Goal: Information Seeking & Learning: Learn about a topic

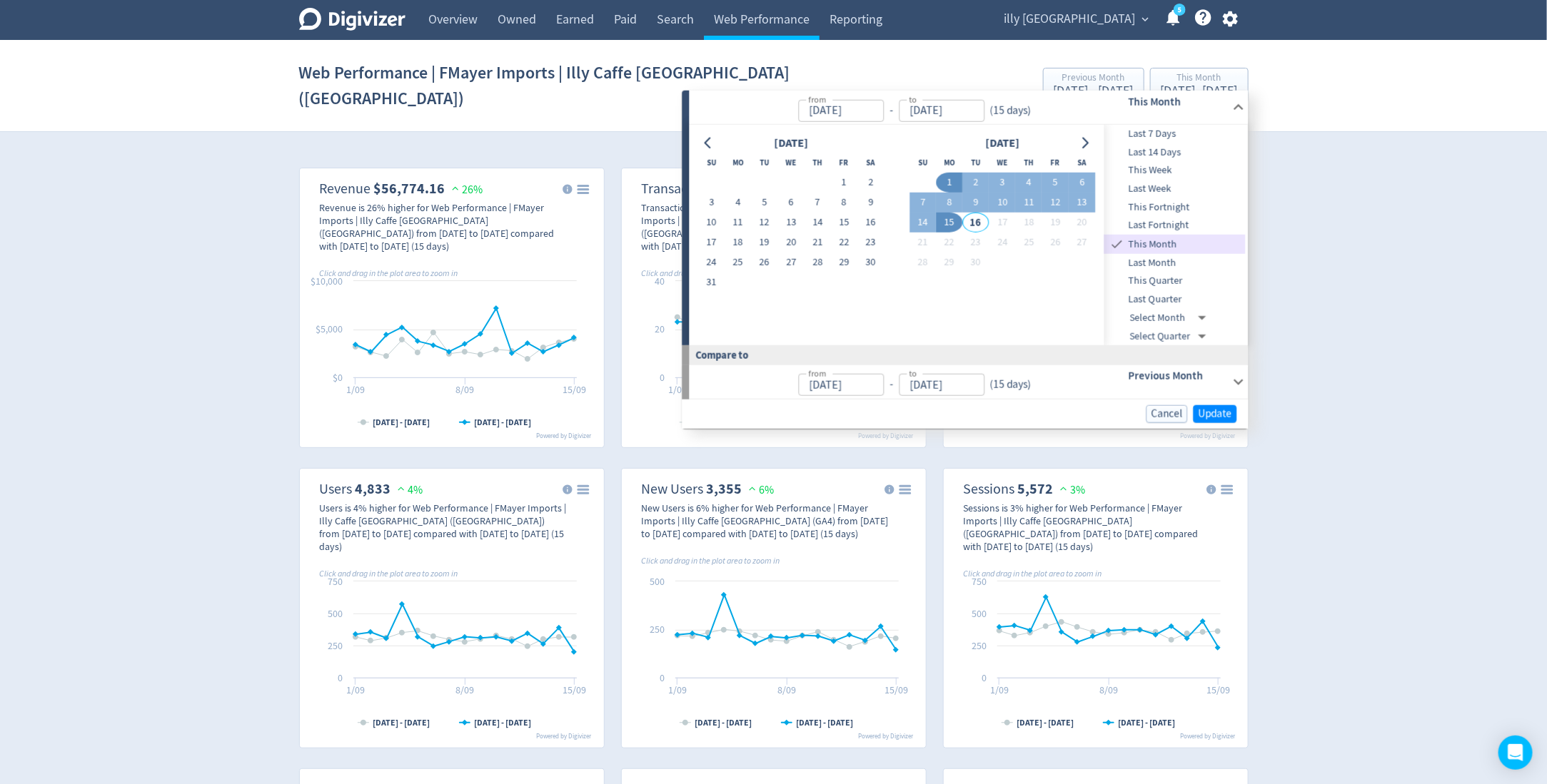
click at [947, 174] on button "1" at bounding box center [948, 182] width 26 height 20
click at [926, 213] on button "14" at bounding box center [922, 222] width 26 height 20
type input "Sep 14, 2025"
type input "Aug 18, 2025"
type input "Aug 31, 2025"
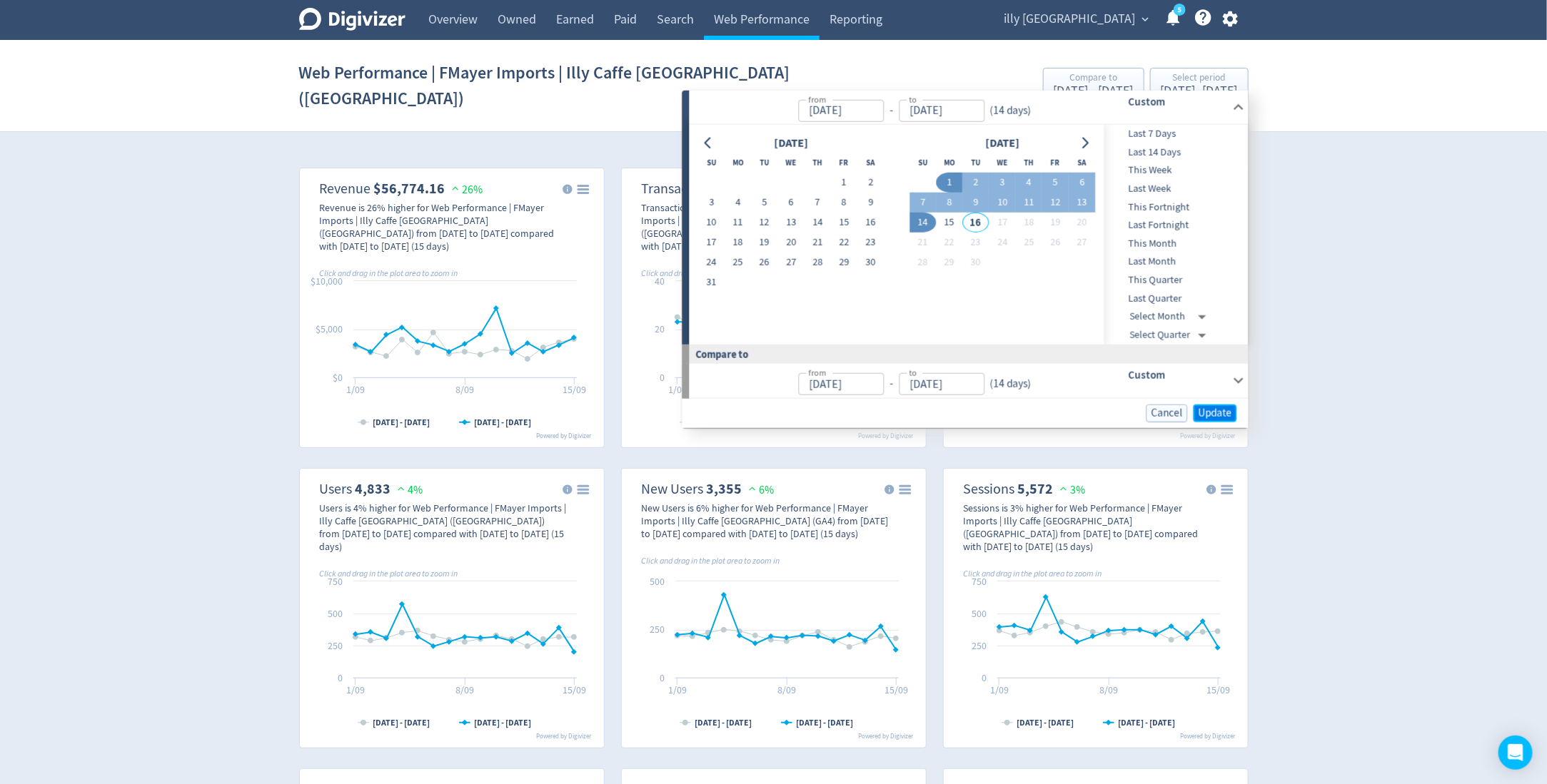
click at [1223, 408] on span "Update" at bounding box center [1215, 412] width 33 height 10
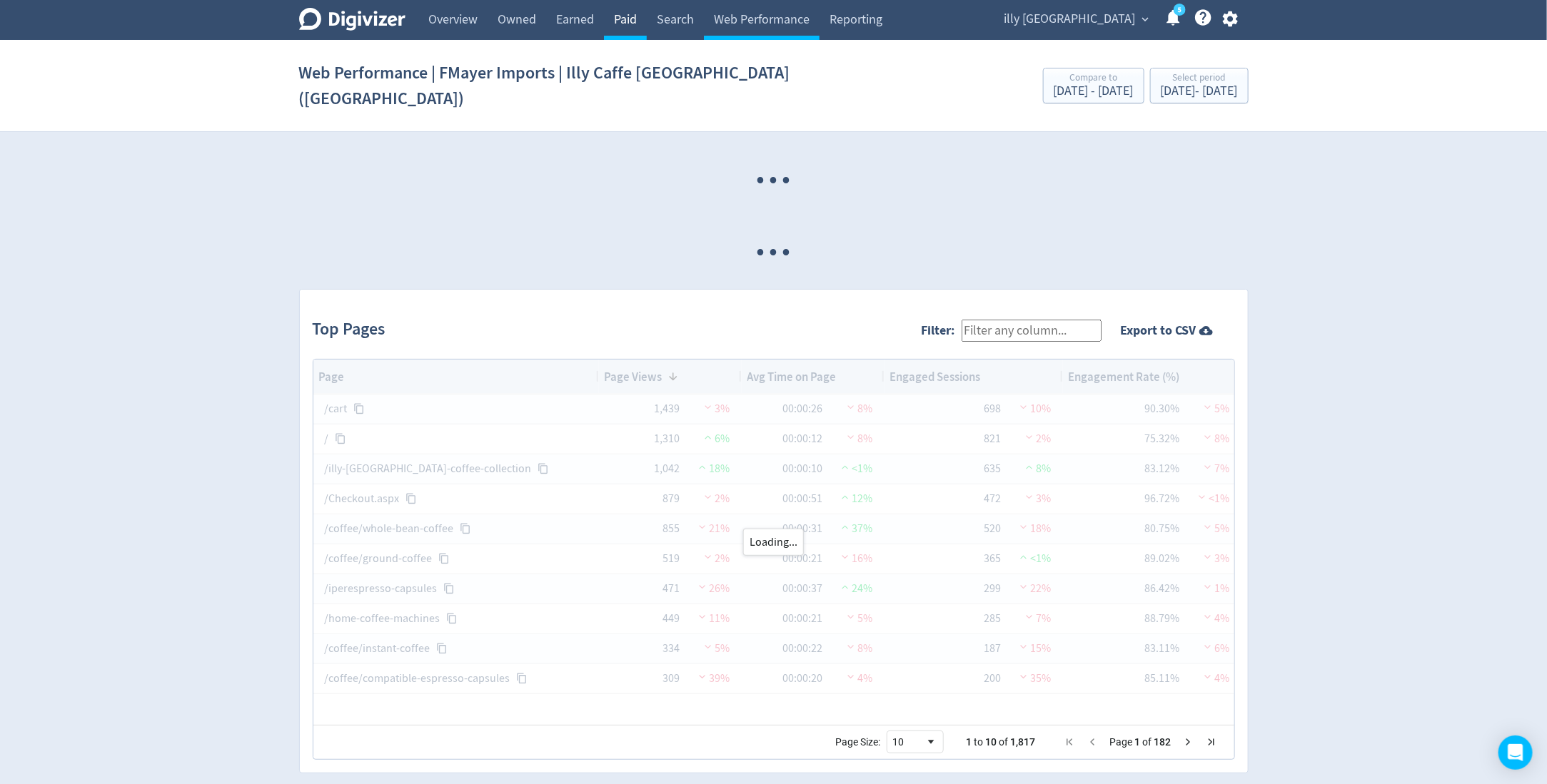
click at [638, 26] on link "Paid" at bounding box center [626, 20] width 43 height 40
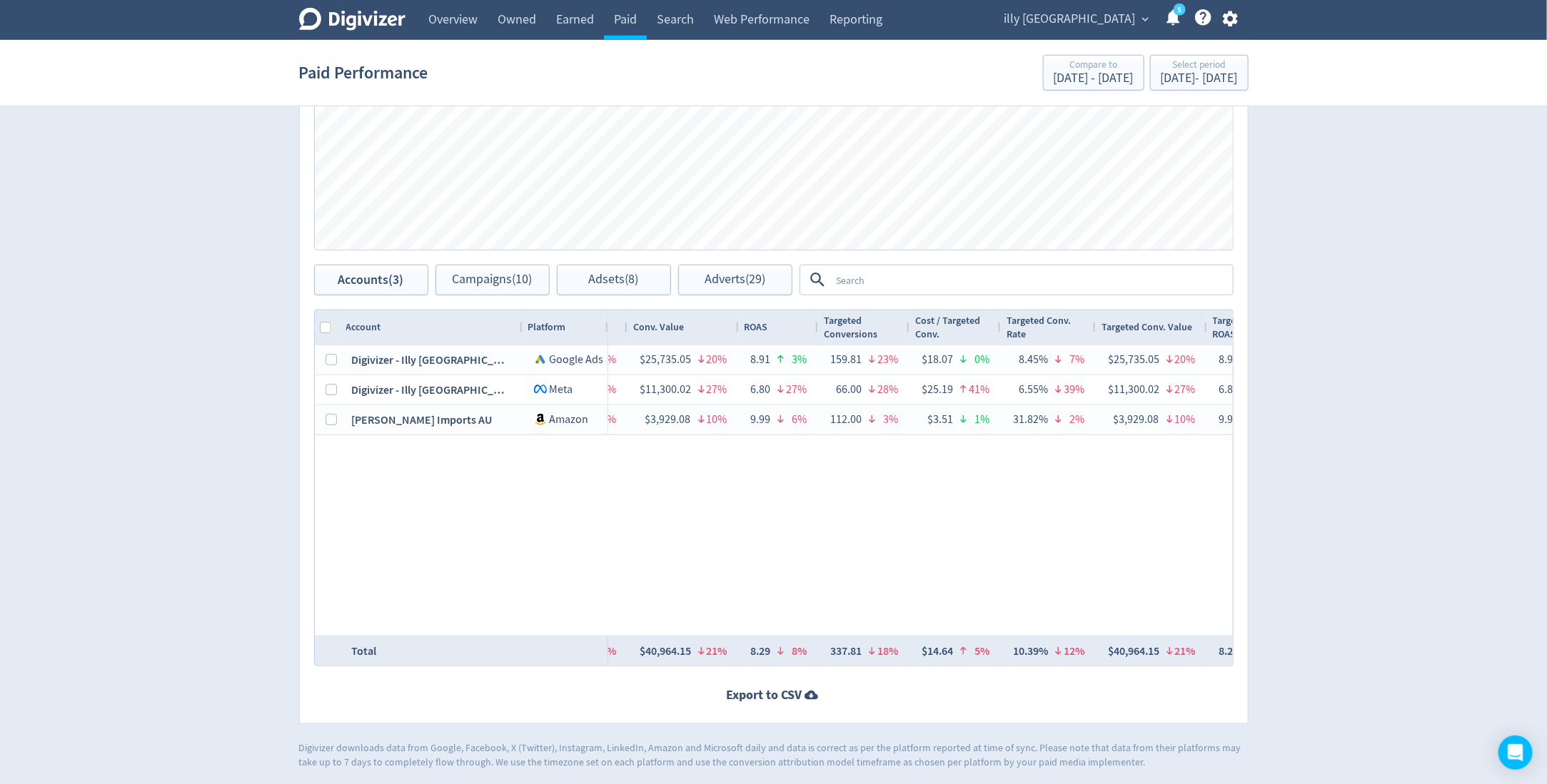
scroll to position [0, 1450]
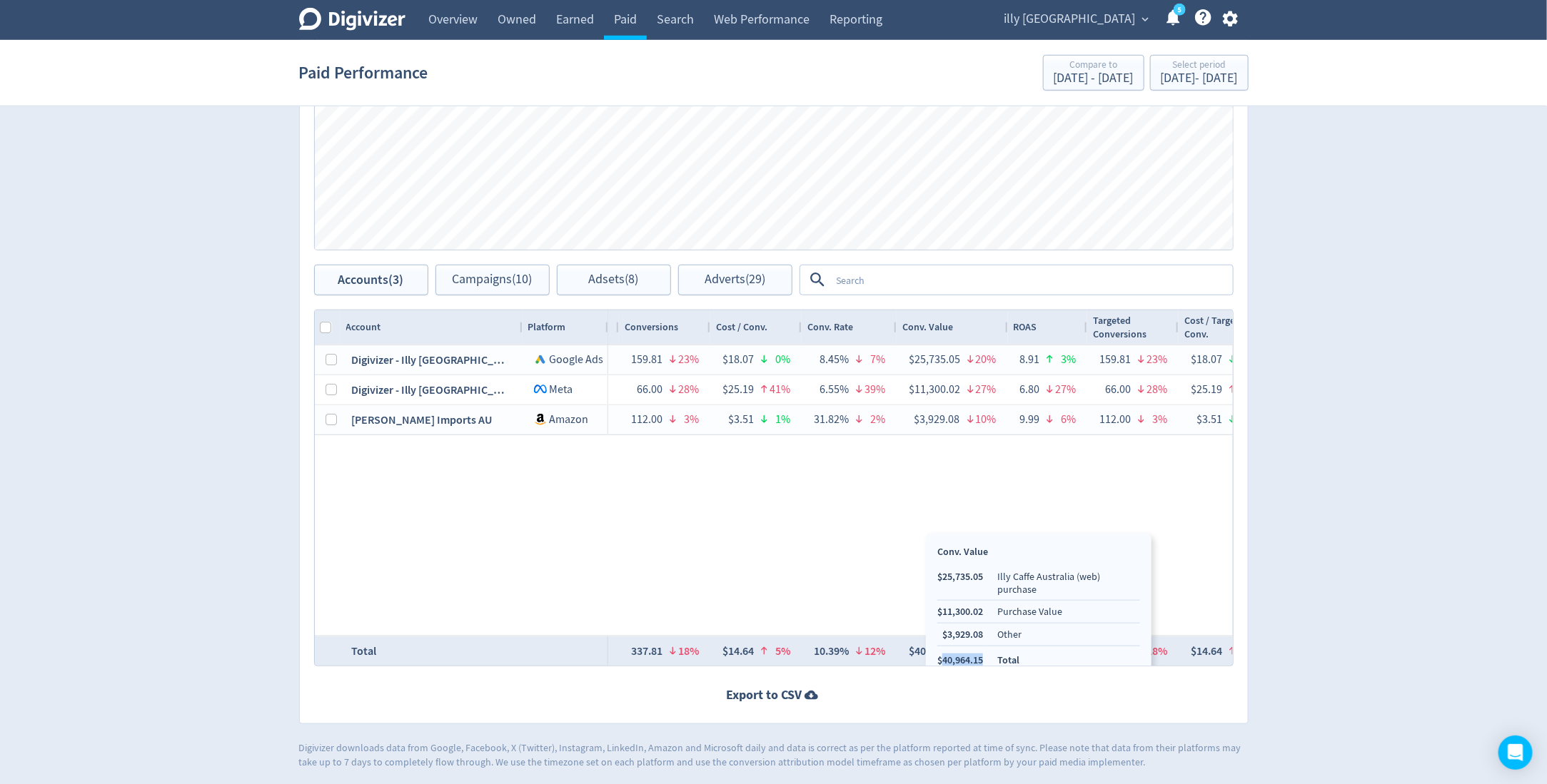
copy li "40,964.15"
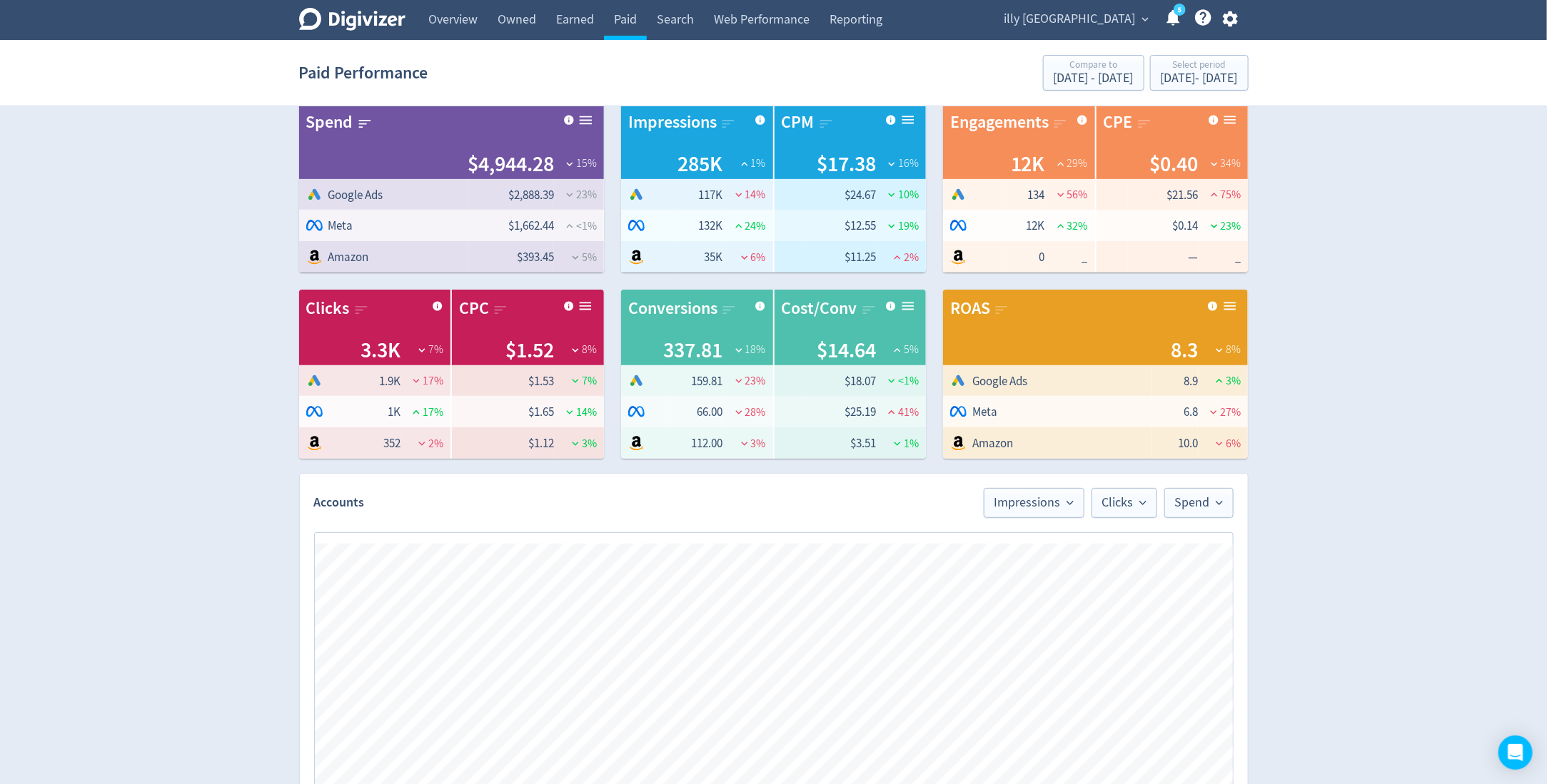
scroll to position [0, 0]
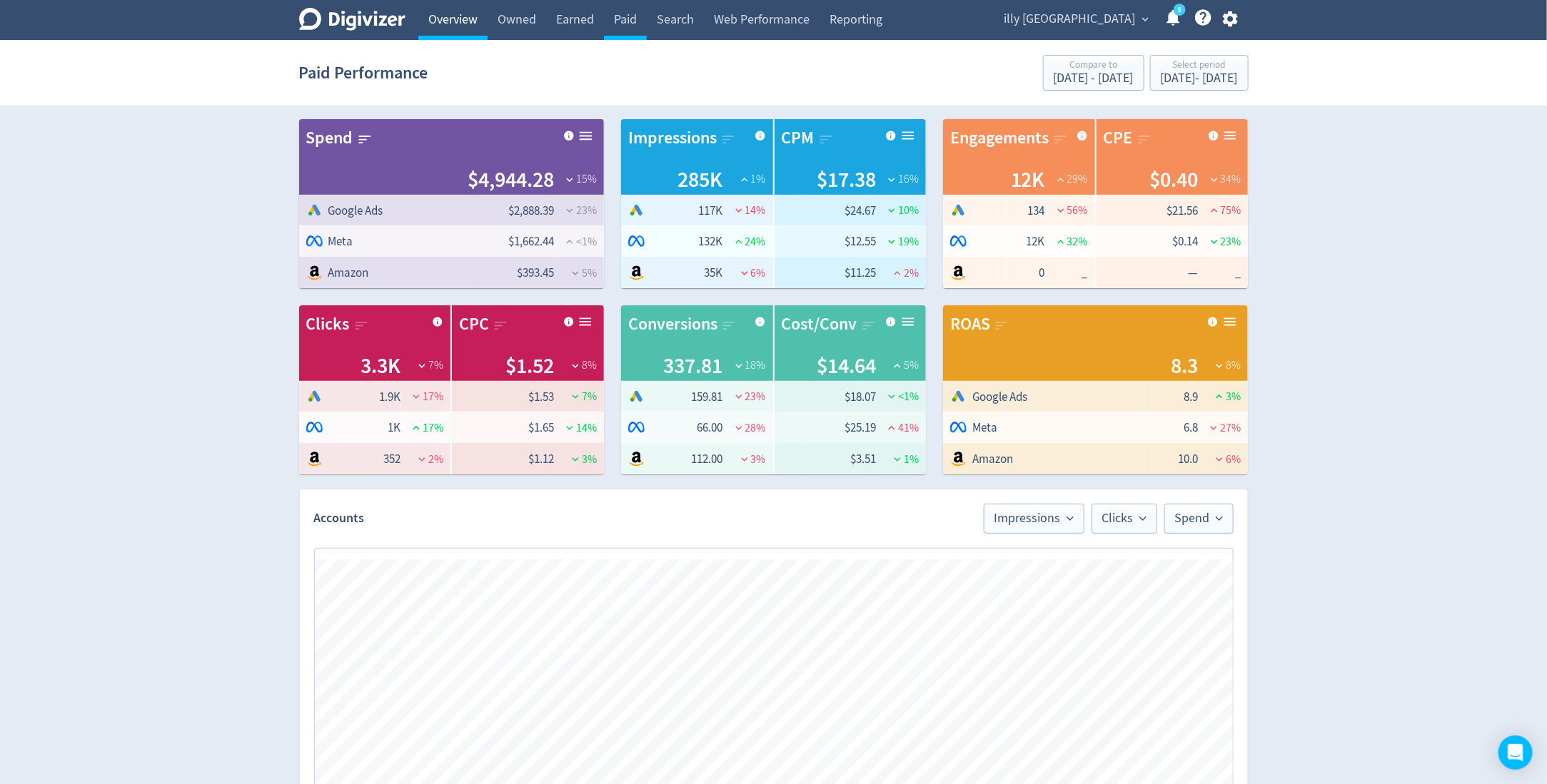
click at [464, 18] on link "Overview" at bounding box center [452, 20] width 69 height 40
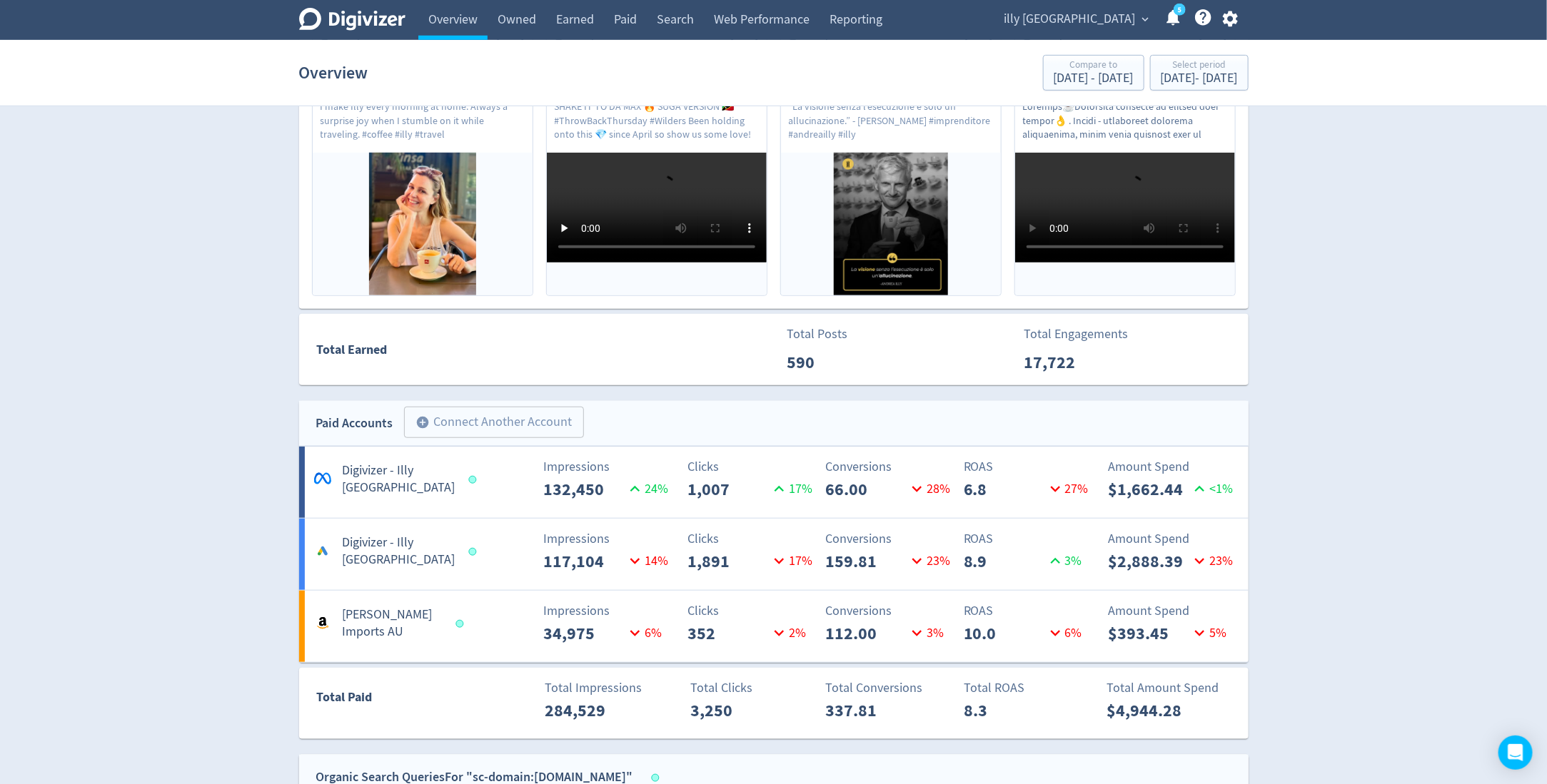
scroll to position [1120, 0]
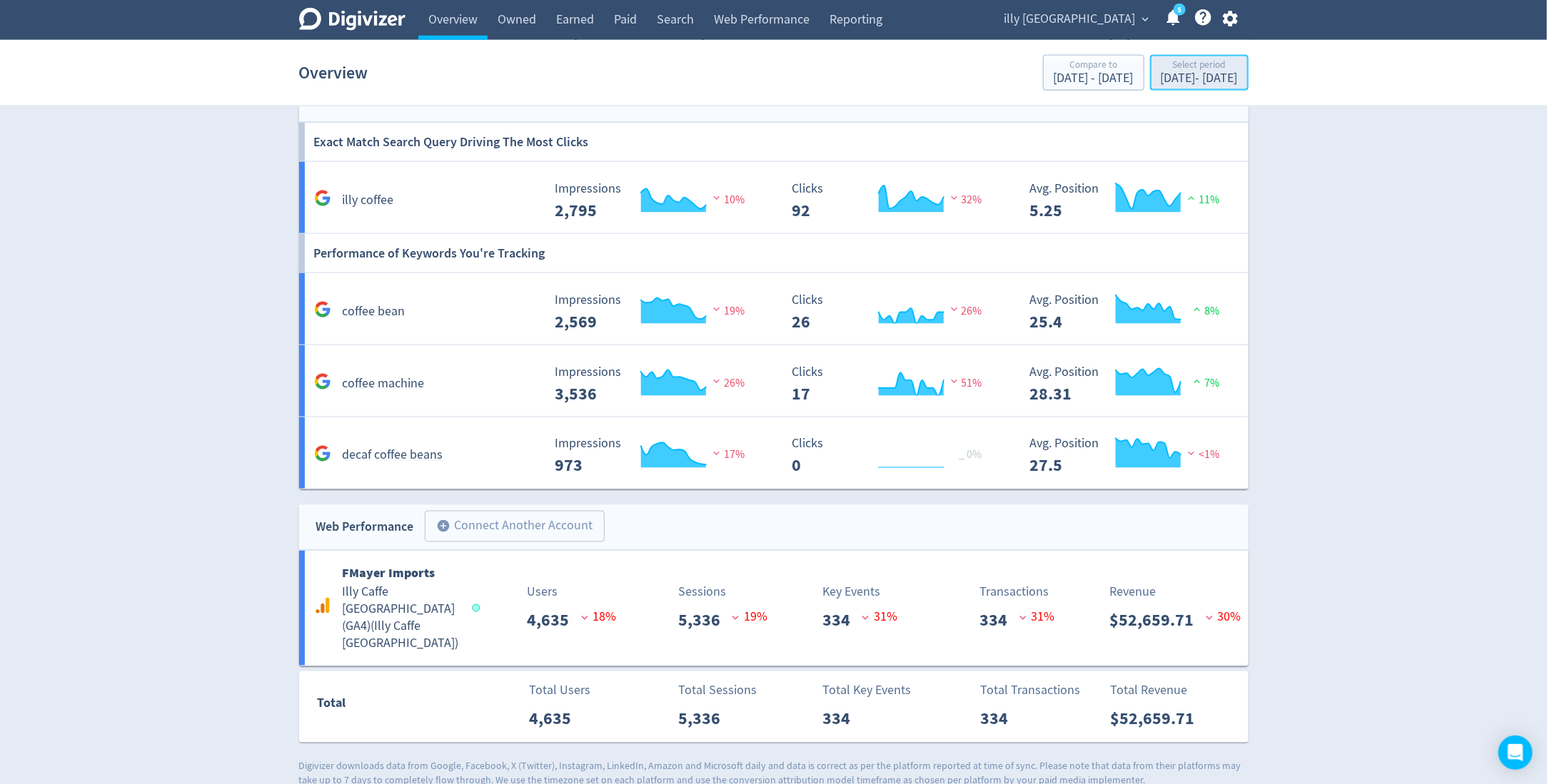
click at [1161, 67] on div "Select period" at bounding box center [1199, 65] width 77 height 12
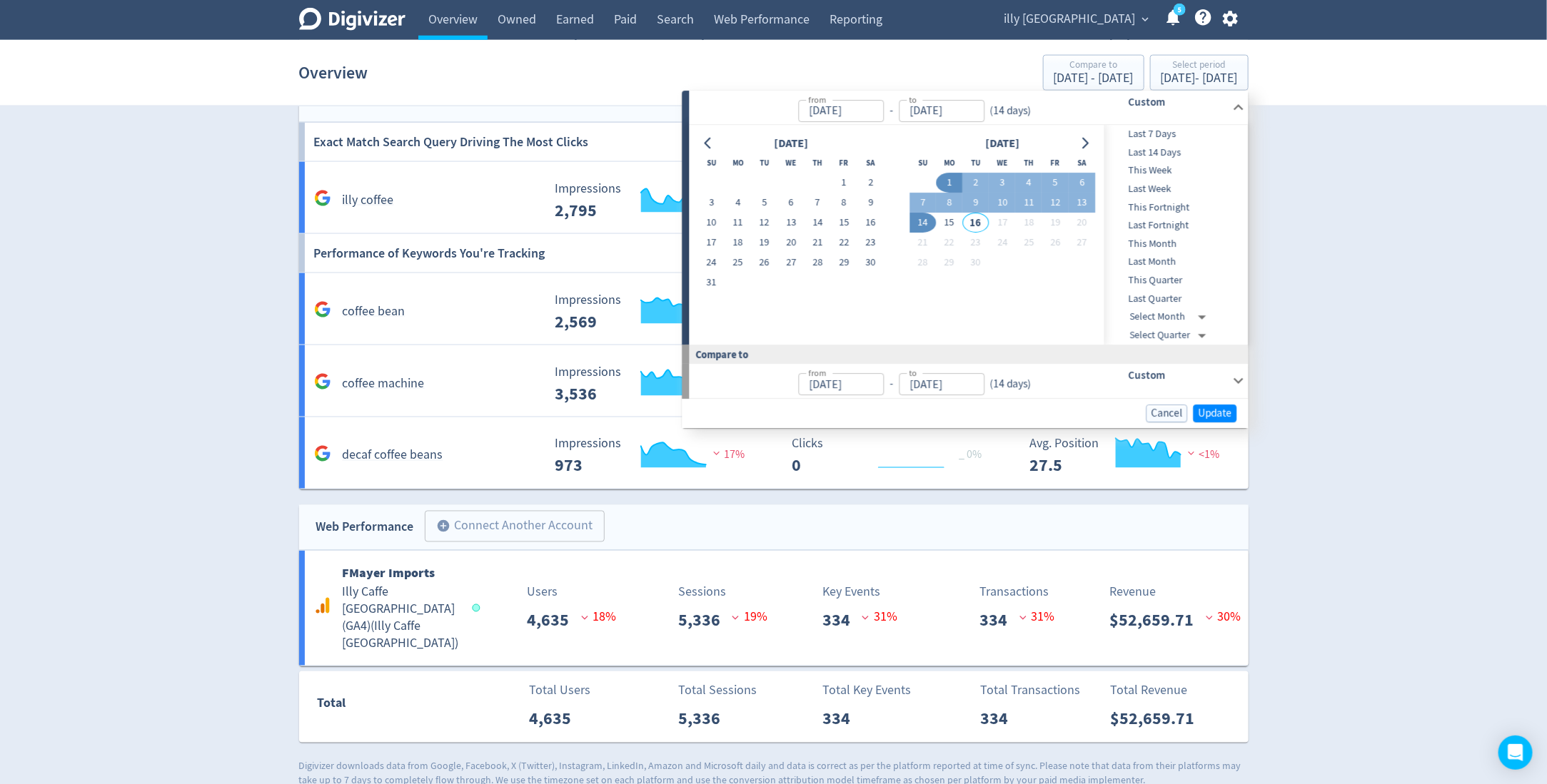
click at [1185, 222] on span "Last Fortnight" at bounding box center [1175, 226] width 142 height 16
type input "Aug 31, 2025"
type input "Sep 13, 2025"
type input "Aug 17, 2025"
type input "Aug 30, 2025"
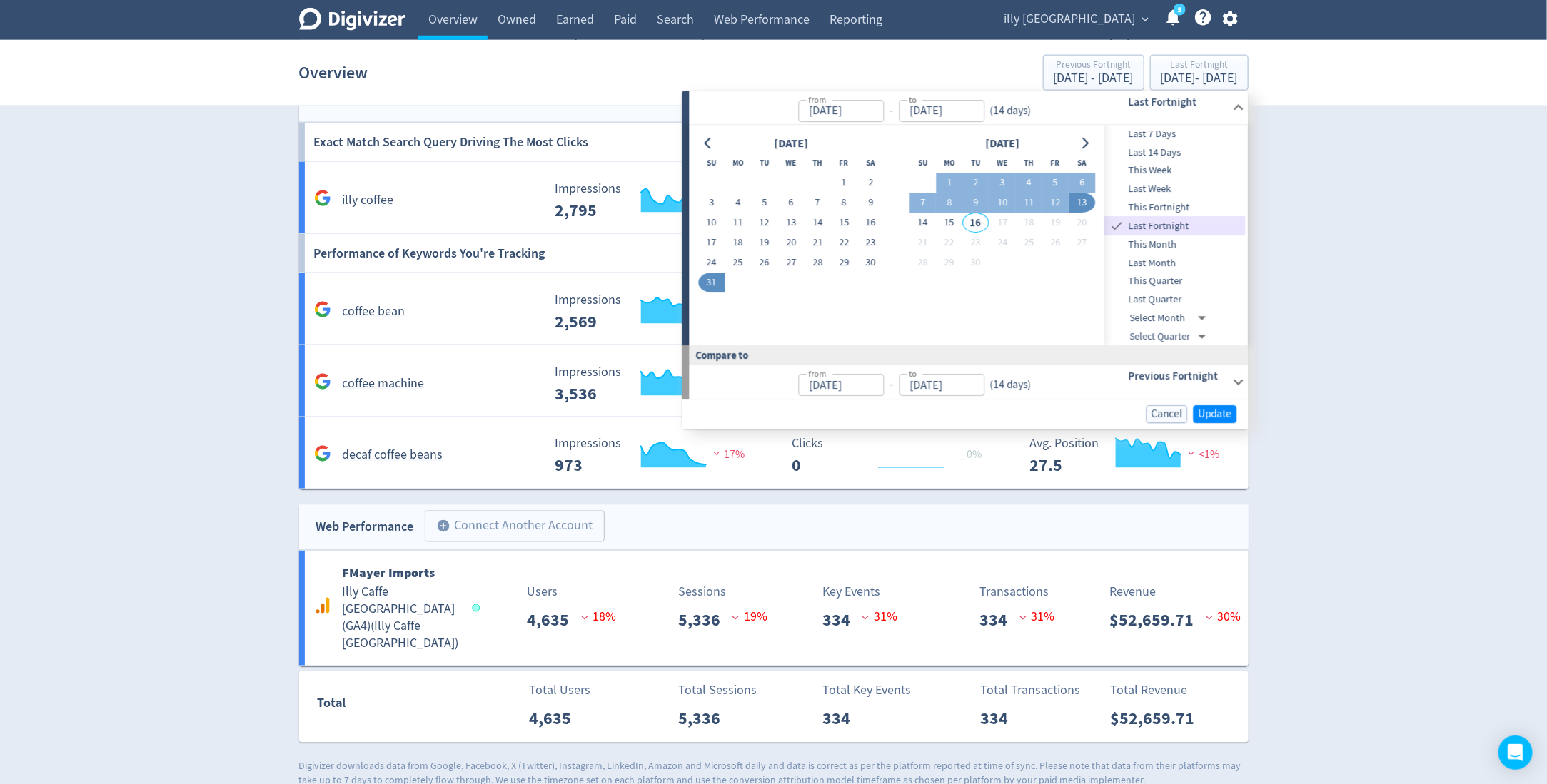
click at [710, 277] on button "31" at bounding box center [711, 283] width 26 height 20
type input "Aug 31, 2025"
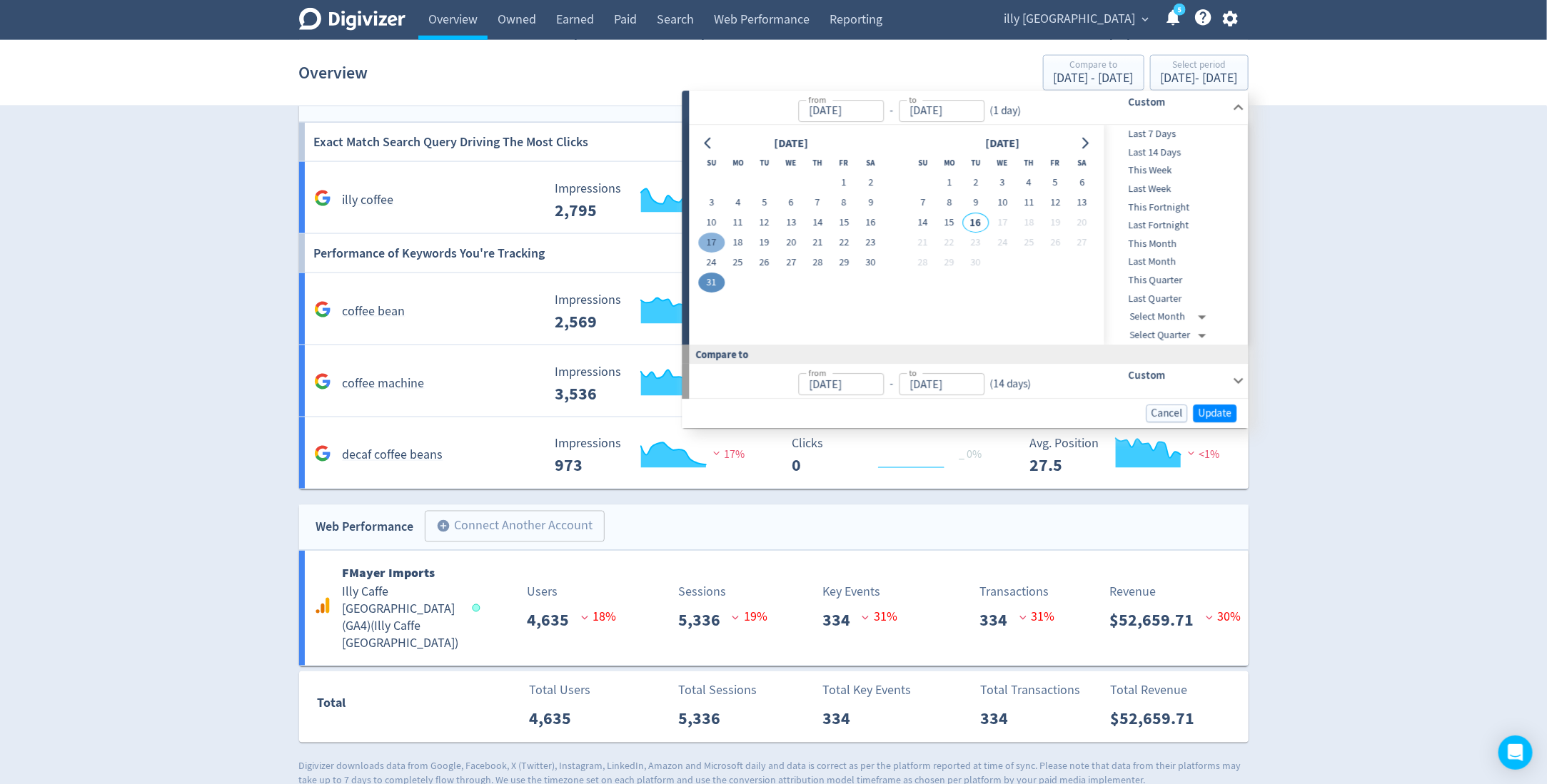
click at [711, 240] on button "17" at bounding box center [711, 243] width 26 height 20
type input "Aug 17, 2025"
click at [712, 279] on button "31" at bounding box center [711, 283] width 26 height 20
type input "Aug 31, 2025"
type input "Aug 02, 2025"
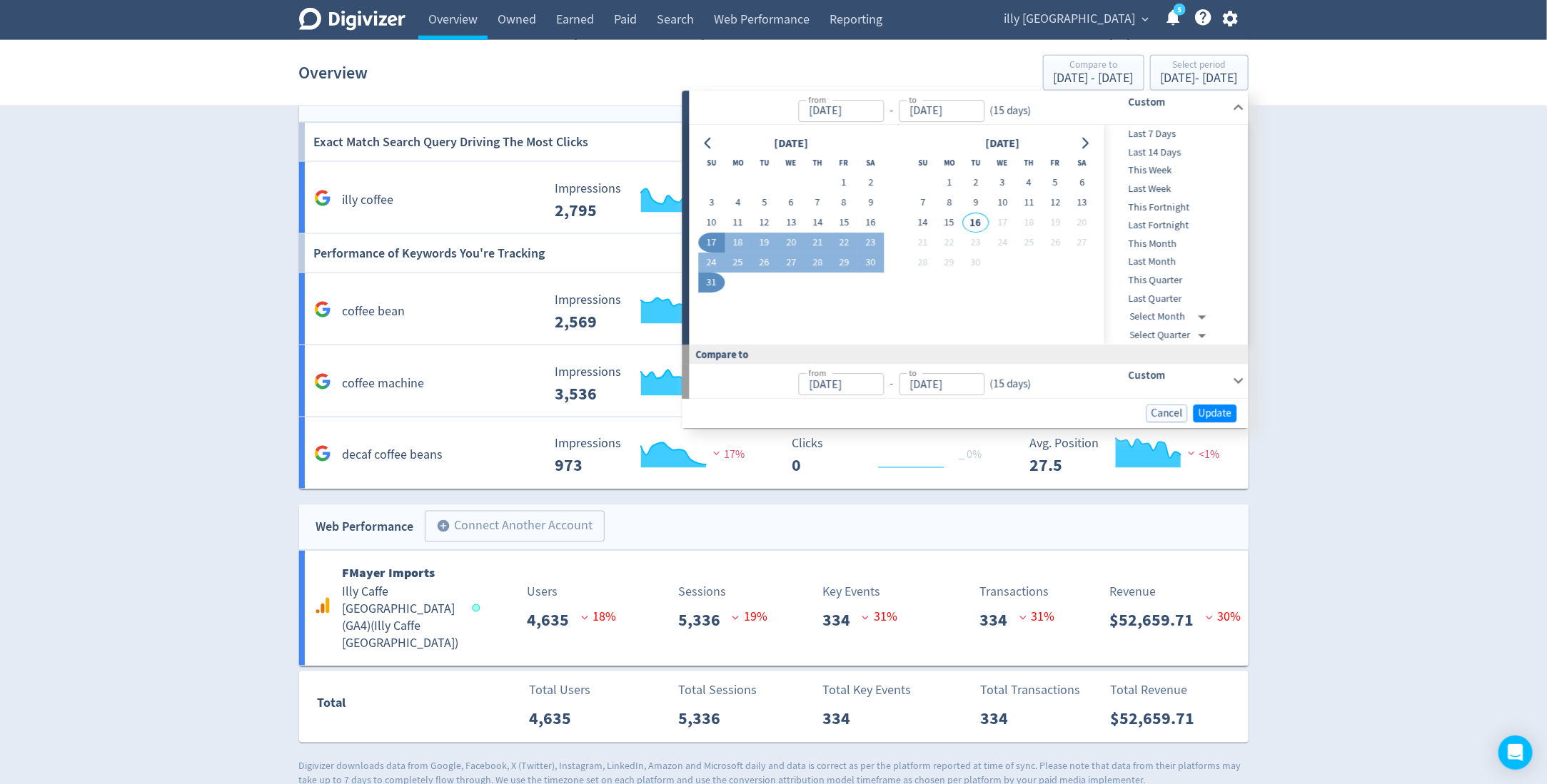
type input "Aug 16, 2025"
click at [739, 259] on button "25" at bounding box center [737, 263] width 26 height 20
type input "Aug 25, 2025"
click at [738, 236] on button "18" at bounding box center [737, 243] width 26 height 20
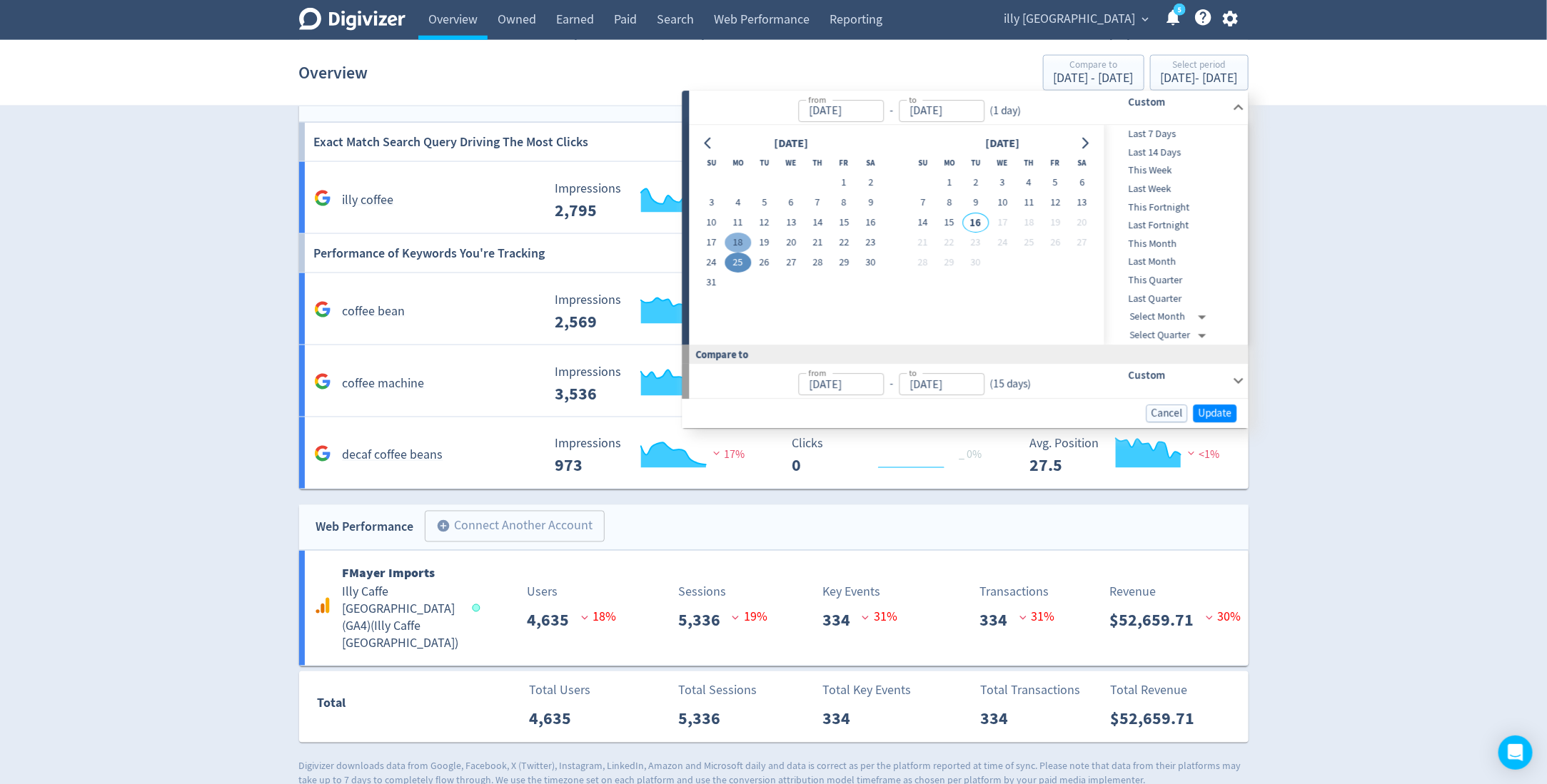
type input "Aug 18, 2025"
click at [713, 284] on button "31" at bounding box center [711, 283] width 26 height 20
type input "Aug 31, 2025"
type input "Aug 04, 2025"
type input "Aug 17, 2025"
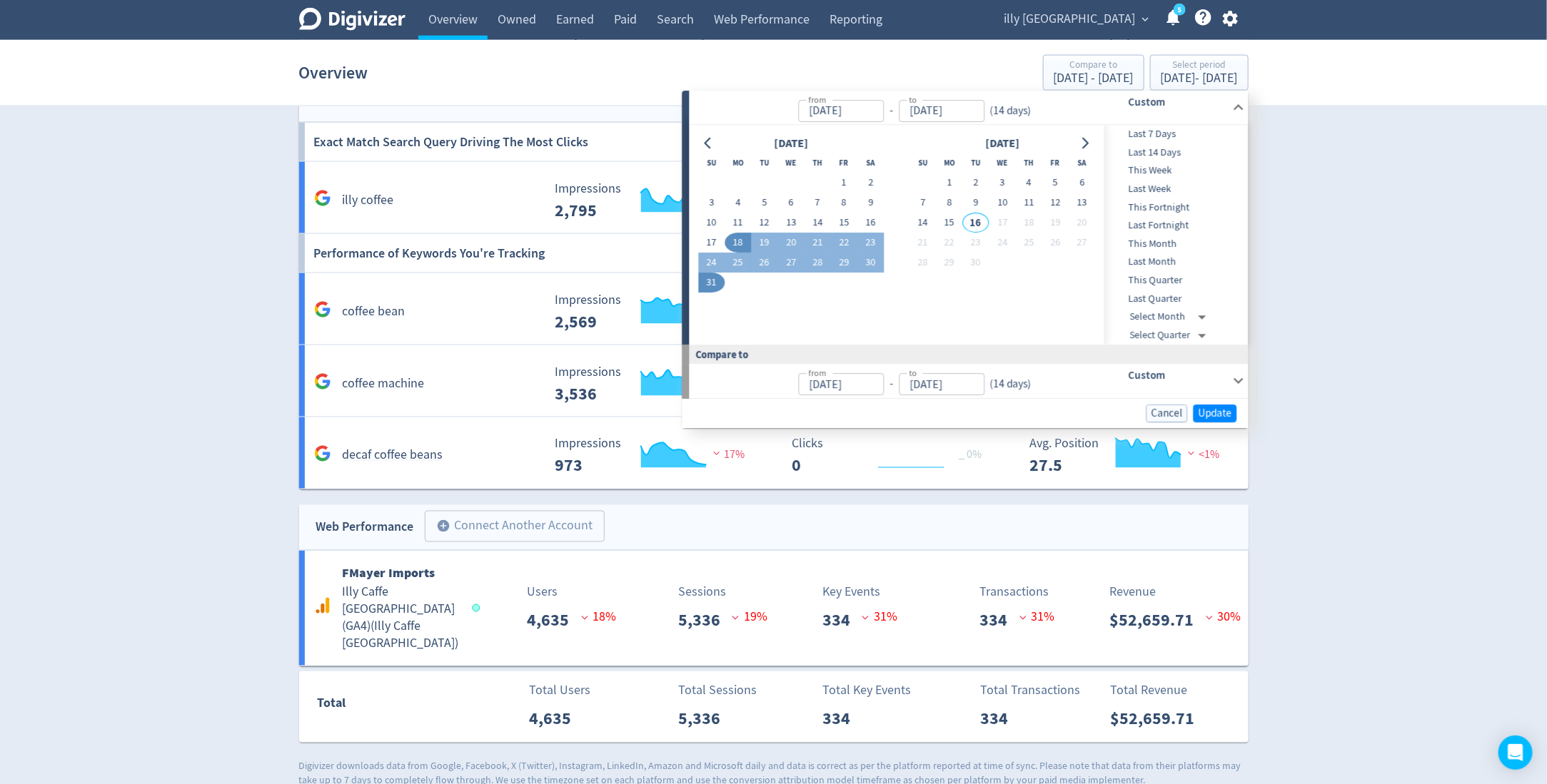
click at [1230, 423] on div "Cancel Update" at bounding box center [965, 413] width 566 height 29
click at [1229, 420] on button "Update" at bounding box center [1215, 413] width 44 height 18
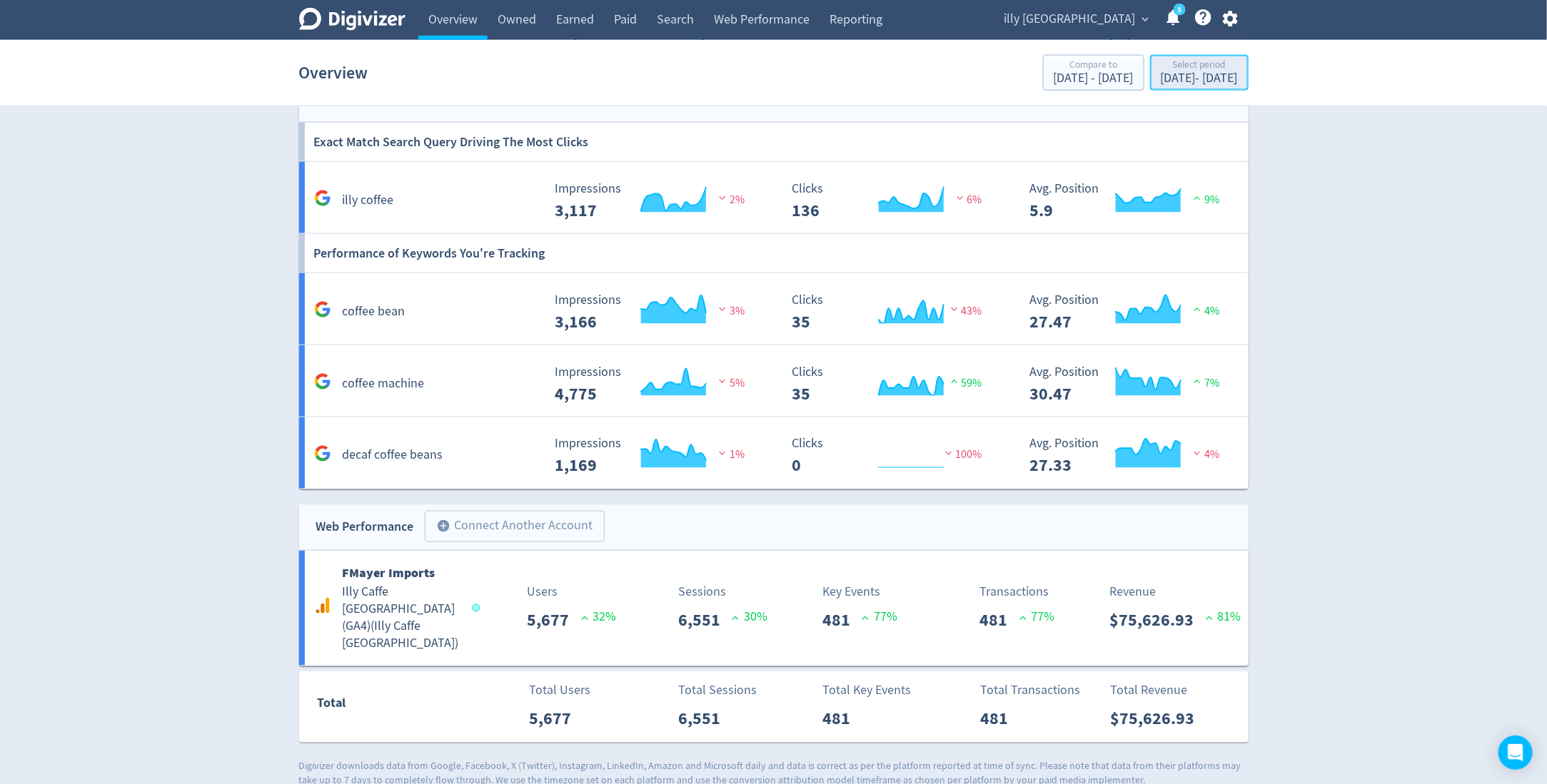
click at [1185, 73] on div "Aug 18, 2025 - Aug 31, 2025" at bounding box center [1199, 79] width 77 height 13
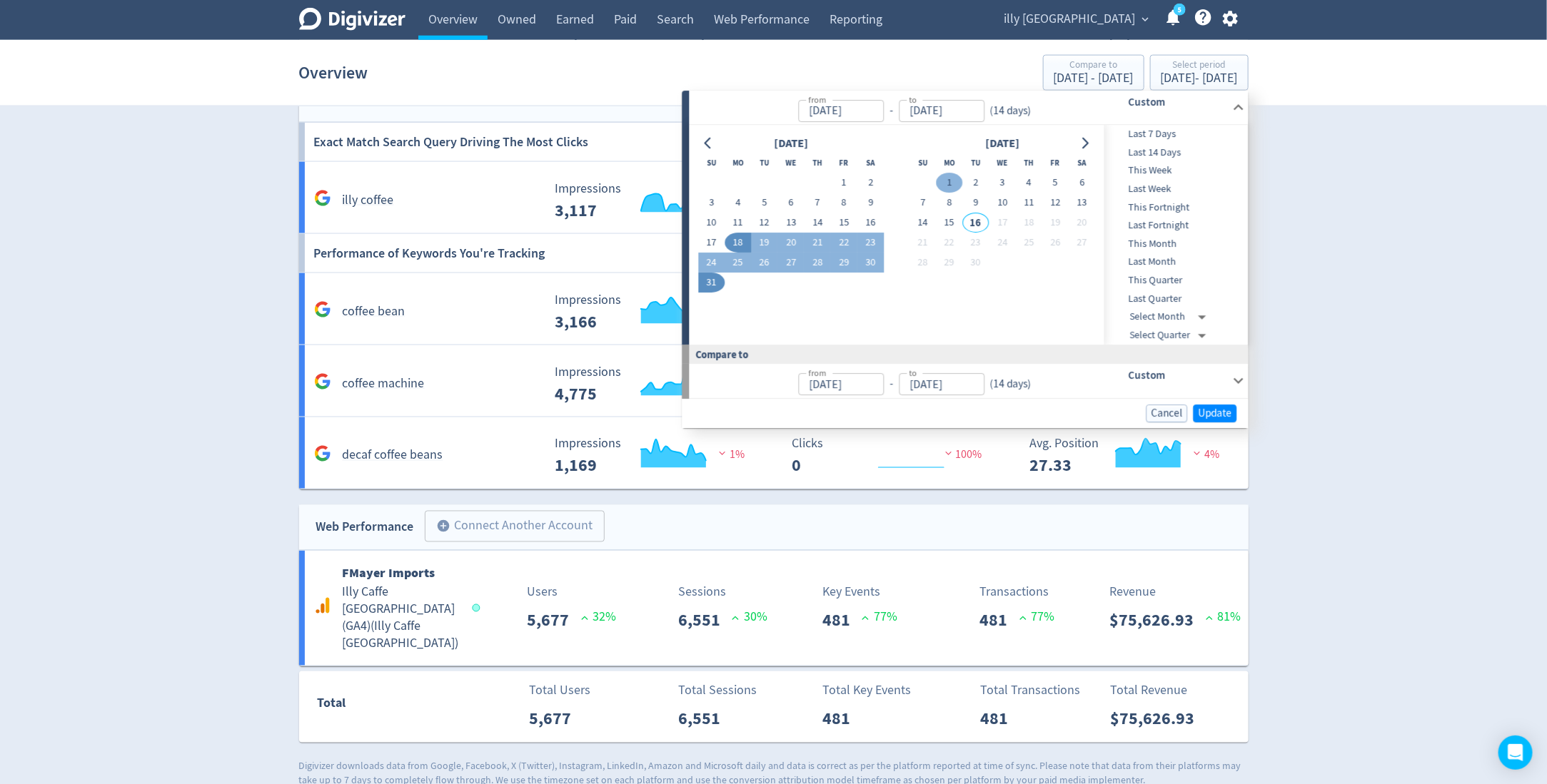
click at [947, 184] on button "1" at bounding box center [948, 183] width 26 height 20
type input "Sep 01, 2025"
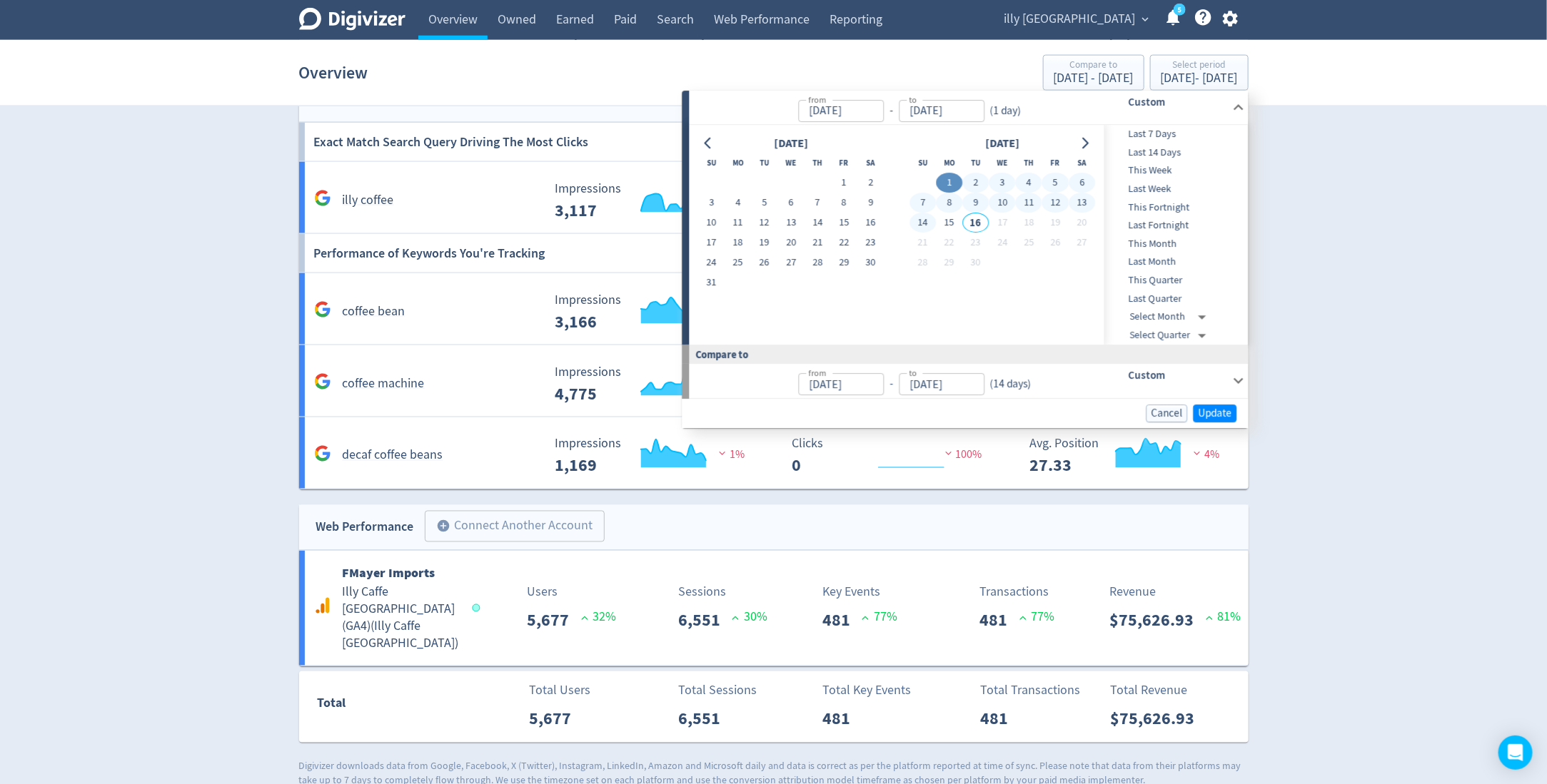
click at [928, 219] on button "14" at bounding box center [922, 223] width 26 height 20
type input "Sep 14, 2025"
type input "Aug 18, 2025"
type input "Aug 31, 2025"
click at [1223, 411] on span "Update" at bounding box center [1215, 413] width 33 height 10
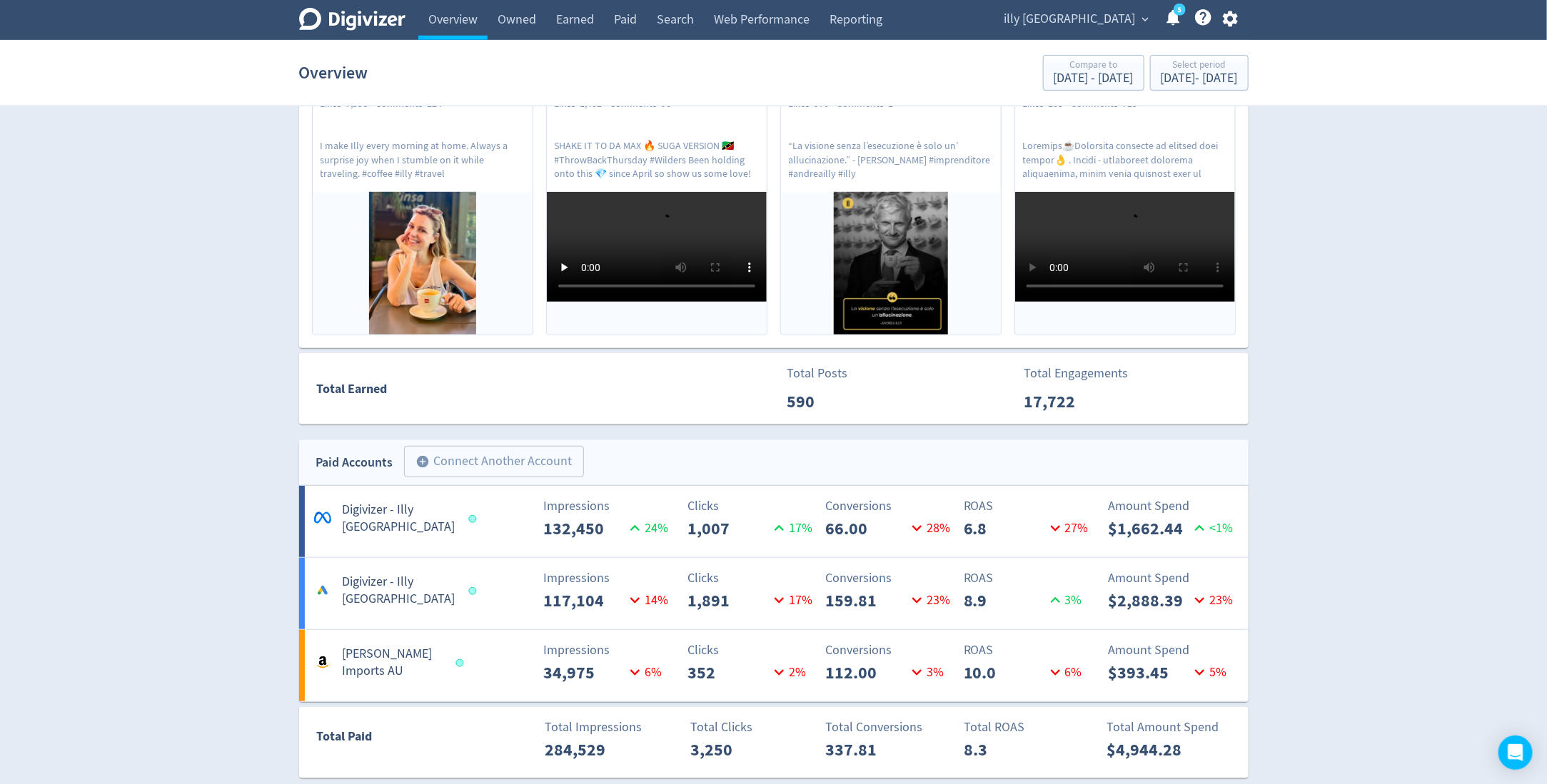
scroll to position [465, 0]
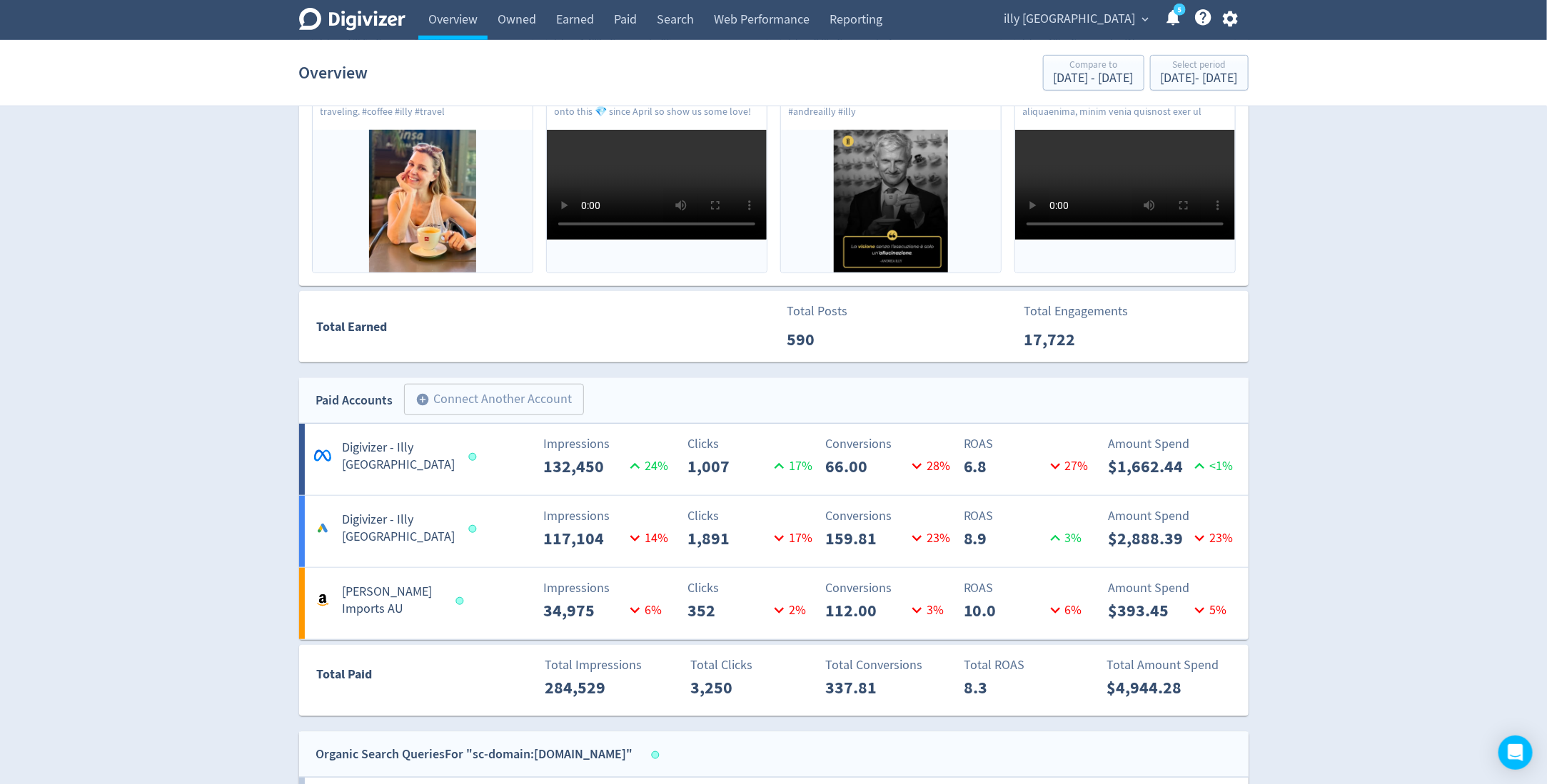
click at [373, 474] on Australia-1 "Logo of Meta Platforms -- Graphic created by Detmar Owen * Digivizer - Illy Aus…" at bounding box center [774, 460] width 950 height 72
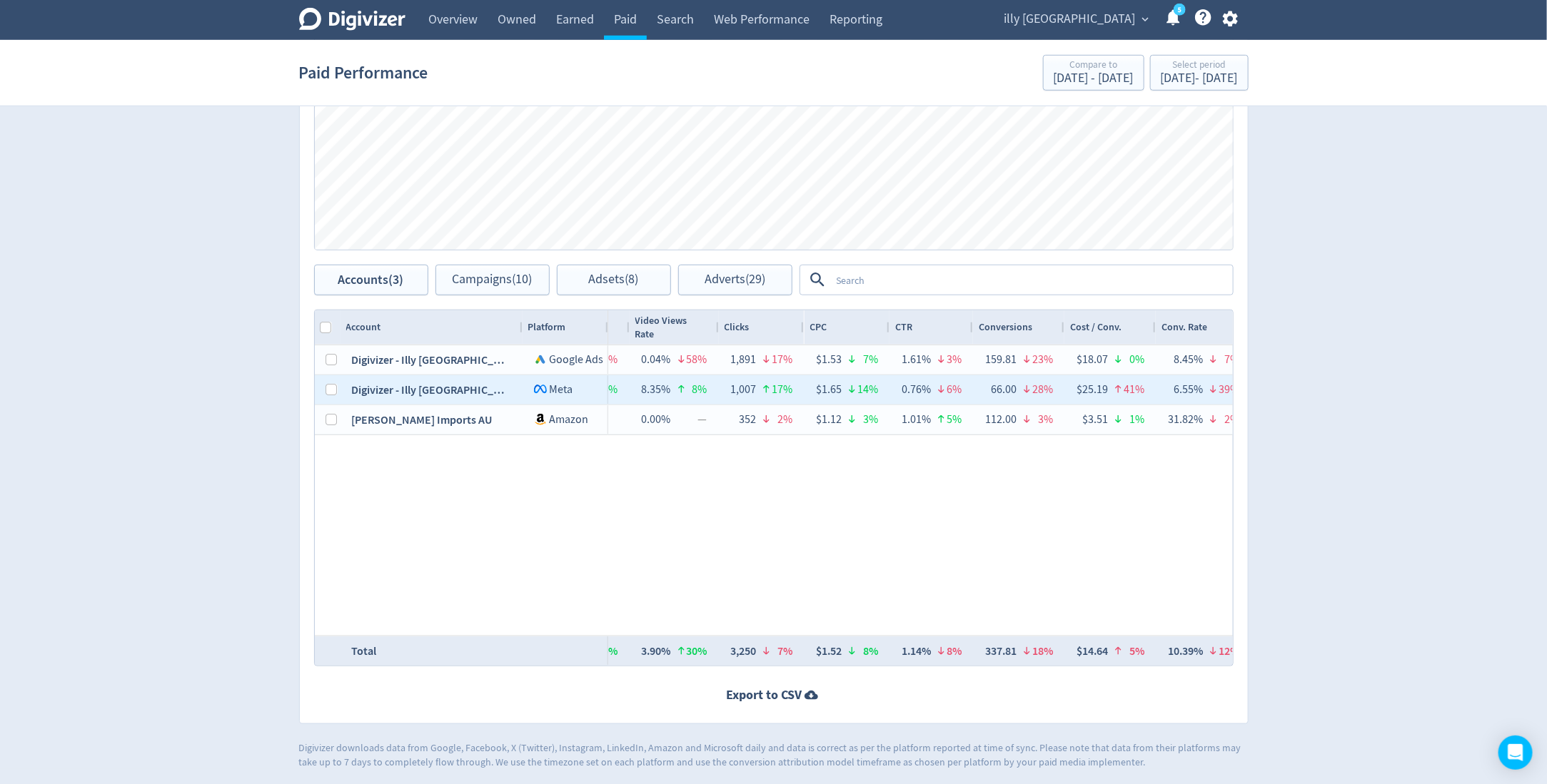
scroll to position [0, 370]
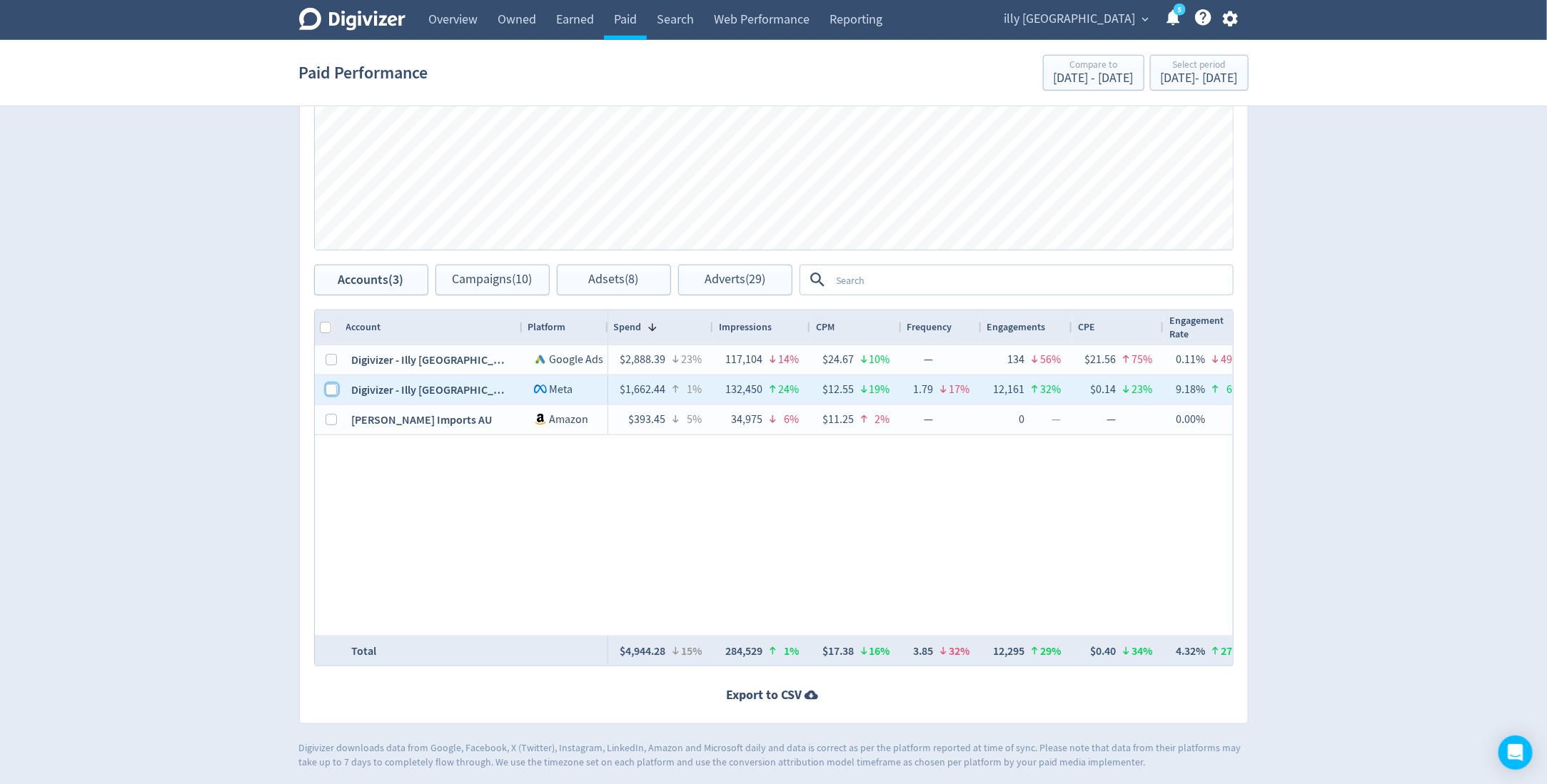
click at [327, 390] on input "Press Space to toggle row selection (unchecked)" at bounding box center [332, 389] width 11 height 11
checkbox input "true"
click at [451, 284] on button "Campaigns (4)" at bounding box center [492, 280] width 114 height 31
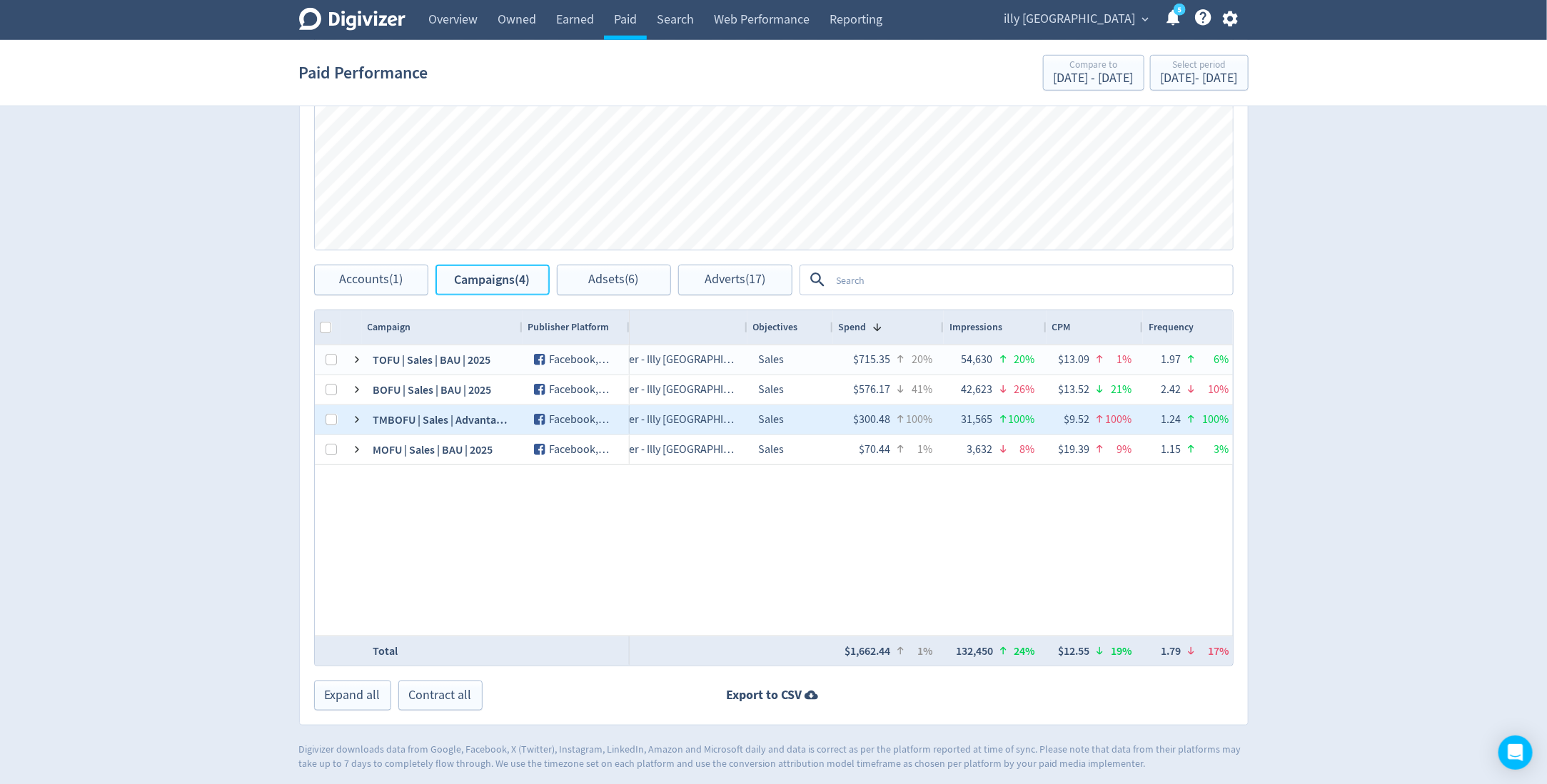
scroll to position [0, 45]
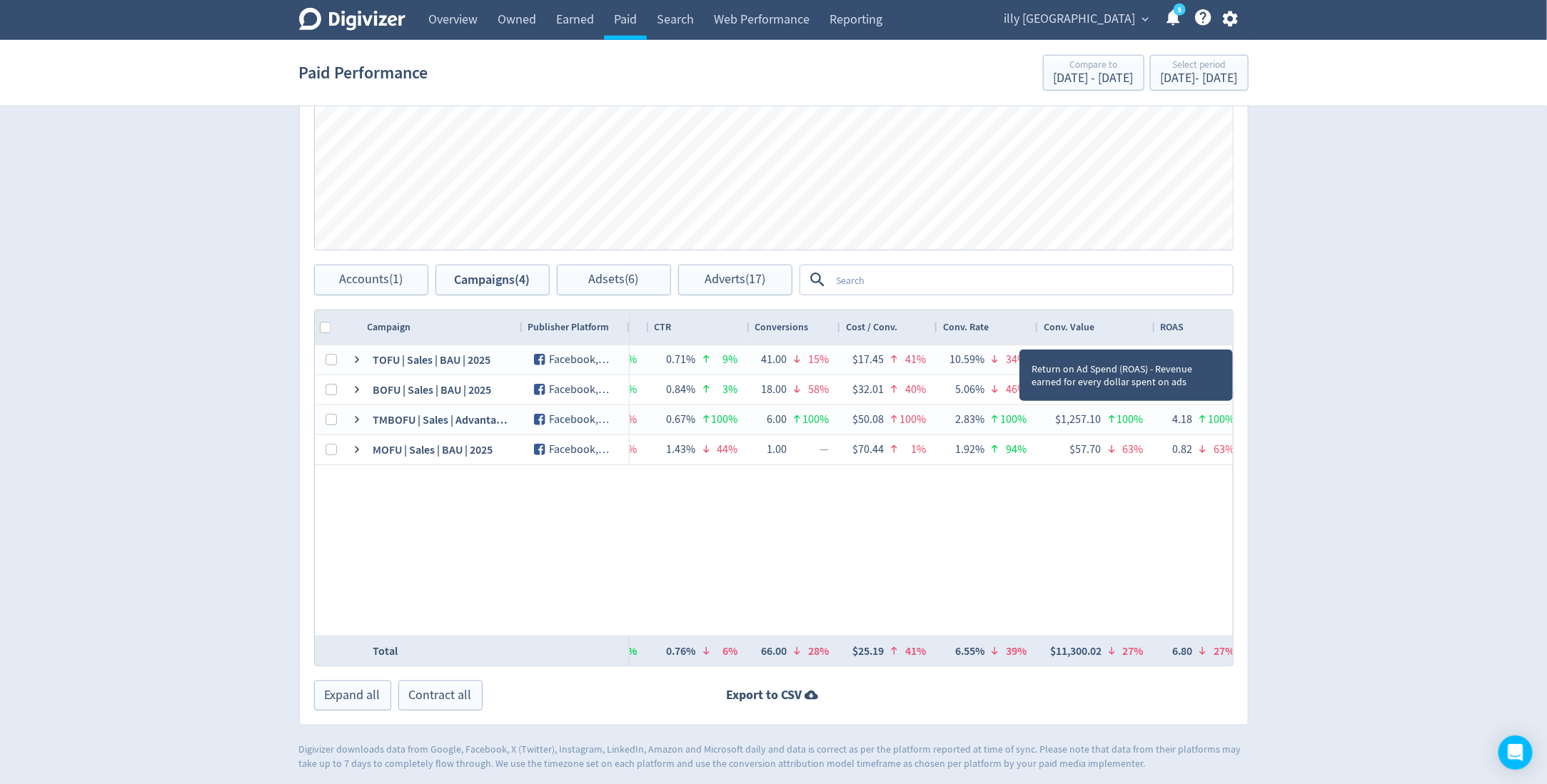
click at [1174, 335] on div "ROAS" at bounding box center [1201, 328] width 80 height 27
click at [1183, 333] on div "ROAS 1" at bounding box center [1201, 328] width 80 height 27
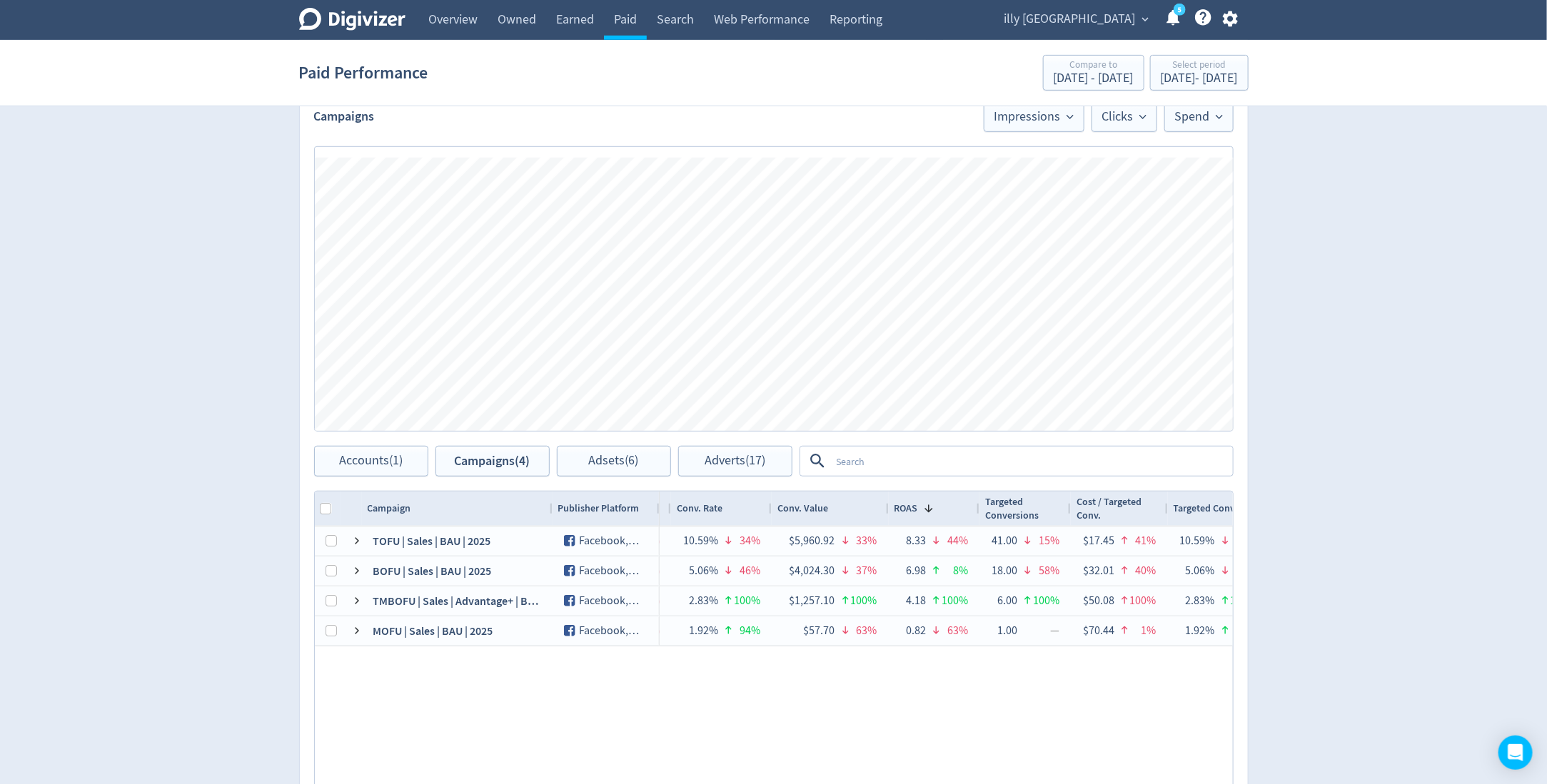
drag, startPoint x: 519, startPoint y: 505, endPoint x: 574, endPoint y: 505, distance: 55.0
click at [555, 505] on div at bounding box center [552, 509] width 6 height 34
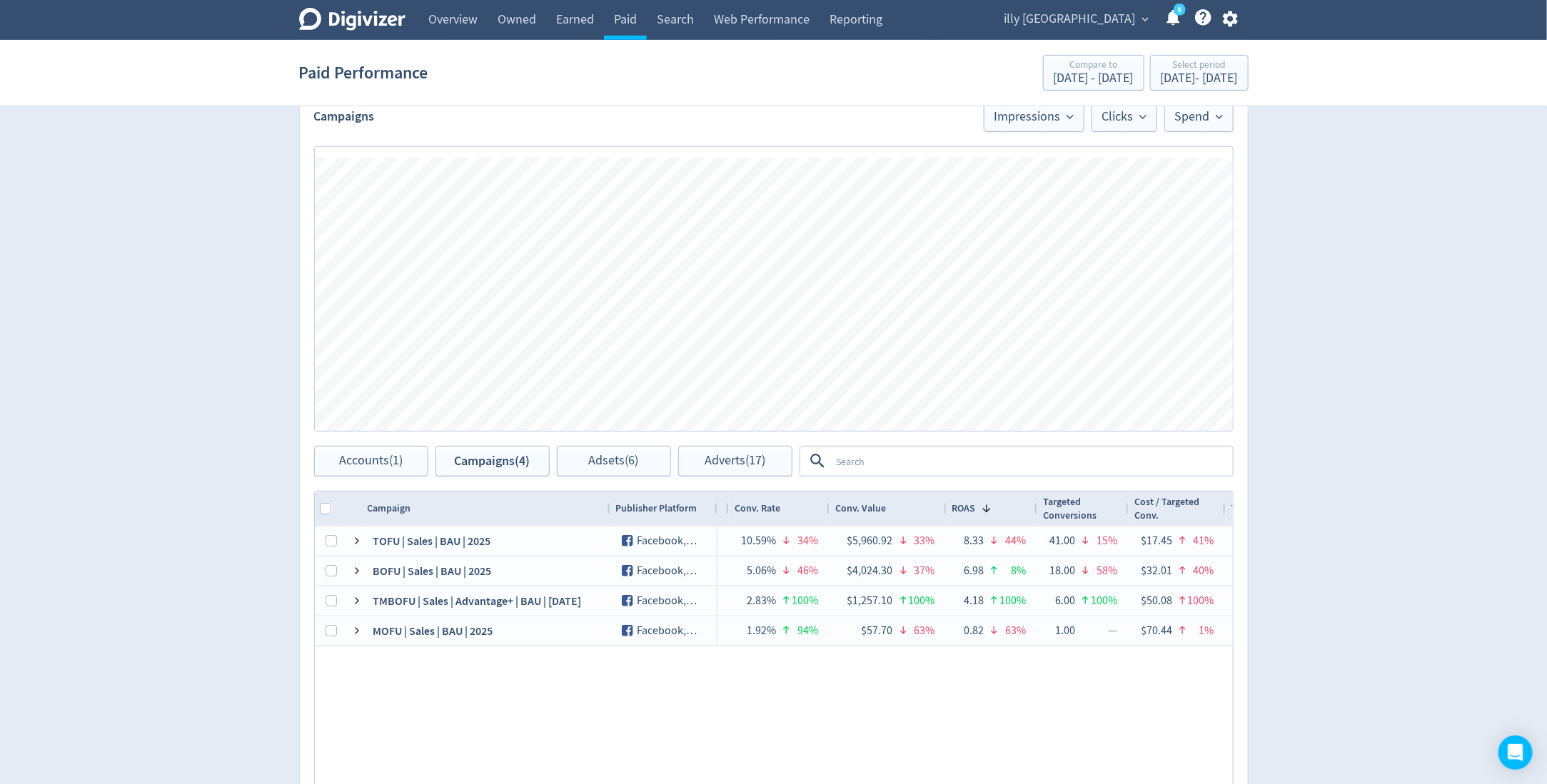
drag, startPoint x: 574, startPoint y: 505, endPoint x: 607, endPoint y: 505, distance: 33.0
click at [607, 505] on div at bounding box center [609, 509] width 6 height 34
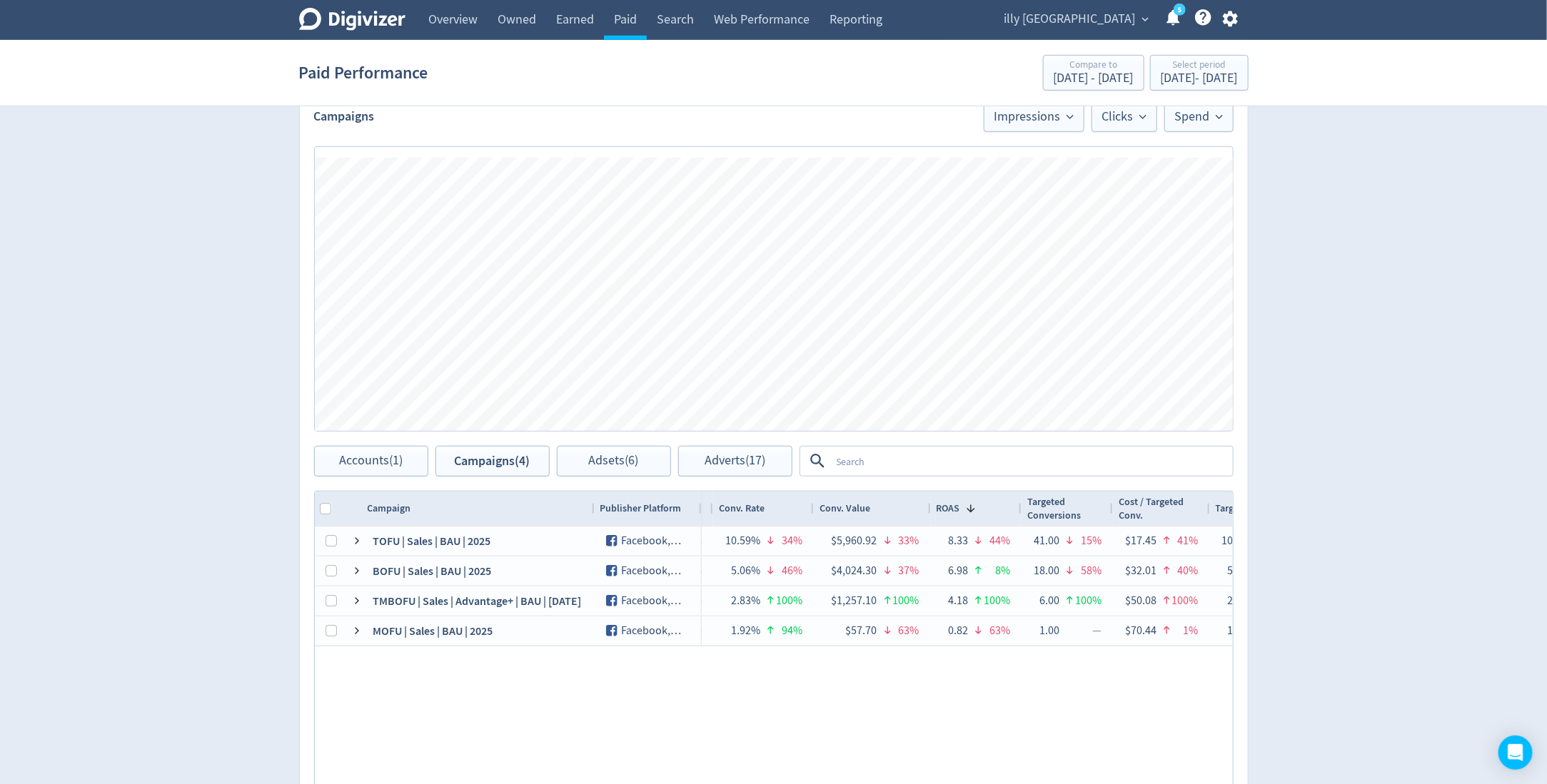
drag, startPoint x: 607, startPoint y: 505, endPoint x: 584, endPoint y: 505, distance: 23.0
click at [591, 505] on div at bounding box center [593, 509] width 6 height 34
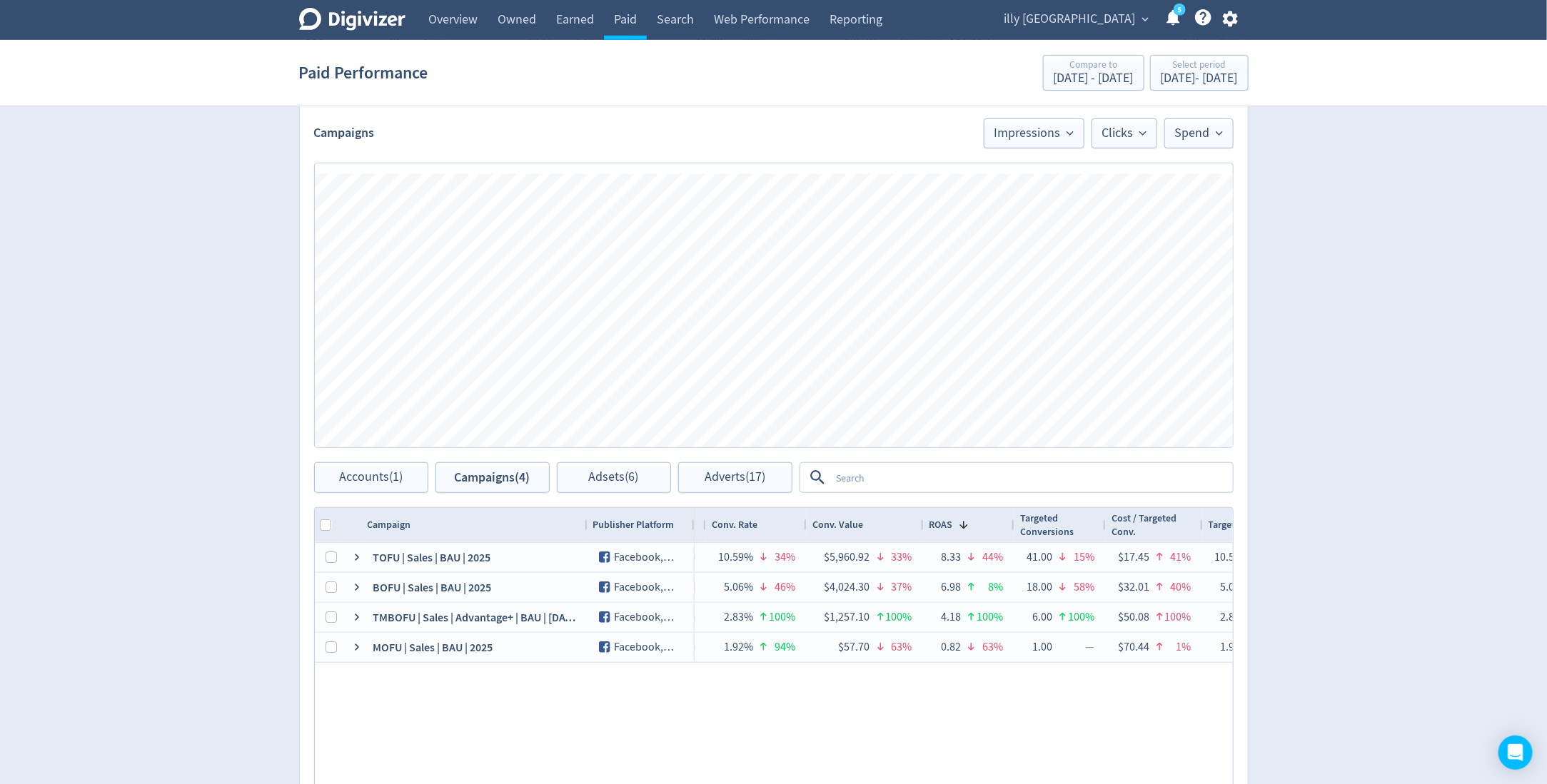
scroll to position [383, 0]
click at [369, 473] on span "Accounts (1)" at bounding box center [371, 479] width 64 height 14
checkbox input "false"
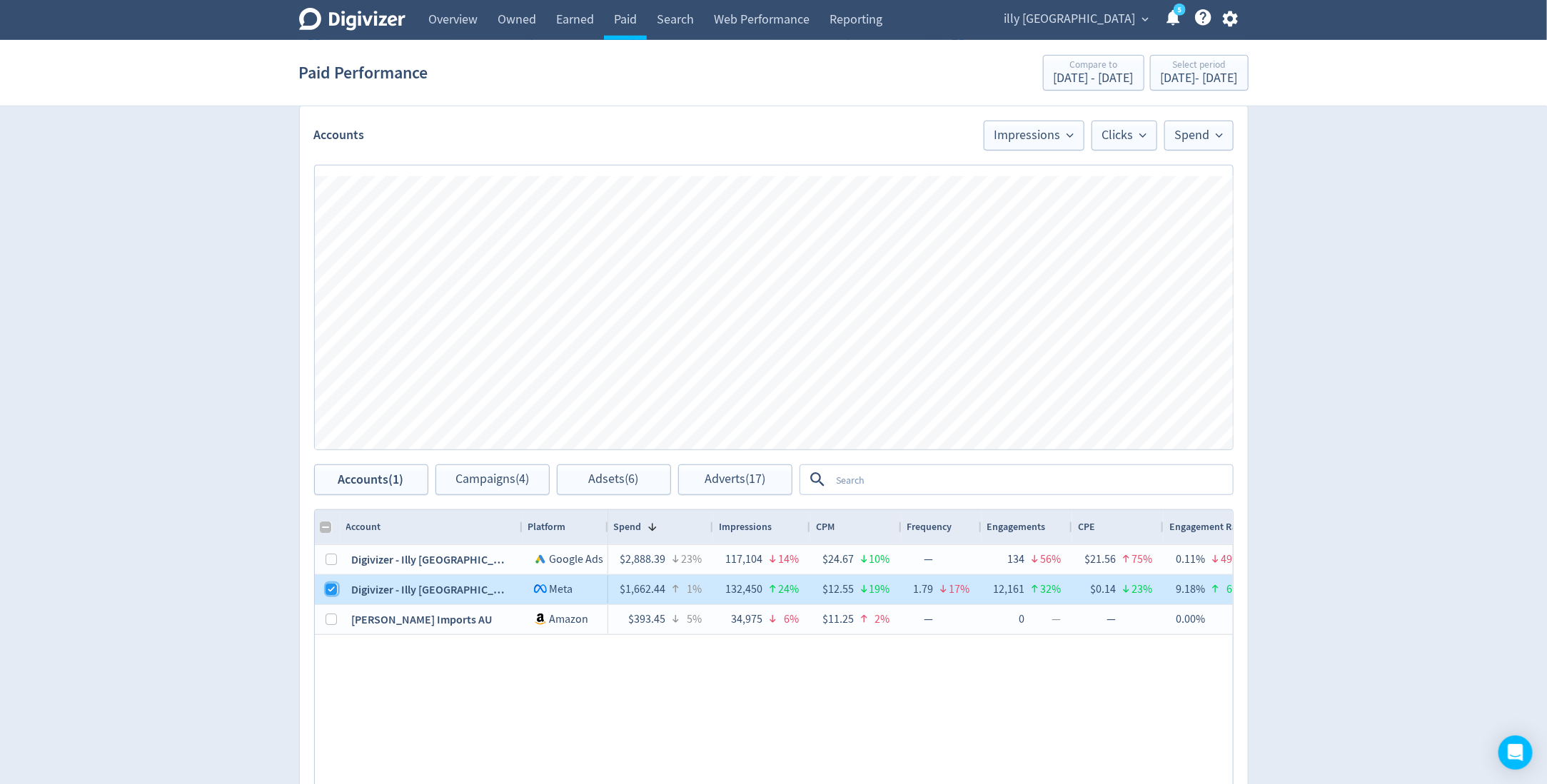
click at [333, 587] on input "Press Space to toggle row selection (checked)" at bounding box center [332, 589] width 11 height 11
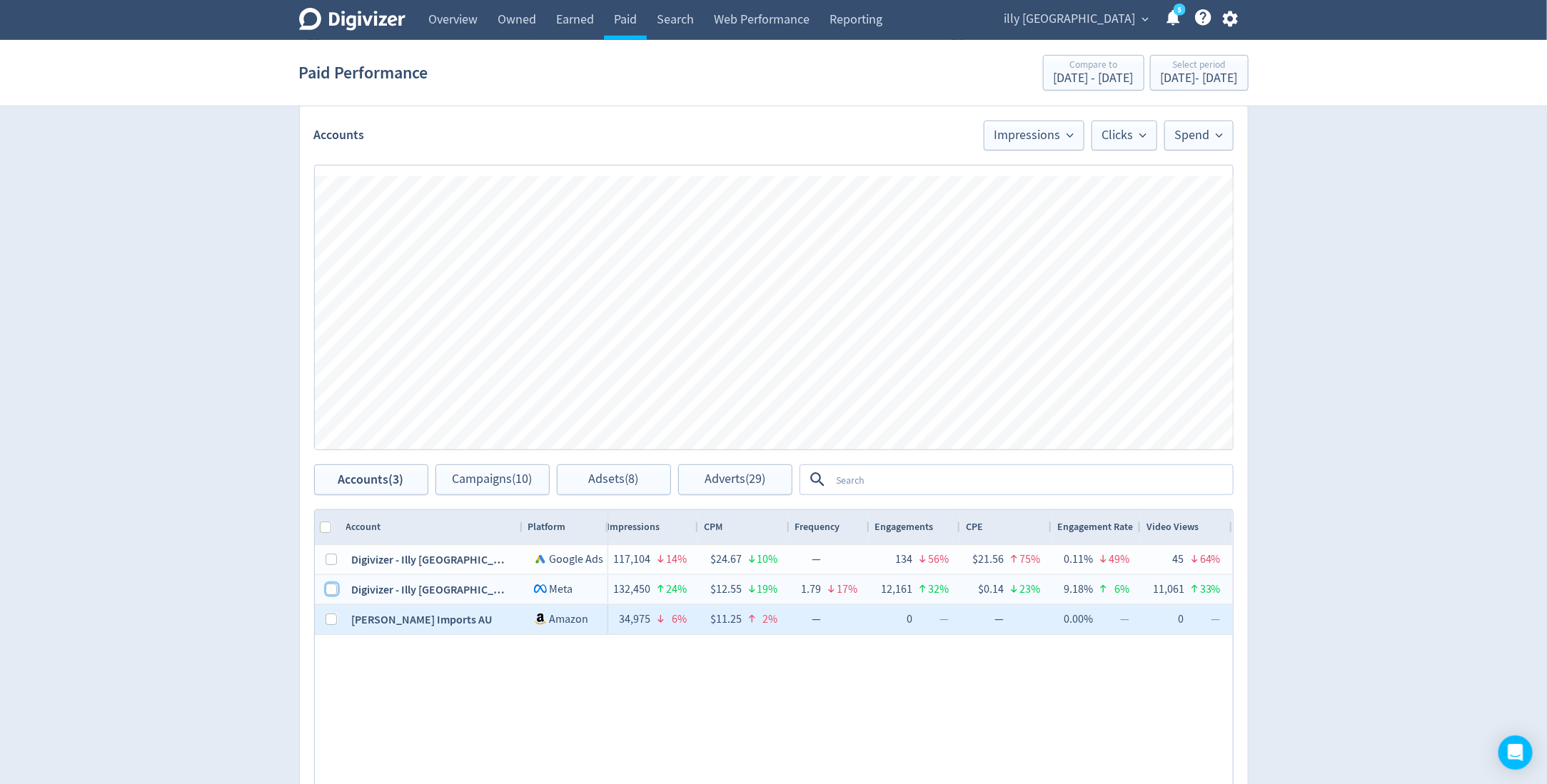
scroll to position [0, 232]
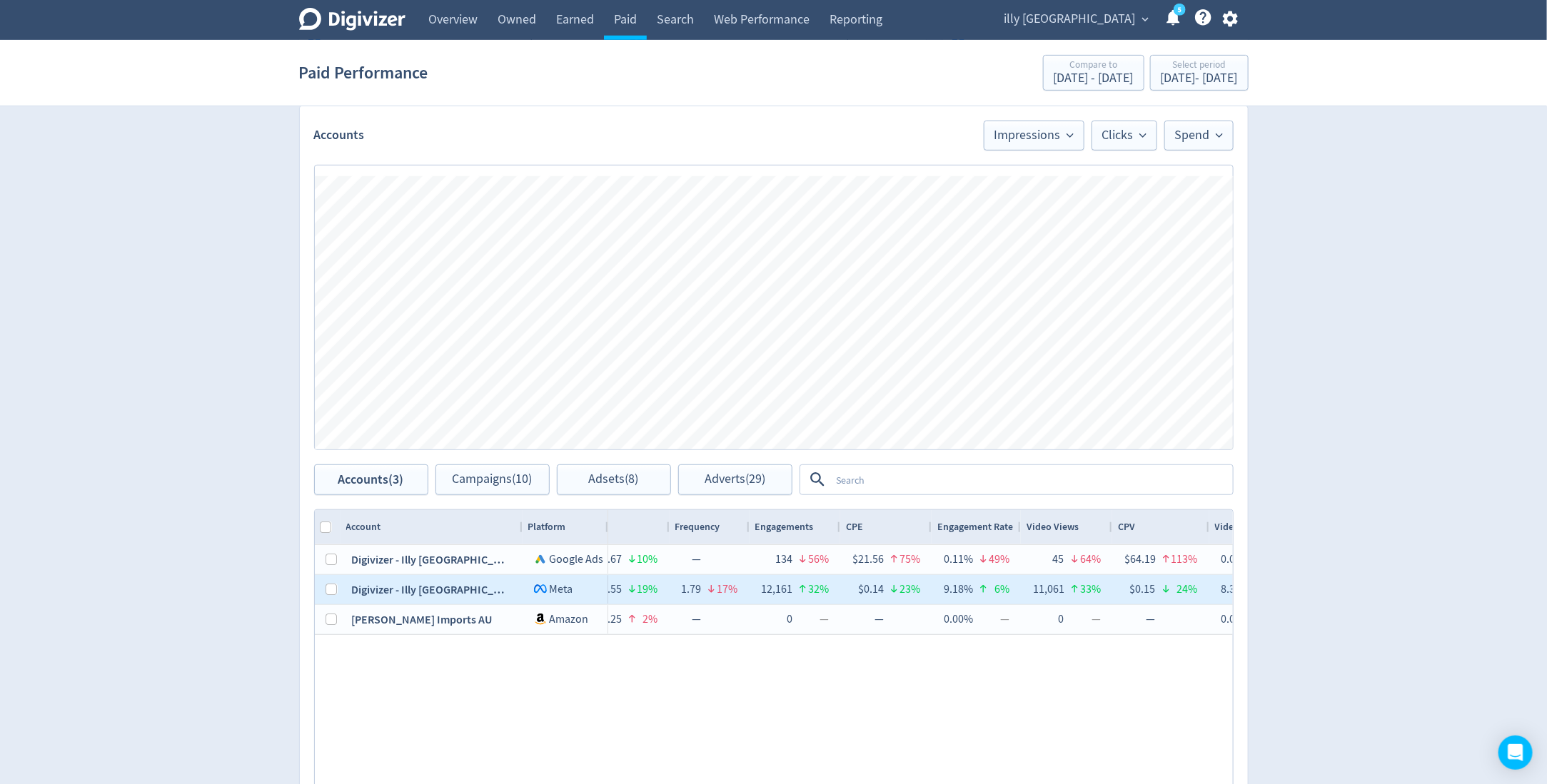
click at [1070, 597] on div at bounding box center [1072, 590] width 14 height 28
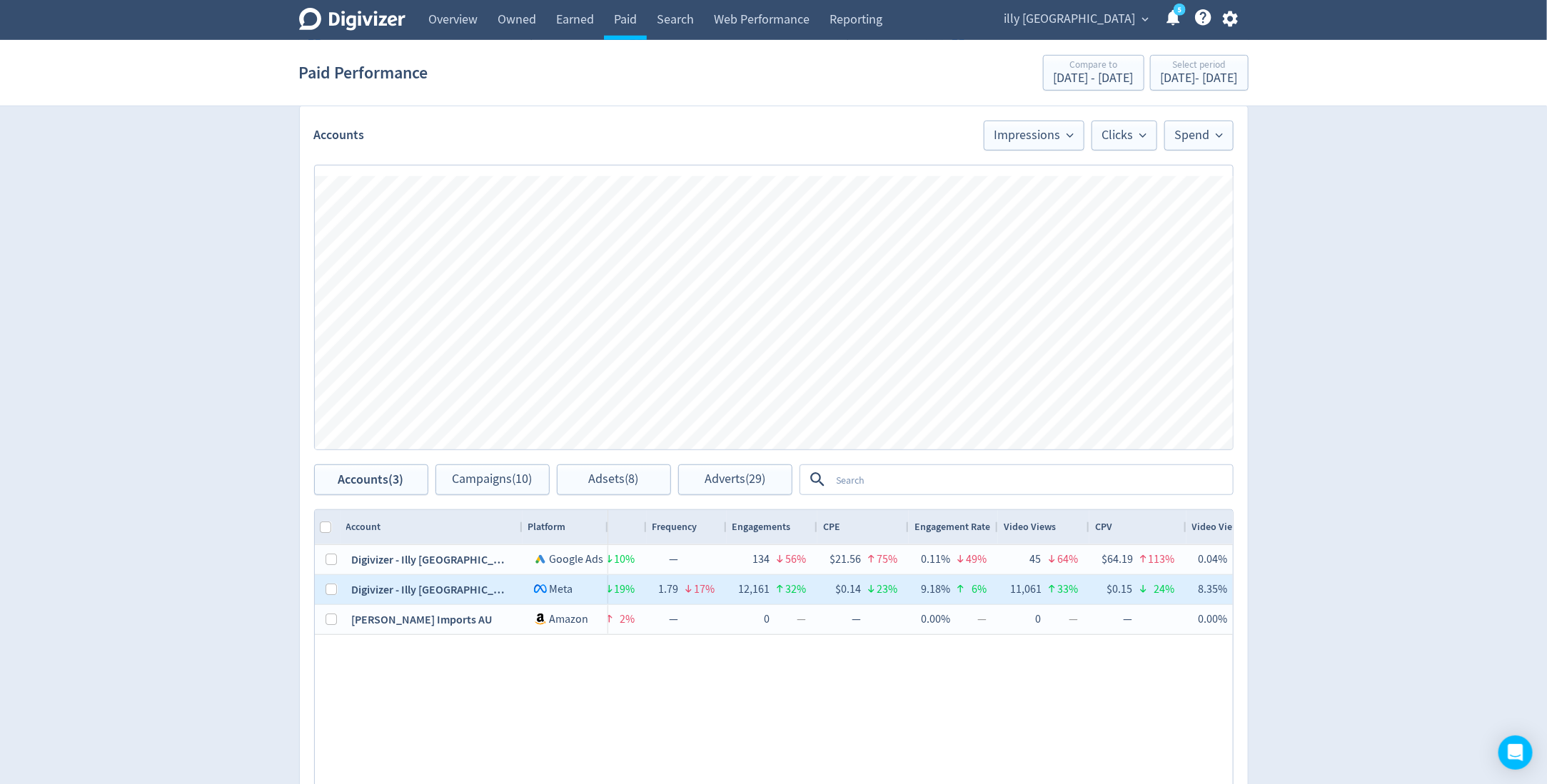
scroll to position [0, 258]
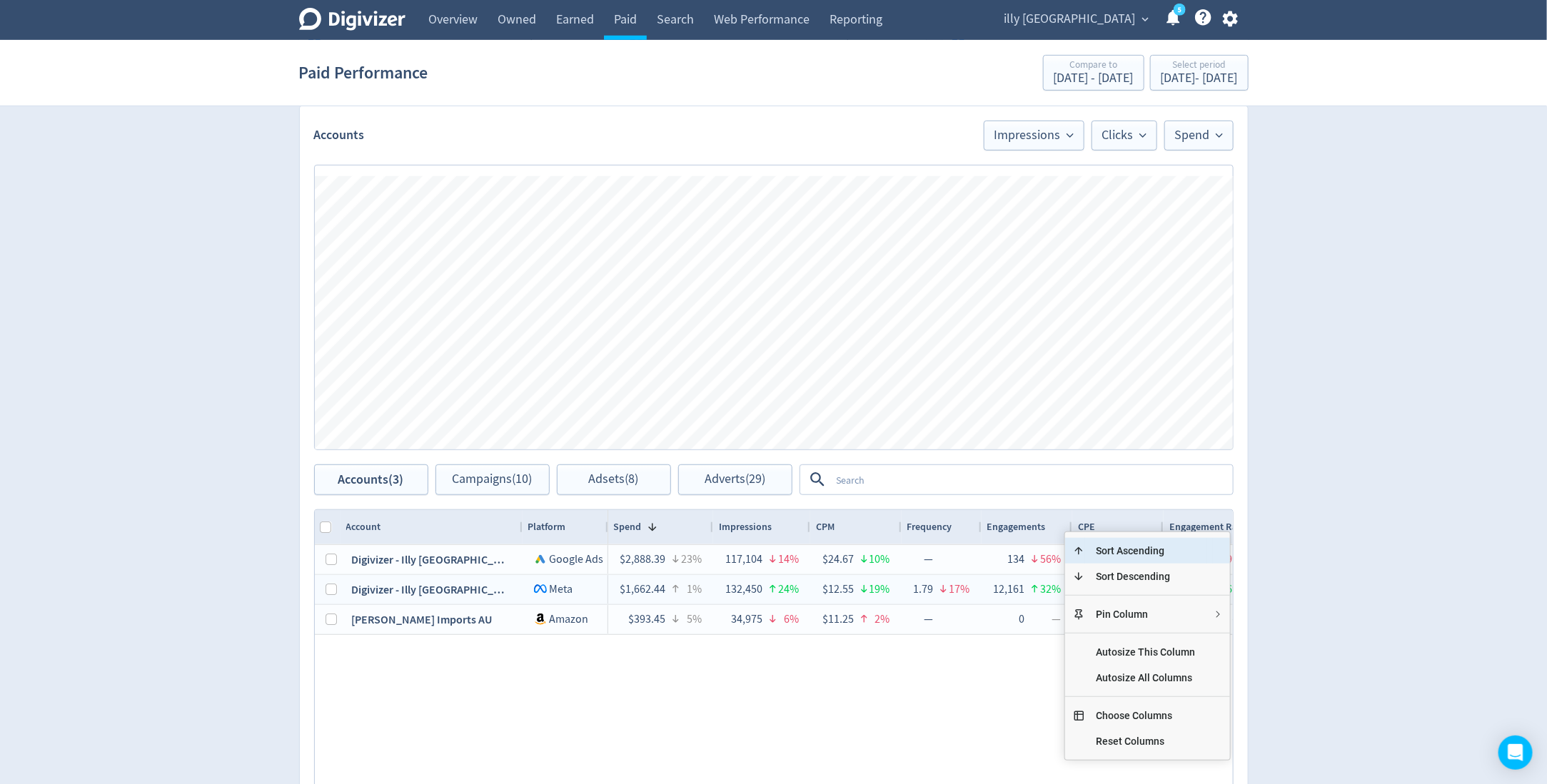
click at [728, 688] on div "$2,888.39 23% 117,104 14% $24.67 10% — 134 56% $21.56 75% 0.11% 49% 45 64% $64.…" at bounding box center [920, 690] width 625 height 291
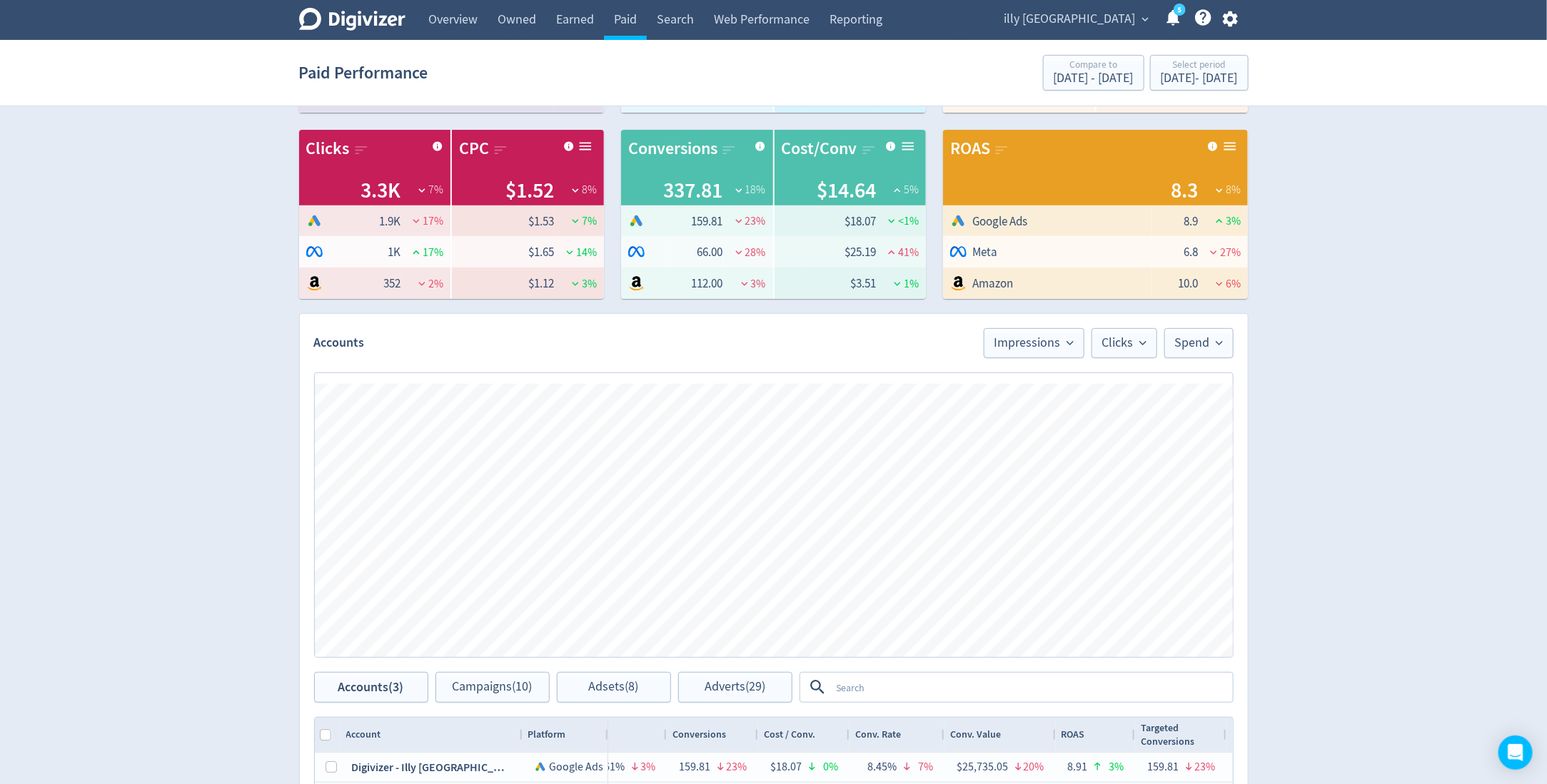
scroll to position [583, 0]
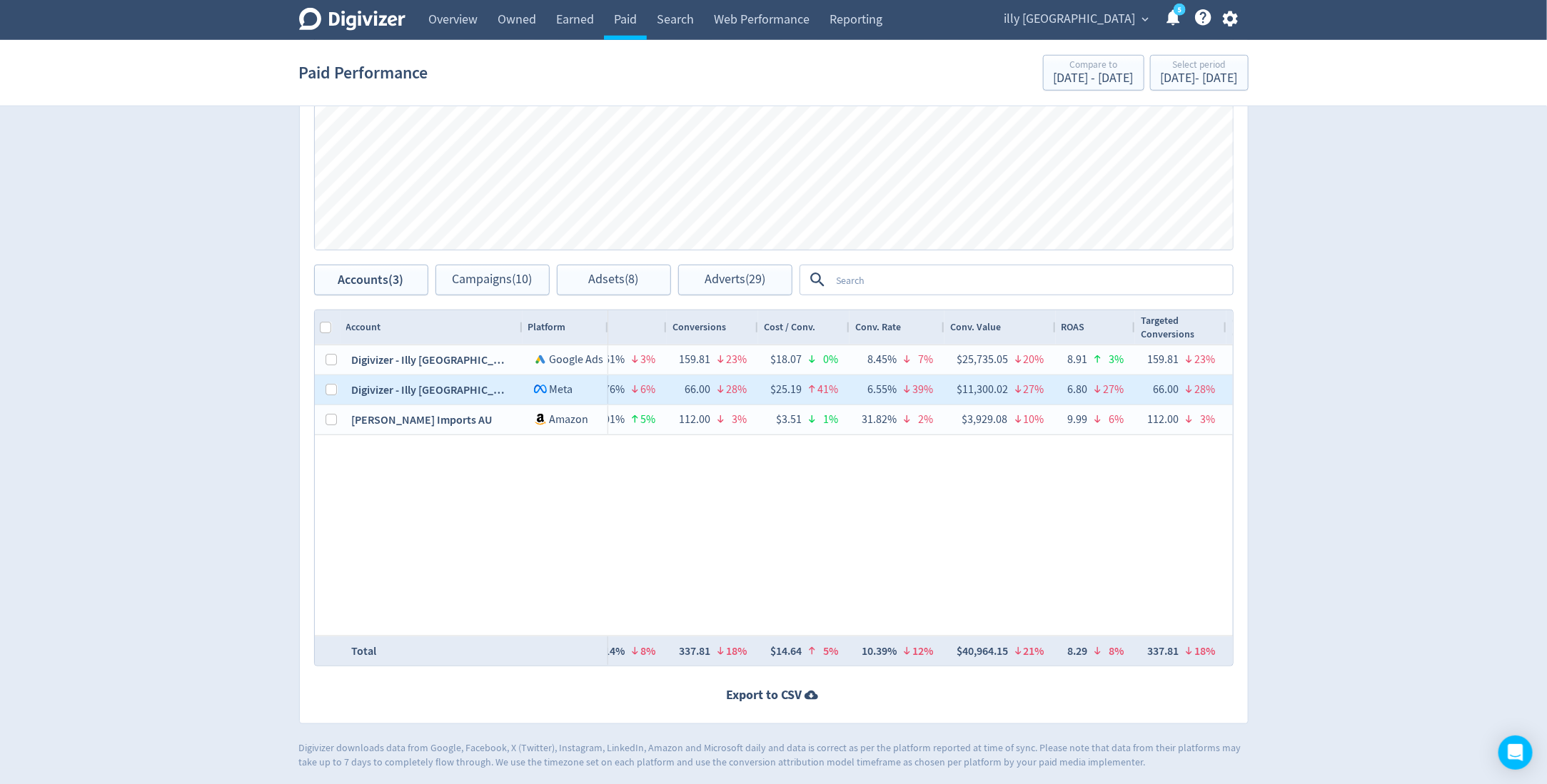
click at [336, 390] on div at bounding box center [327, 390] width 25 height 29
click at [327, 390] on input "Press Space to toggle row selection (unchecked)" at bounding box center [332, 389] width 11 height 11
checkbox input "true"
checkbox input "false"
click at [478, 294] on div "Accounts Impressions Clicks Spend Spend Clicks Impressions Press Space or Enter…" at bounding box center [774, 315] width 950 height 818
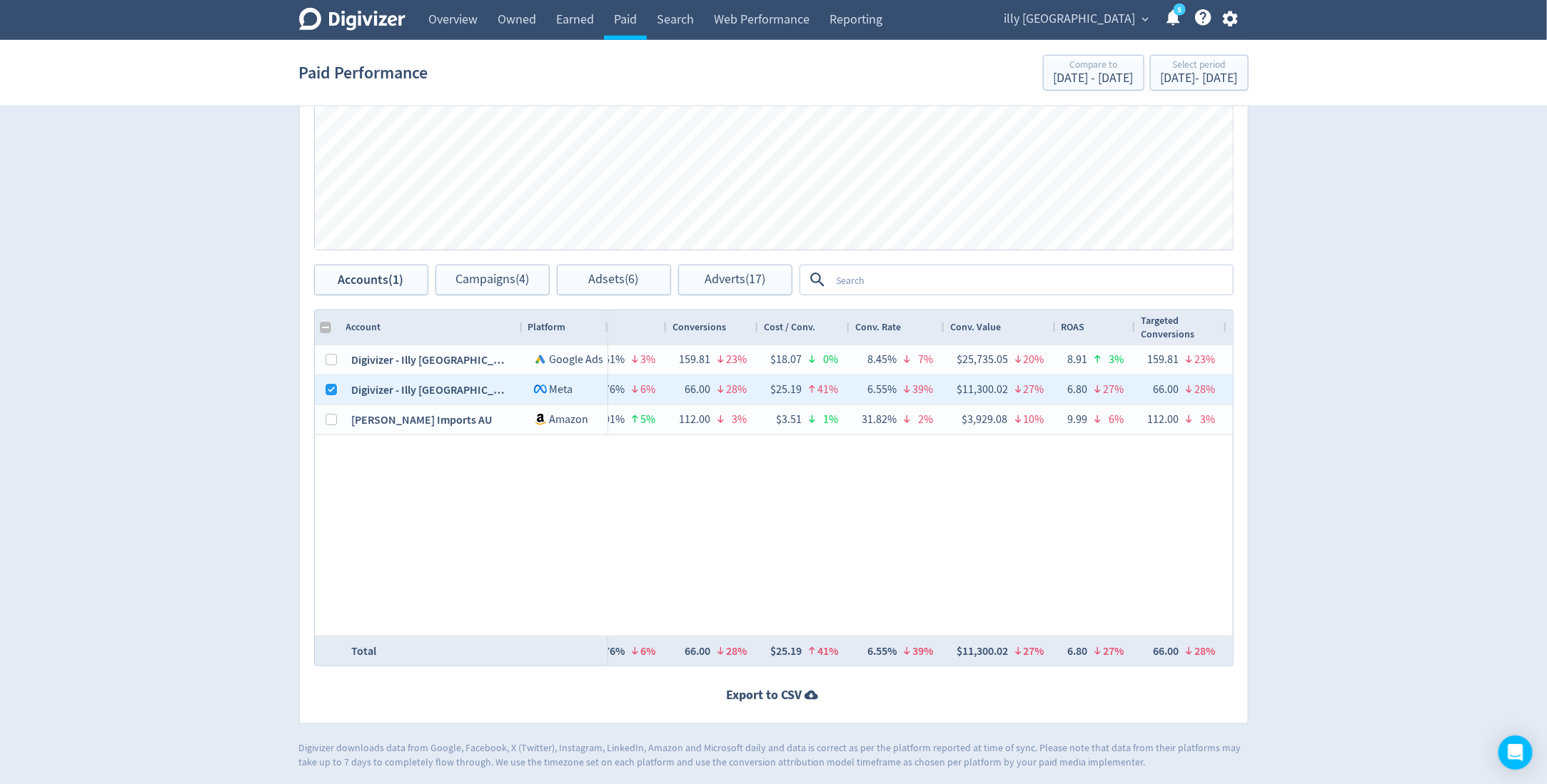
click at [466, 244] on div "Spend Clicks Impressions Press Space or Enter to toggle visibility Impressions,…" at bounding box center [774, 112] width 919 height 273
click at [479, 279] on span "Campaigns (4)" at bounding box center [492, 279] width 73 height 14
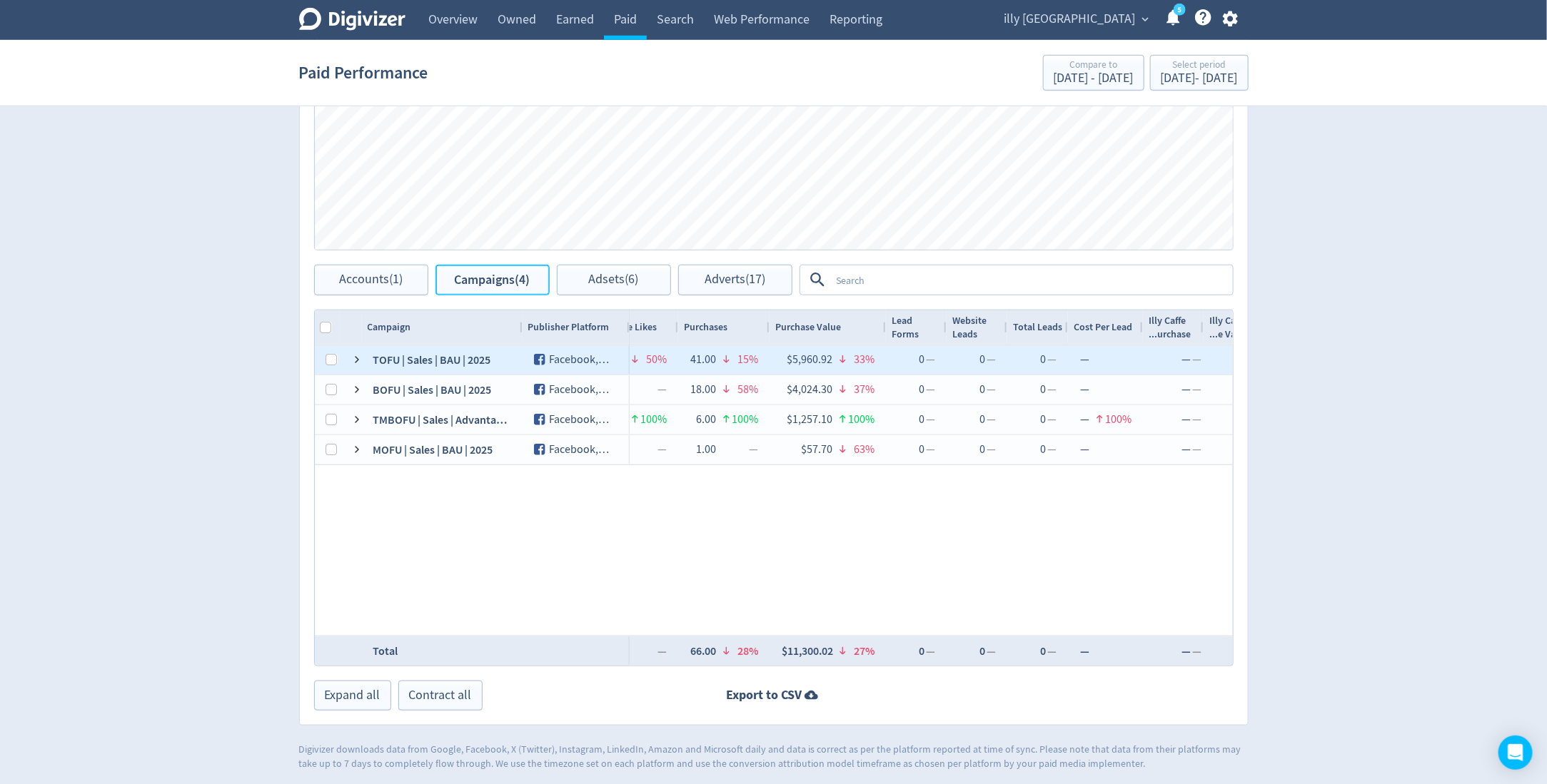
scroll to position [0, 2561]
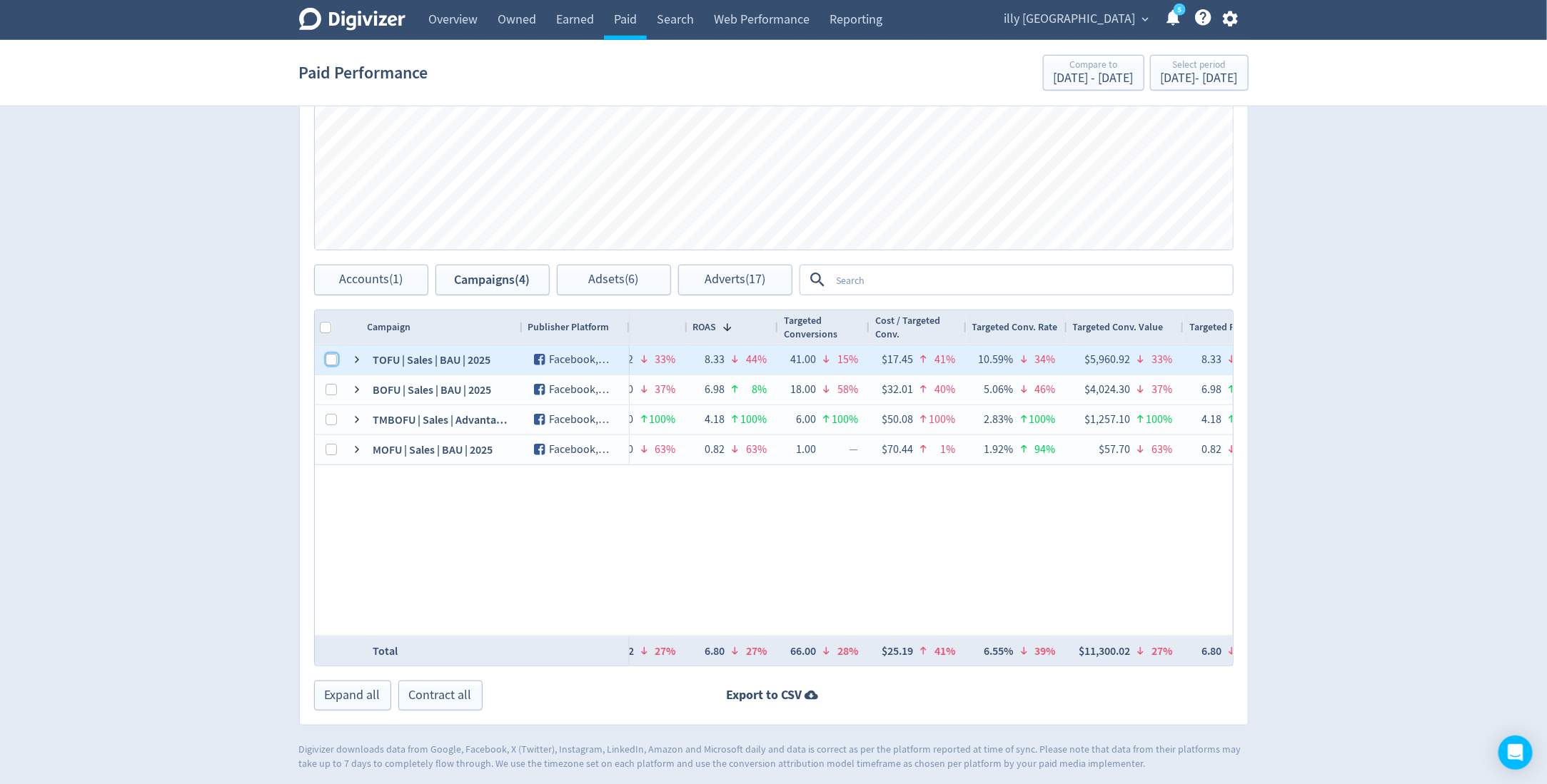
click at [334, 356] on input "Press Space to toggle row selection (unchecked)" at bounding box center [332, 360] width 11 height 11
checkbox input "true"
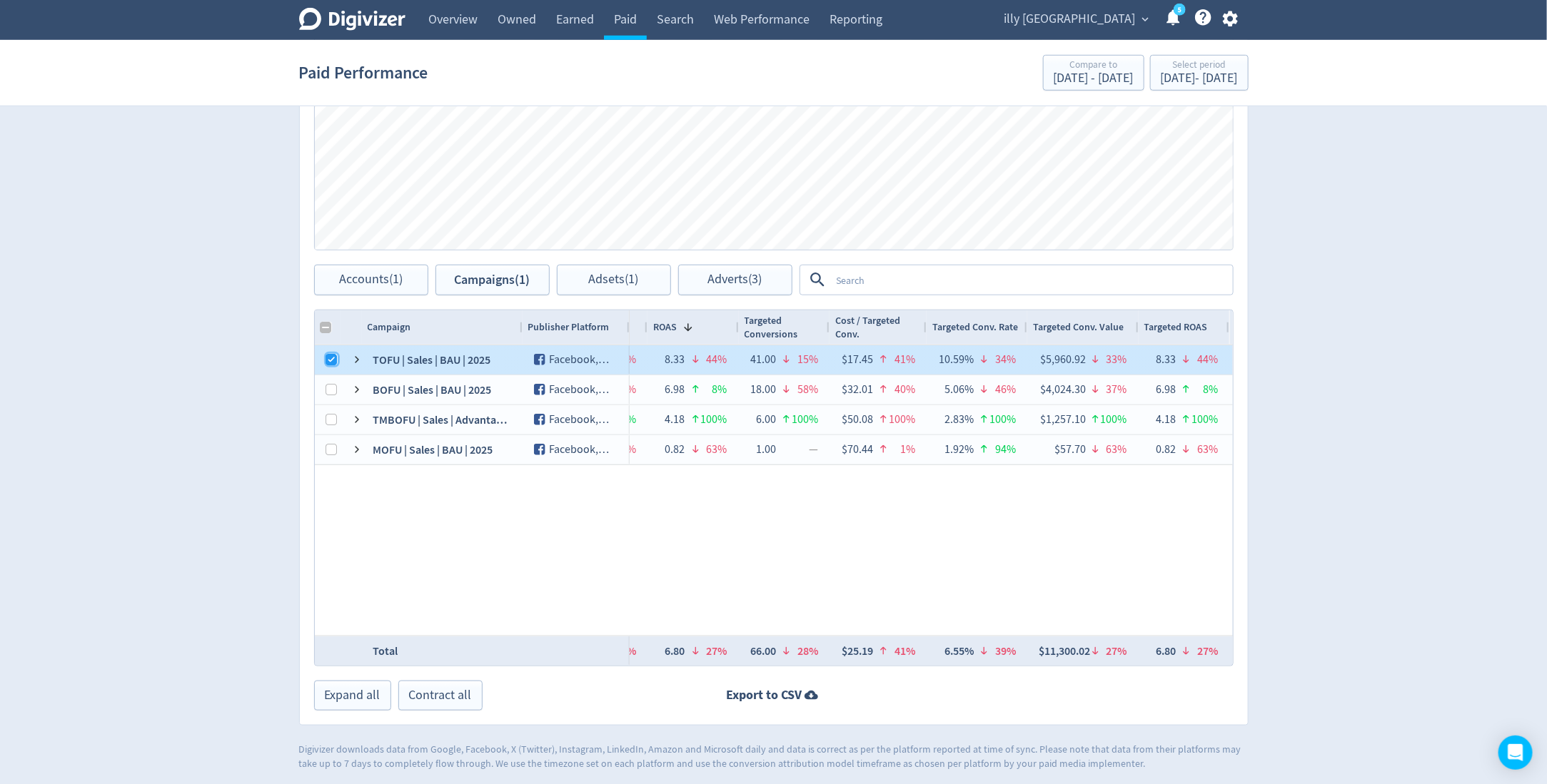
checkbox input "false"
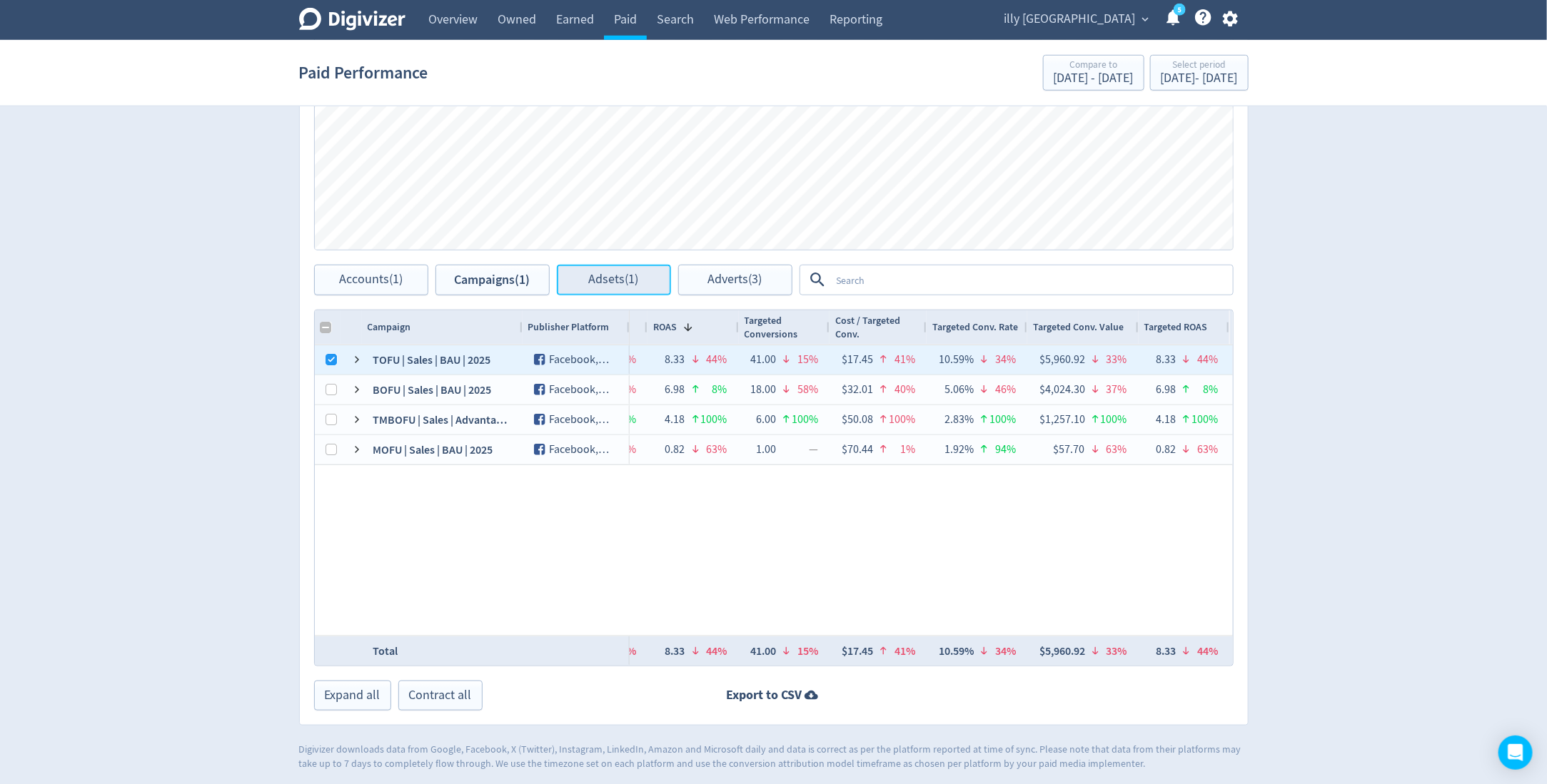
click at [630, 284] on span "Adsets (1)" at bounding box center [614, 279] width 50 height 14
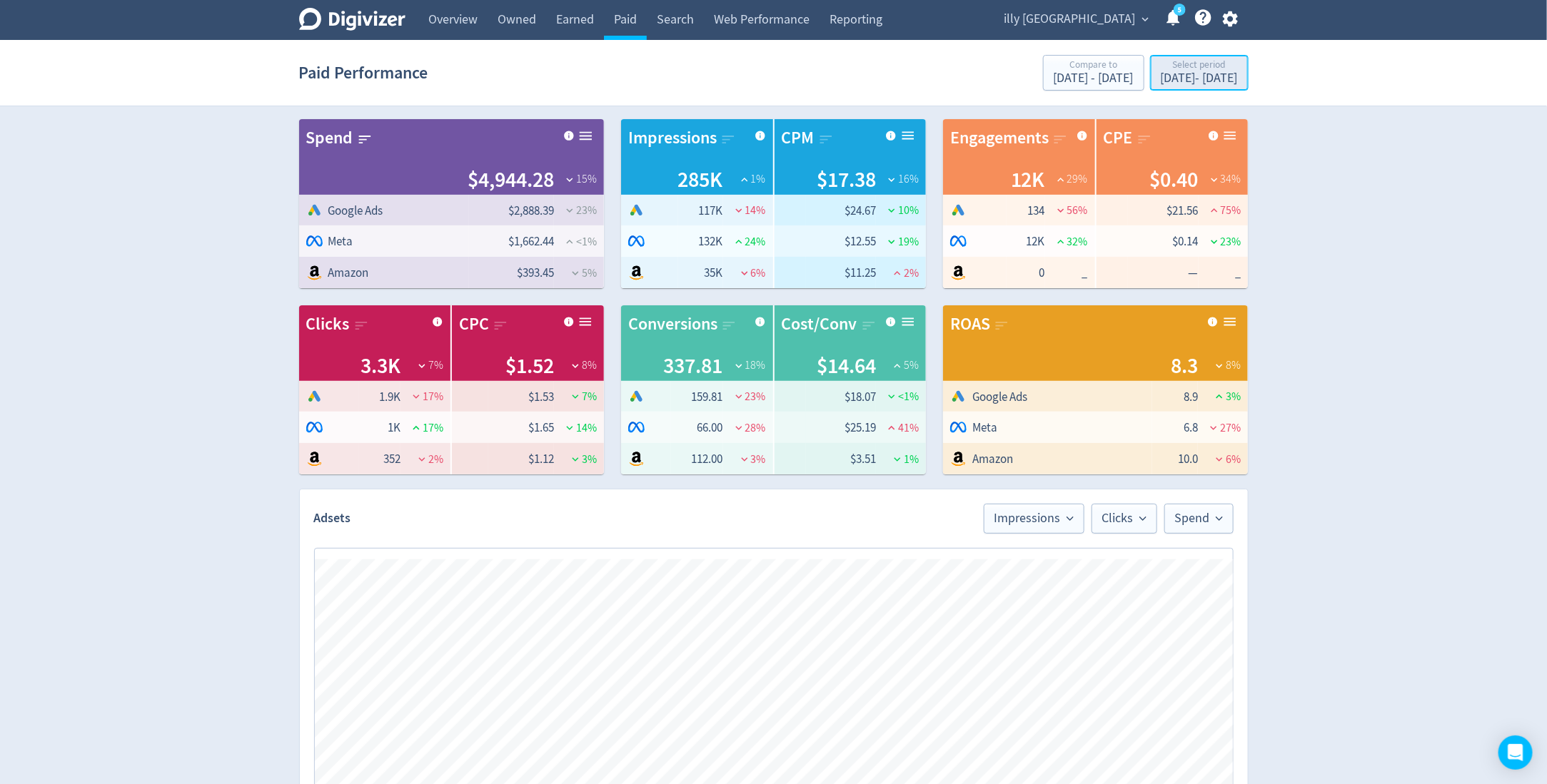
click at [1161, 62] on div "Select period" at bounding box center [1199, 65] width 77 height 12
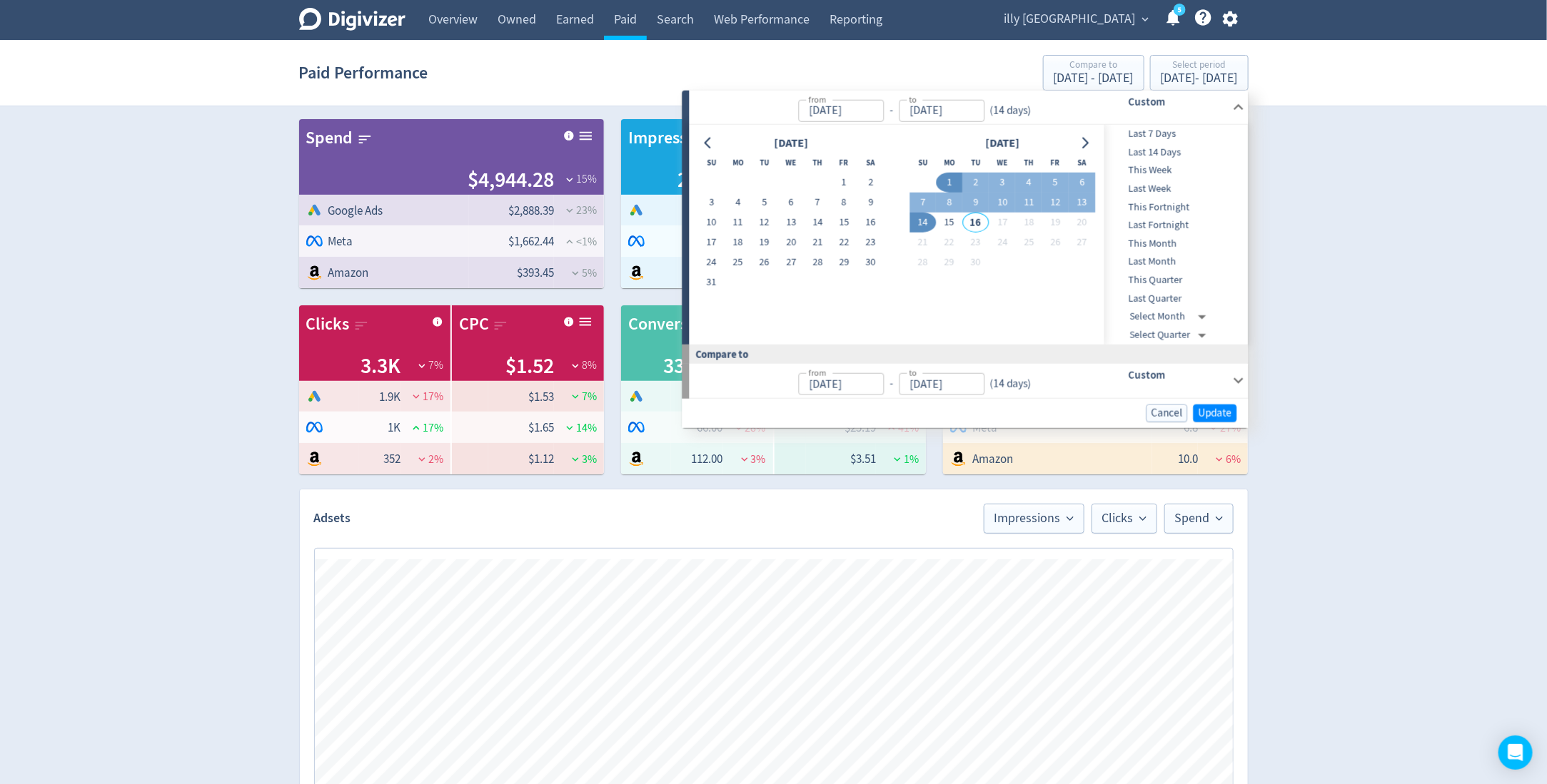
click at [948, 176] on button "1" at bounding box center [948, 182] width 26 height 20
click at [945, 228] on button "15" at bounding box center [948, 222] width 26 height 20
type input "[DATE]"
type input "Aug 17, 2025"
click at [1205, 421] on div "Cancel Update" at bounding box center [965, 412] width 566 height 29
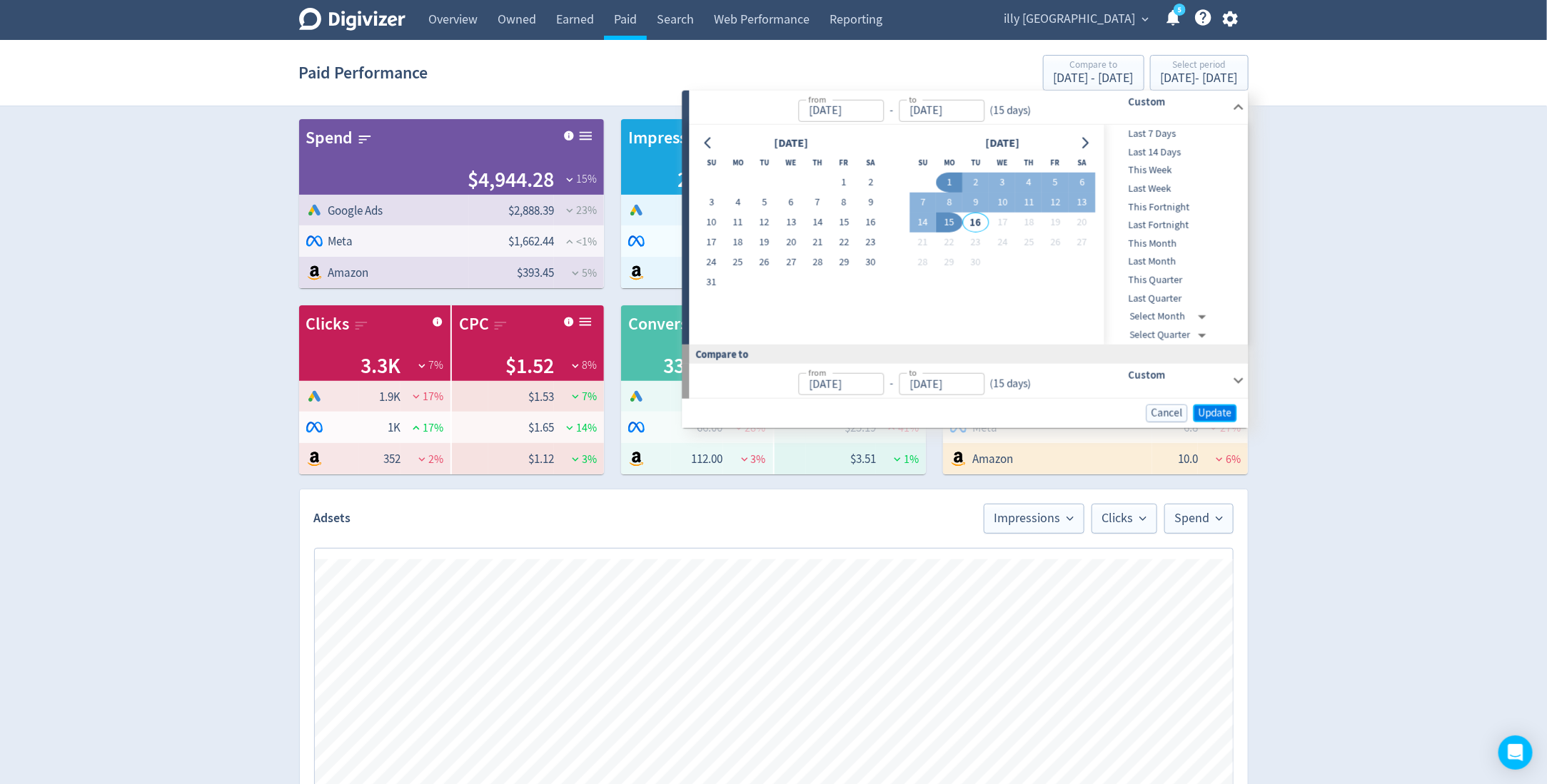
click at [1207, 415] on span "Update" at bounding box center [1215, 412] width 33 height 10
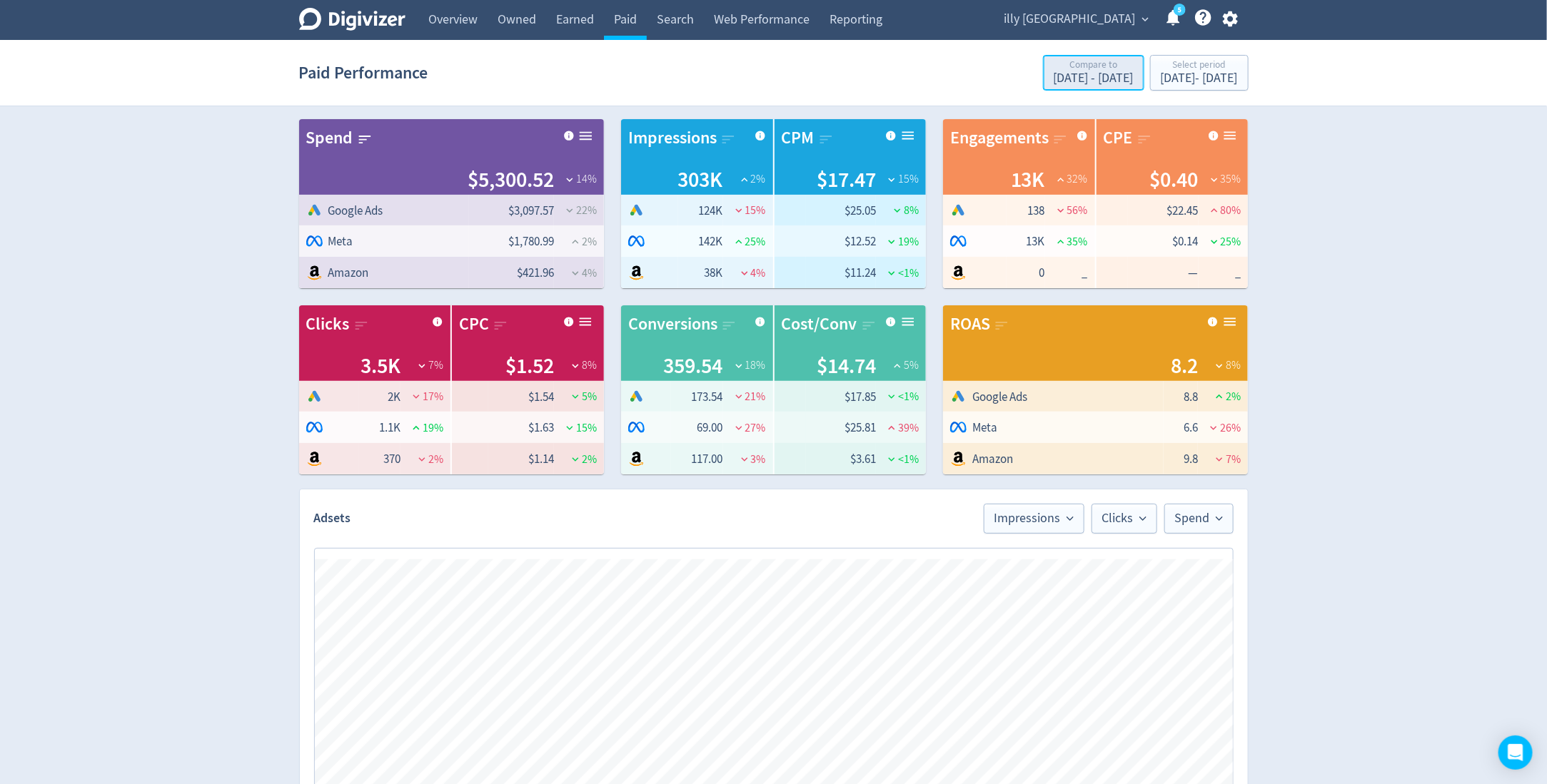
click at [1053, 69] on div "Compare to" at bounding box center [1093, 65] width 80 height 12
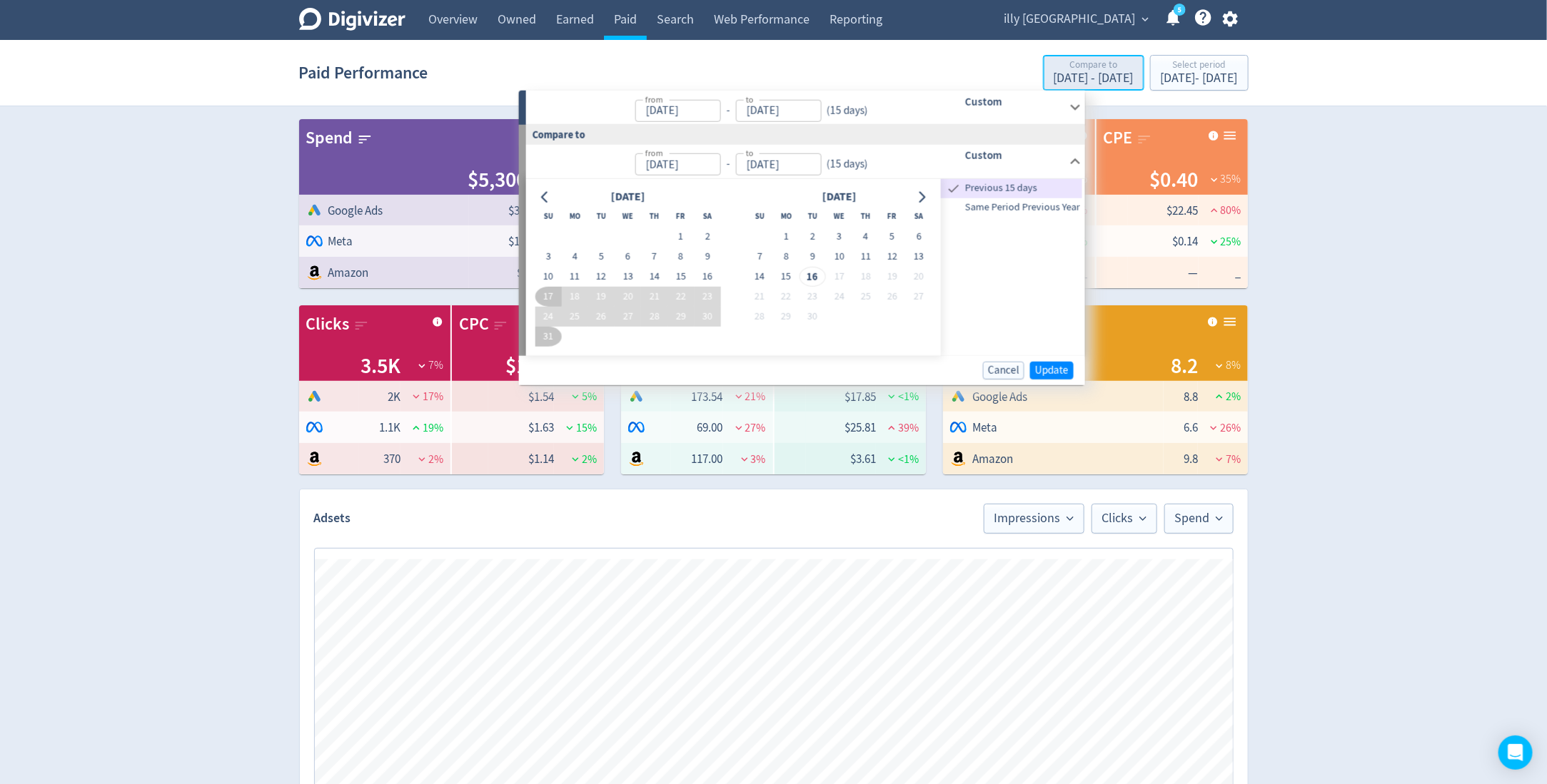
type input "Sep 01, 2025"
type input "[DATE]"
type input "Aug 17, 2025"
type input "Aug 31, 2025"
click at [683, 240] on button "1" at bounding box center [680, 236] width 26 height 20
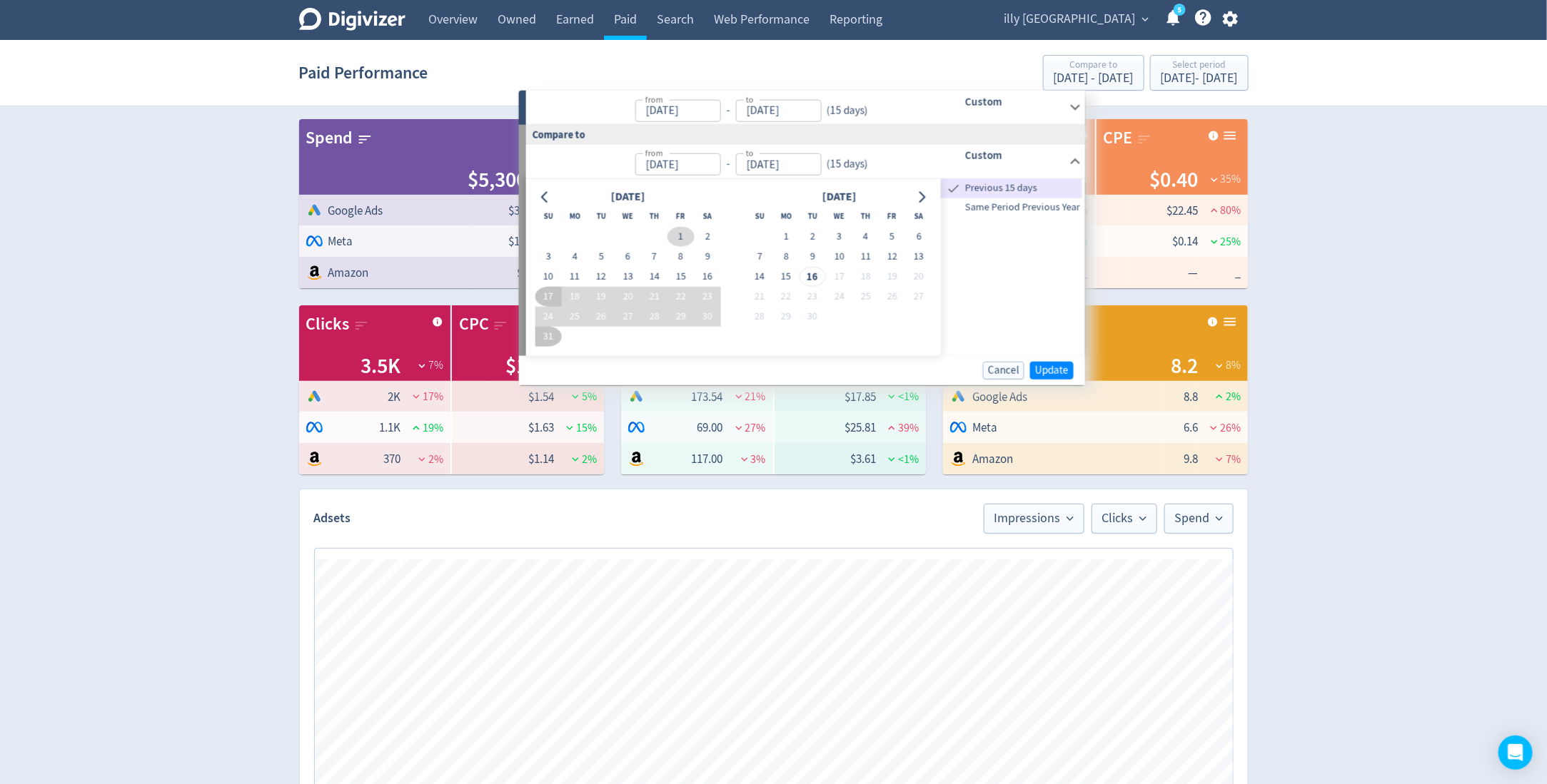
type input "Aug 01, 2025"
click at [653, 275] on button "14" at bounding box center [654, 276] width 26 height 20
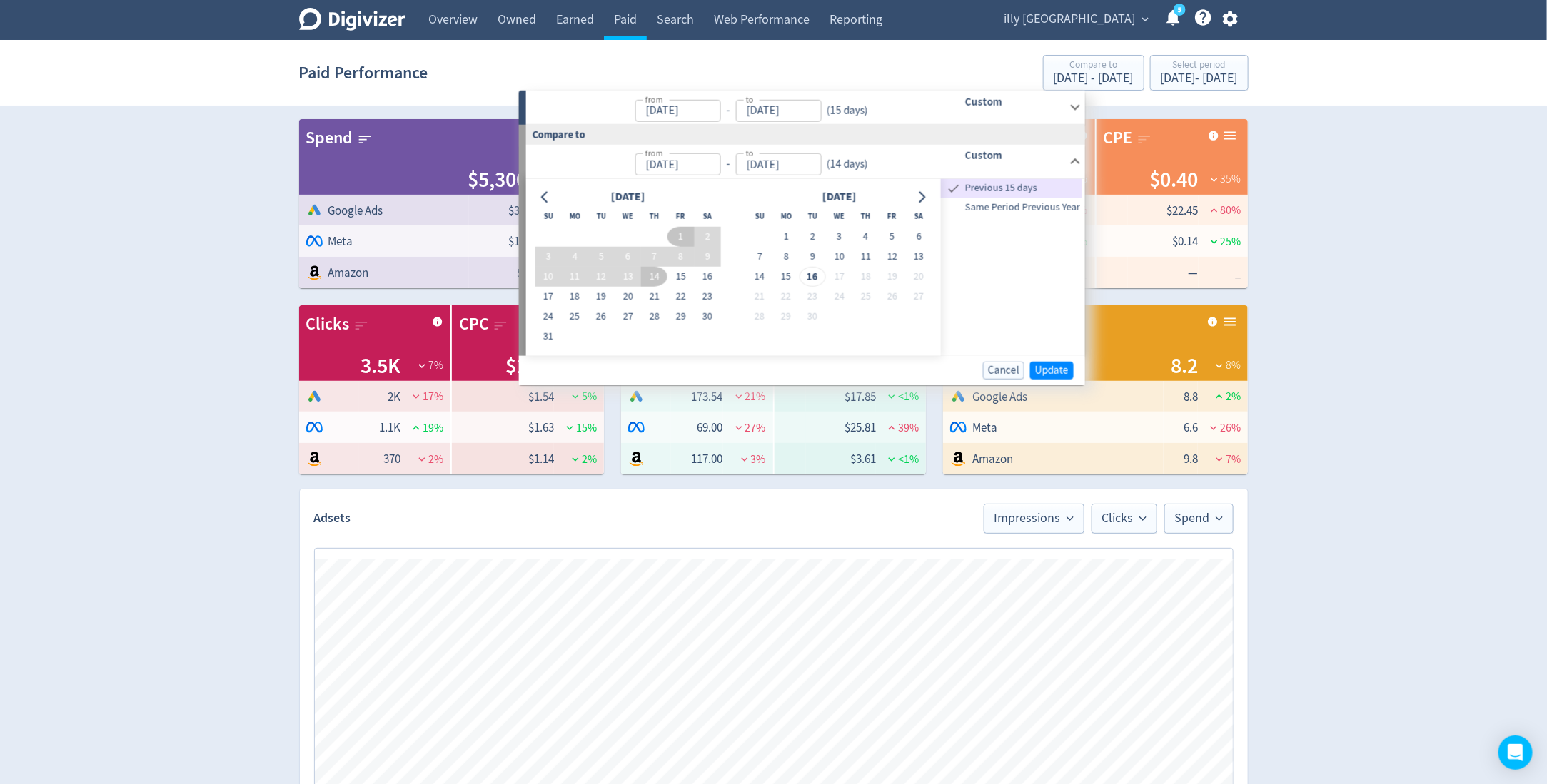
click at [687, 229] on button "1" at bounding box center [680, 236] width 26 height 20
click at [687, 277] on button "15" at bounding box center [680, 276] width 26 height 20
type input "[DATE]"
click at [1049, 365] on span "Update" at bounding box center [1052, 369] width 33 height 10
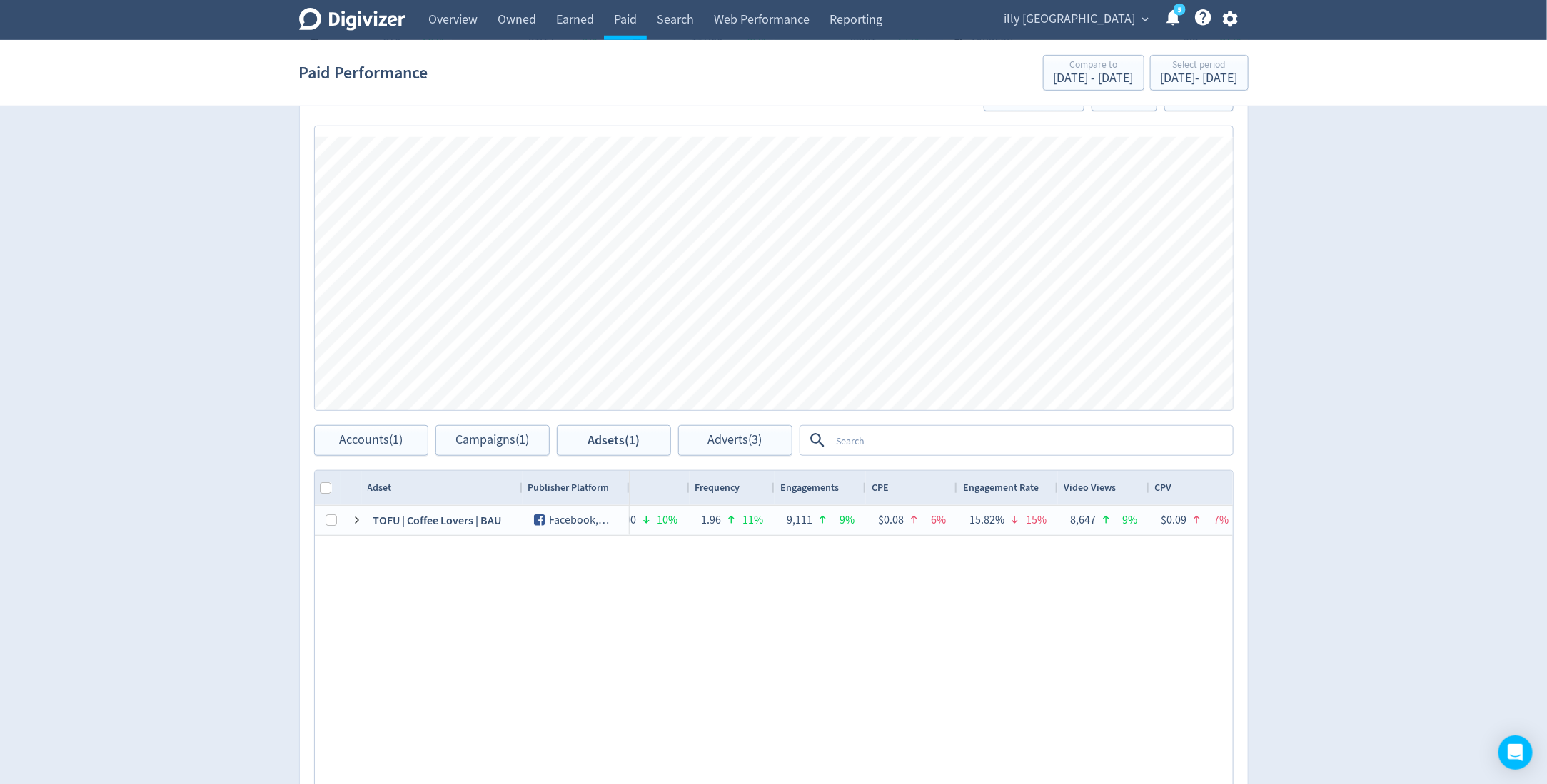
scroll to position [443, 0]
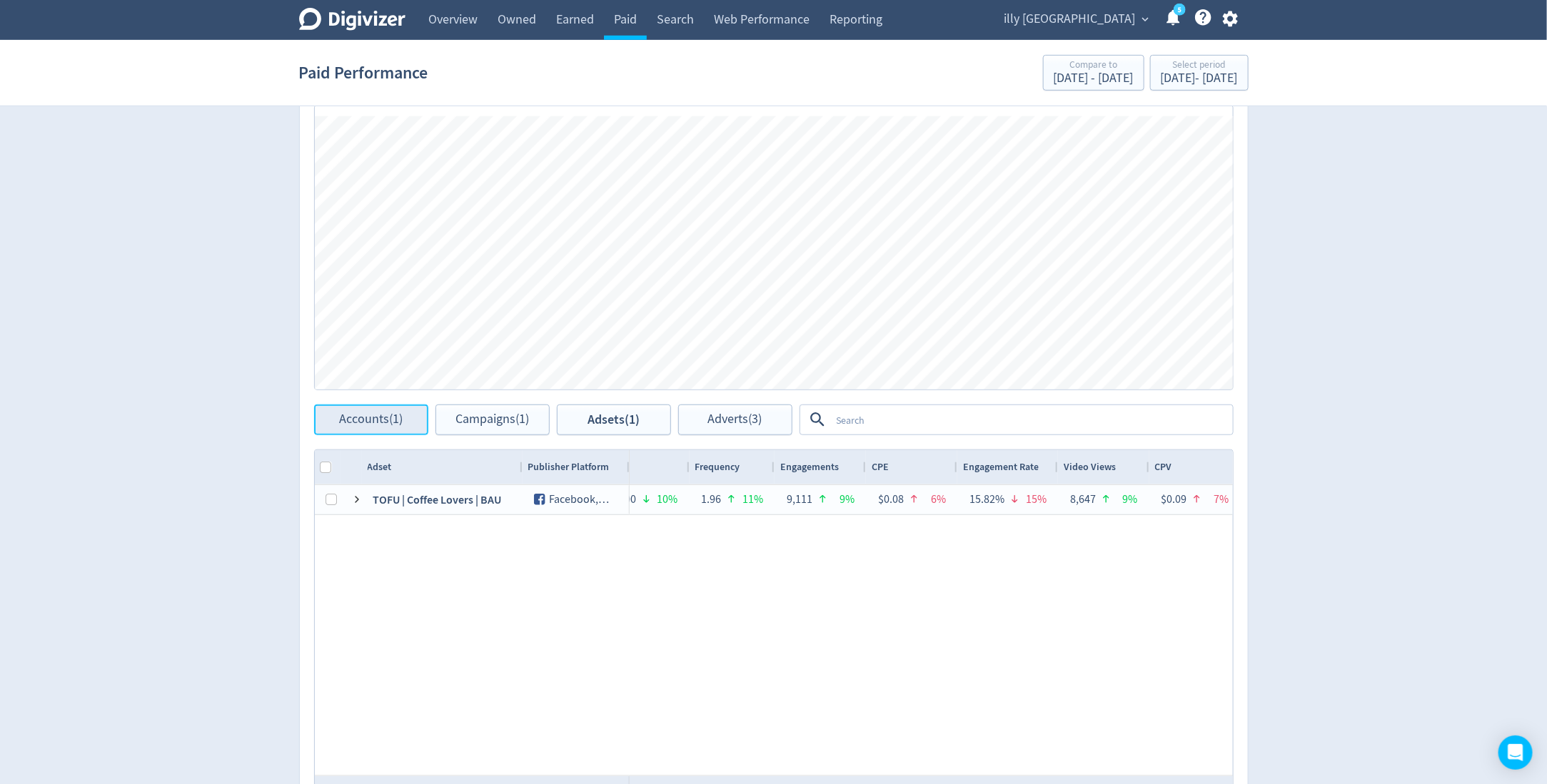
click at [357, 419] on span "Accounts (1)" at bounding box center [371, 419] width 64 height 14
checkbox input "false"
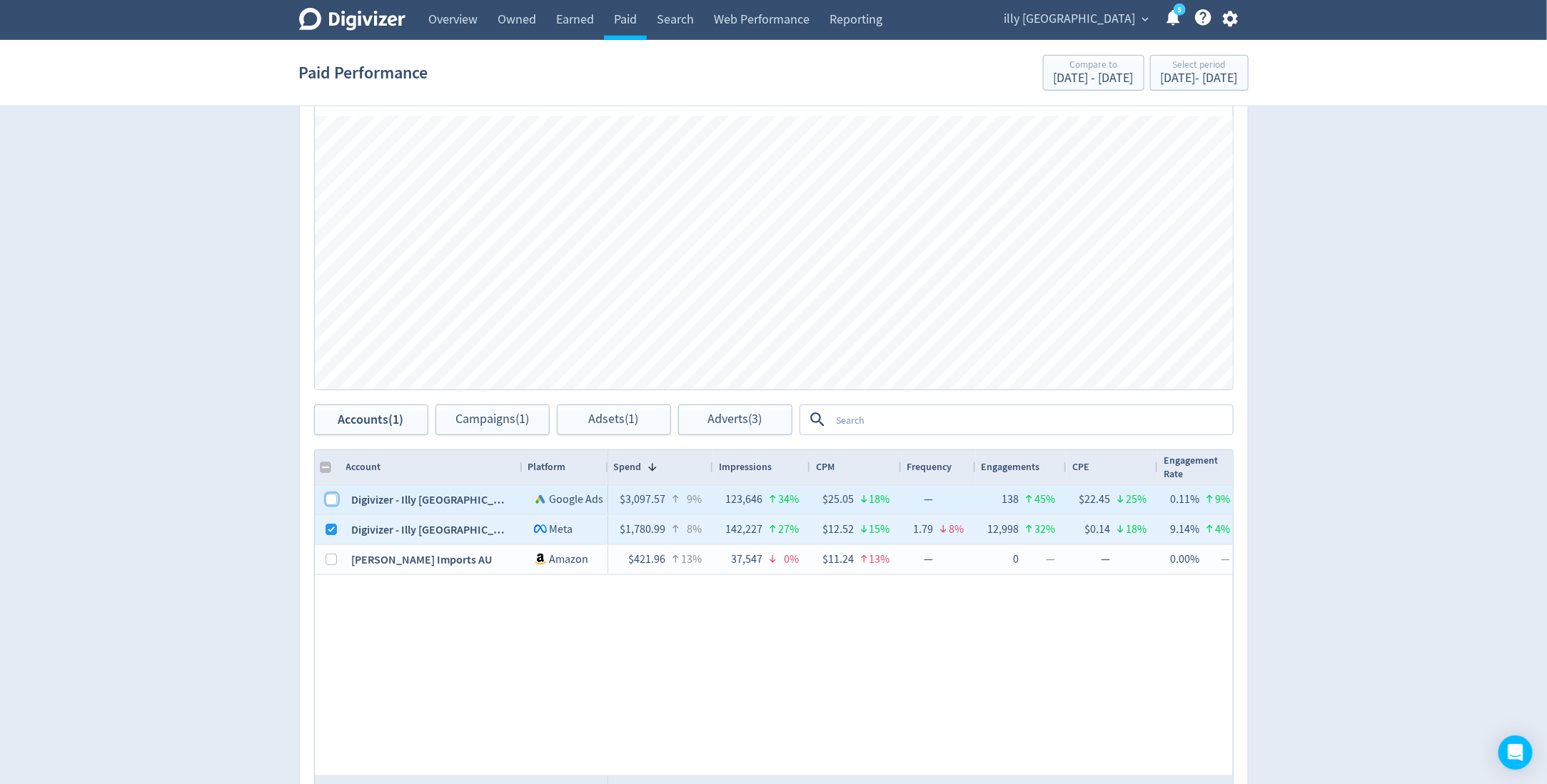
click at [330, 496] on input "Press Space to toggle row selection (unchecked)" at bounding box center [332, 499] width 11 height 11
checkbox input "true"
checkbox input "false"
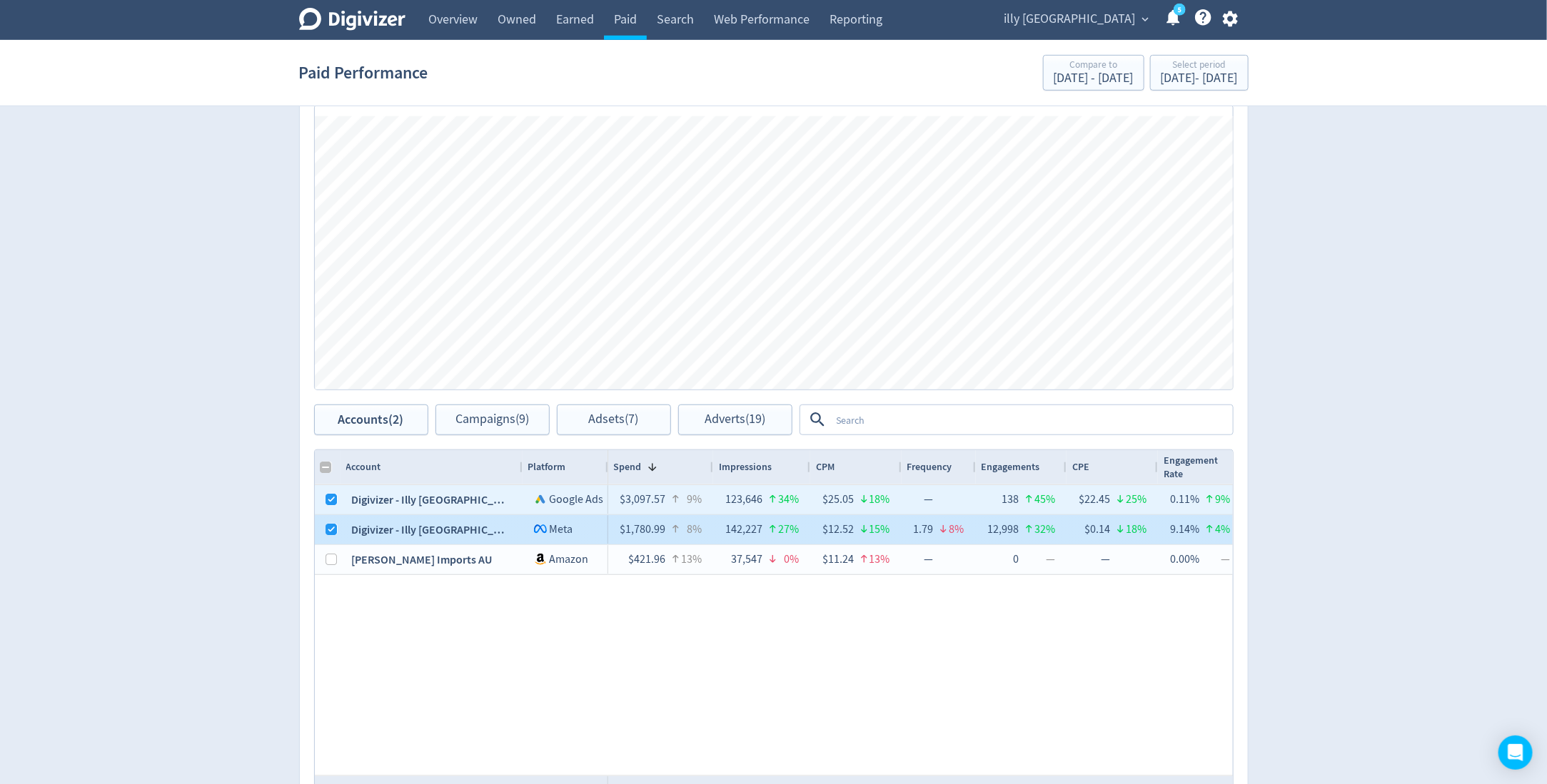
click at [329, 521] on div at bounding box center [332, 529] width 11 height 28
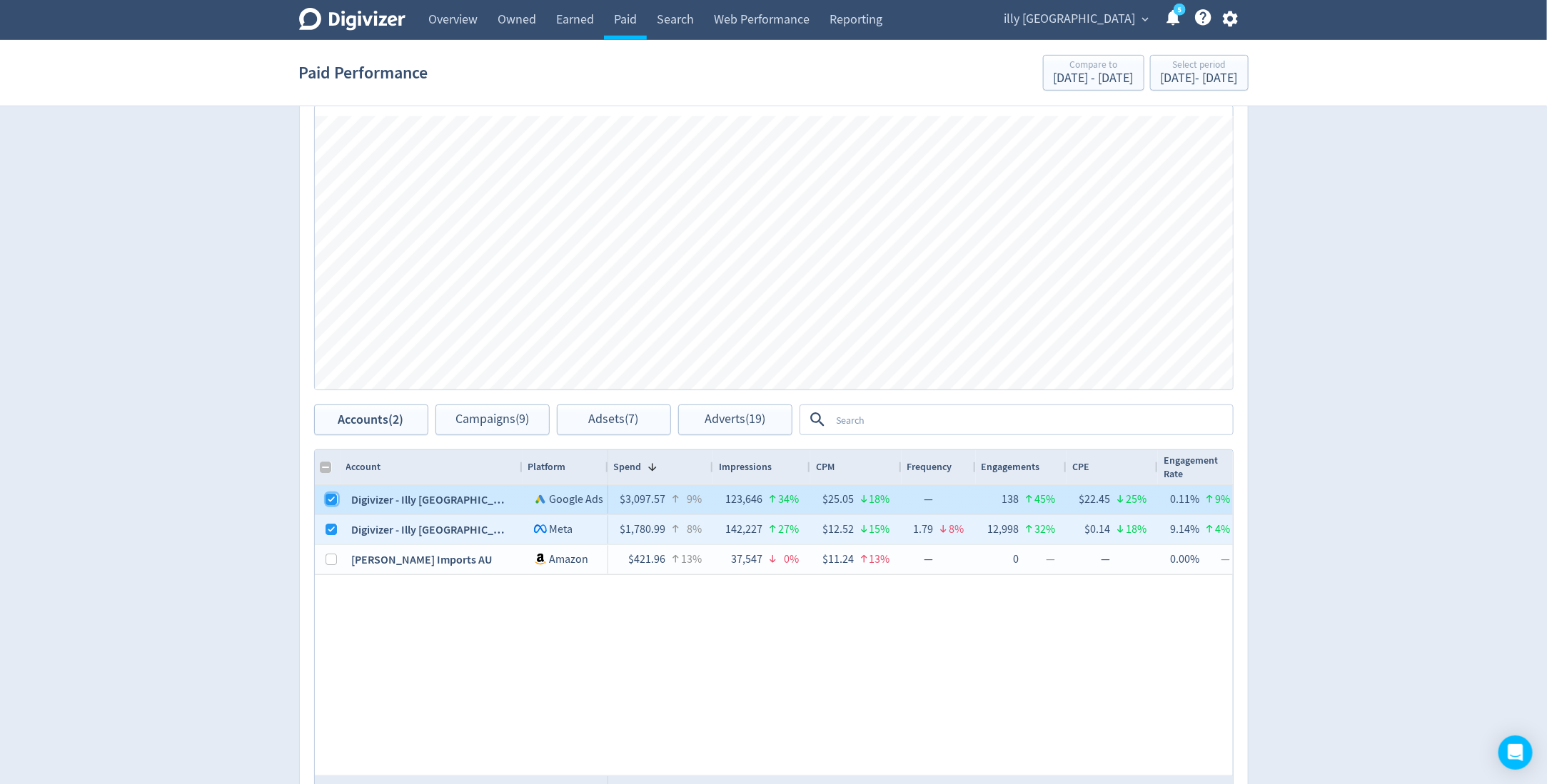
click at [330, 496] on input "Press Space to toggle row selection (checked)" at bounding box center [332, 499] width 11 height 11
checkbox input "false"
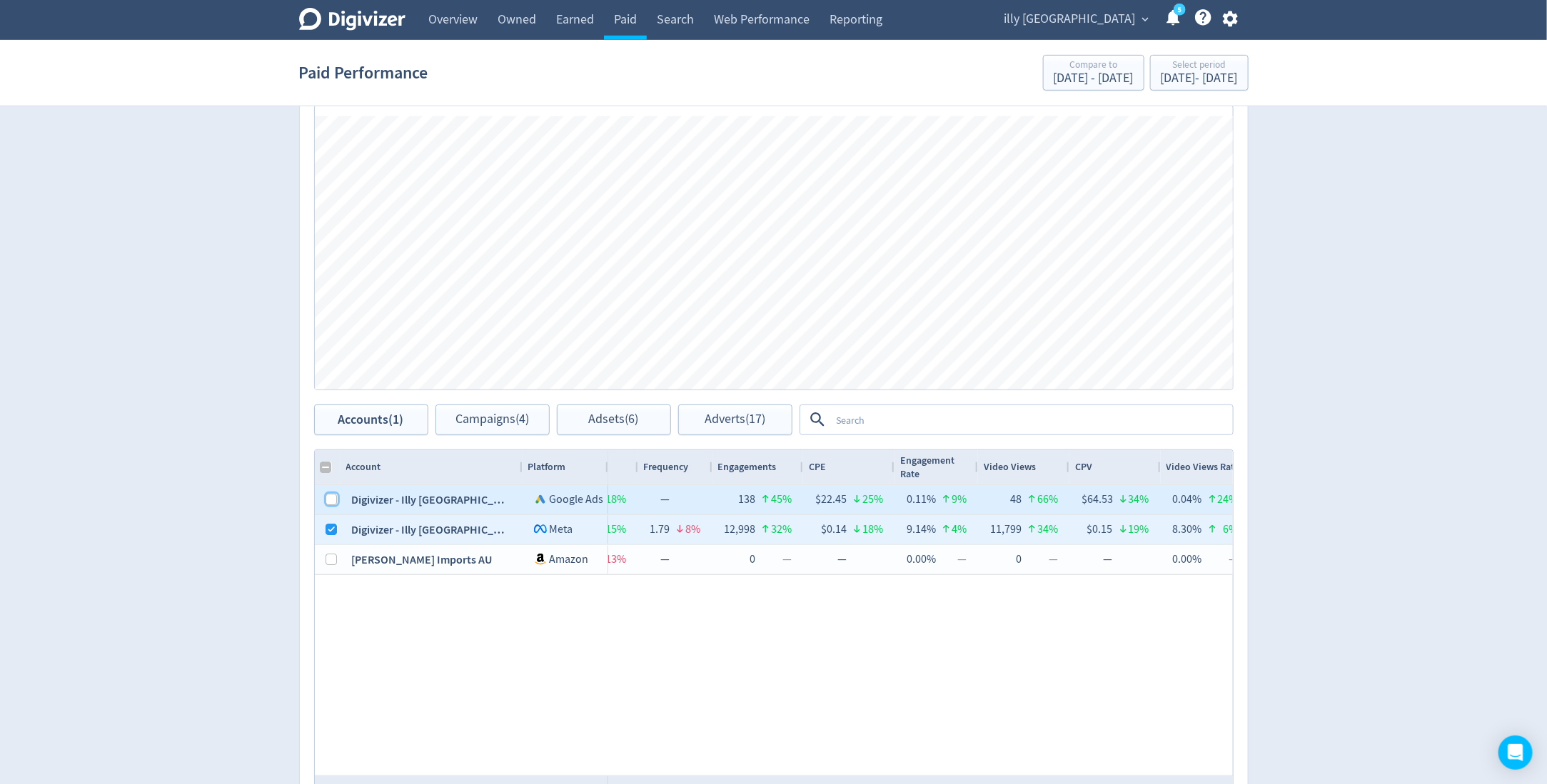
scroll to position [0, 647]
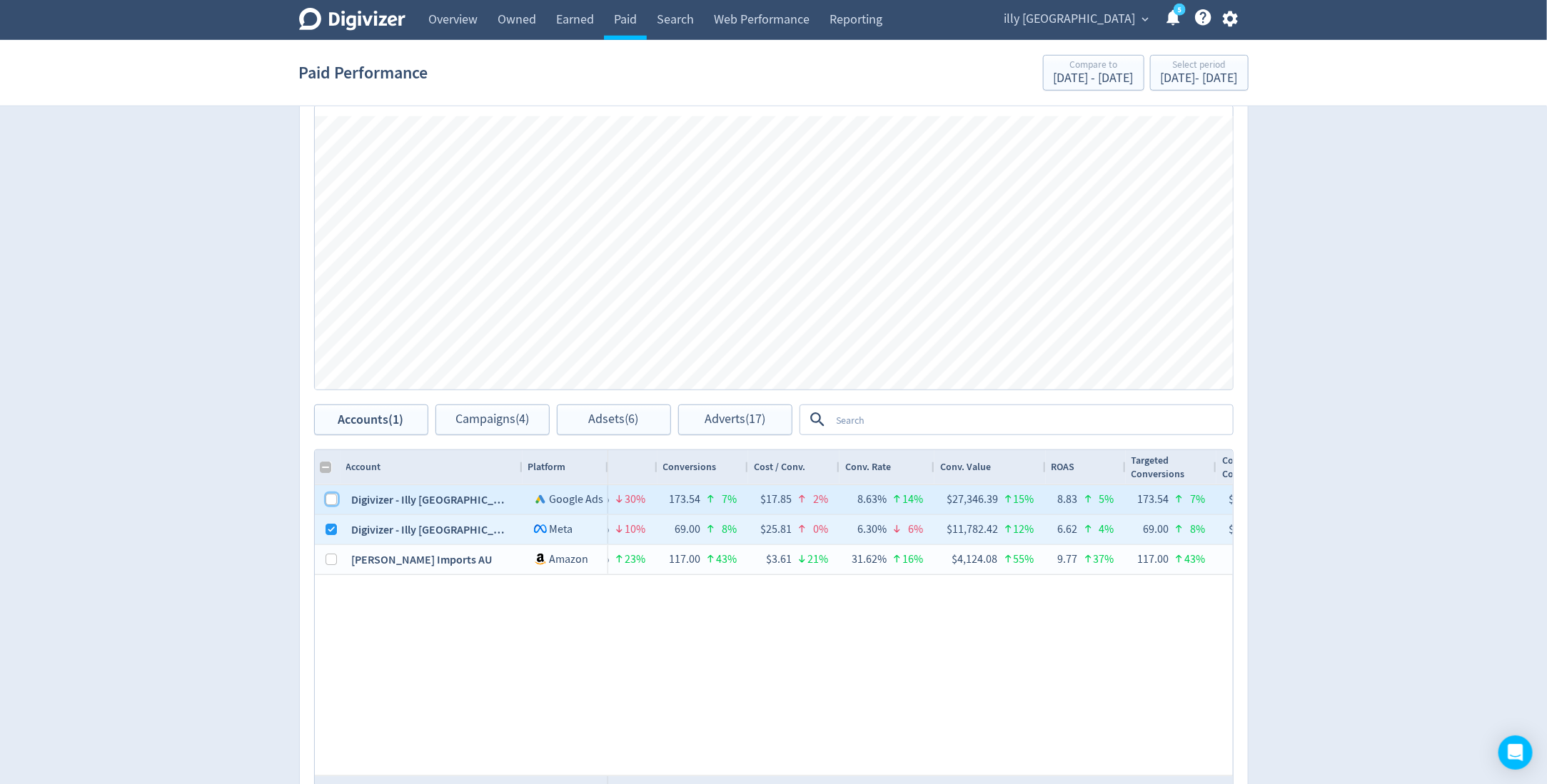
checkbox input "false"
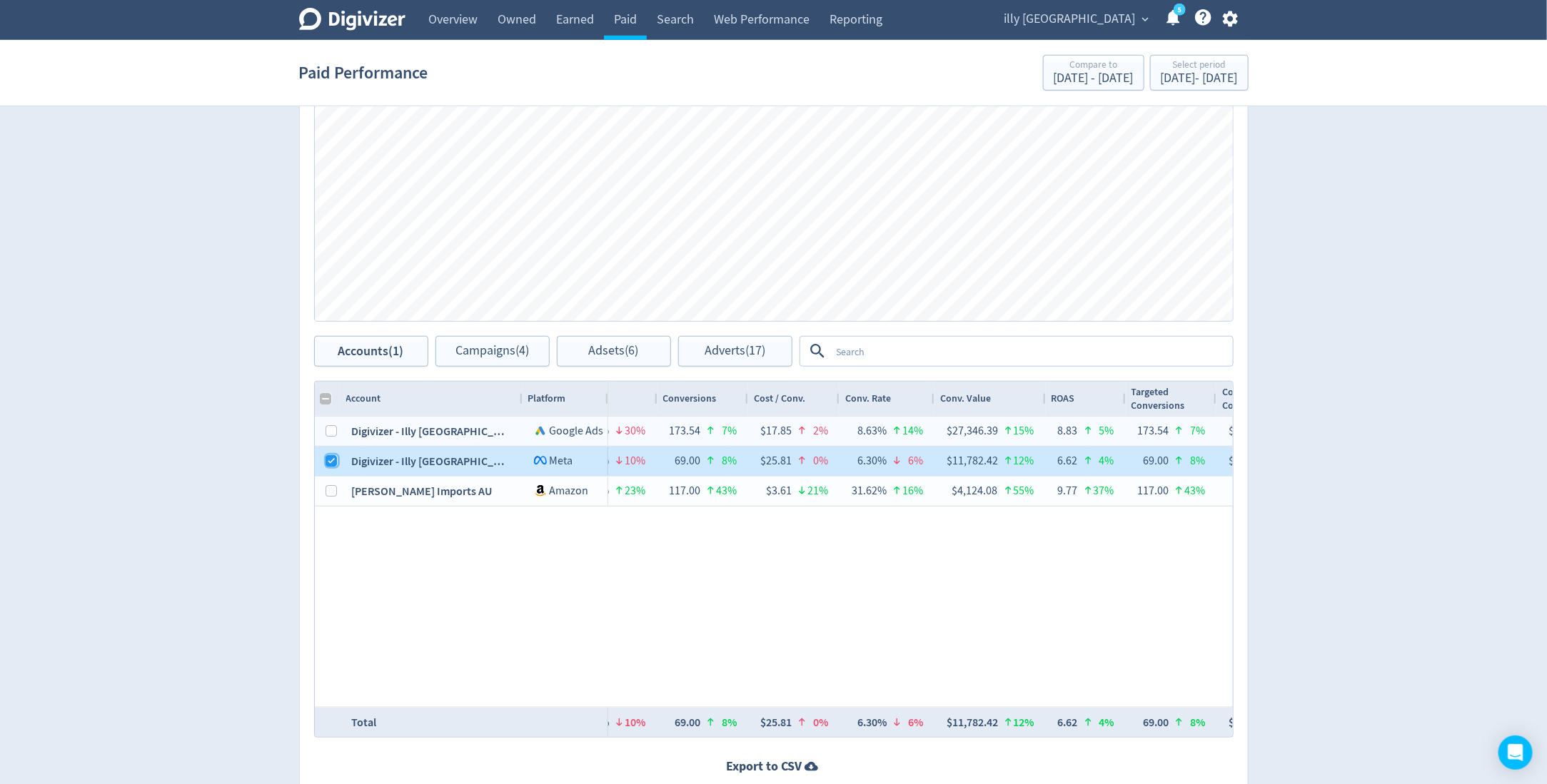
click at [329, 462] on input "Press Space to toggle row selection (checked)" at bounding box center [332, 461] width 11 height 11
checkbox input "false"
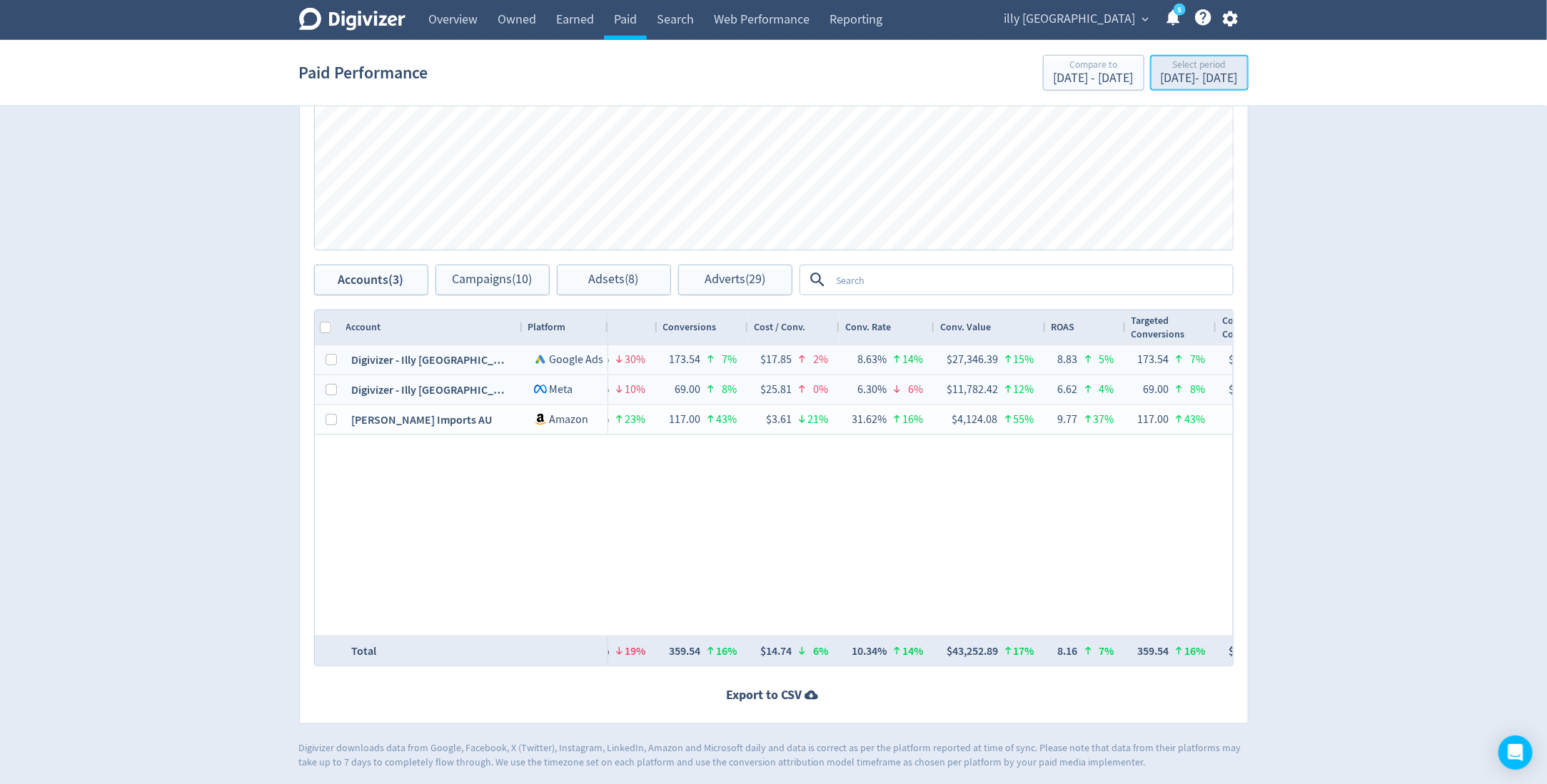
click at [1161, 84] on div "Sep 1, 2025 - Sep 15, 2025" at bounding box center [1199, 79] width 77 height 13
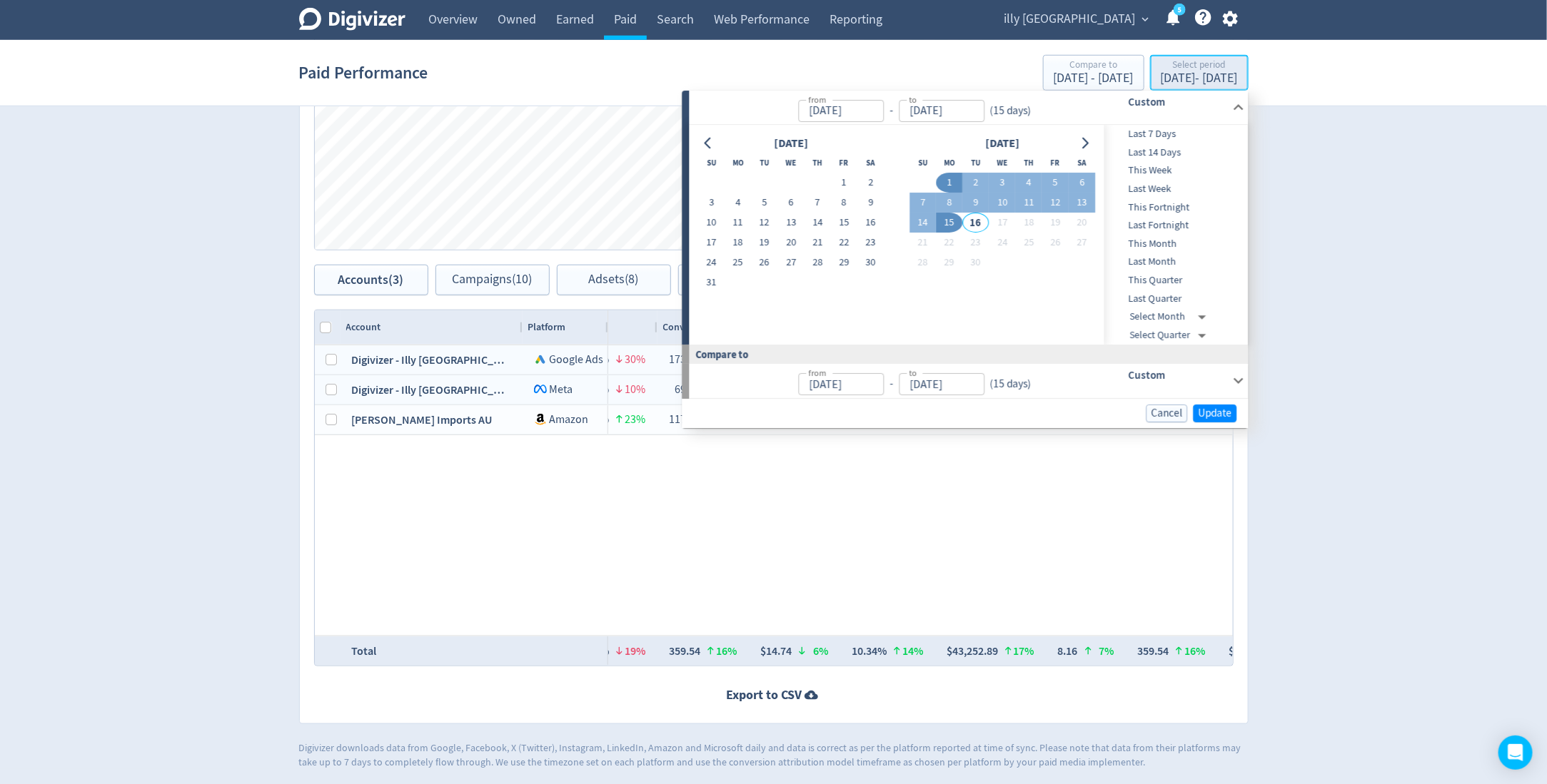
type input "Sep 01, 2025"
type input "[DATE]"
type input "Aug 01, 2025"
type input "[DATE]"
click at [839, 177] on button "1" at bounding box center [844, 183] width 26 height 20
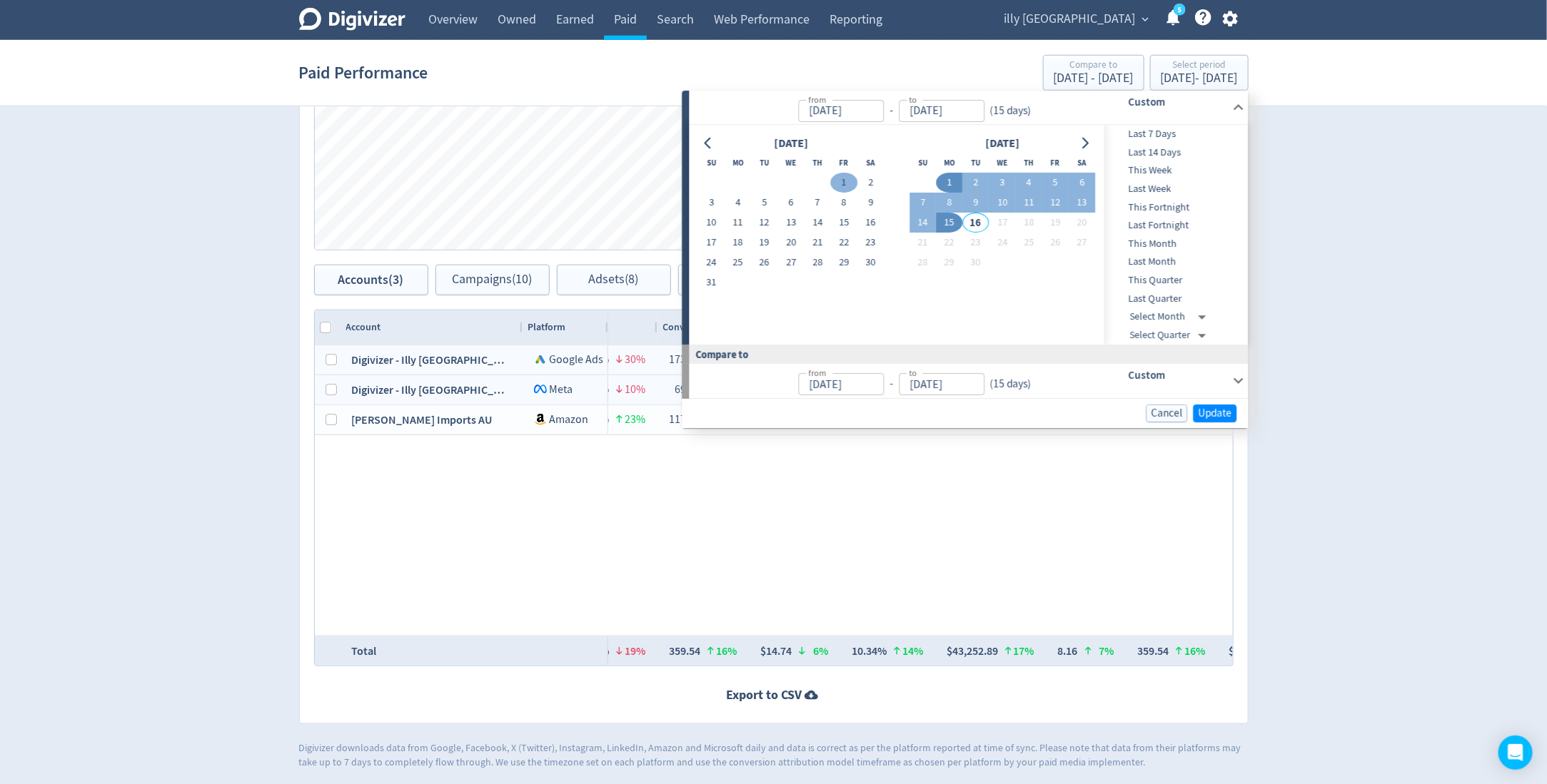
type input "Aug 01, 2025"
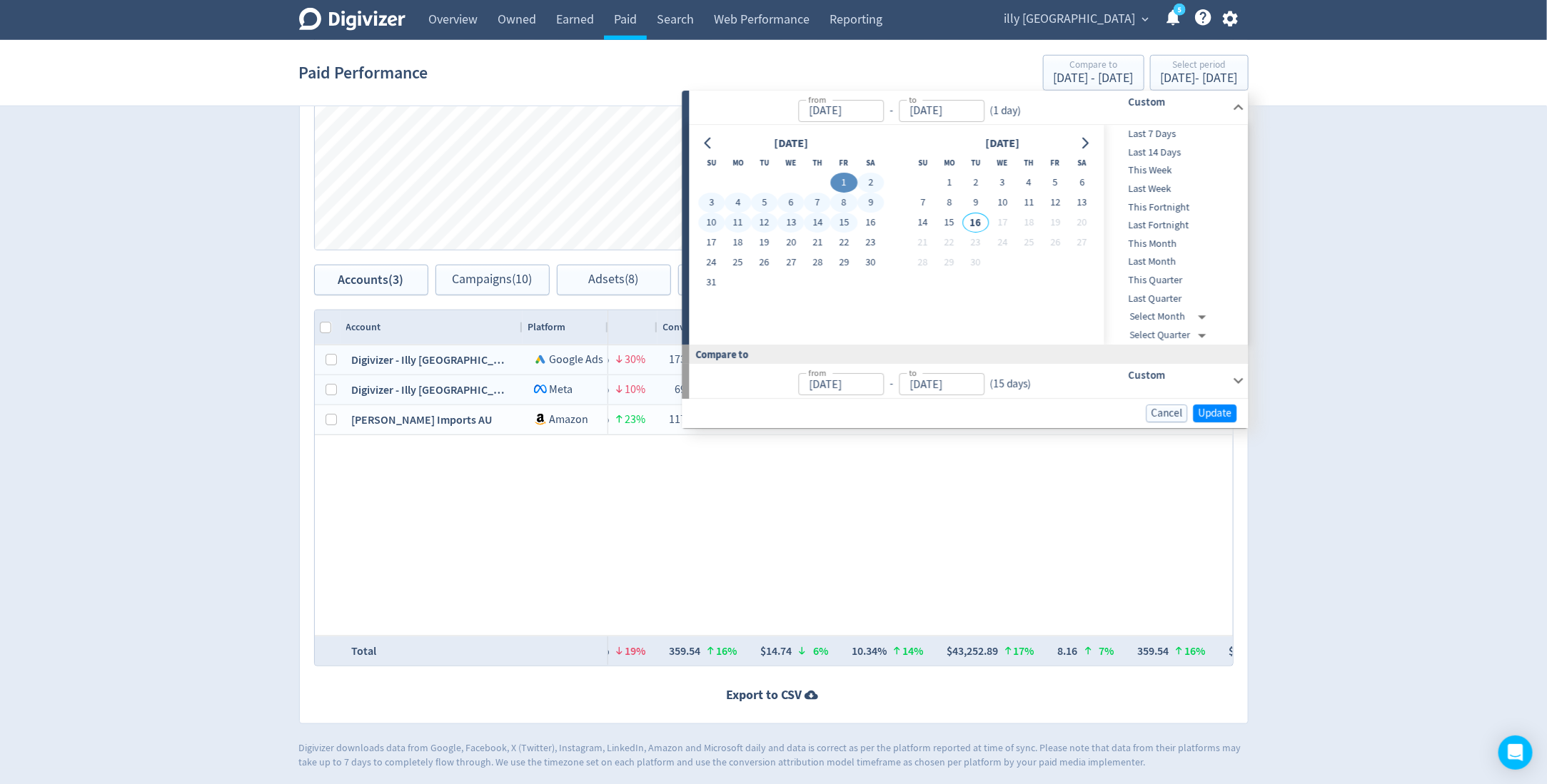
click at [838, 224] on button "15" at bounding box center [844, 223] width 26 height 20
type input "[DATE]"
type input "Jul 17, 2025"
type input "Jul 31, 2025"
click at [1216, 418] on span "Update" at bounding box center [1215, 413] width 33 height 10
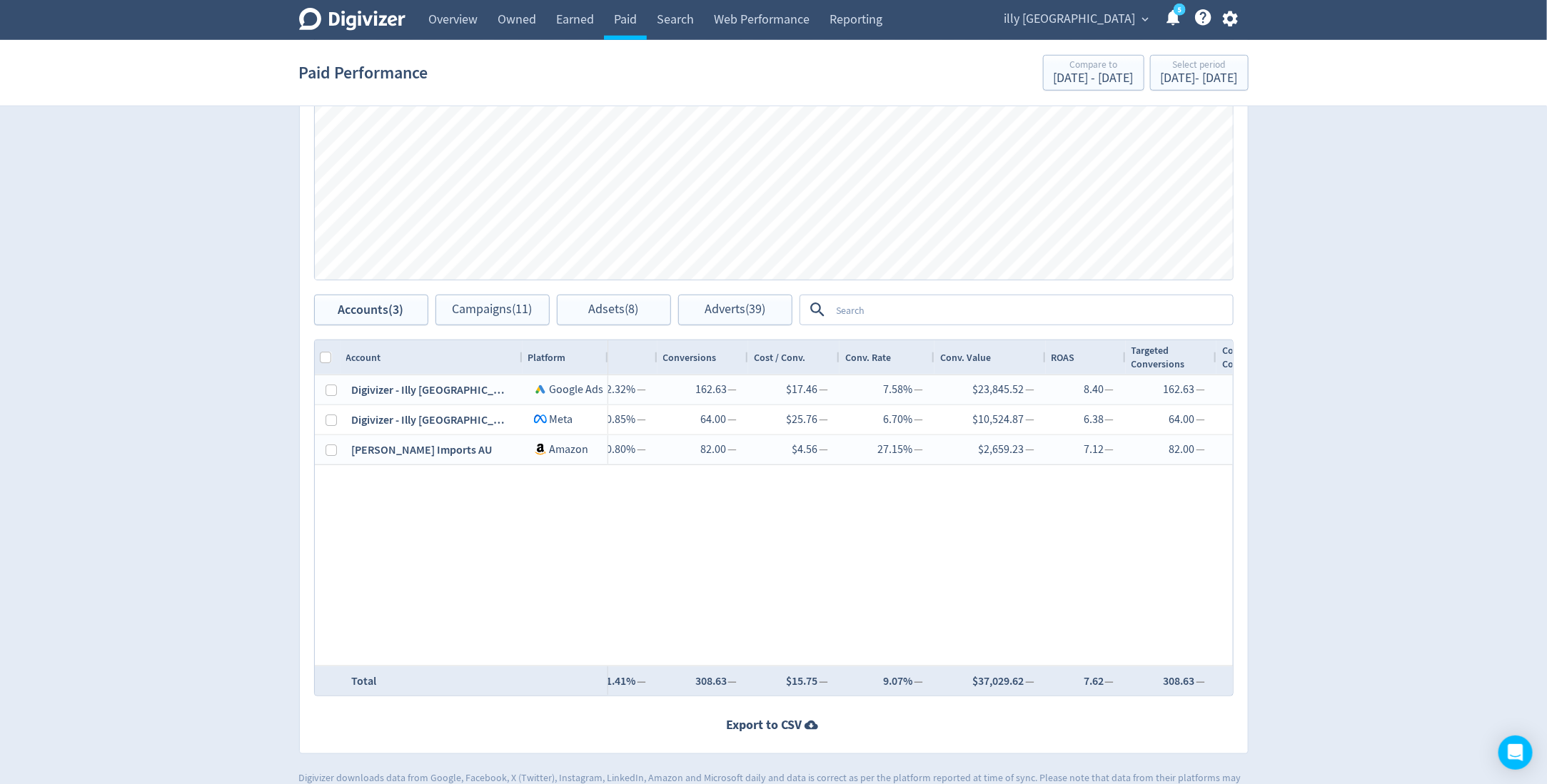
scroll to position [553, 0]
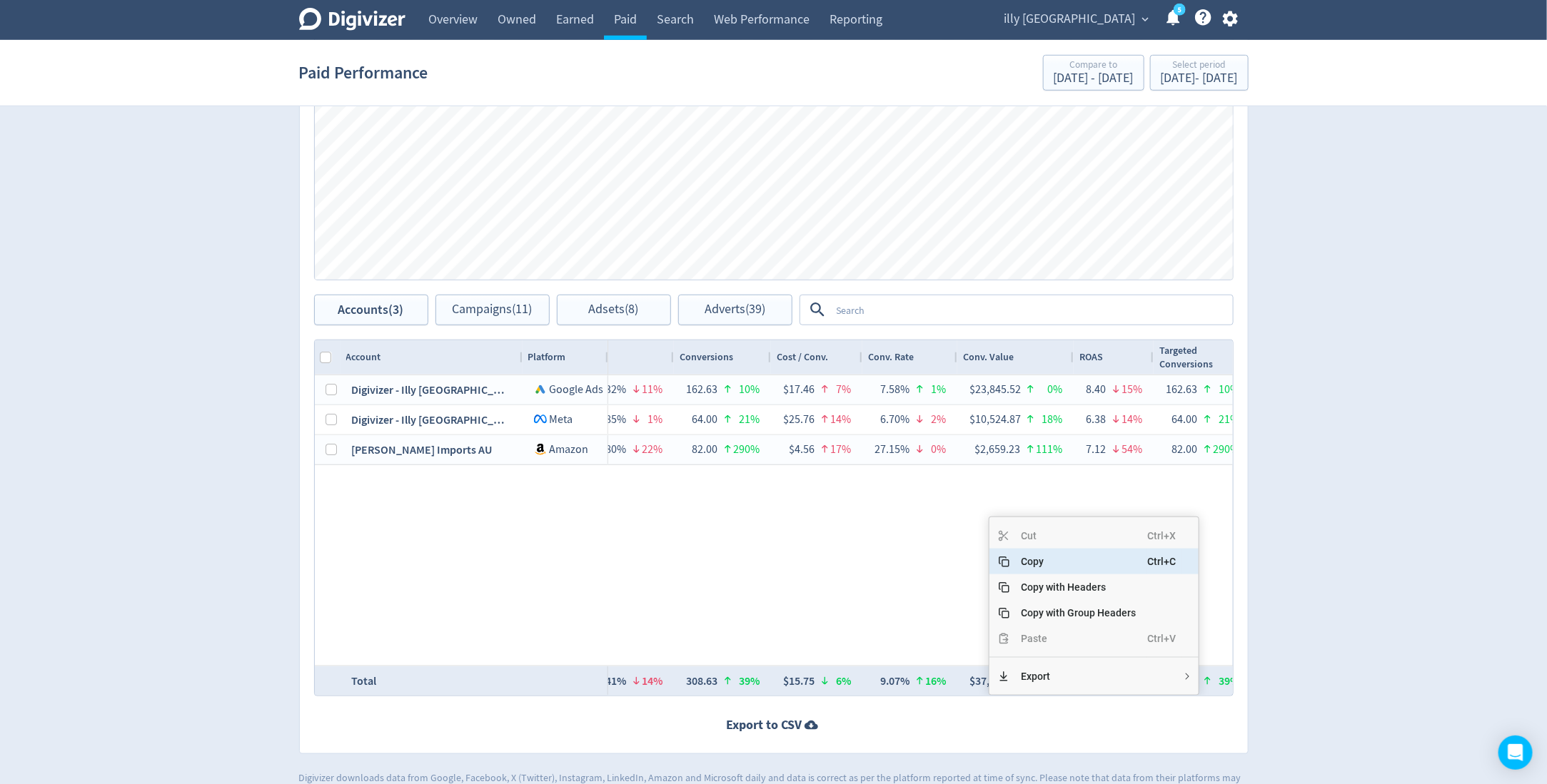
click at [1046, 557] on span "Copy" at bounding box center [1078, 562] width 138 height 25
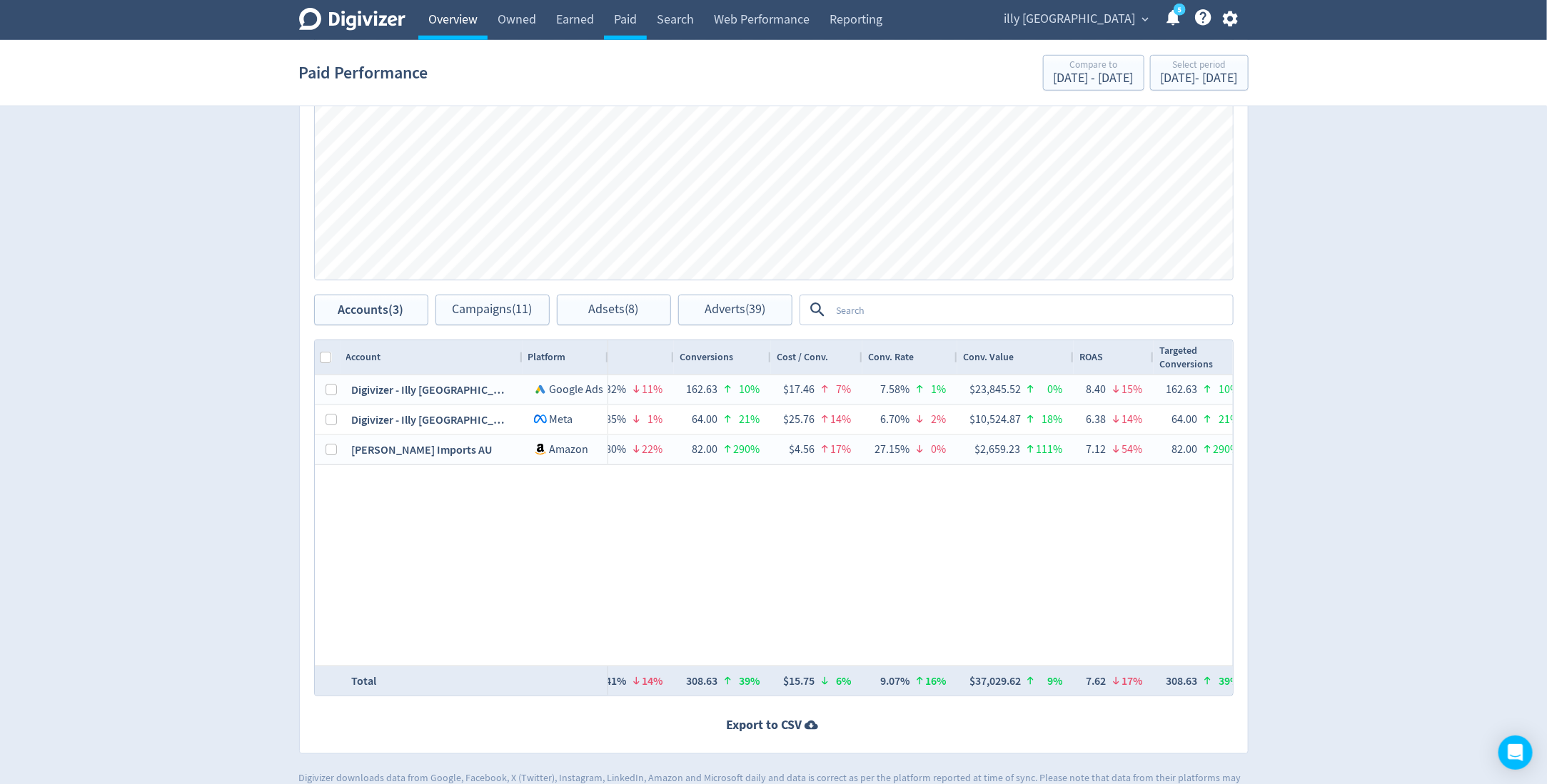
click at [449, 21] on link "Overview" at bounding box center [452, 20] width 69 height 40
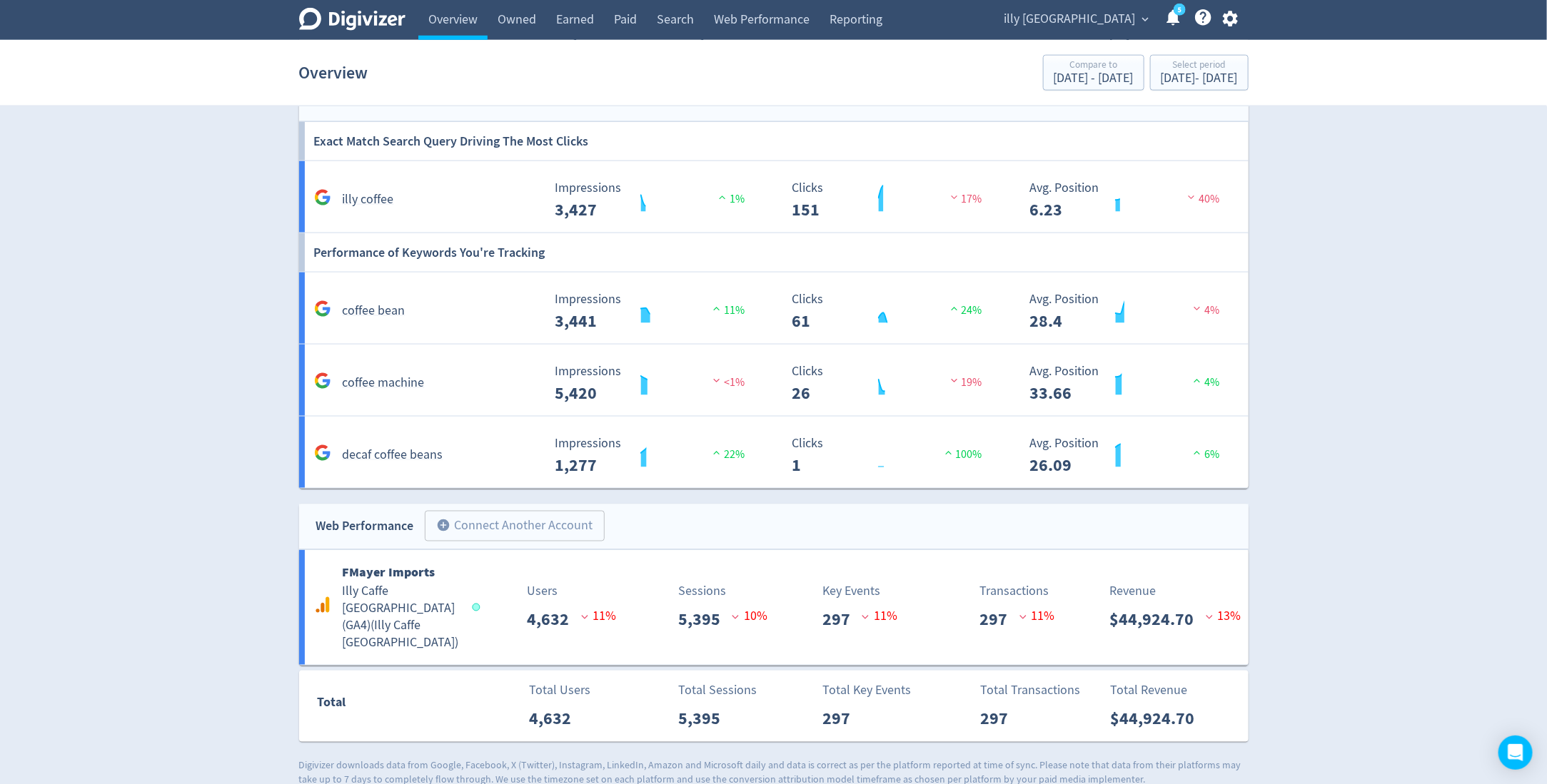
scroll to position [1120, 0]
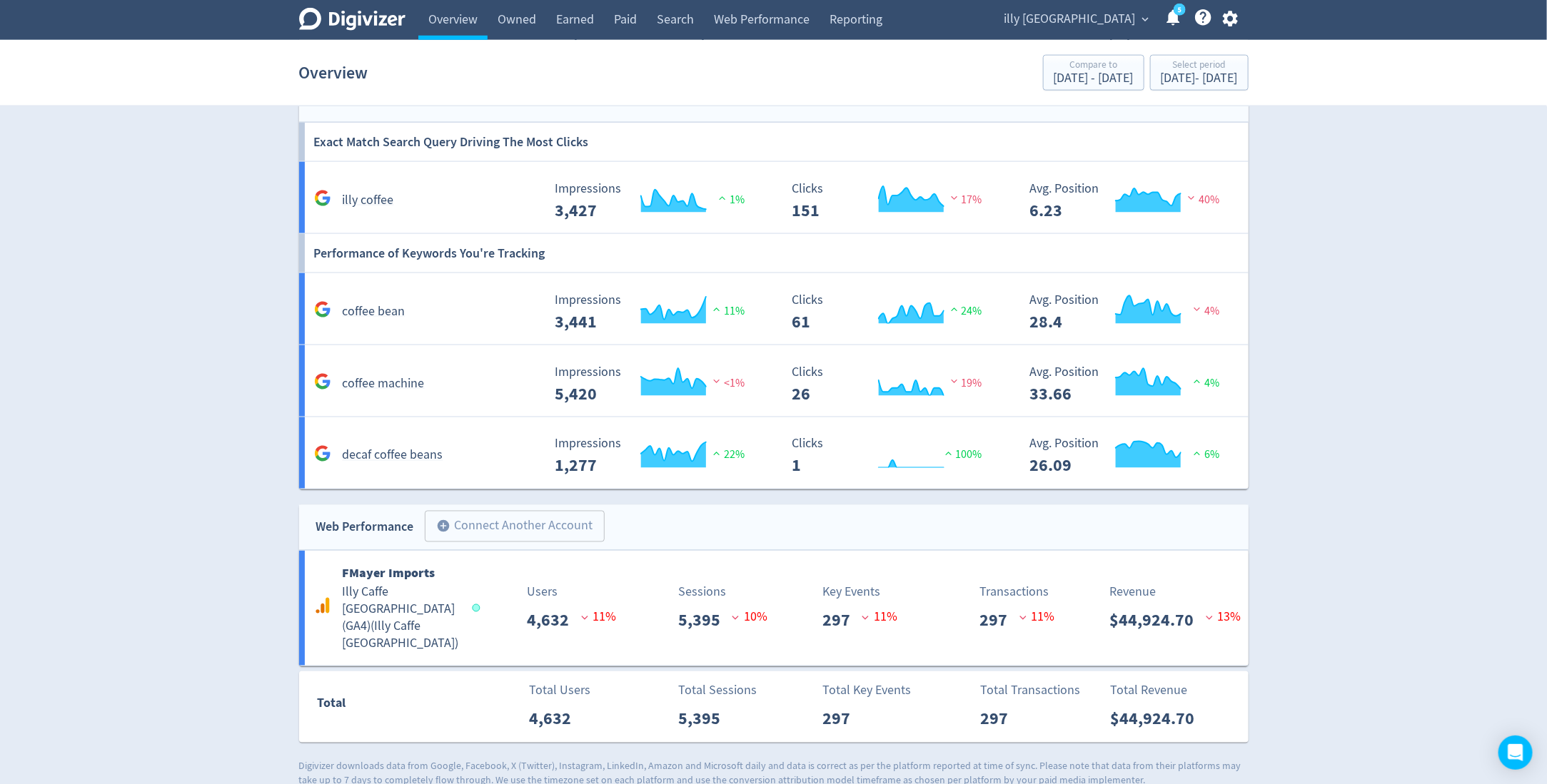
drag, startPoint x: 1122, startPoint y: 698, endPoint x: 1193, endPoint y: 697, distance: 71.0
click at [1193, 707] on p "$44,924.70" at bounding box center [1158, 720] width 96 height 25
copy p "44,924.70"
click at [1161, 74] on div "Aug 1, 2025 - Aug 15, 2025" at bounding box center [1199, 79] width 77 height 13
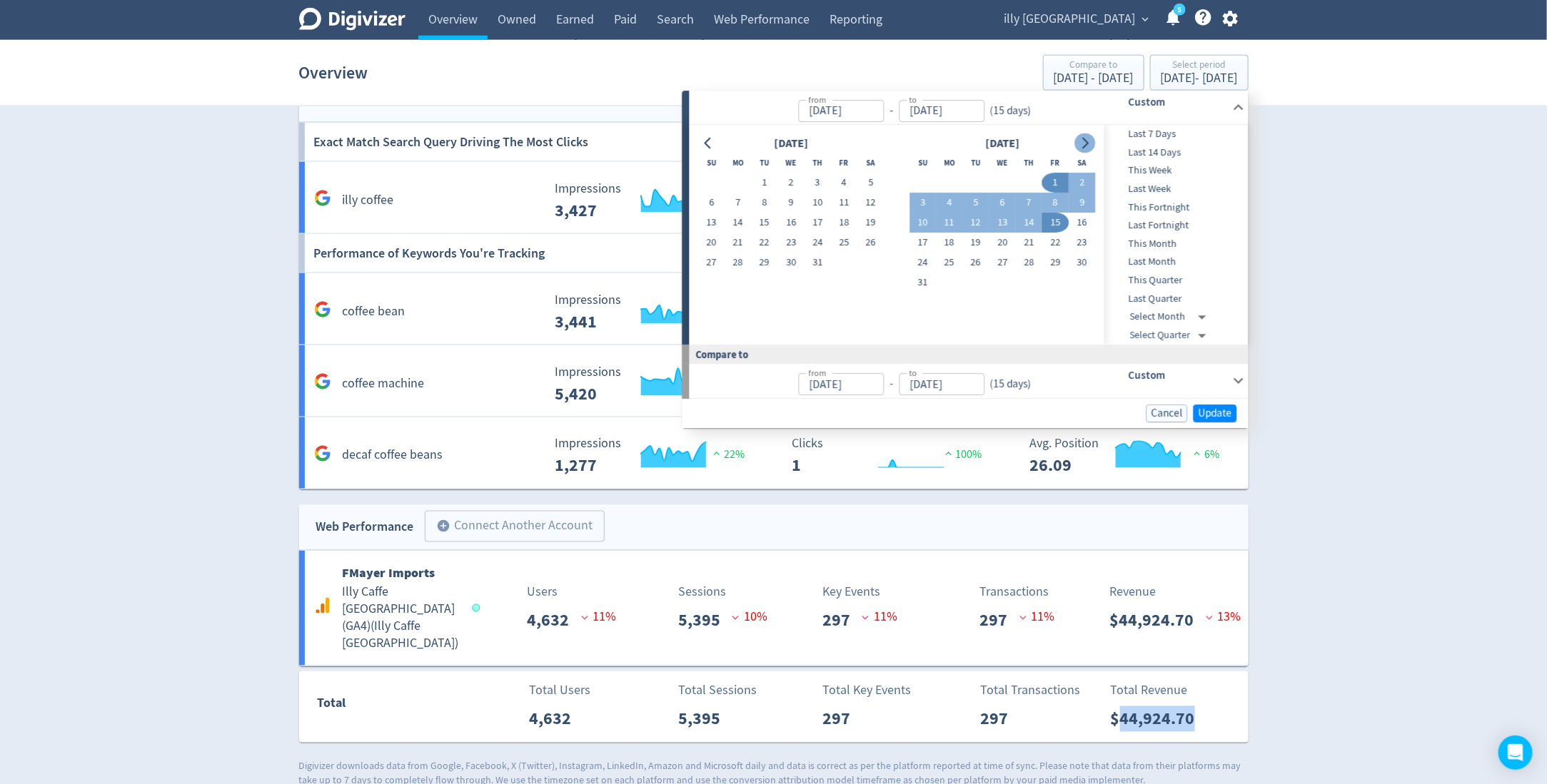
click at [1090, 146] on icon "Go to next month" at bounding box center [1085, 143] width 11 height 11
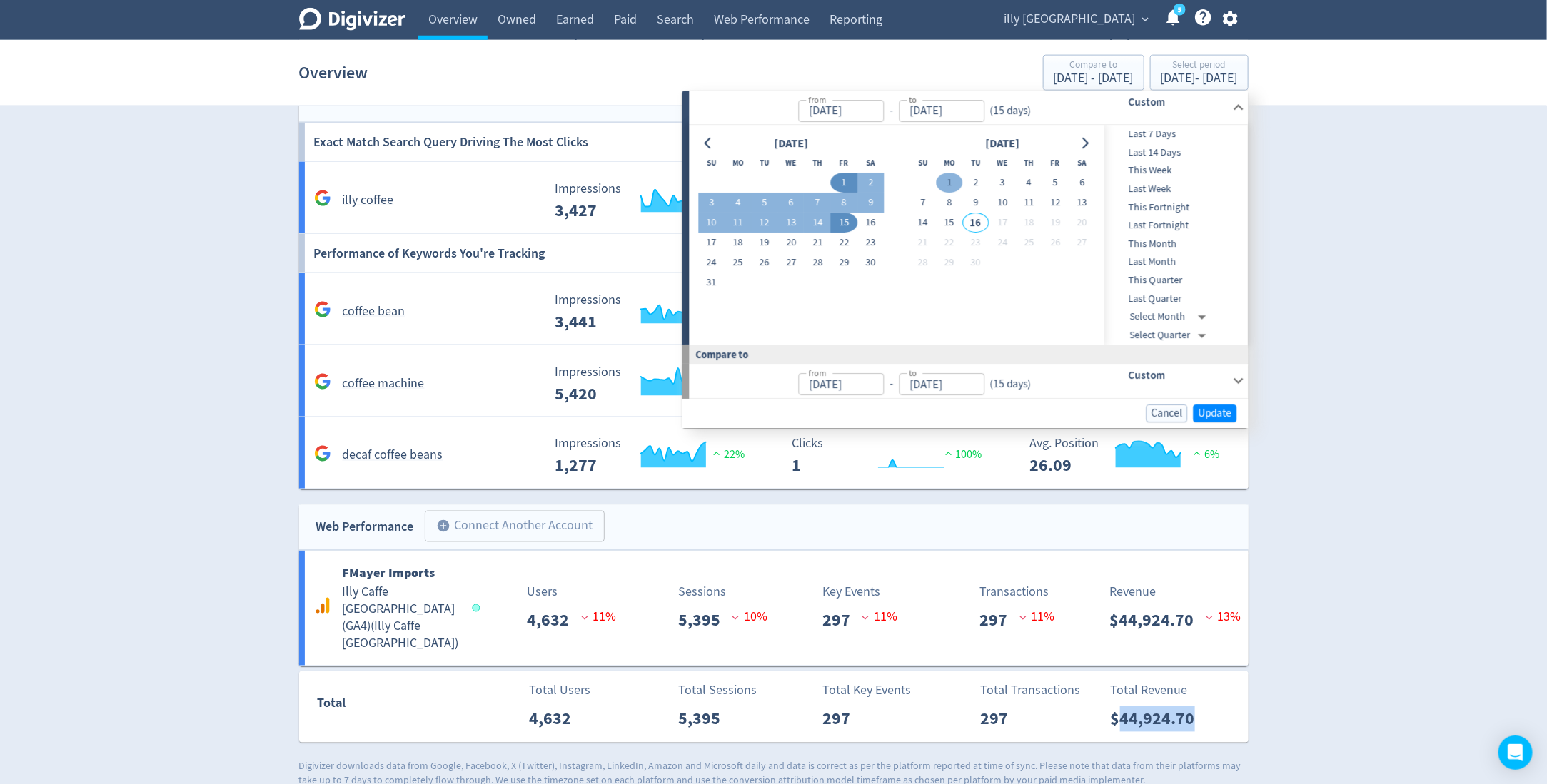
click at [947, 180] on button "1" at bounding box center [948, 183] width 26 height 20
type input "Sep 01, 2025"
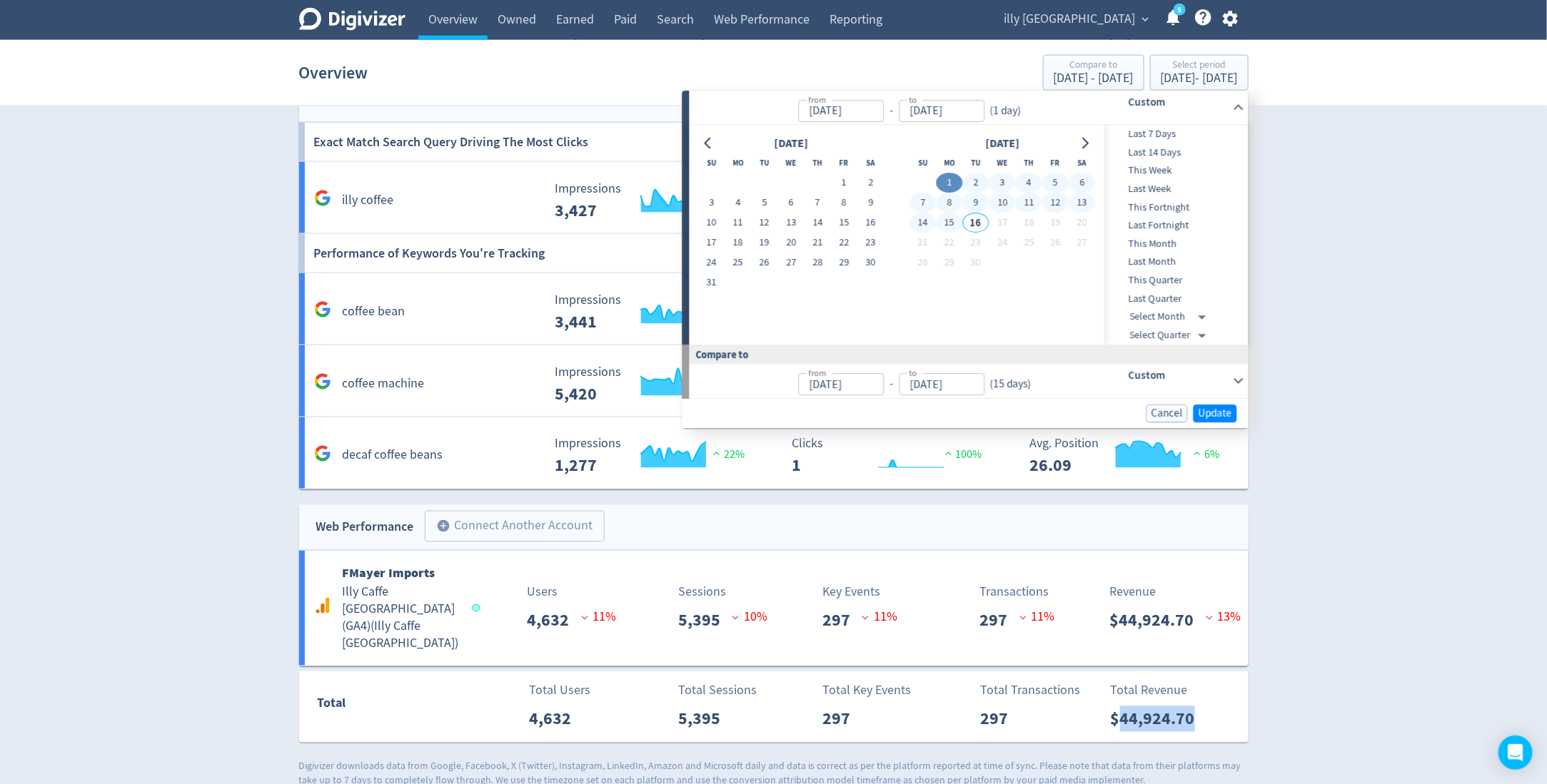
click at [952, 226] on button "15" at bounding box center [948, 223] width 26 height 20
type input "[DATE]"
type input "Aug 17, 2025"
type input "Aug 31, 2025"
click at [1215, 397] on div "from Aug 17, 2025 from - to Aug 31, 2025 to ( 15 days ) Custom" at bounding box center [969, 381] width 559 height 34
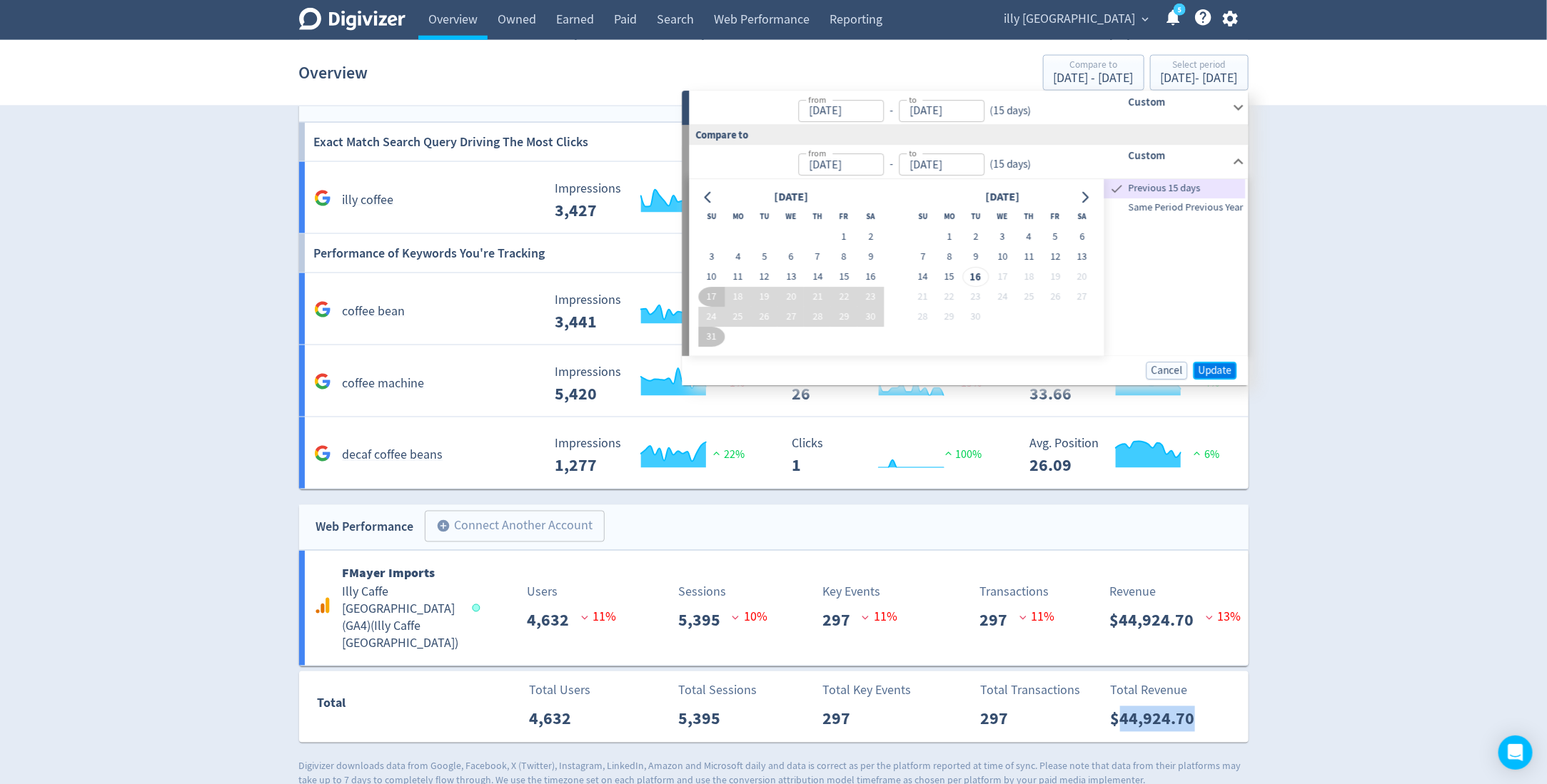
click at [1206, 366] on span "Update" at bounding box center [1215, 370] width 33 height 10
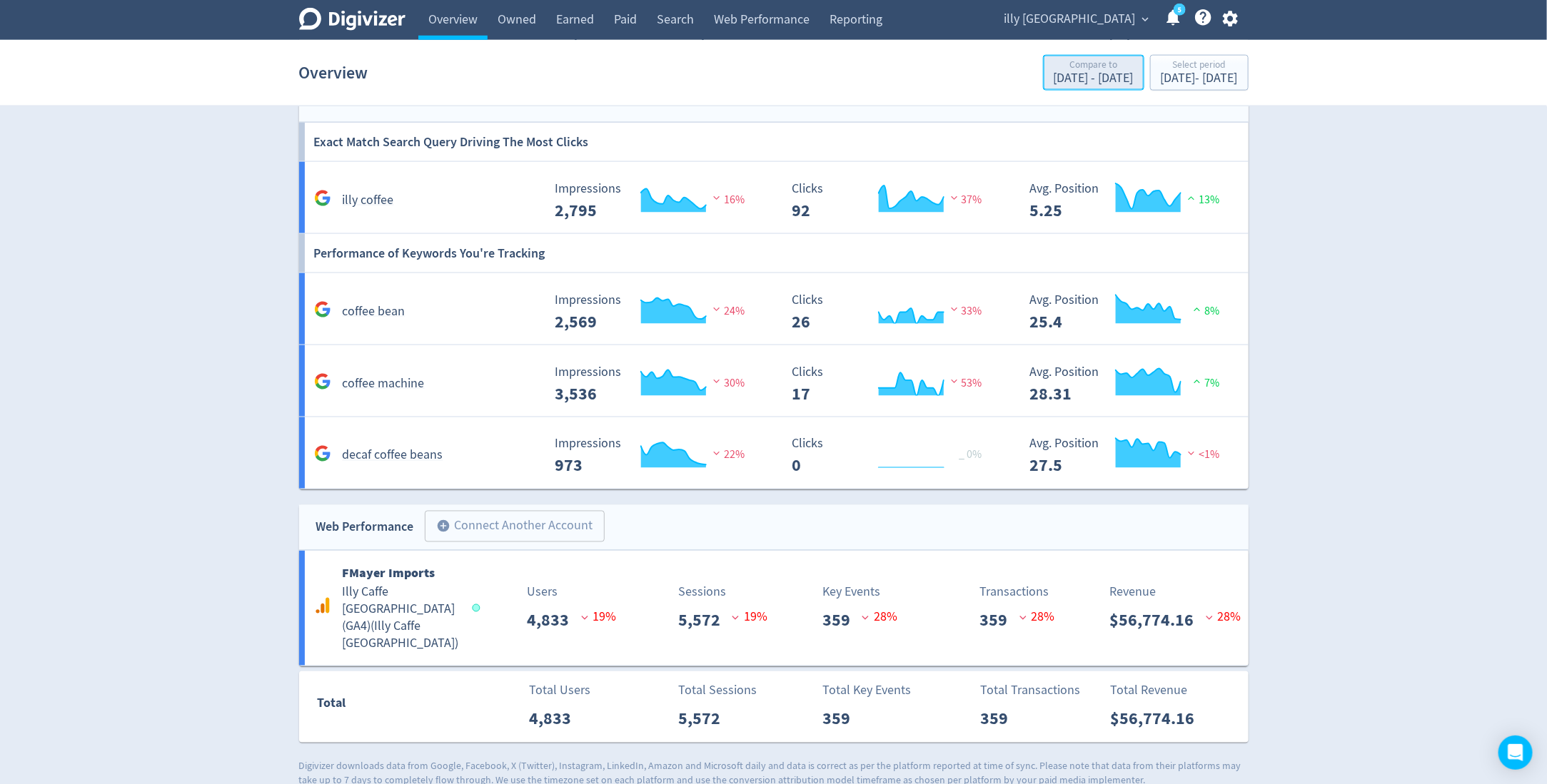
click at [1053, 68] on div "Compare to" at bounding box center [1093, 65] width 80 height 12
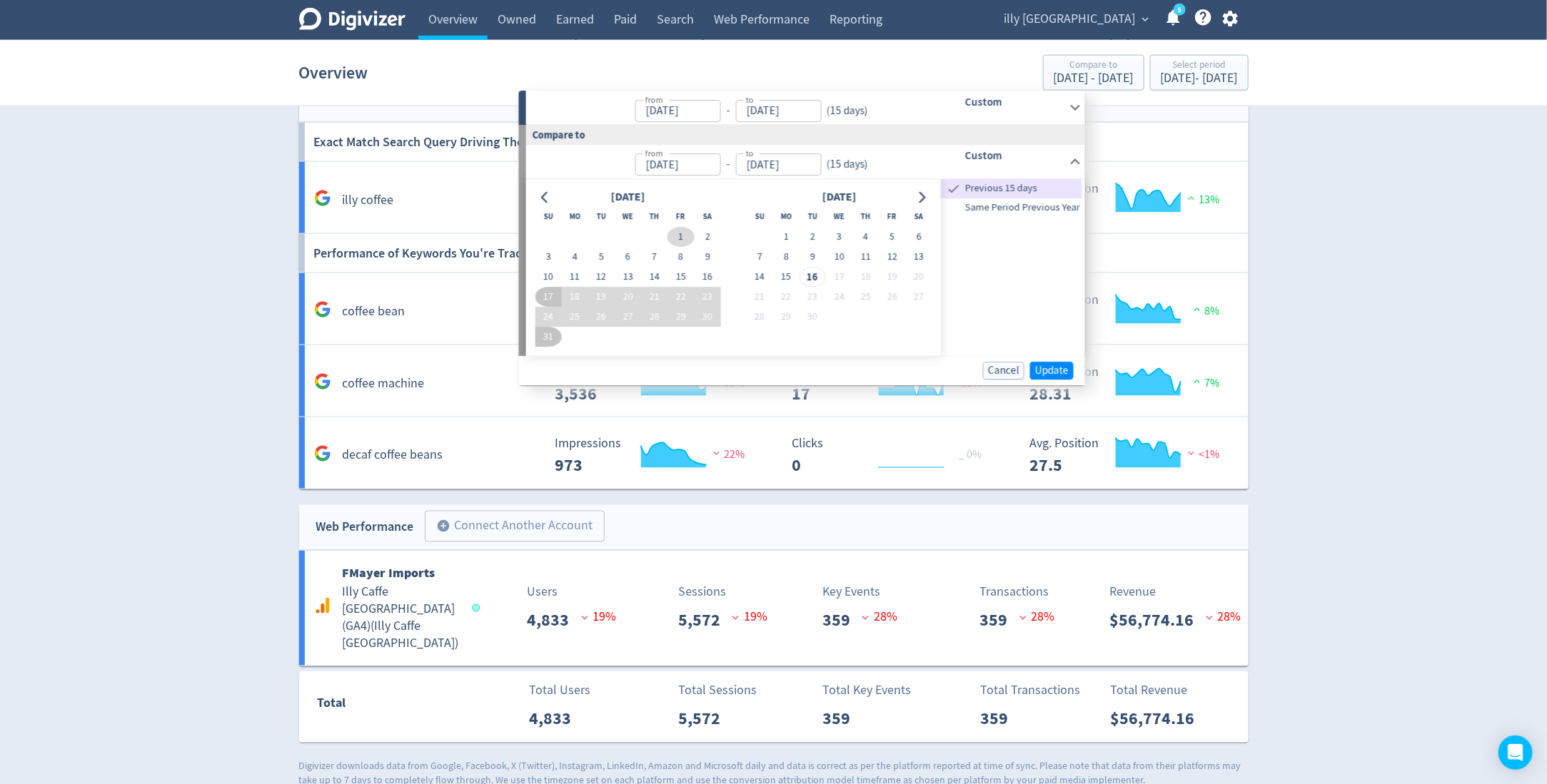
click at [674, 236] on button "1" at bounding box center [680, 236] width 26 height 20
type input "Aug 01, 2025"
click at [678, 273] on button "15" at bounding box center [680, 276] width 26 height 20
type input "[DATE]"
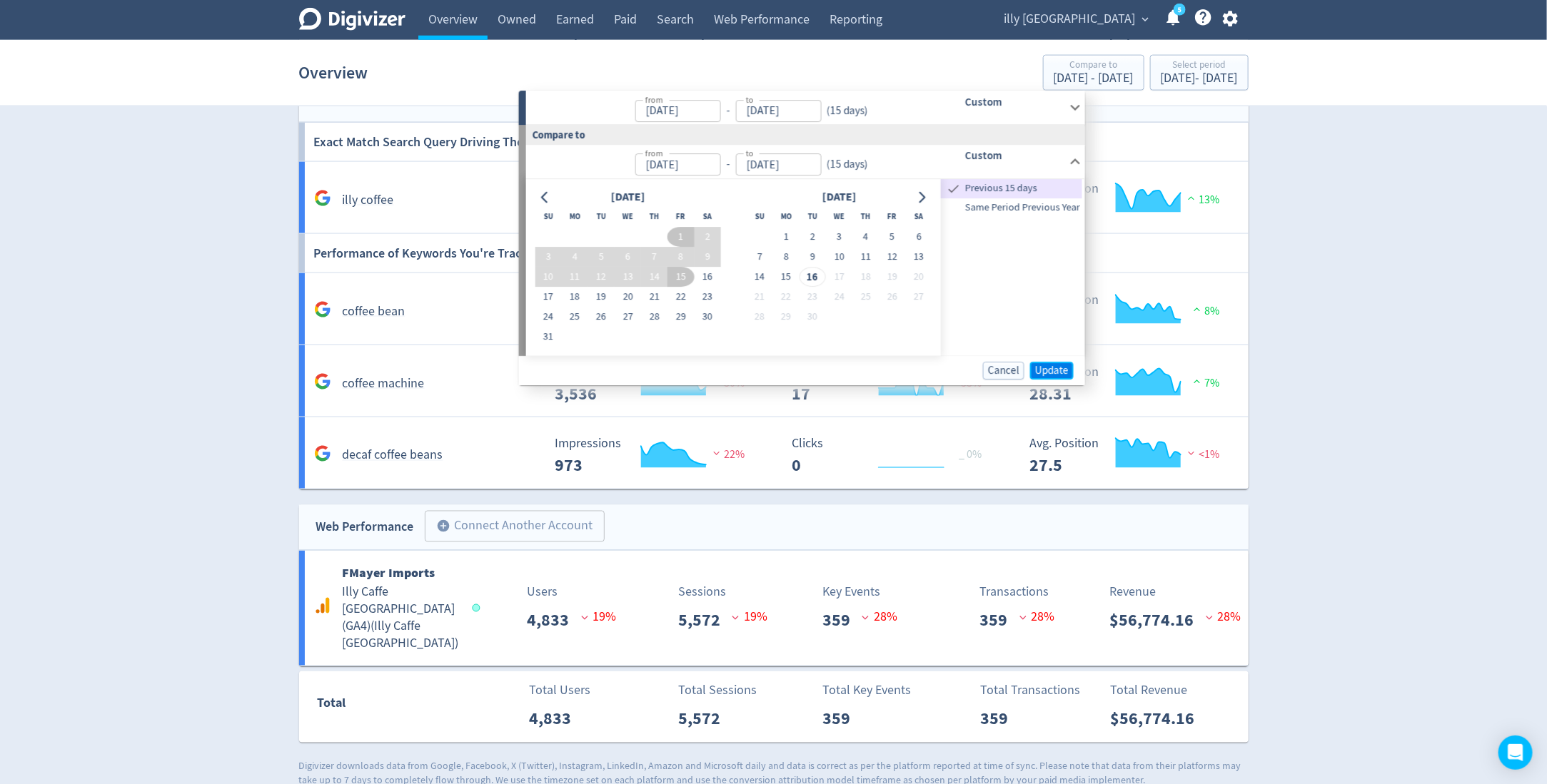
click at [1046, 362] on button "Update" at bounding box center [1052, 371] width 44 height 18
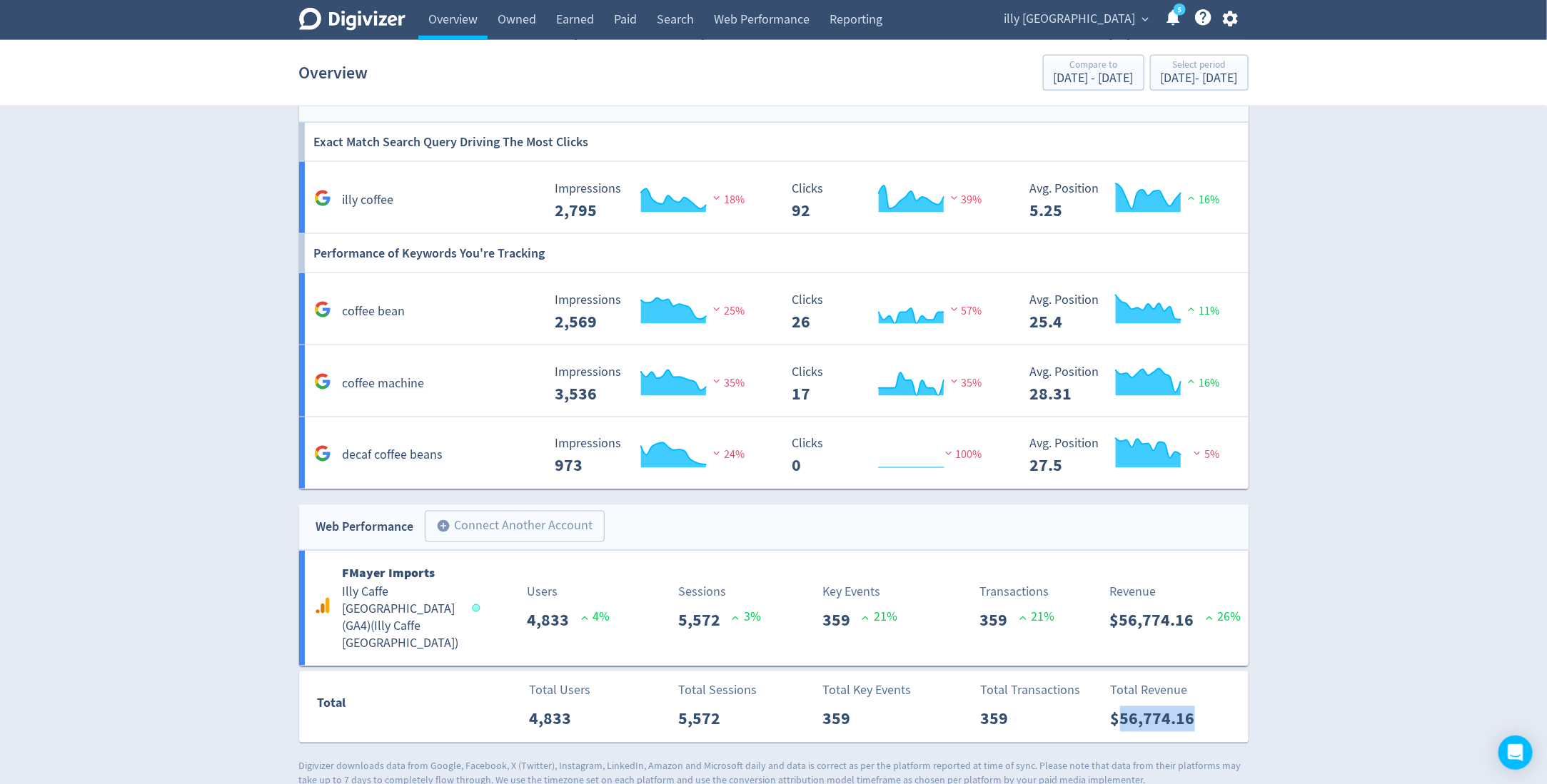
copy p "56,774.16"
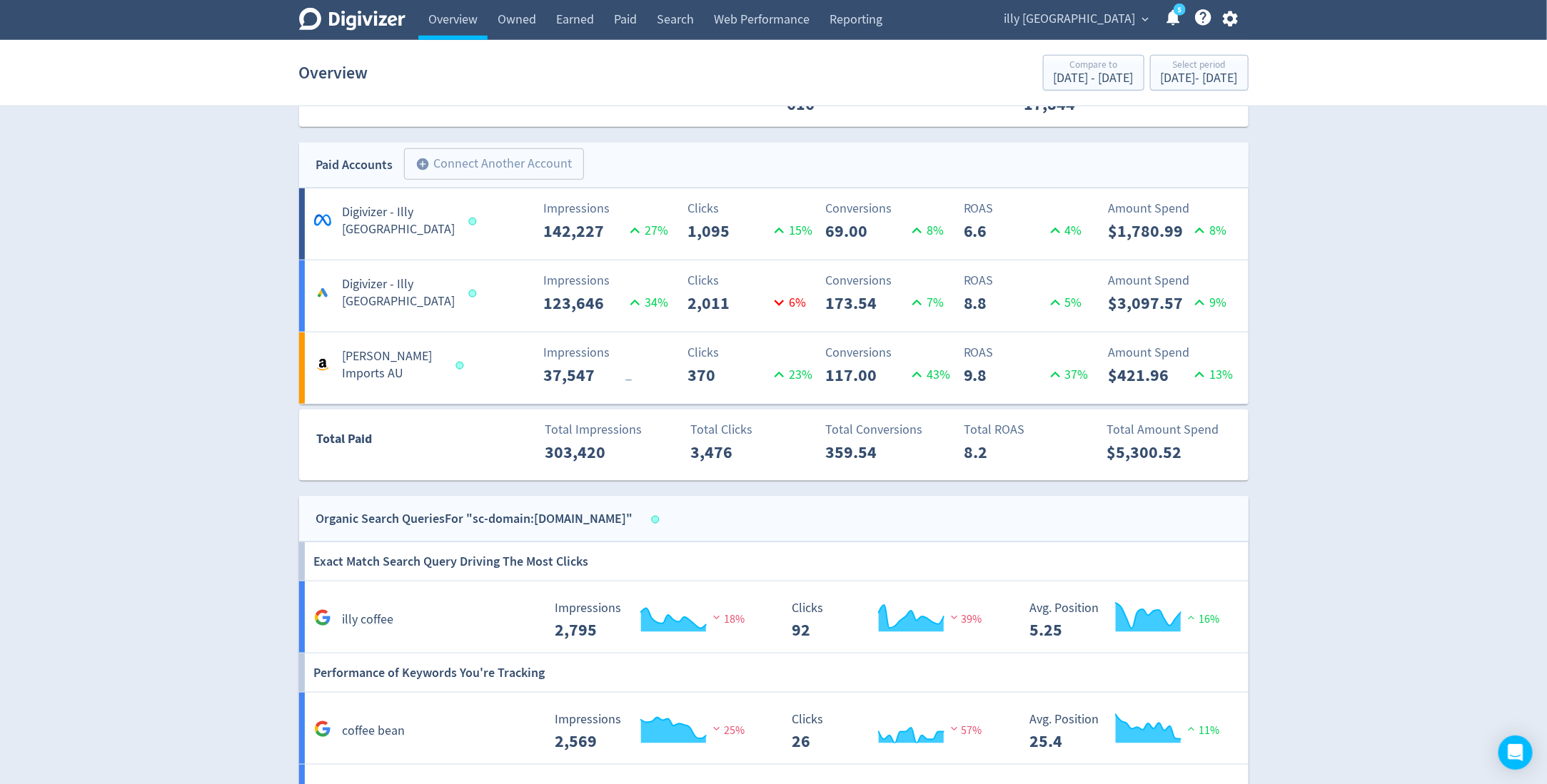
scroll to position [659, 0]
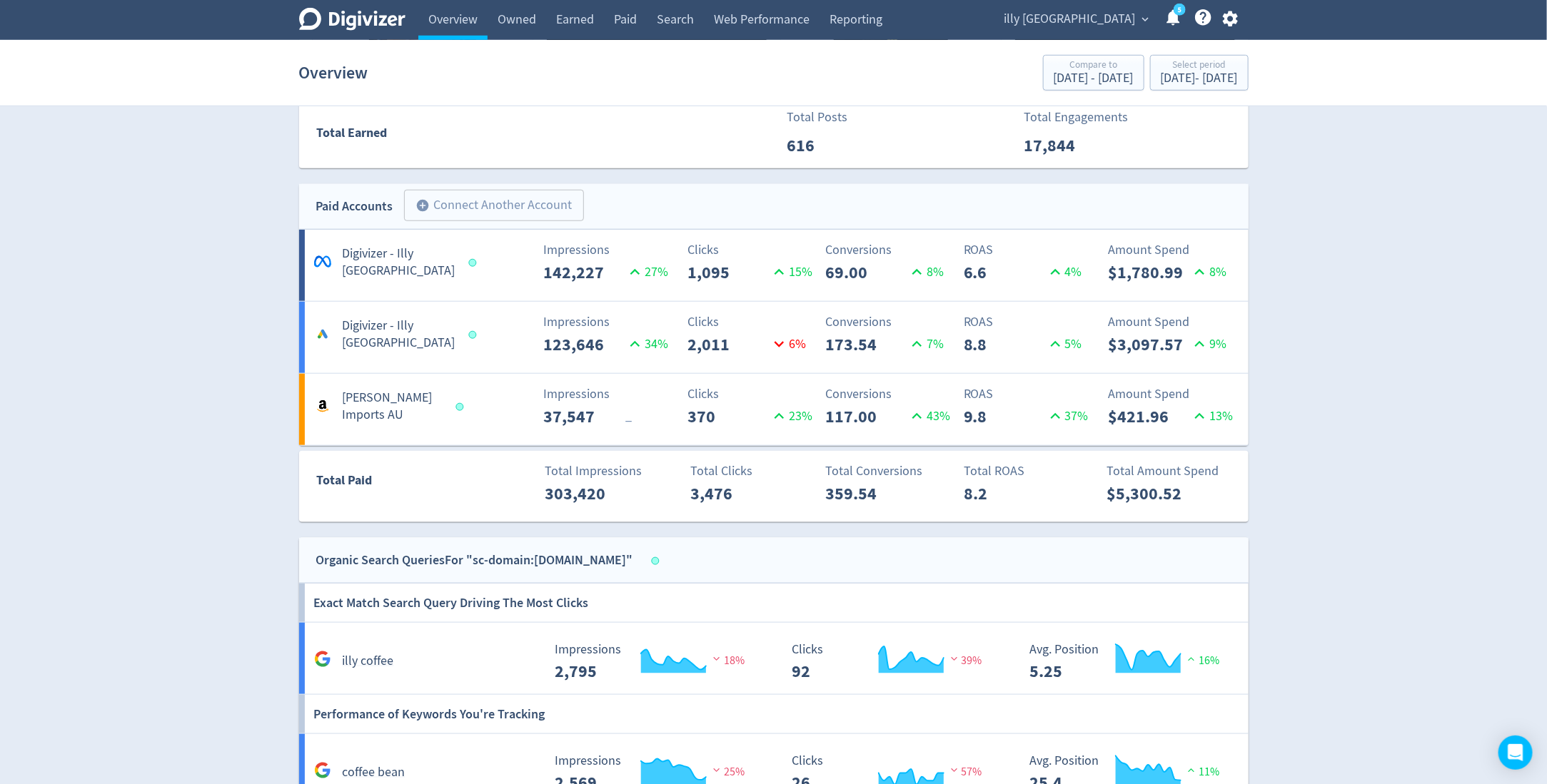
click at [949, 207] on div "Paid Accounts add_circle Connect Another Account add_circle" at bounding box center [774, 206] width 950 height 45
click at [1046, 418] on icon at bounding box center [1056, 416] width 19 height 19
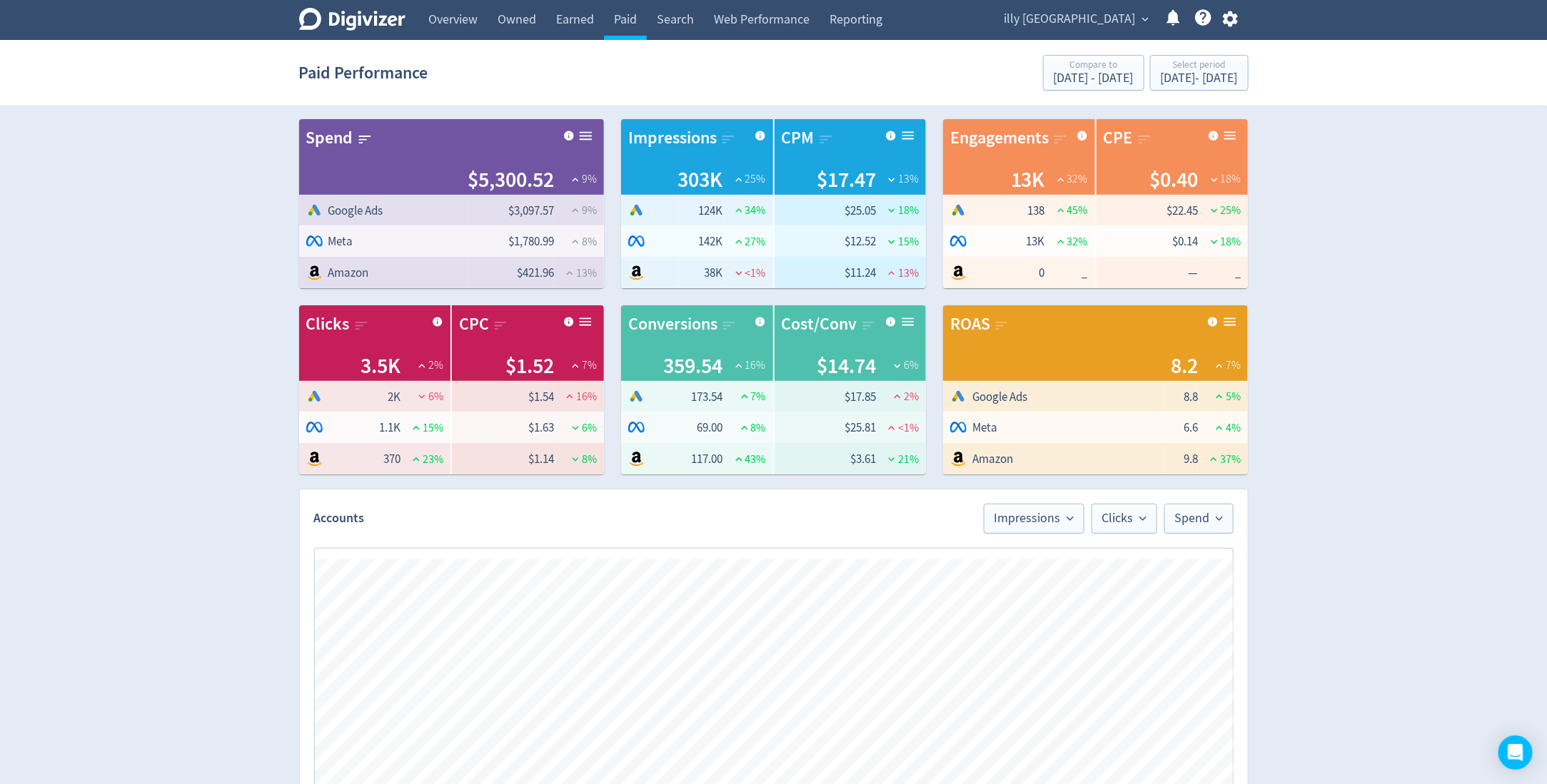
scroll to position [0, 1116]
click at [1161, 77] on div "Sep 1, 2025 - Sep 15, 2025" at bounding box center [1199, 79] width 77 height 13
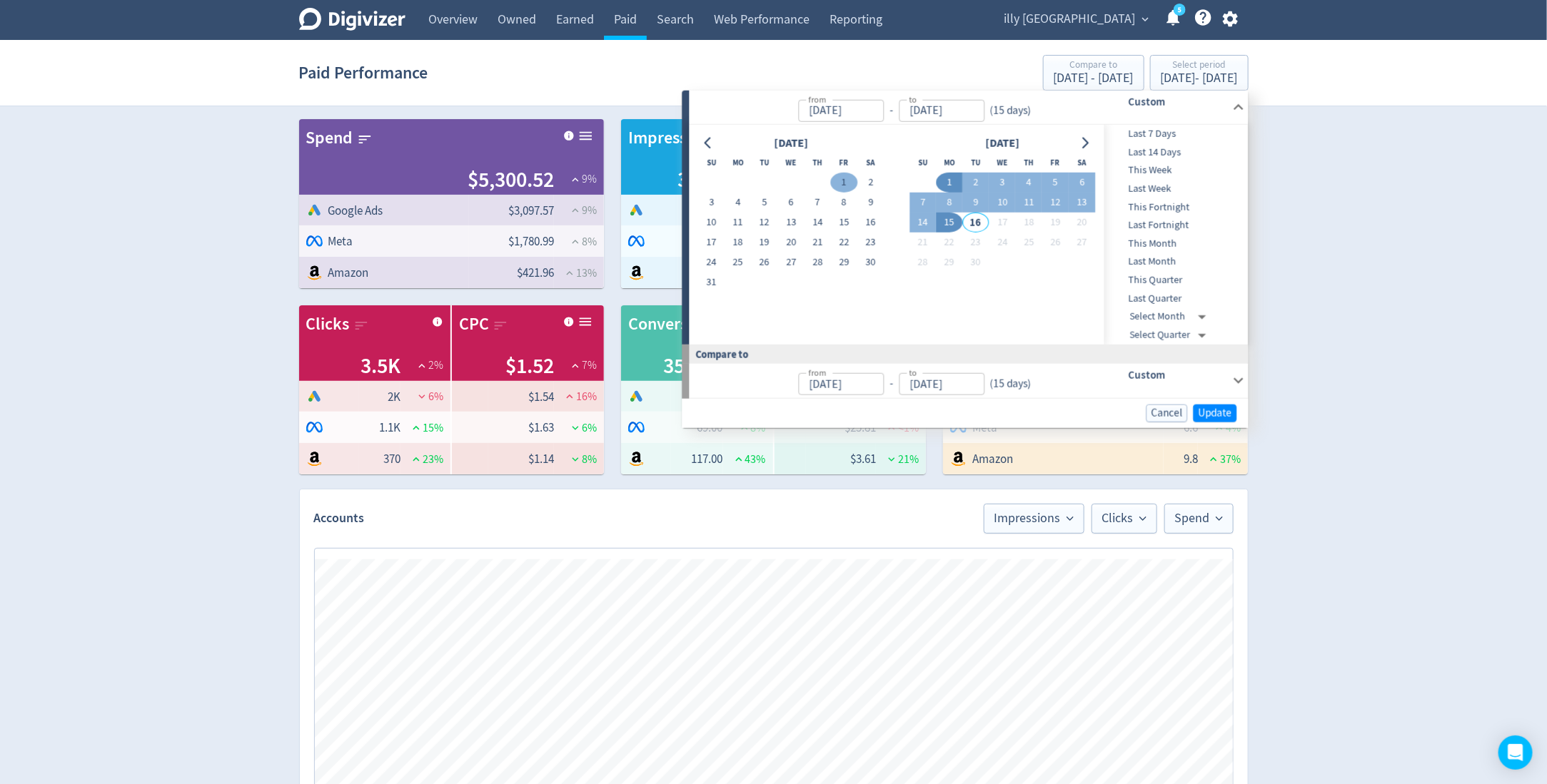
click at [846, 175] on button "1" at bounding box center [844, 182] width 26 height 20
type input "Aug 01, 2025"
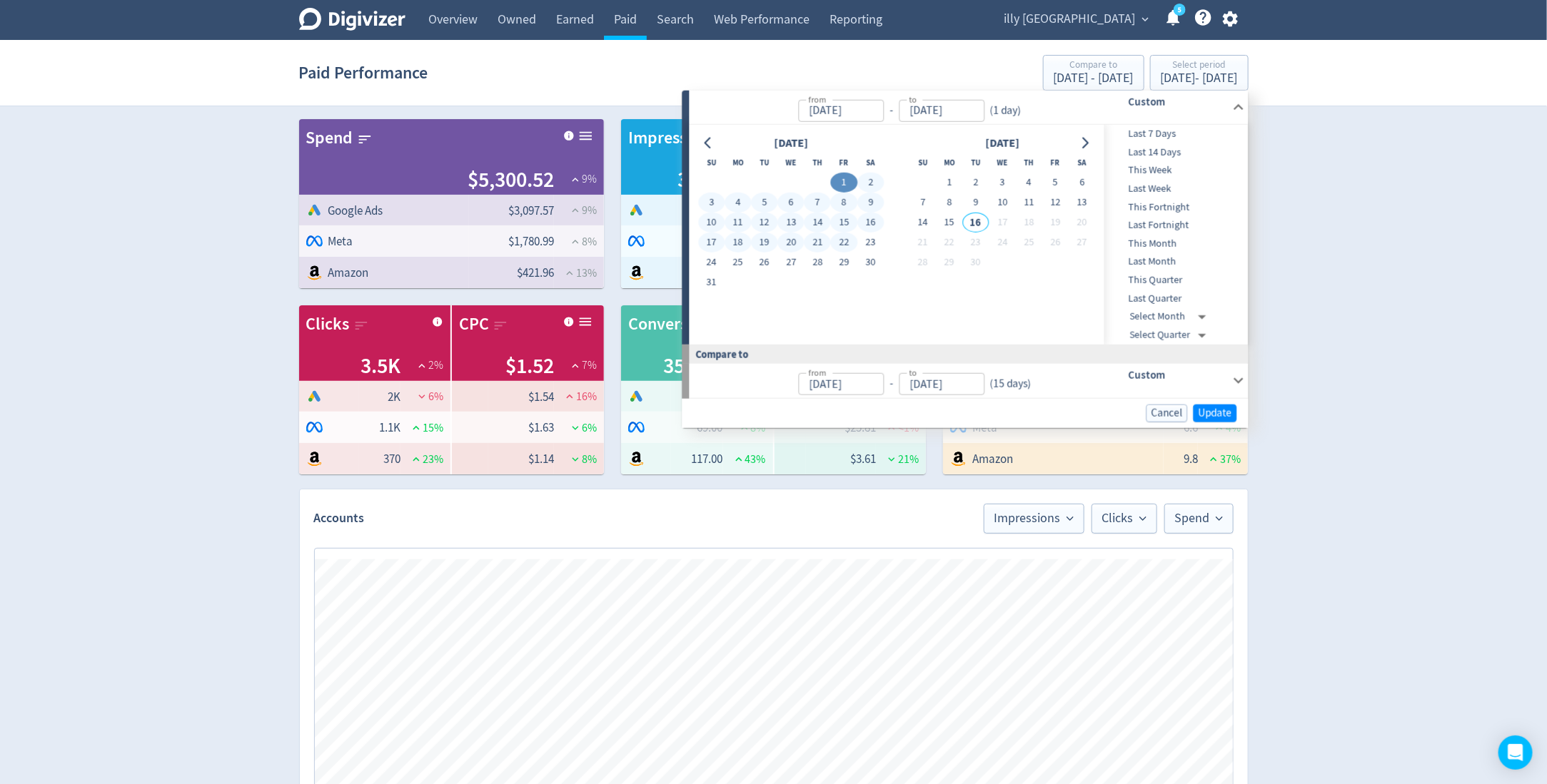
click at [848, 232] on button "22" at bounding box center [844, 242] width 26 height 20
type input "Aug 22, 2025"
type input "Jul 10, 2025"
type input "Jul 31, 2025"
click at [844, 185] on button "1" at bounding box center [844, 182] width 26 height 20
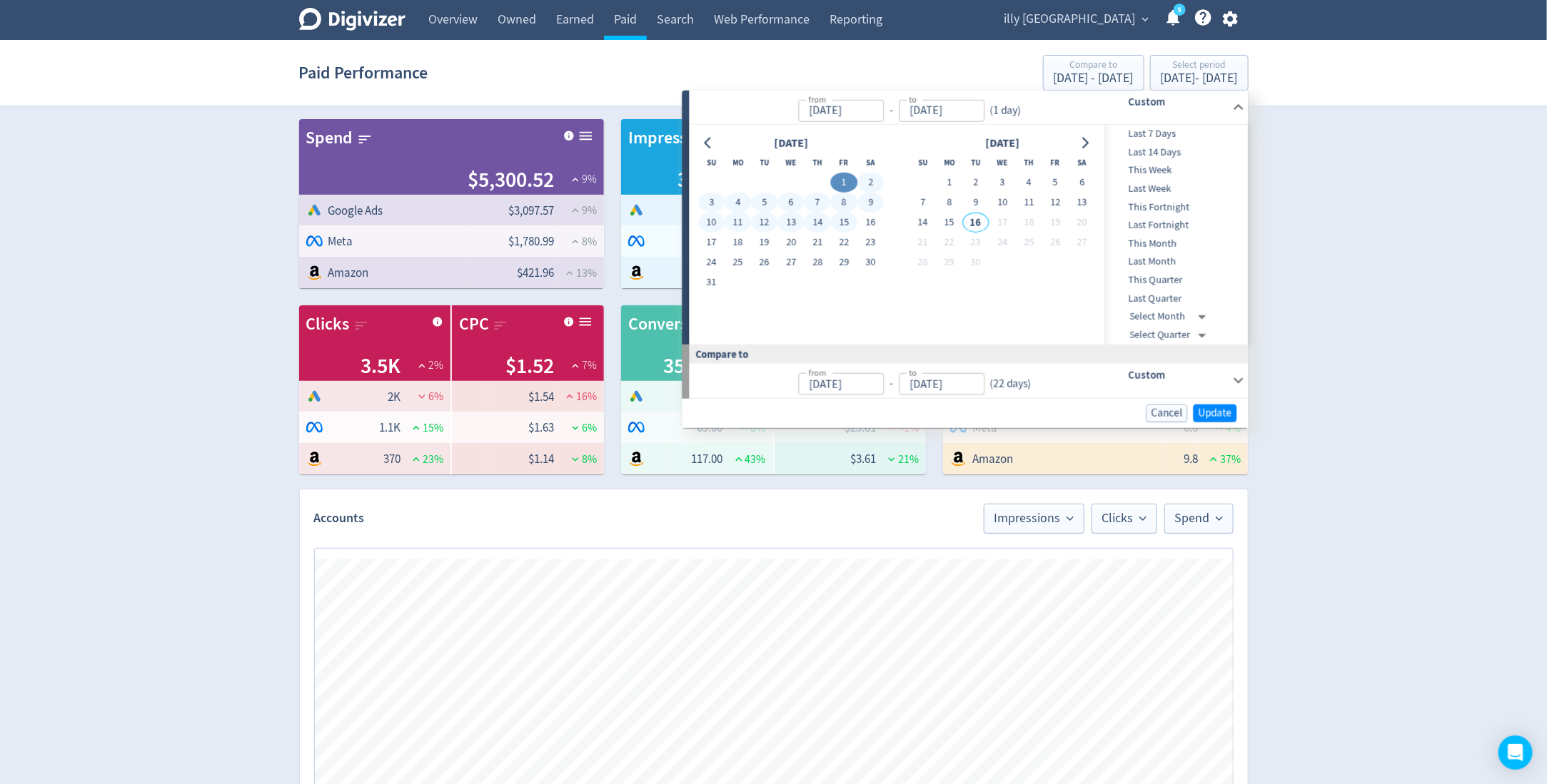
click at [844, 218] on button "15" at bounding box center [844, 222] width 26 height 20
type input "[DATE]"
type input "Jul 17, 2025"
click at [1227, 408] on span "Update" at bounding box center [1215, 412] width 33 height 10
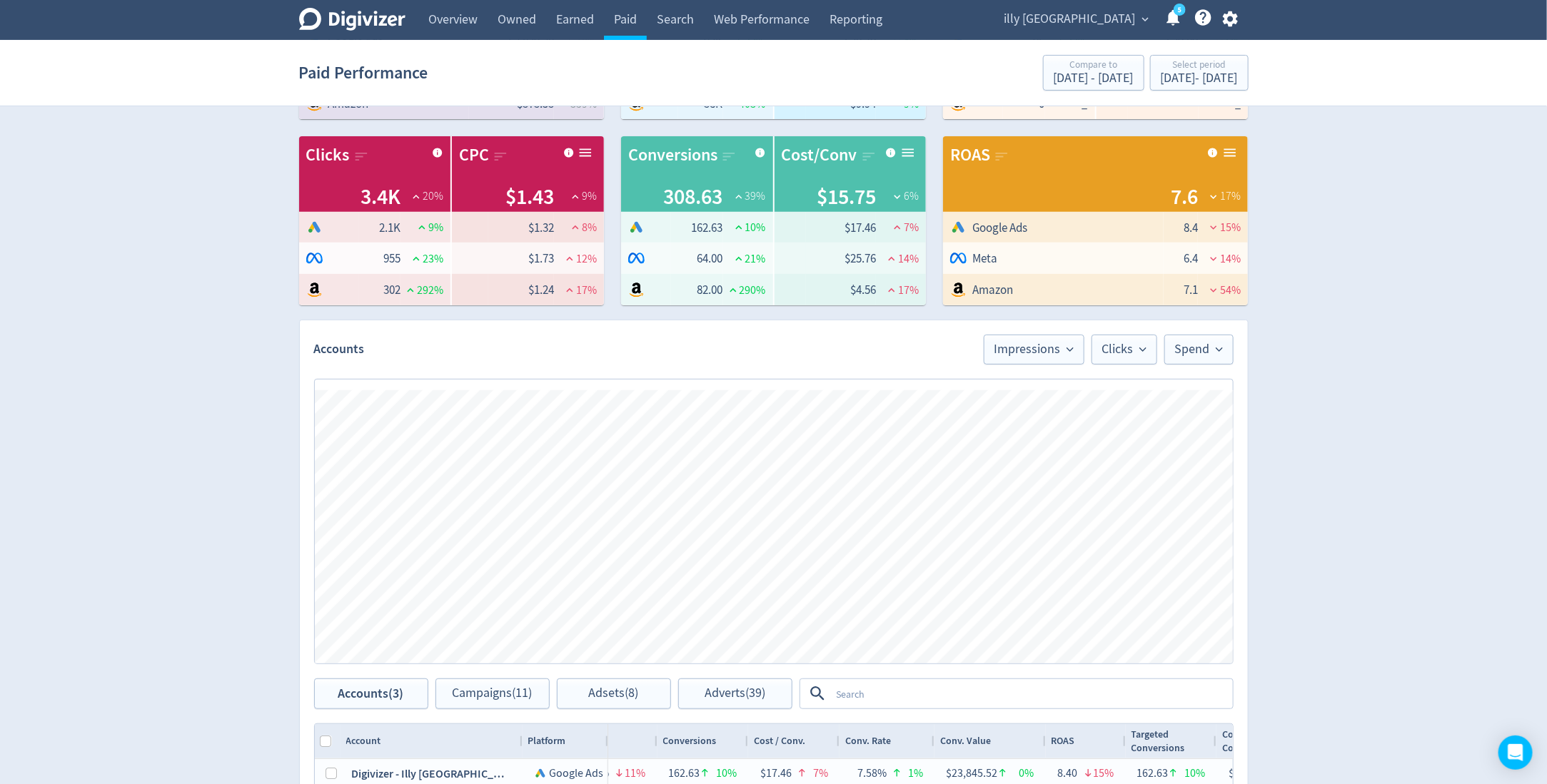
scroll to position [0, 0]
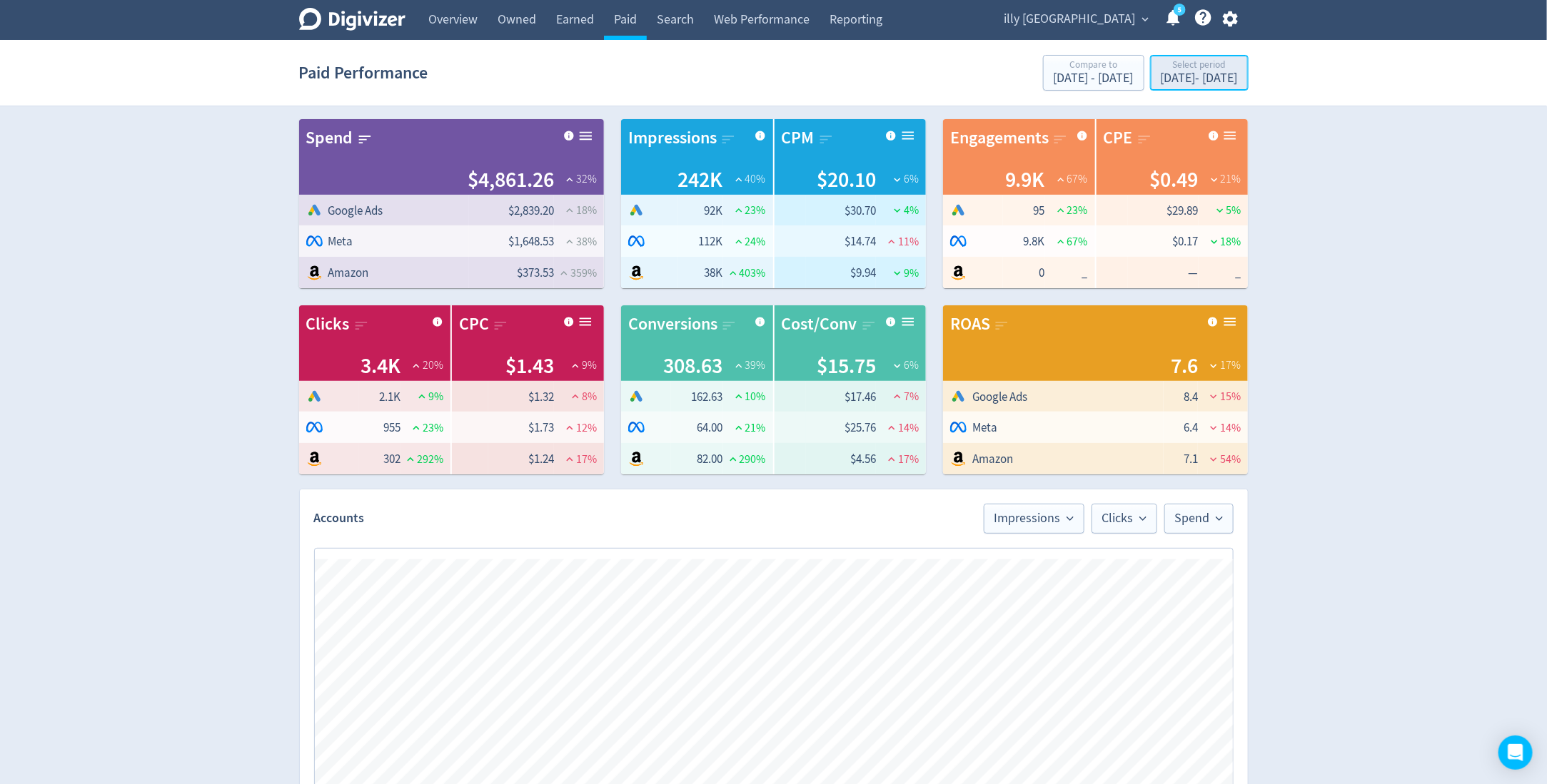
click at [1161, 60] on div "Select period" at bounding box center [1199, 65] width 77 height 12
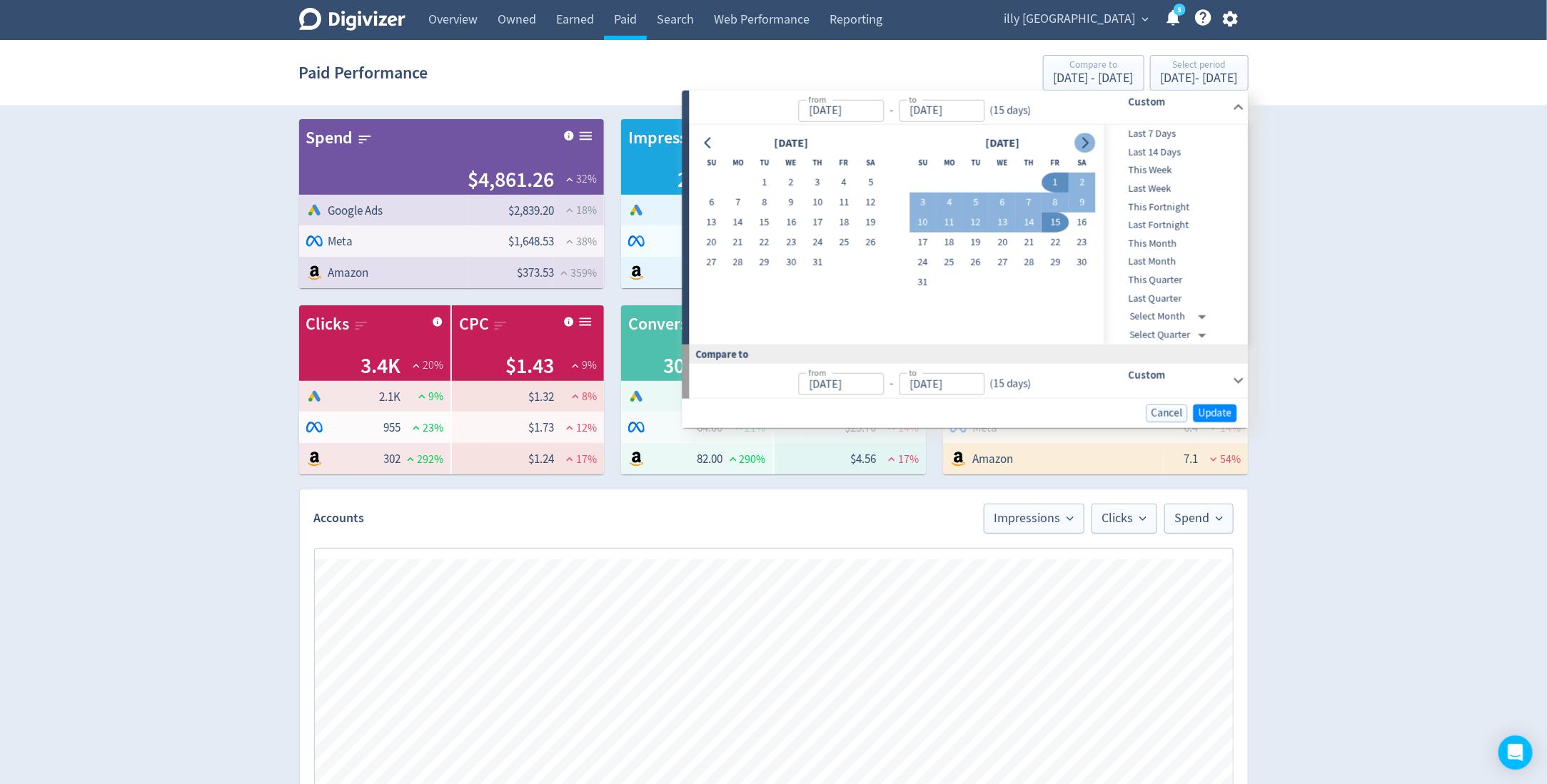
click at [1081, 137] on icon "Go to next month" at bounding box center [1085, 142] width 11 height 11
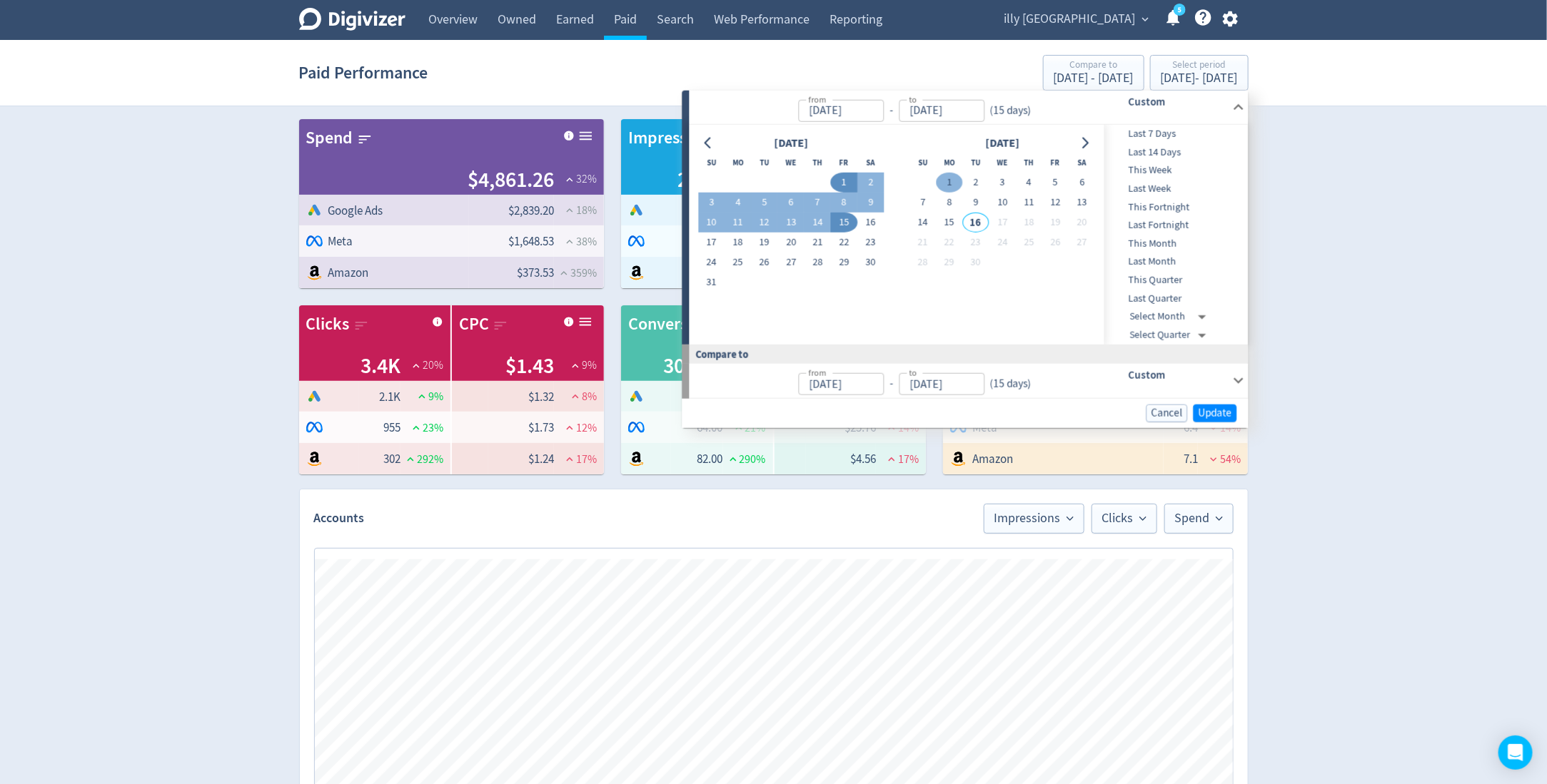
click at [957, 180] on button "1" at bounding box center [948, 182] width 26 height 20
type input "Sep 01, 2025"
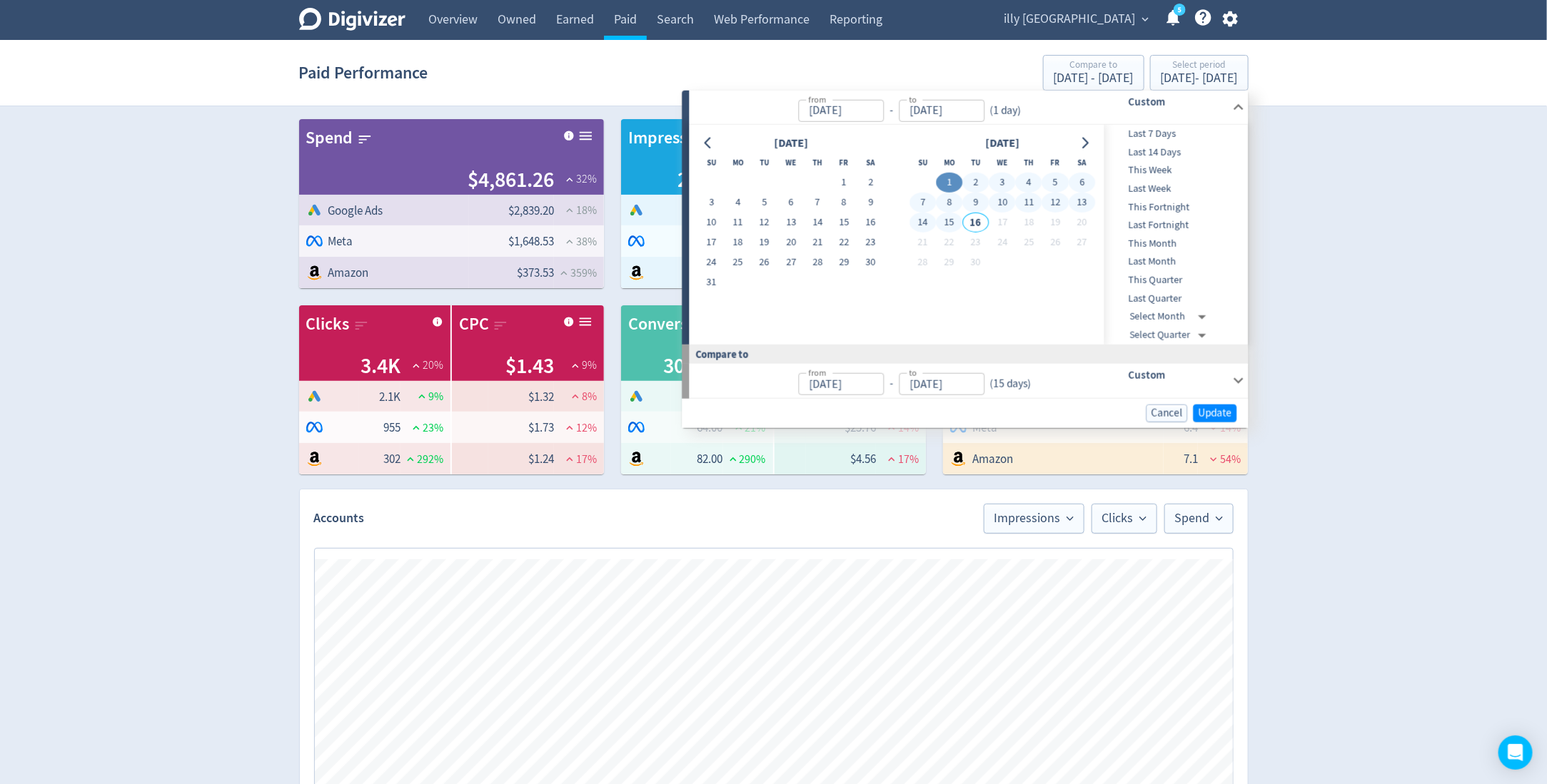
click at [950, 223] on button "15" at bounding box center [948, 222] width 26 height 20
type input "[DATE]"
type input "Aug 17, 2025"
type input "Aug 31, 2025"
click at [1210, 412] on span "Update" at bounding box center [1215, 412] width 33 height 10
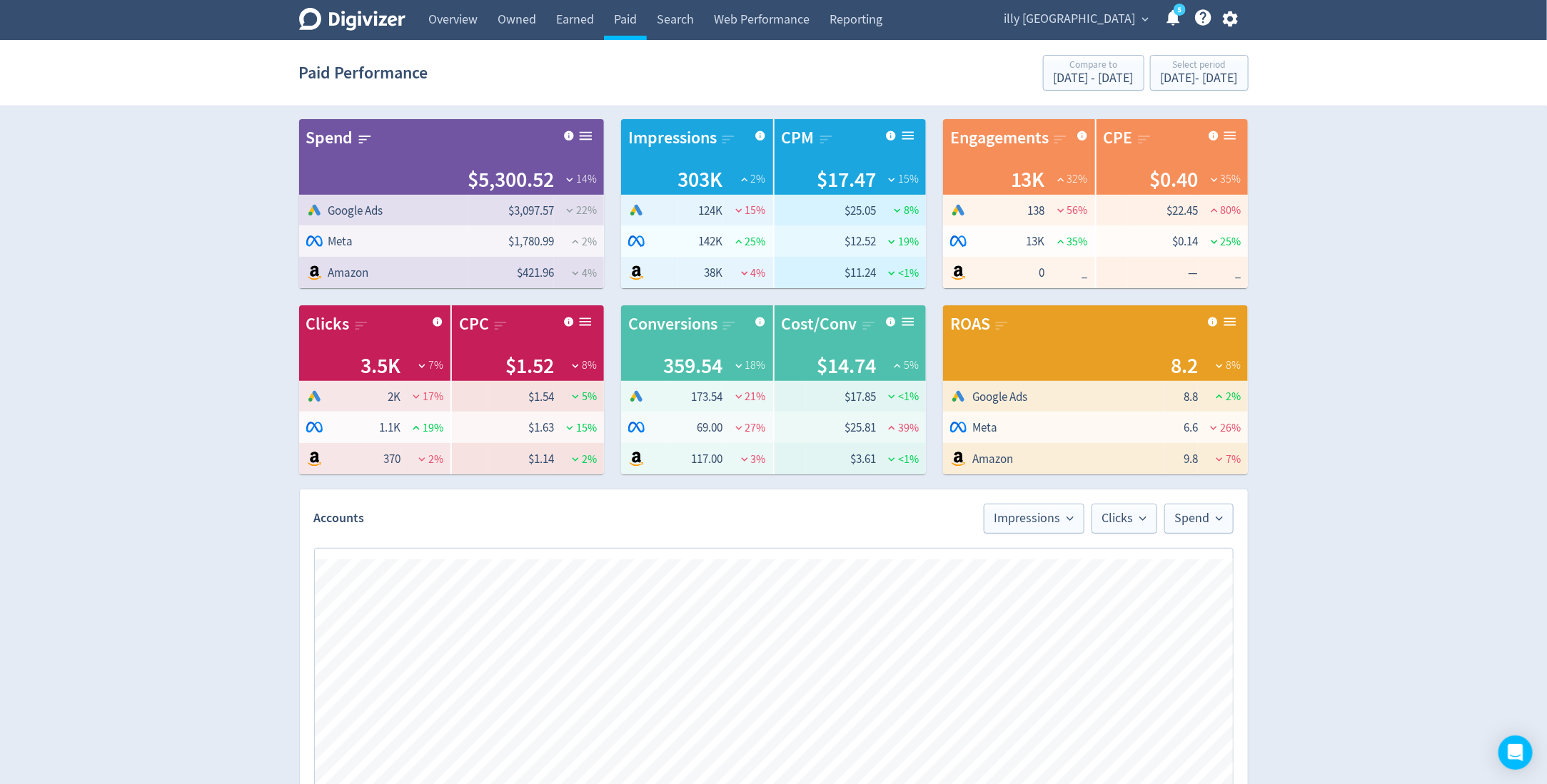
scroll to position [33, 0]
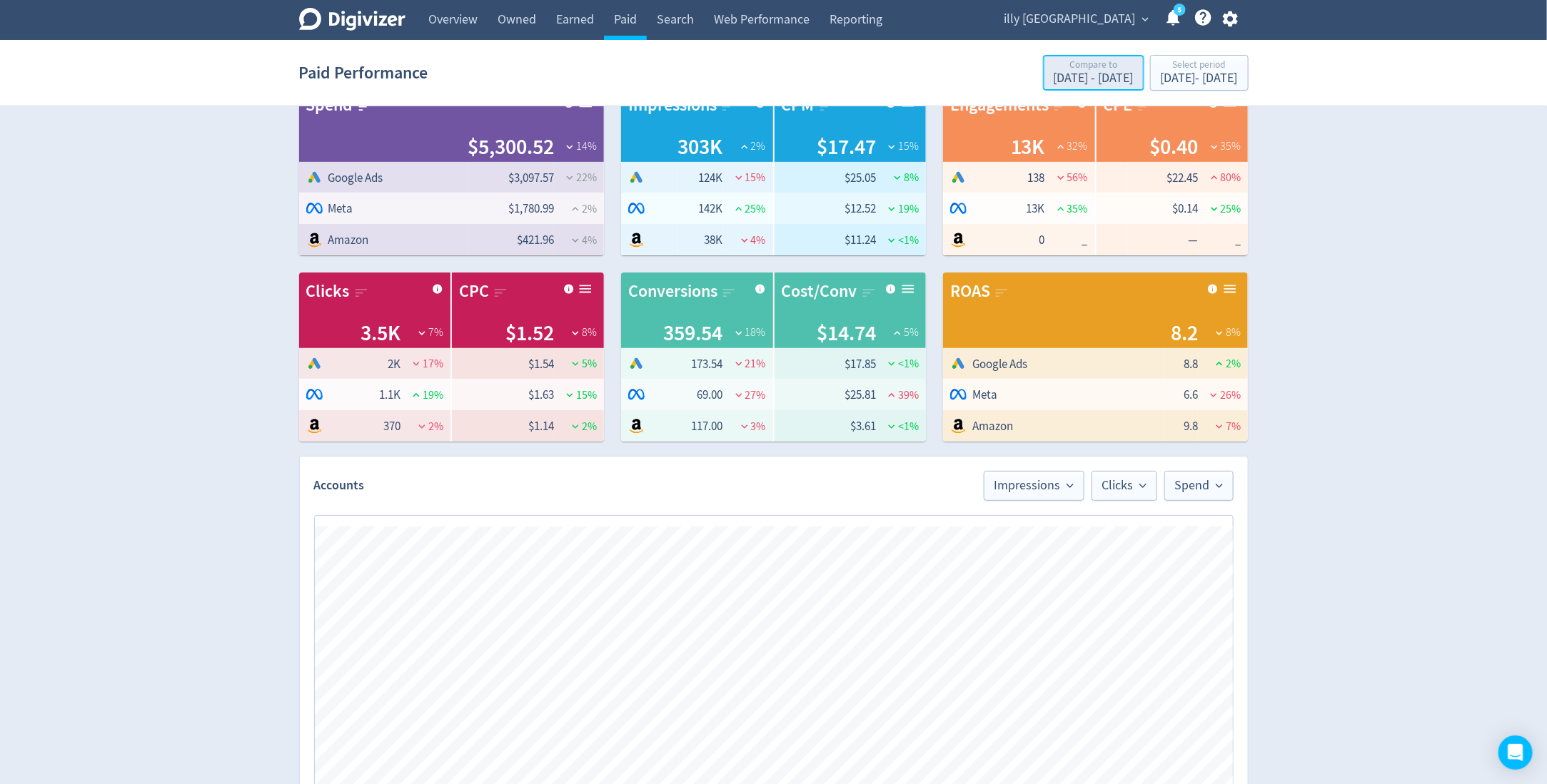
click at [1053, 71] on div "Compare to" at bounding box center [1093, 65] width 80 height 12
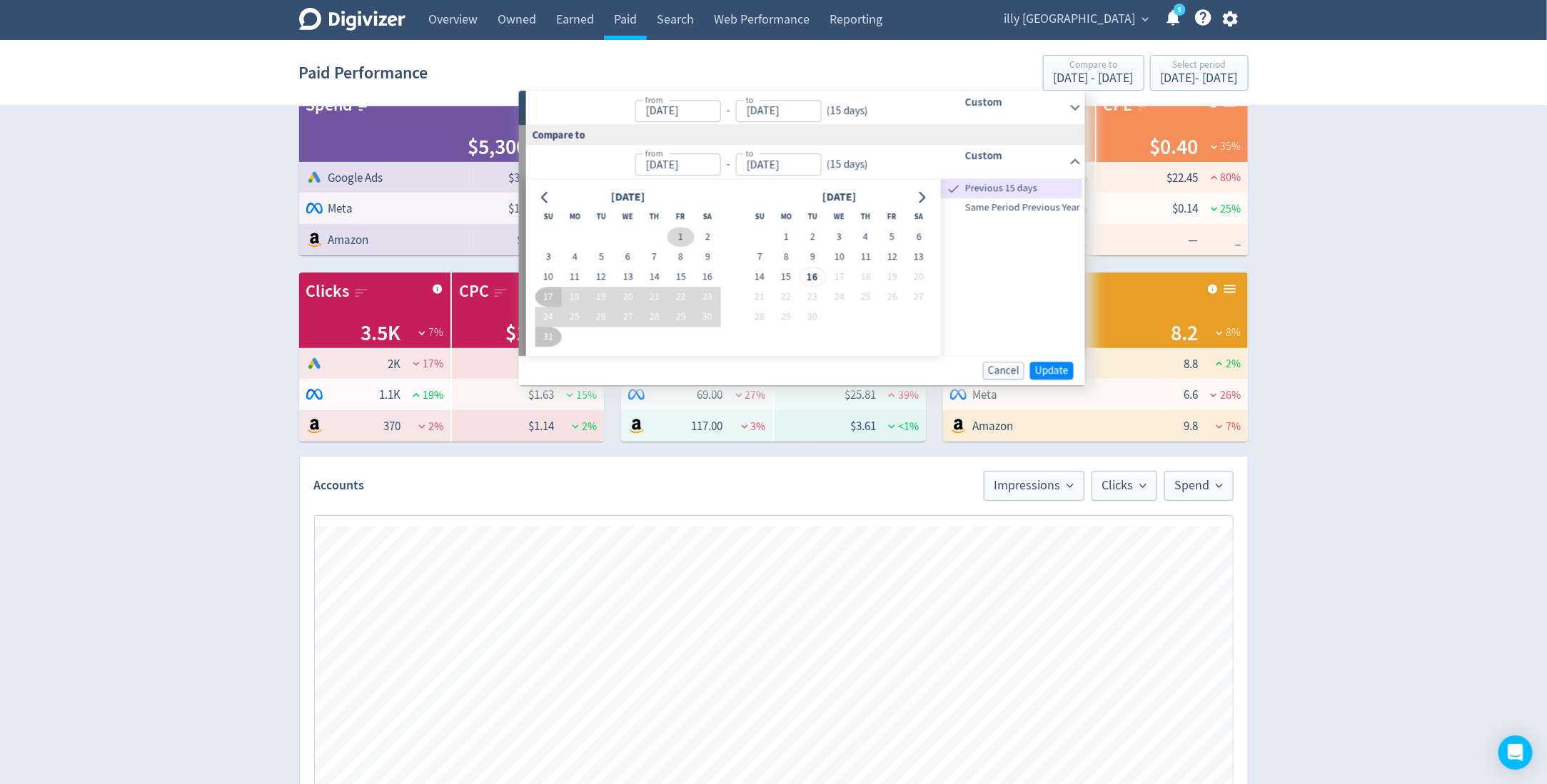
click at [673, 228] on button "1" at bounding box center [680, 236] width 26 height 20
type input "Aug 01, 2025"
click at [674, 278] on button "15" at bounding box center [680, 276] width 26 height 20
type input "[DATE]"
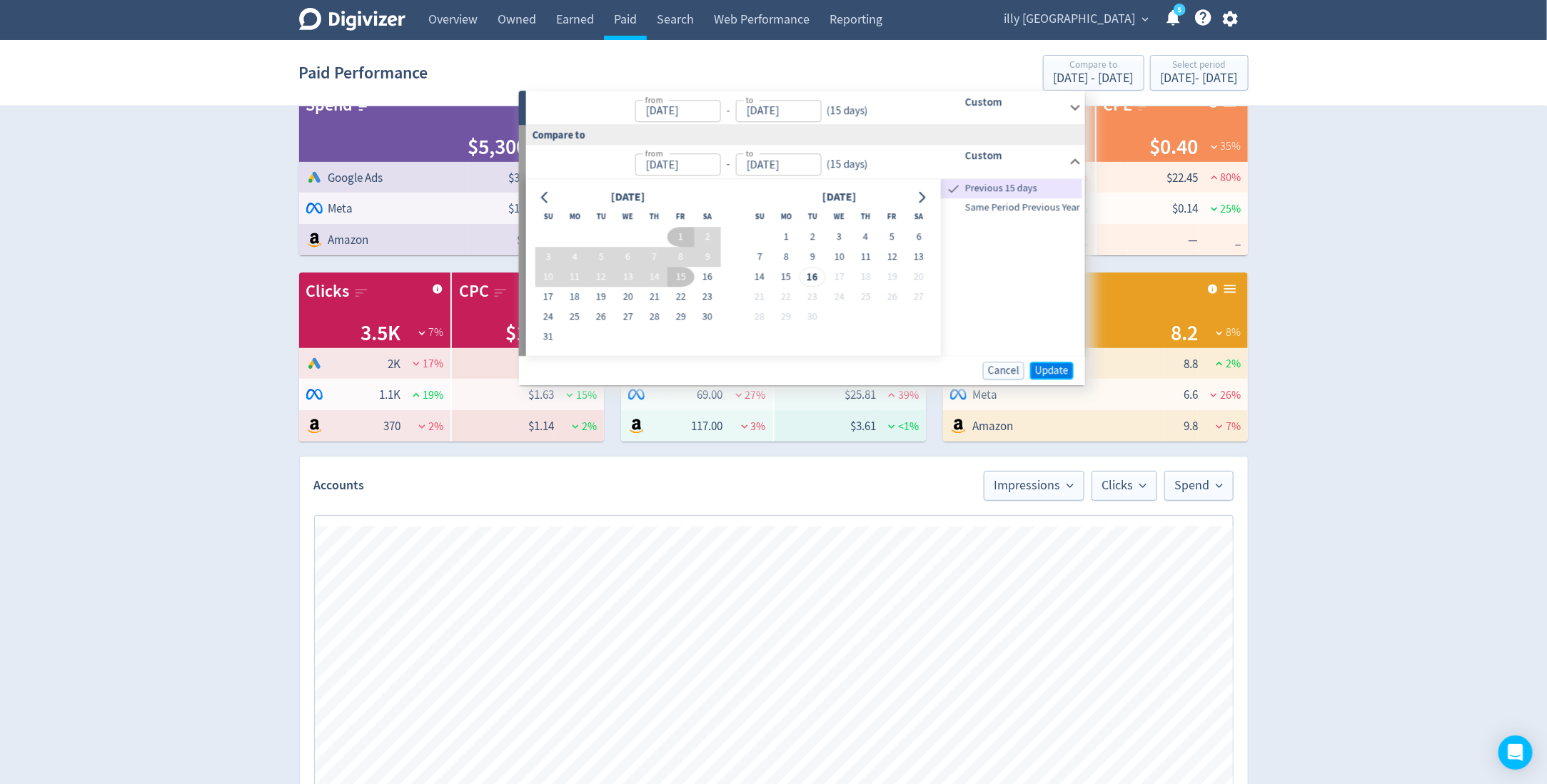
click at [1039, 365] on span "Update" at bounding box center [1052, 370] width 33 height 10
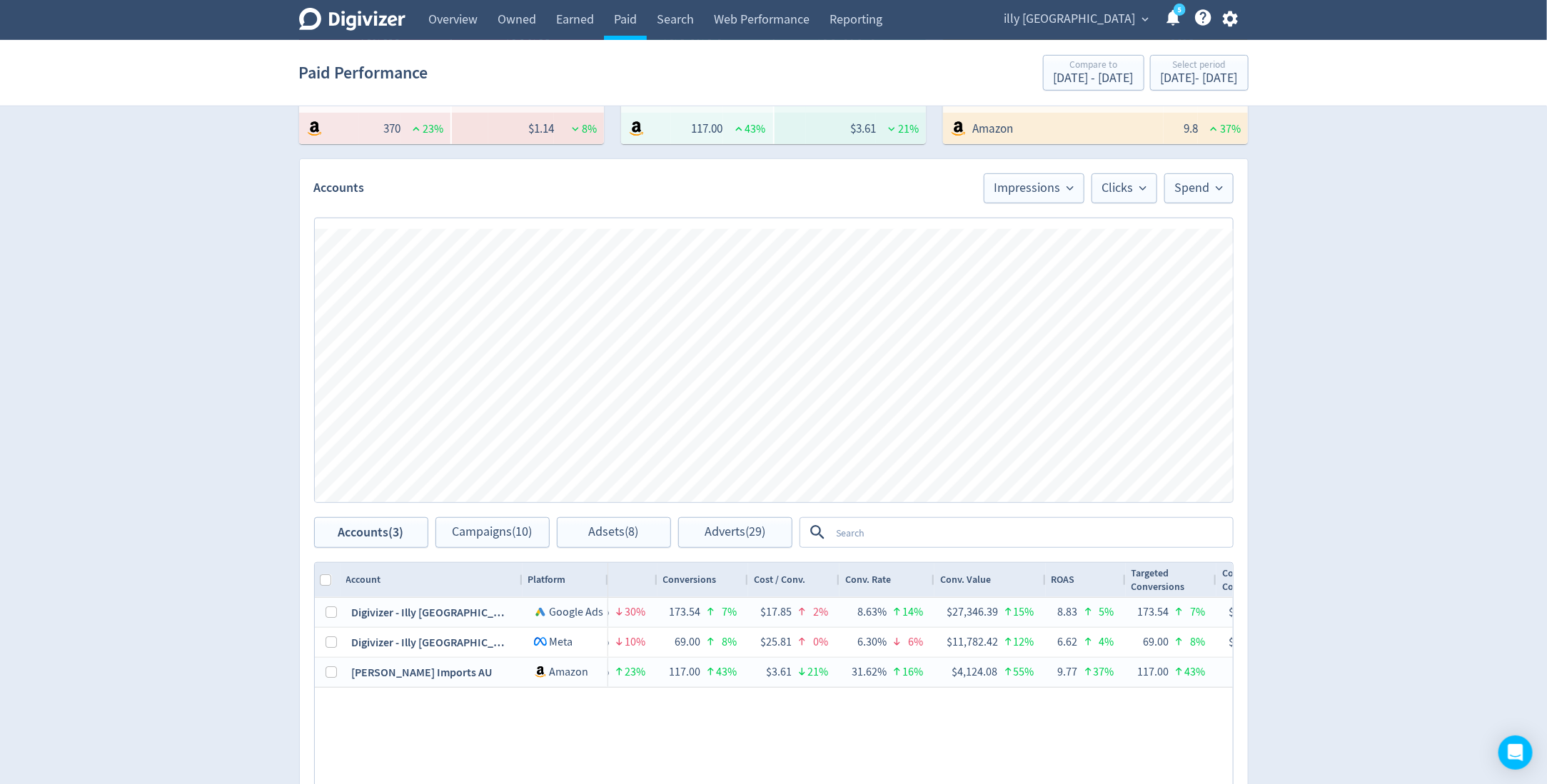
scroll to position [583, 0]
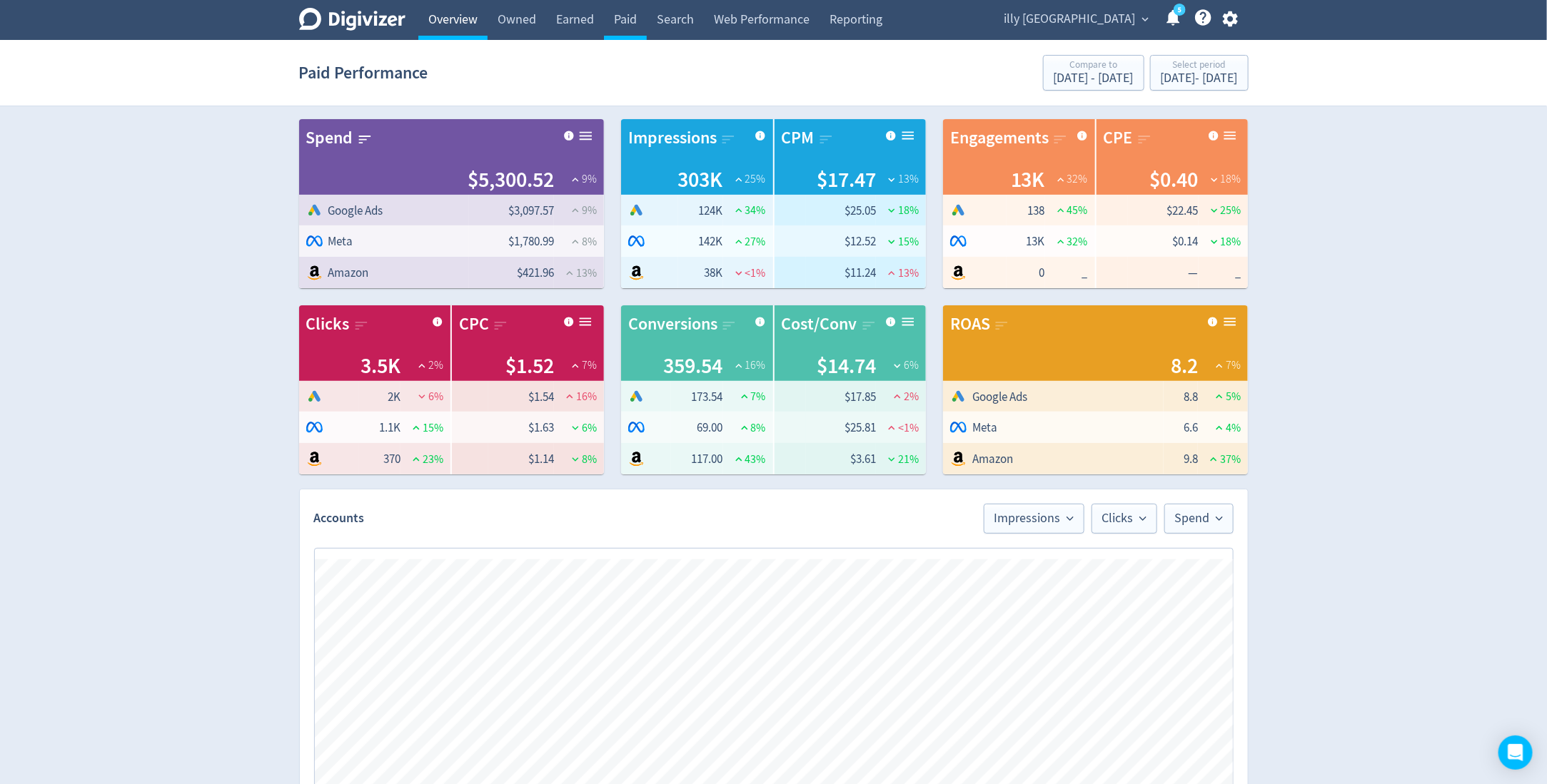
click at [459, 26] on link "Overview" at bounding box center [452, 20] width 69 height 40
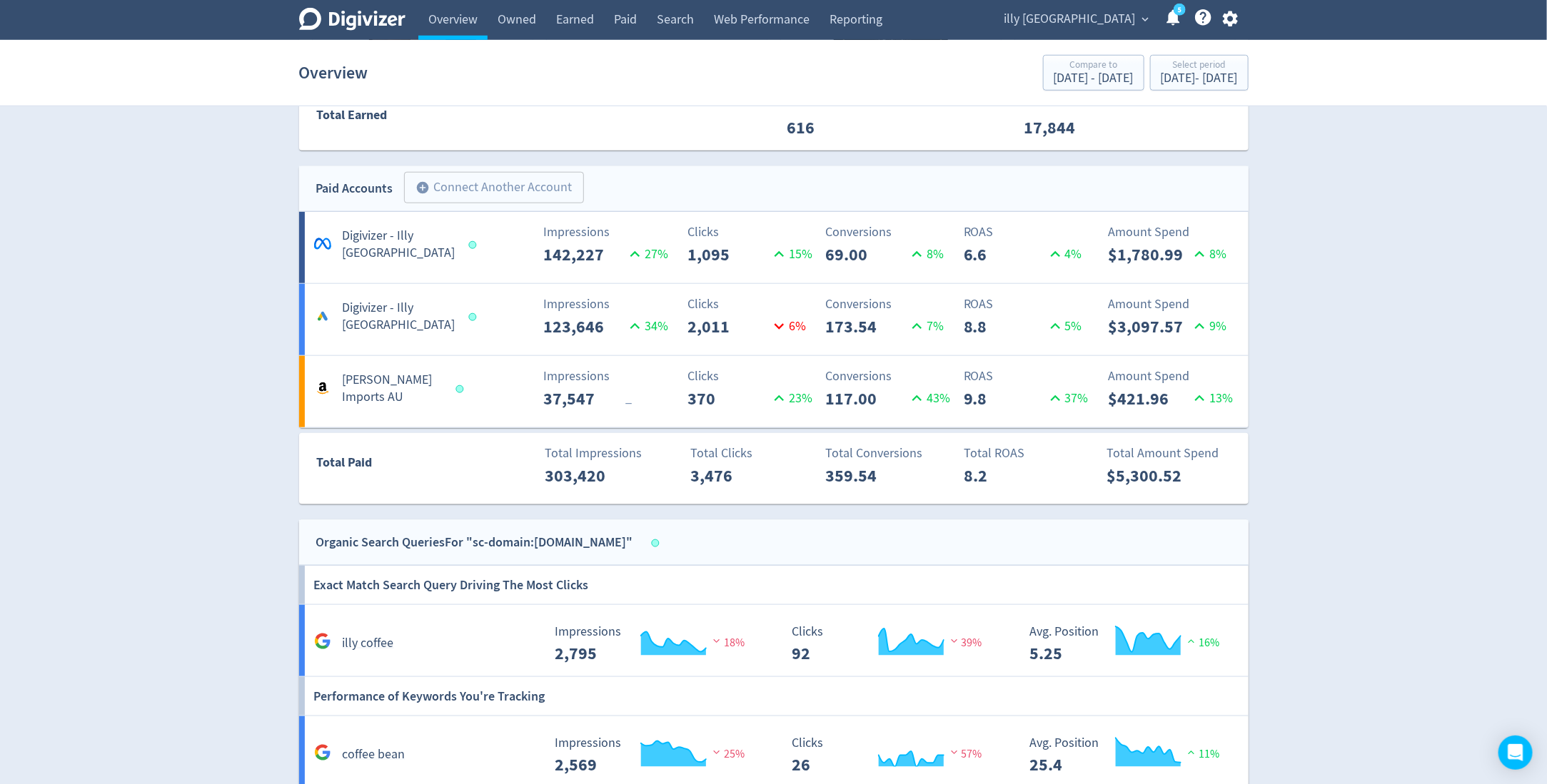
scroll to position [679, 0]
click at [1162, 390] on p "$421.96" at bounding box center [1149, 396] width 82 height 25
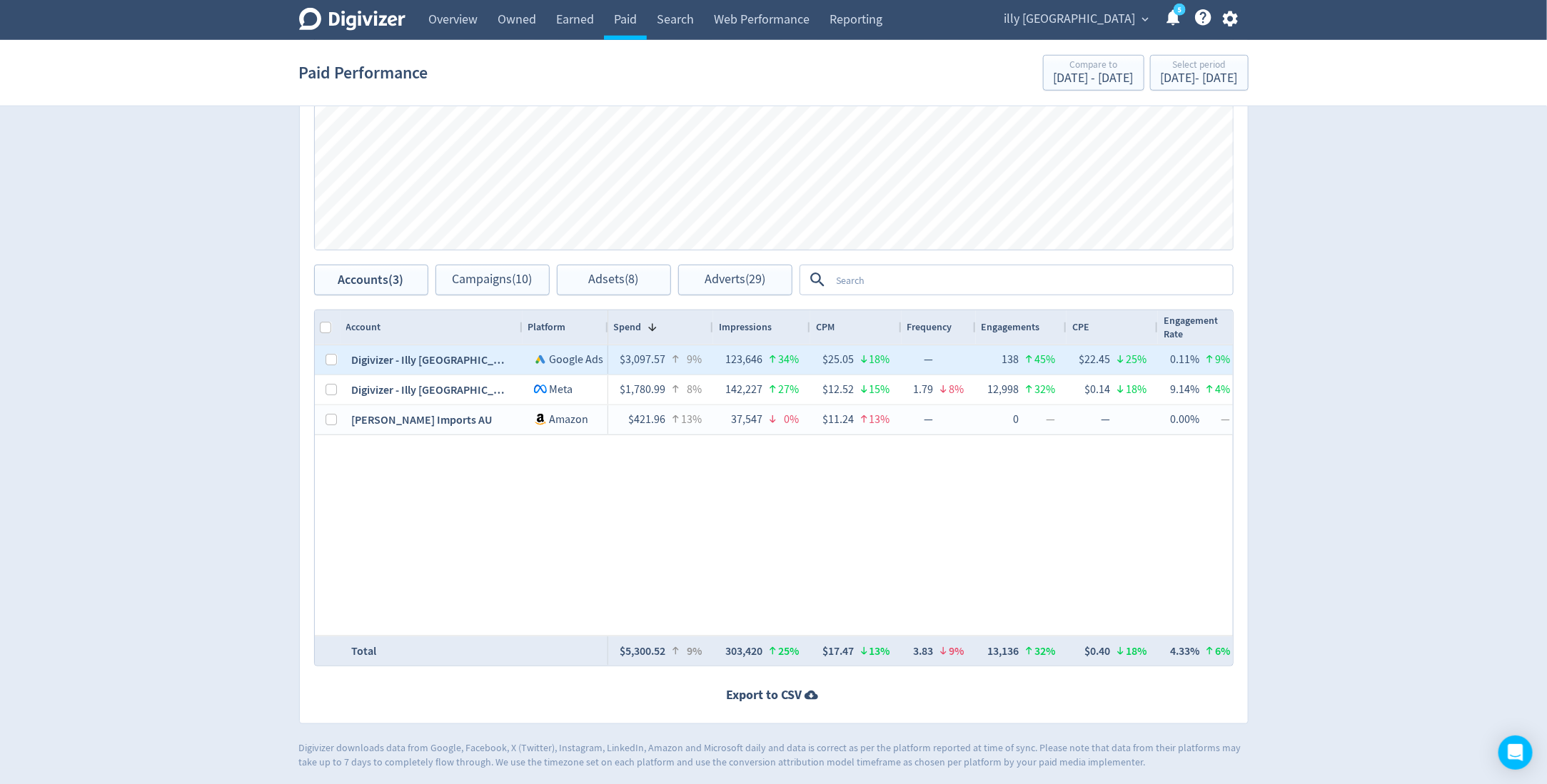
click at [322, 360] on div at bounding box center [327, 360] width 25 height 29
click at [330, 356] on input "Press Space to toggle row selection (unchecked)" at bounding box center [332, 360] width 11 height 11
checkbox input "true"
checkbox input "false"
click at [519, 273] on span "Campaigns (5)" at bounding box center [492, 279] width 73 height 14
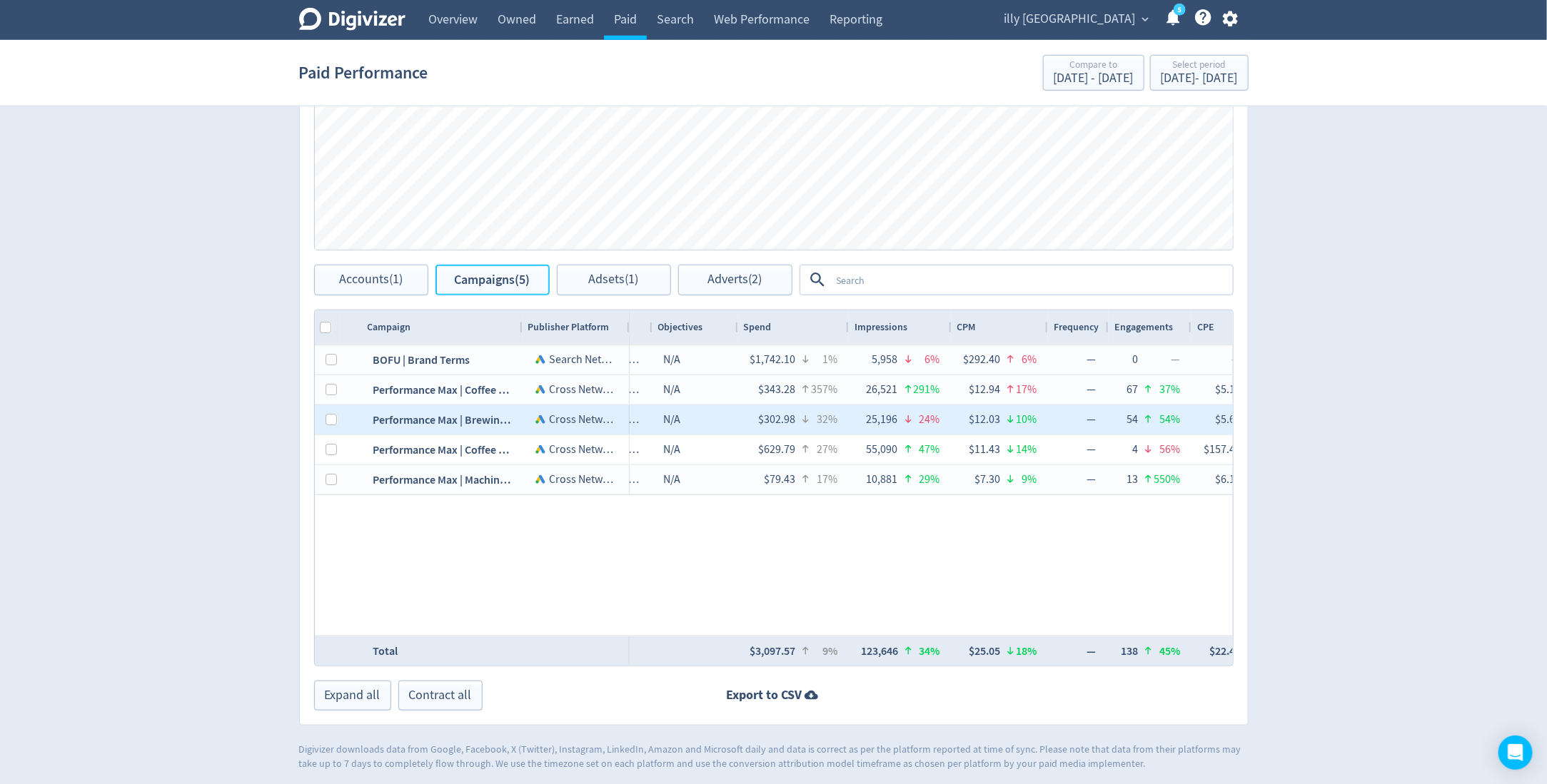
scroll to position [0, 437]
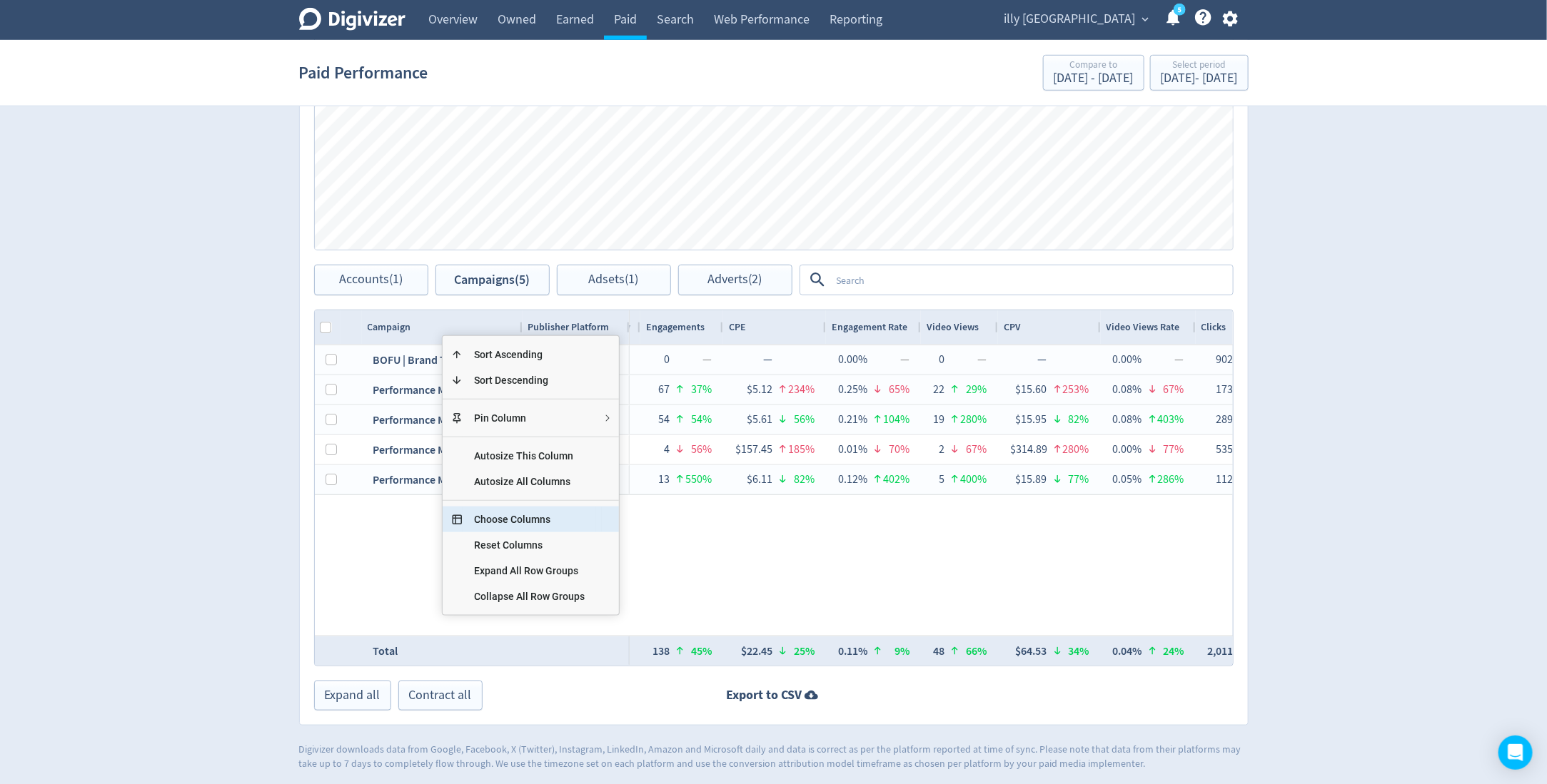
click at [514, 518] on span "Choose Columns" at bounding box center [529, 520] width 134 height 25
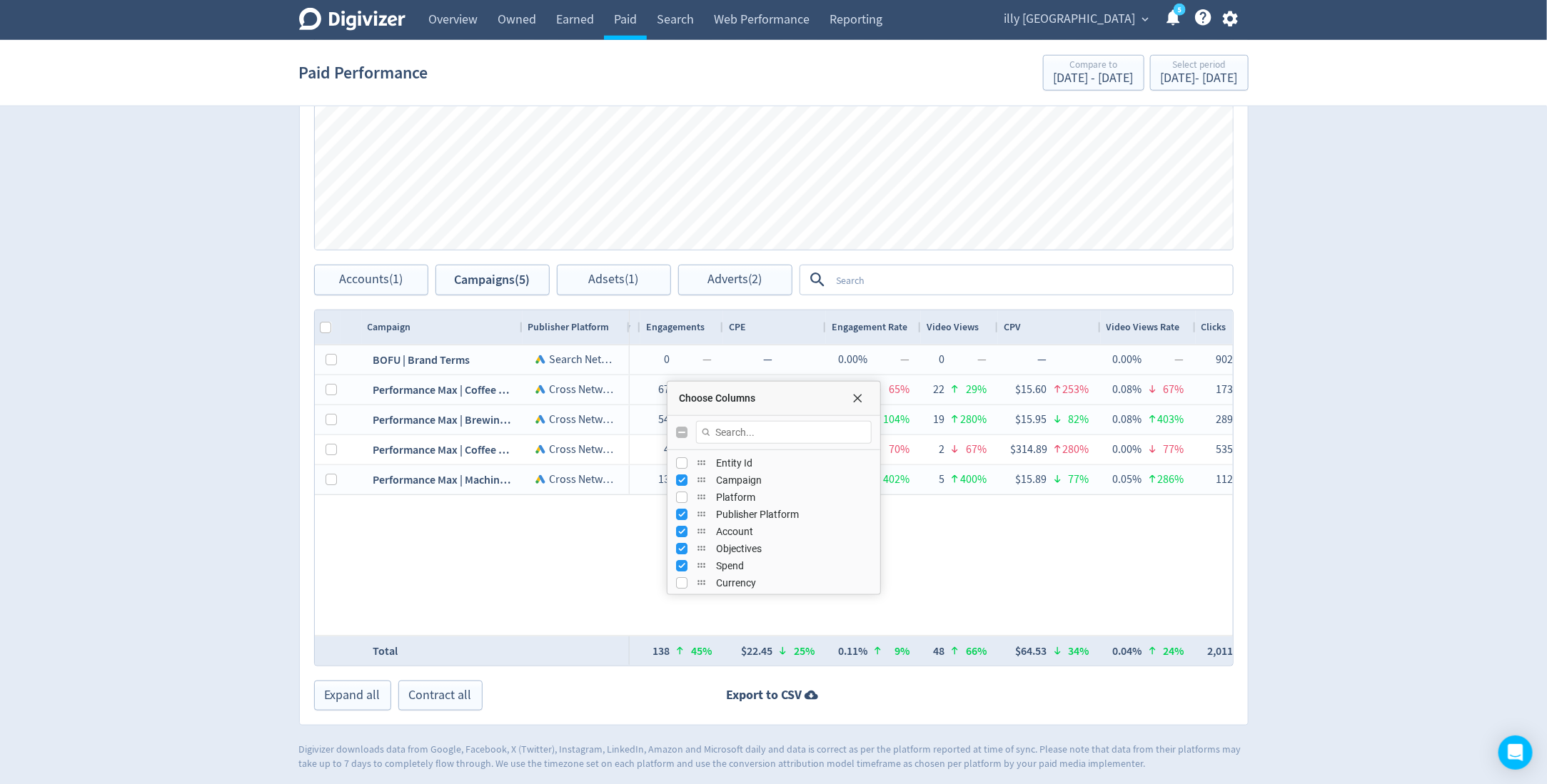
click at [683, 432] on input "Toggle All Columns Visibility" at bounding box center [682, 432] width 11 height 11
checkbox input "true"
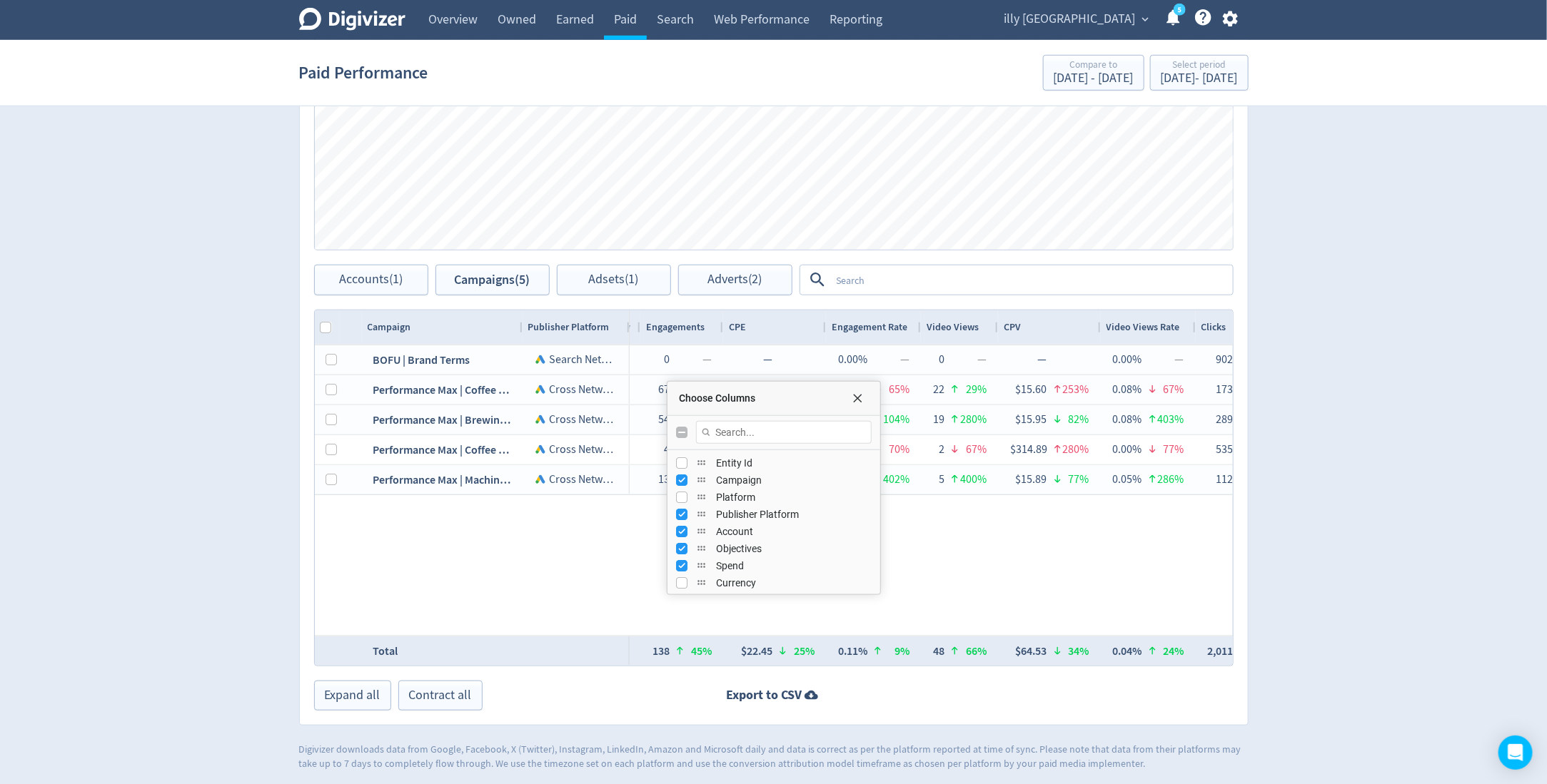
checkbox input "false"
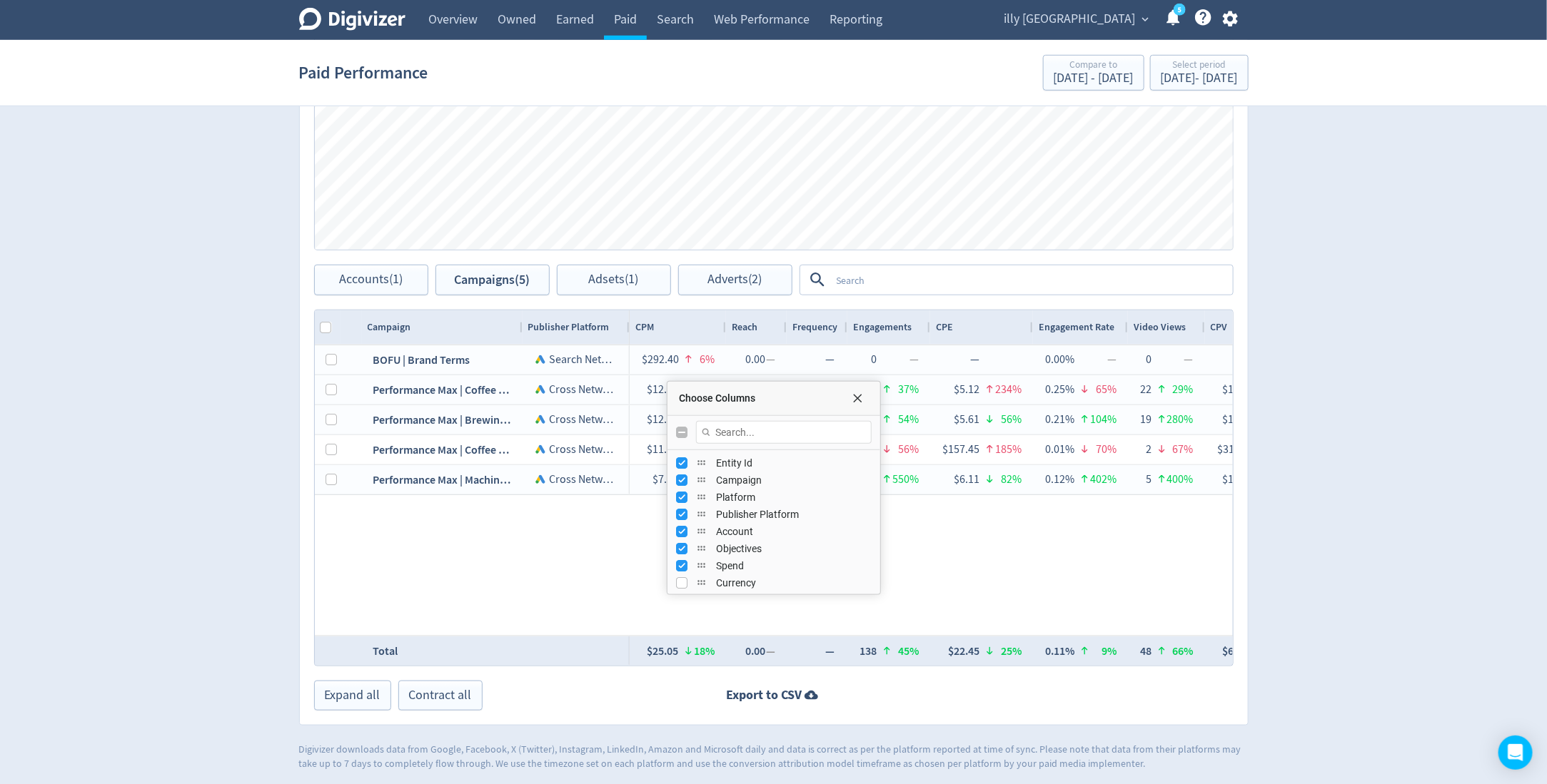
click at [683, 432] on input "Toggle All Columns Visibility" at bounding box center [682, 432] width 11 height 11
checkbox input "true"
checkbox input "false"
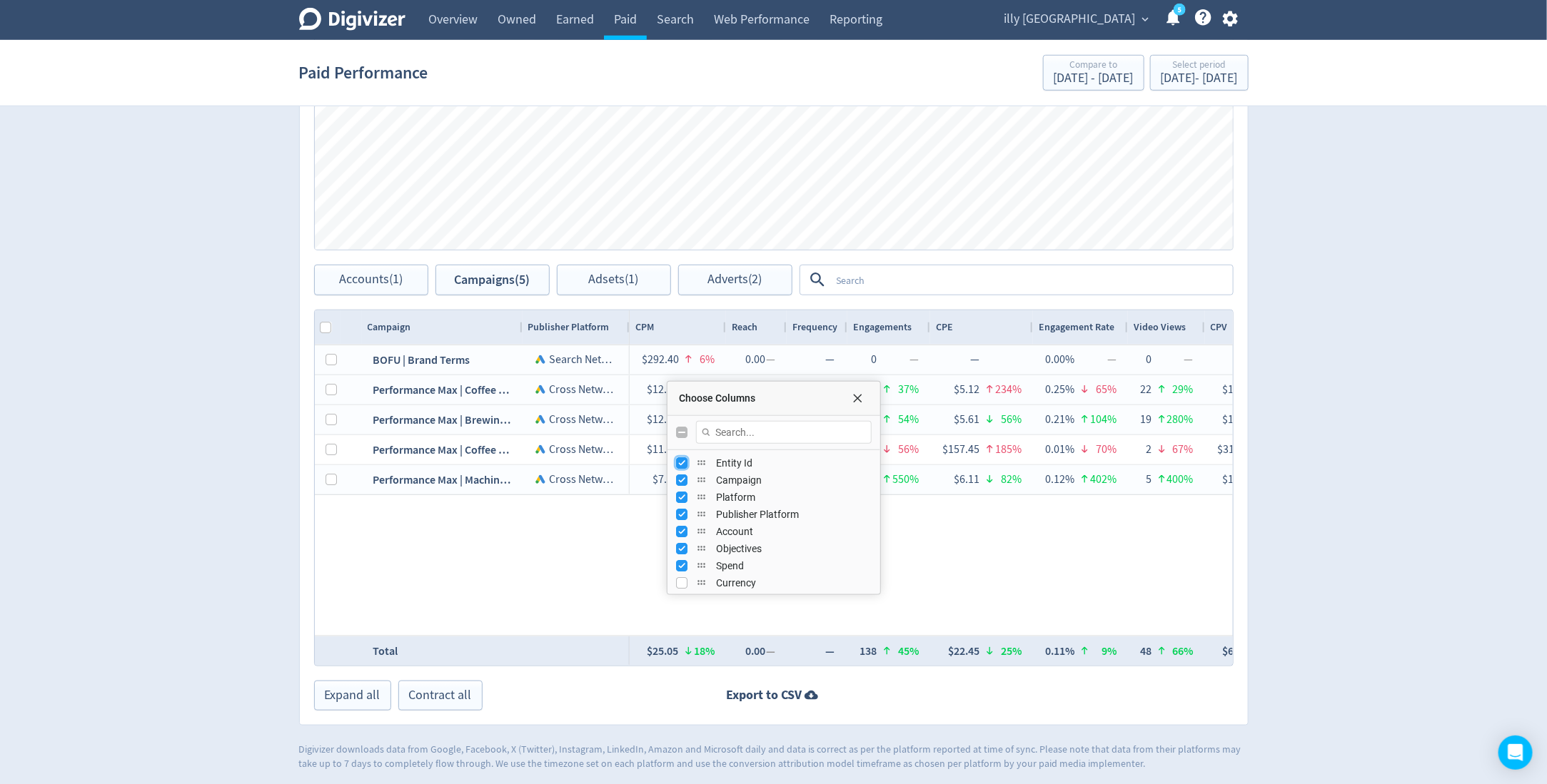
click at [683, 458] on input "Press SPACE to toggle visibility (visible)" at bounding box center [682, 463] width 11 height 11
checkbox input "false"
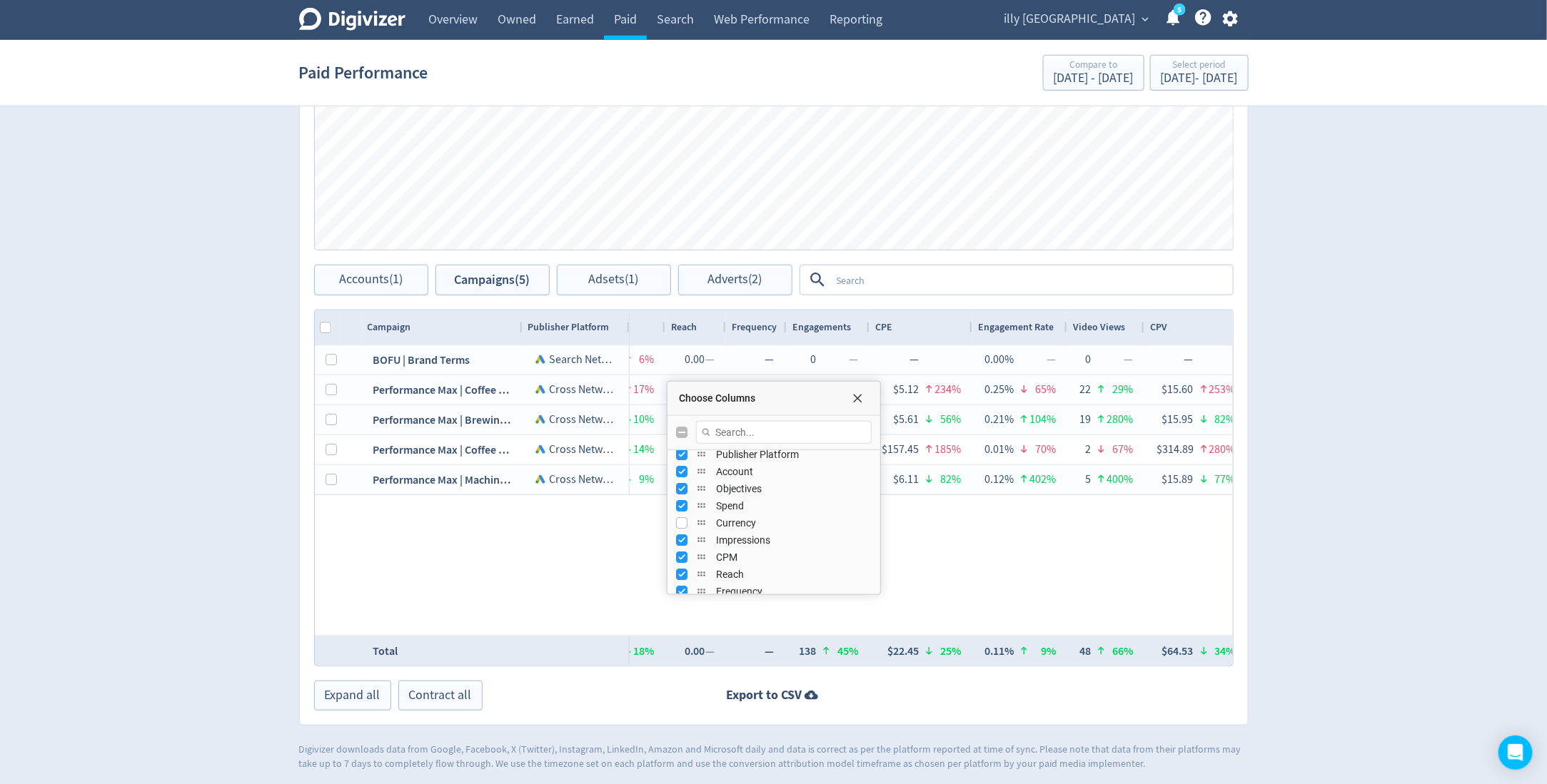
scroll to position [62, 0]
click at [682, 473] on input "Press SPACE to toggle visibility (visible)" at bounding box center [682, 470] width 11 height 11
checkbox input "false"
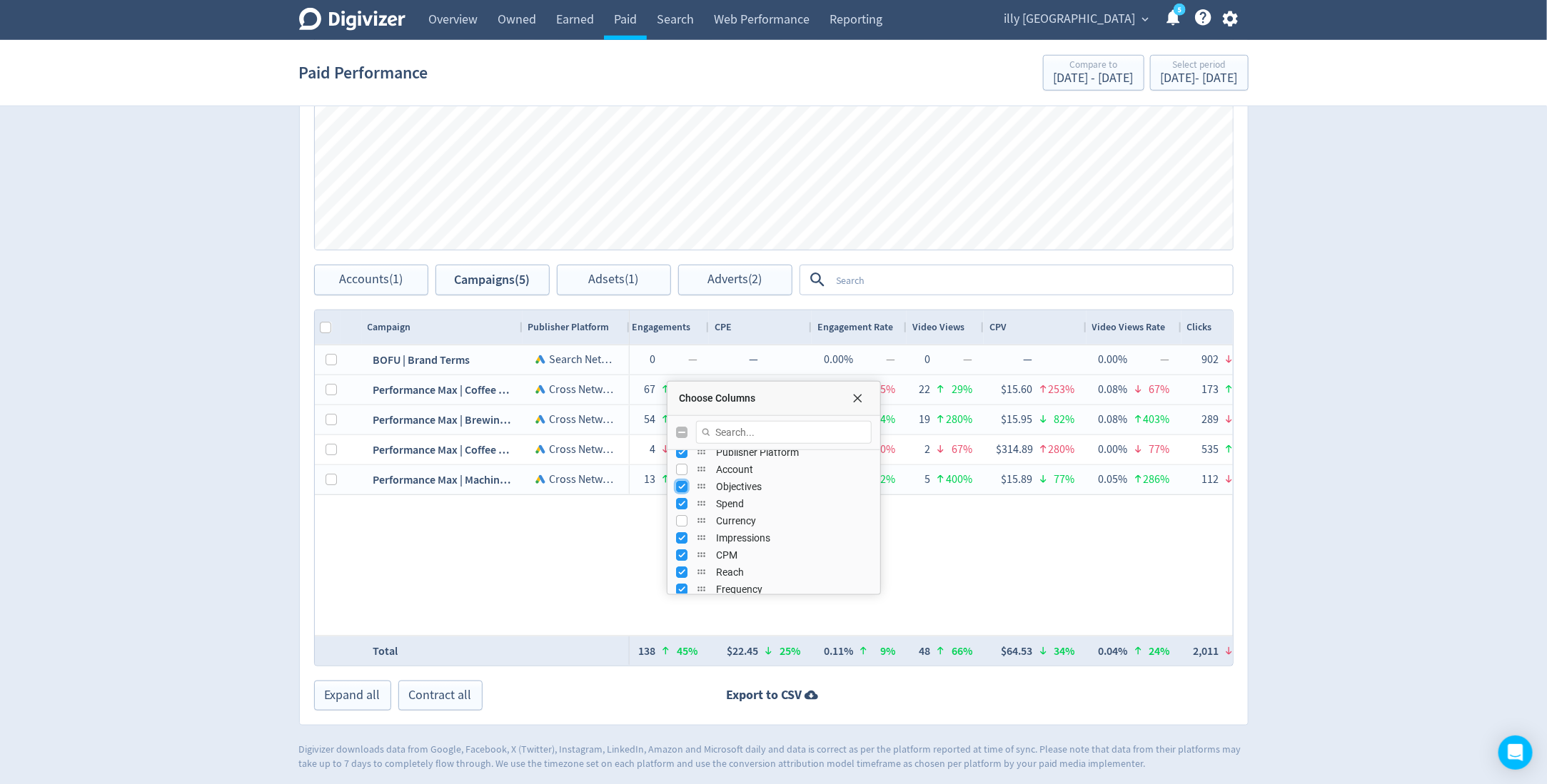
click at [684, 486] on input "Press SPACE to toggle visibility (visible)" at bounding box center [682, 486] width 11 height 11
checkbox input "false"
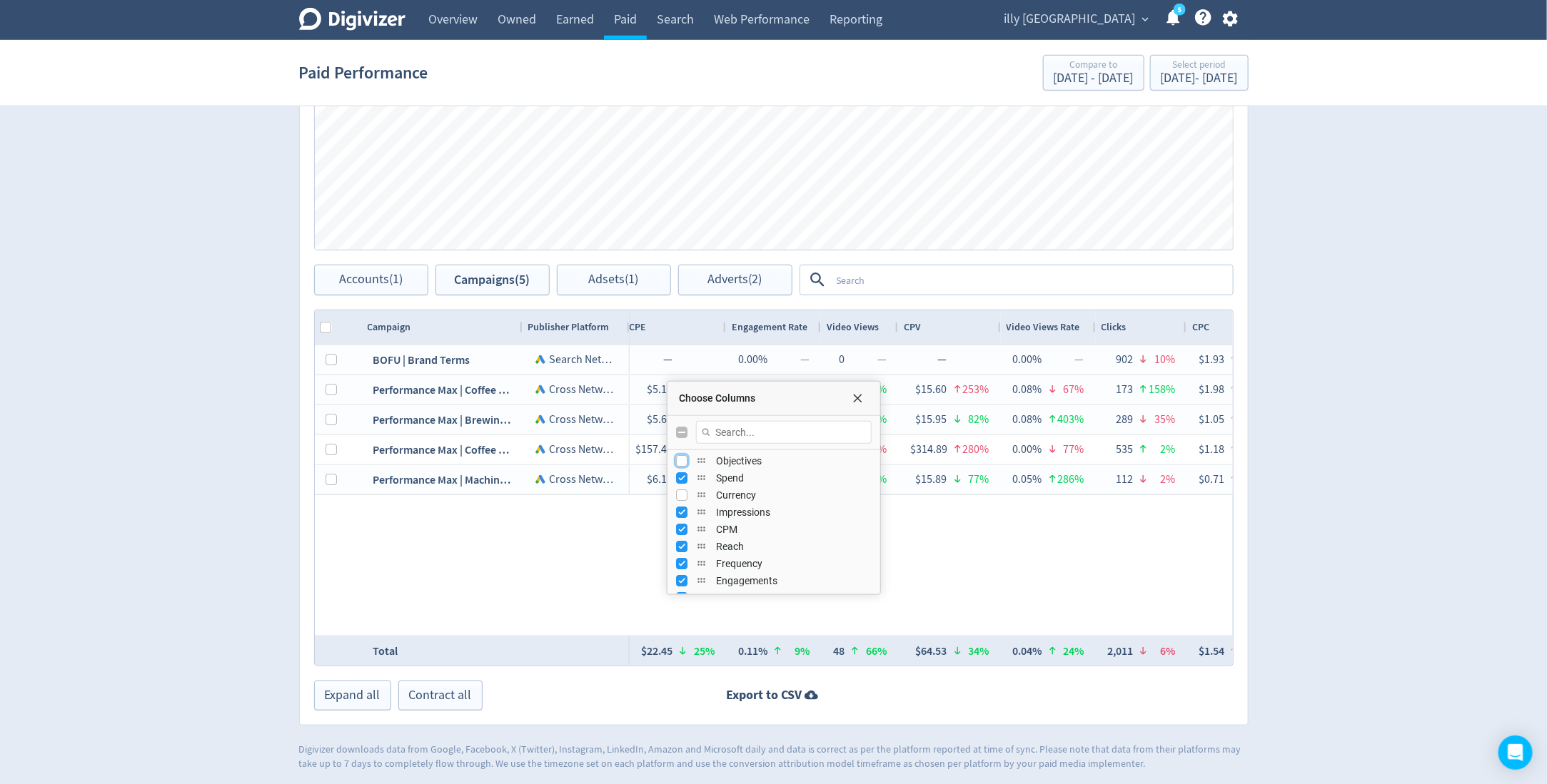
scroll to position [95, 0]
click at [683, 504] on input "Press SPACE to toggle visibility (visible)" at bounding box center [682, 505] width 11 height 11
checkbox input "false"
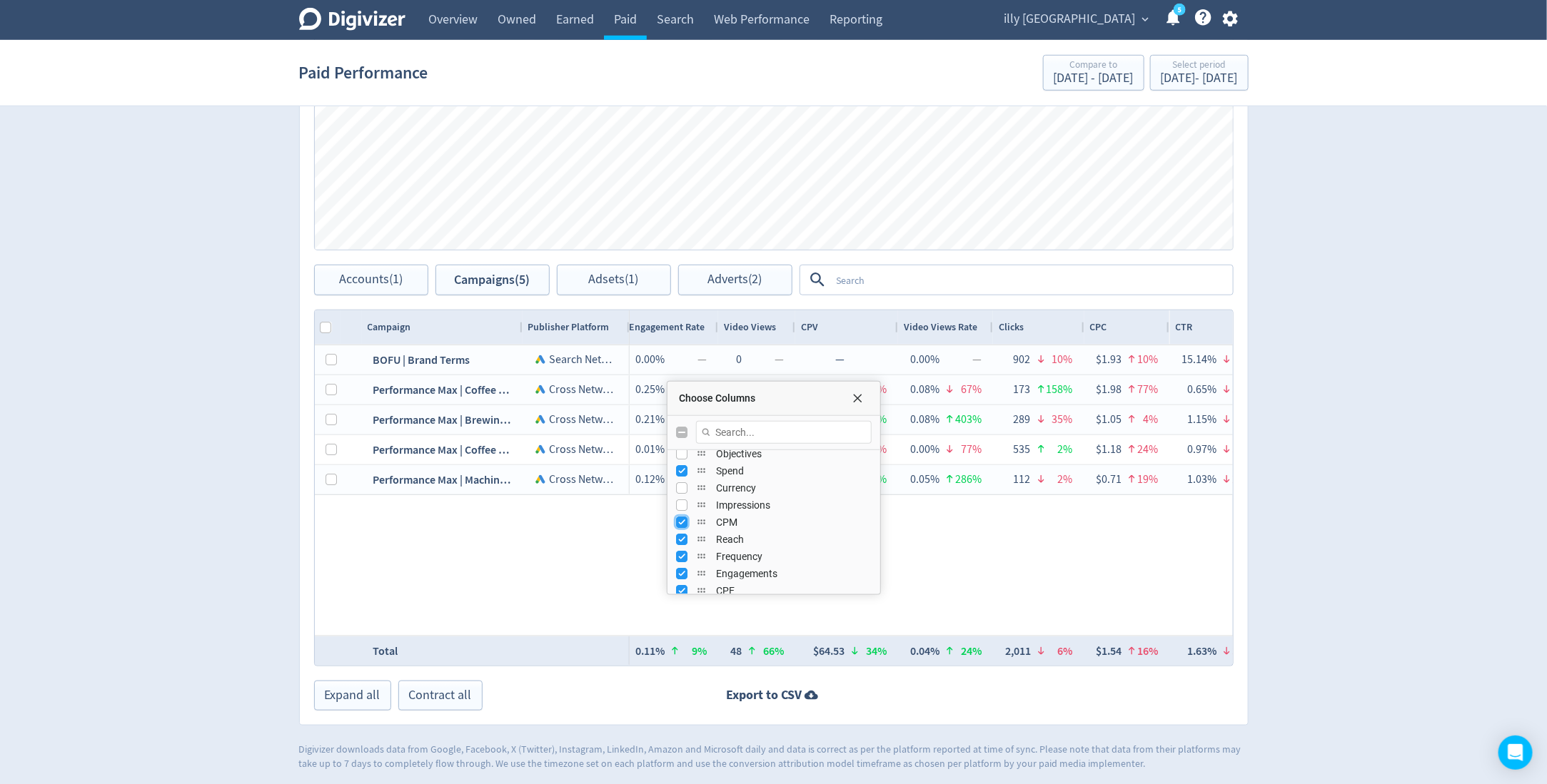
click at [680, 517] on input "Press SPACE to toggle visibility (visible)" at bounding box center [682, 522] width 11 height 11
checkbox input "false"
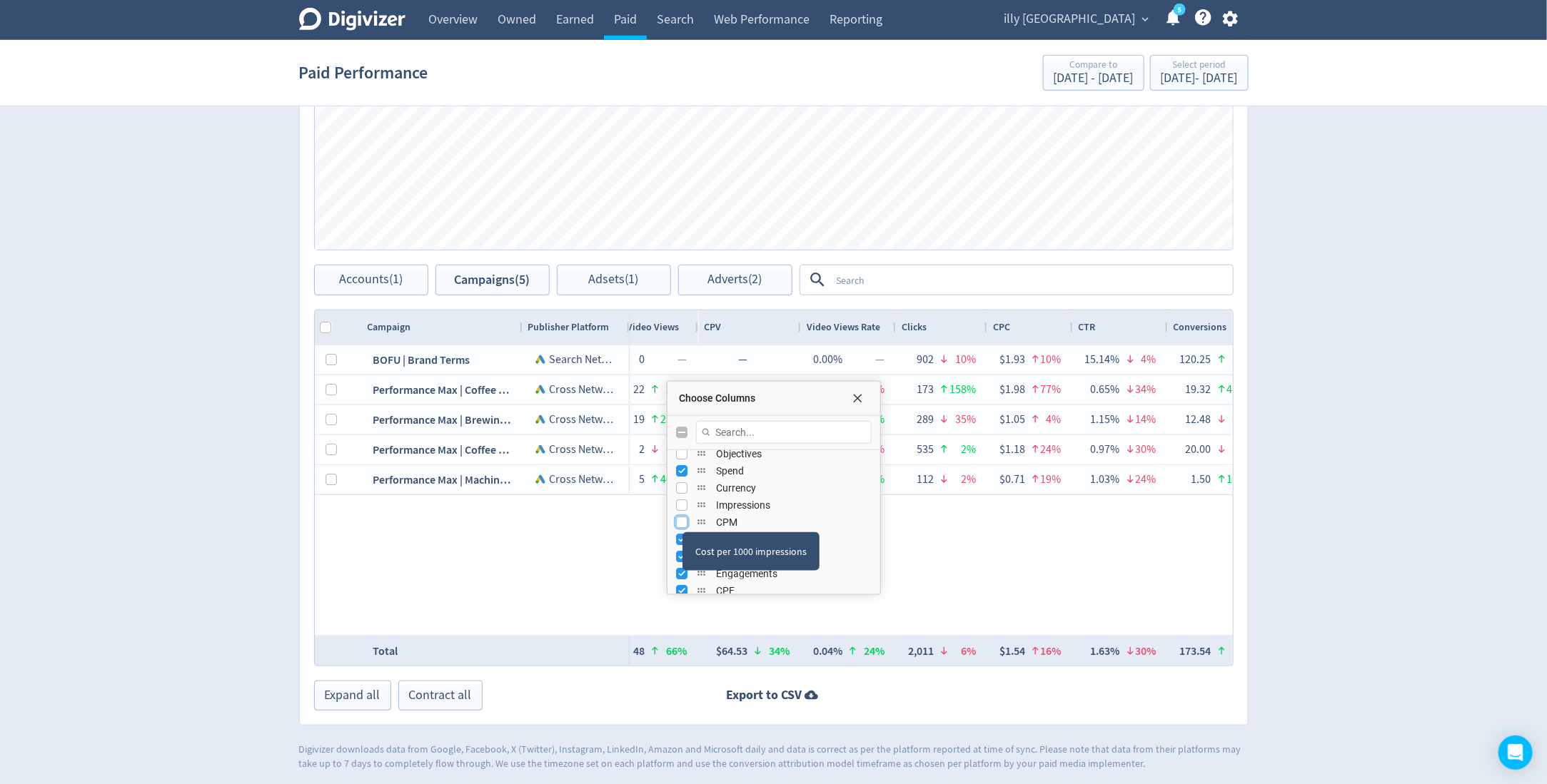
scroll to position [131, 0]
click at [681, 500] on input "Press SPACE to toggle visibility (visible)" at bounding box center [682, 503] width 11 height 11
checkbox input "false"
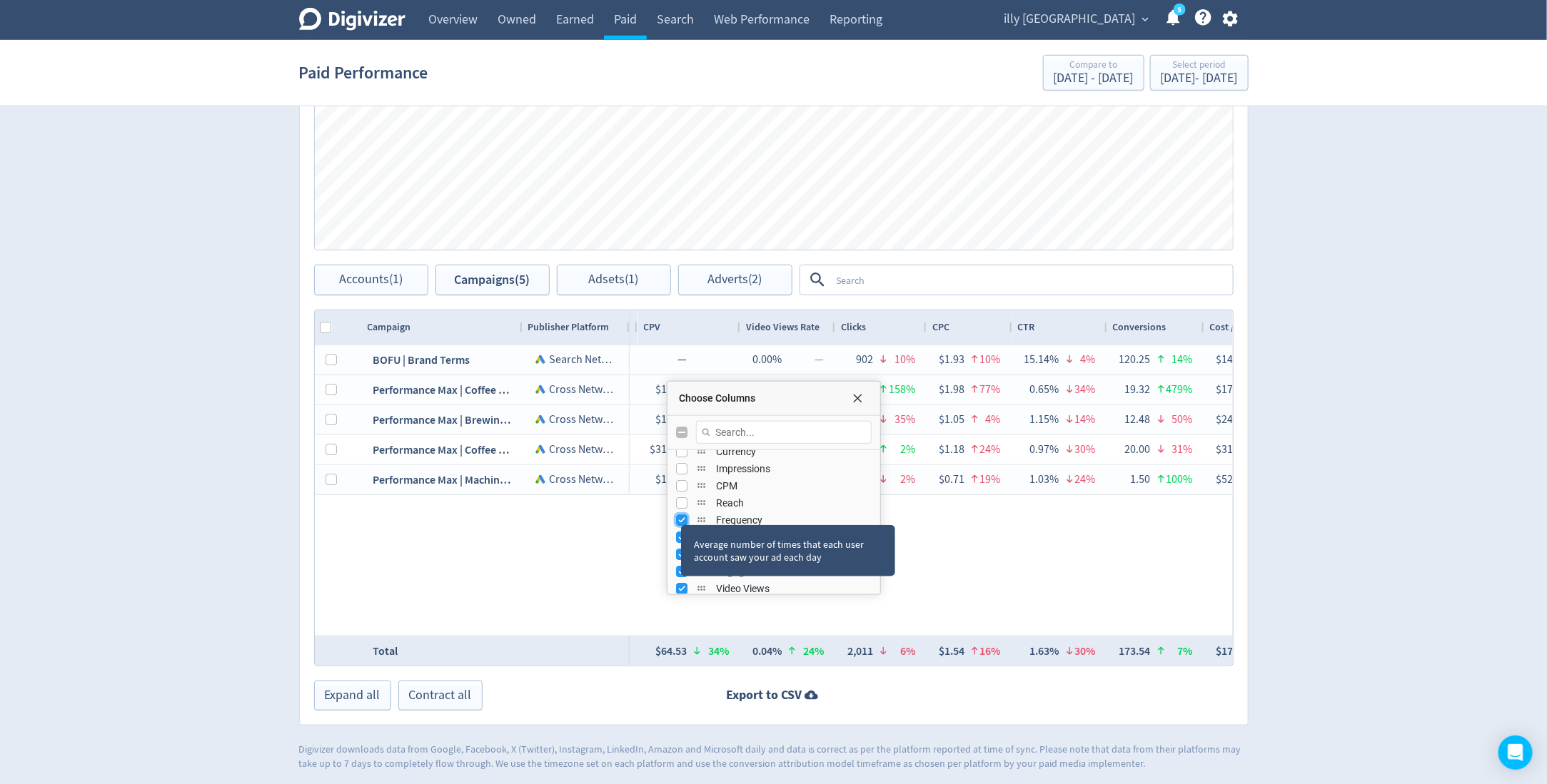
click at [681, 514] on input "Press SPACE to toggle visibility (visible)" at bounding box center [682, 520] width 11 height 11
checkbox input "false"
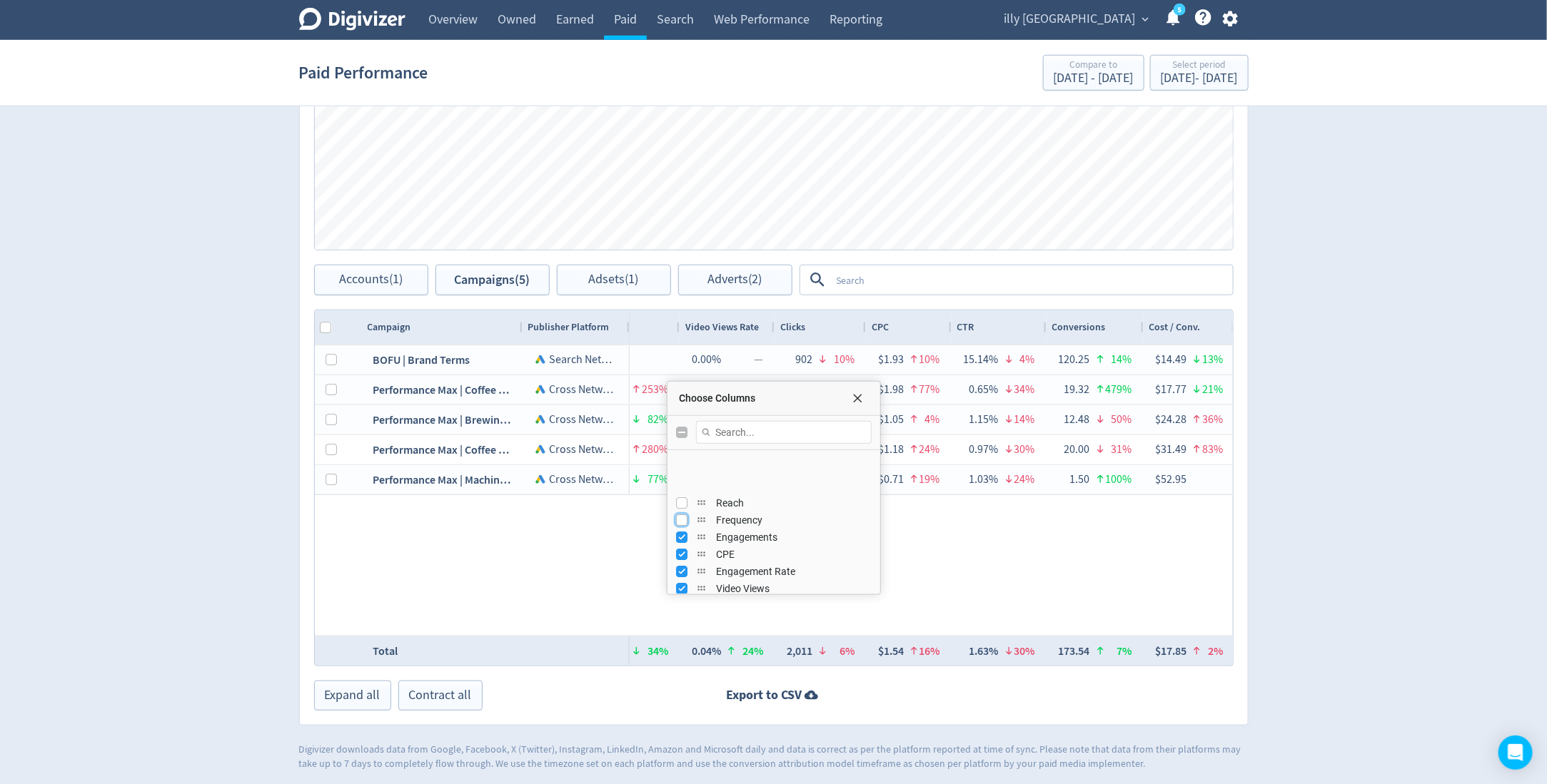
scroll to position [172, 0]
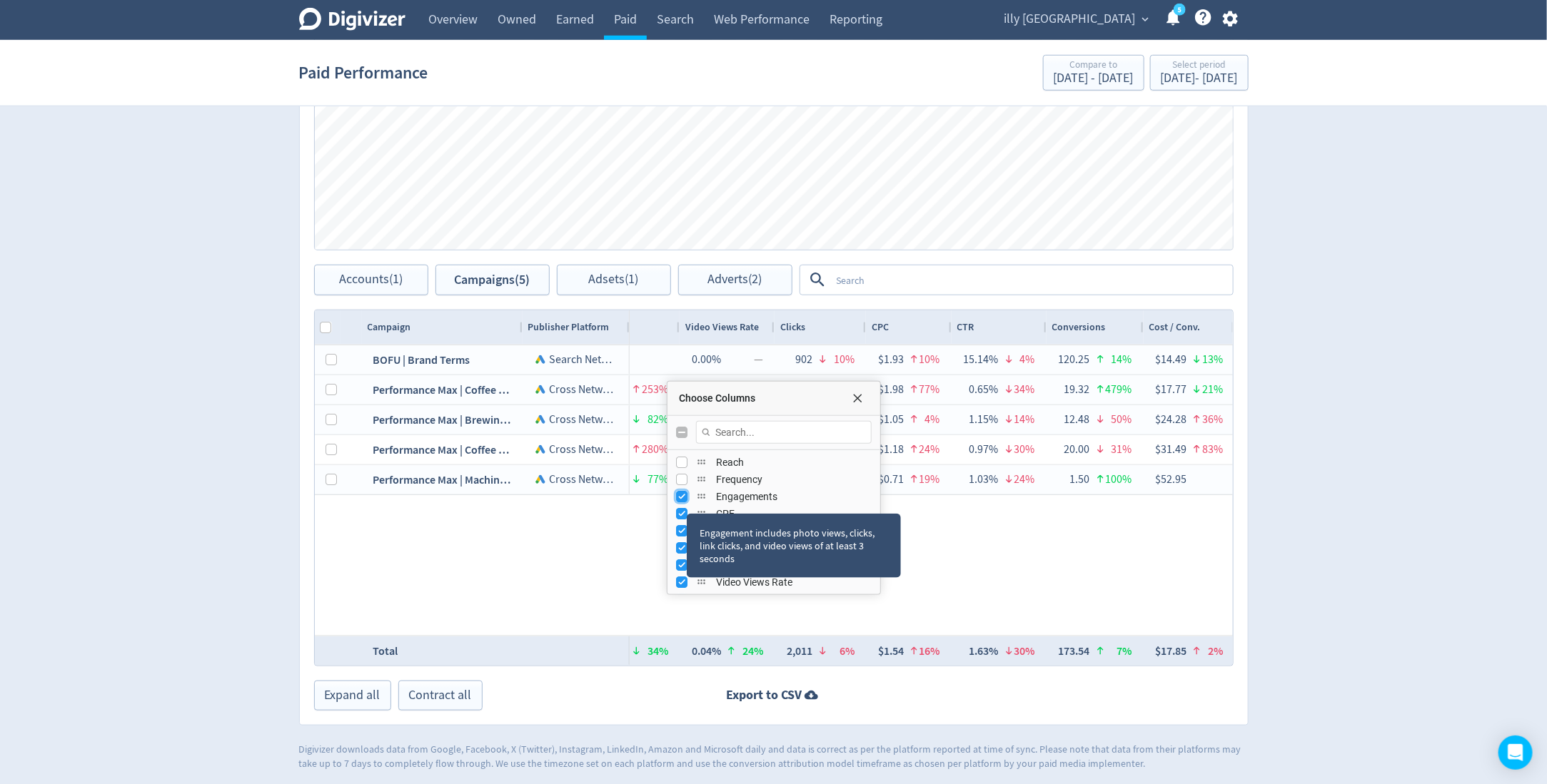
click at [685, 497] on input "Press SPACE to toggle visibility (visible)" at bounding box center [682, 497] width 11 height 11
checkbox input "false"
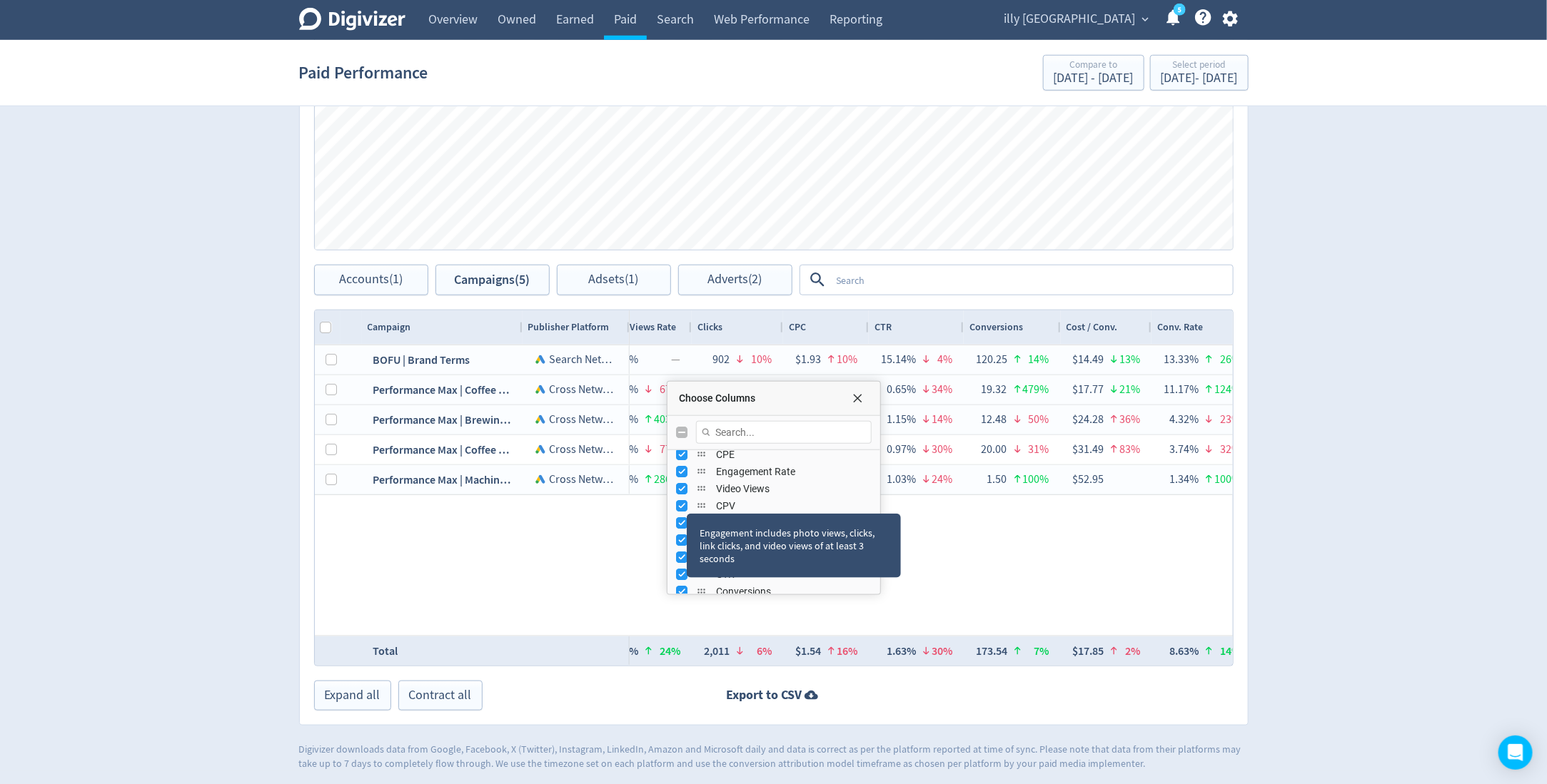
scroll to position [234, 0]
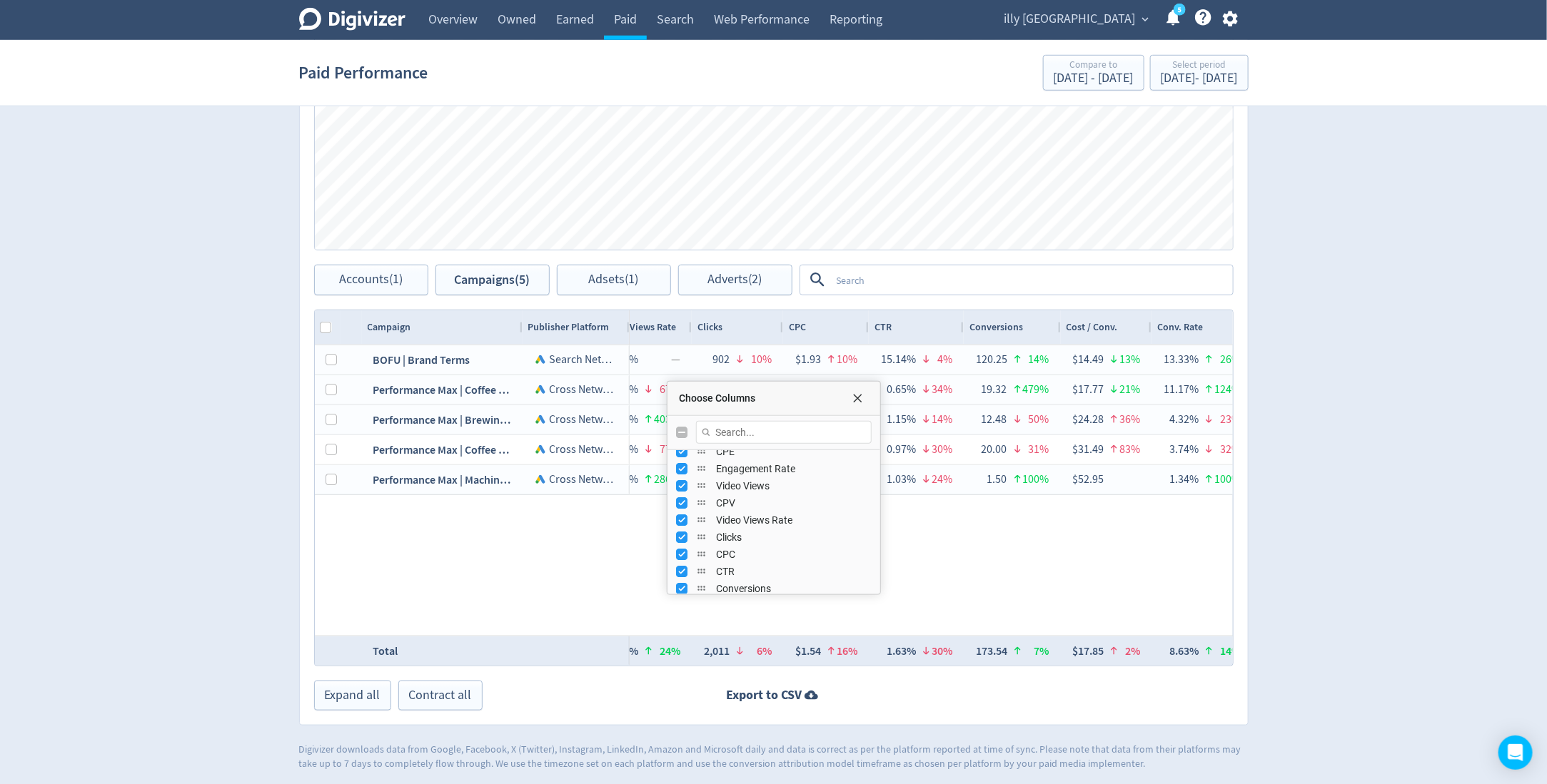
click at [690, 460] on div "Engagement Rate" at bounding box center [774, 469] width 196 height 18
click at [687, 455] on div "CPE" at bounding box center [774, 452] width 196 height 18
click at [680, 454] on input "Press SPACE to toggle visibility (visible)" at bounding box center [682, 451] width 11 height 11
checkbox input "false"
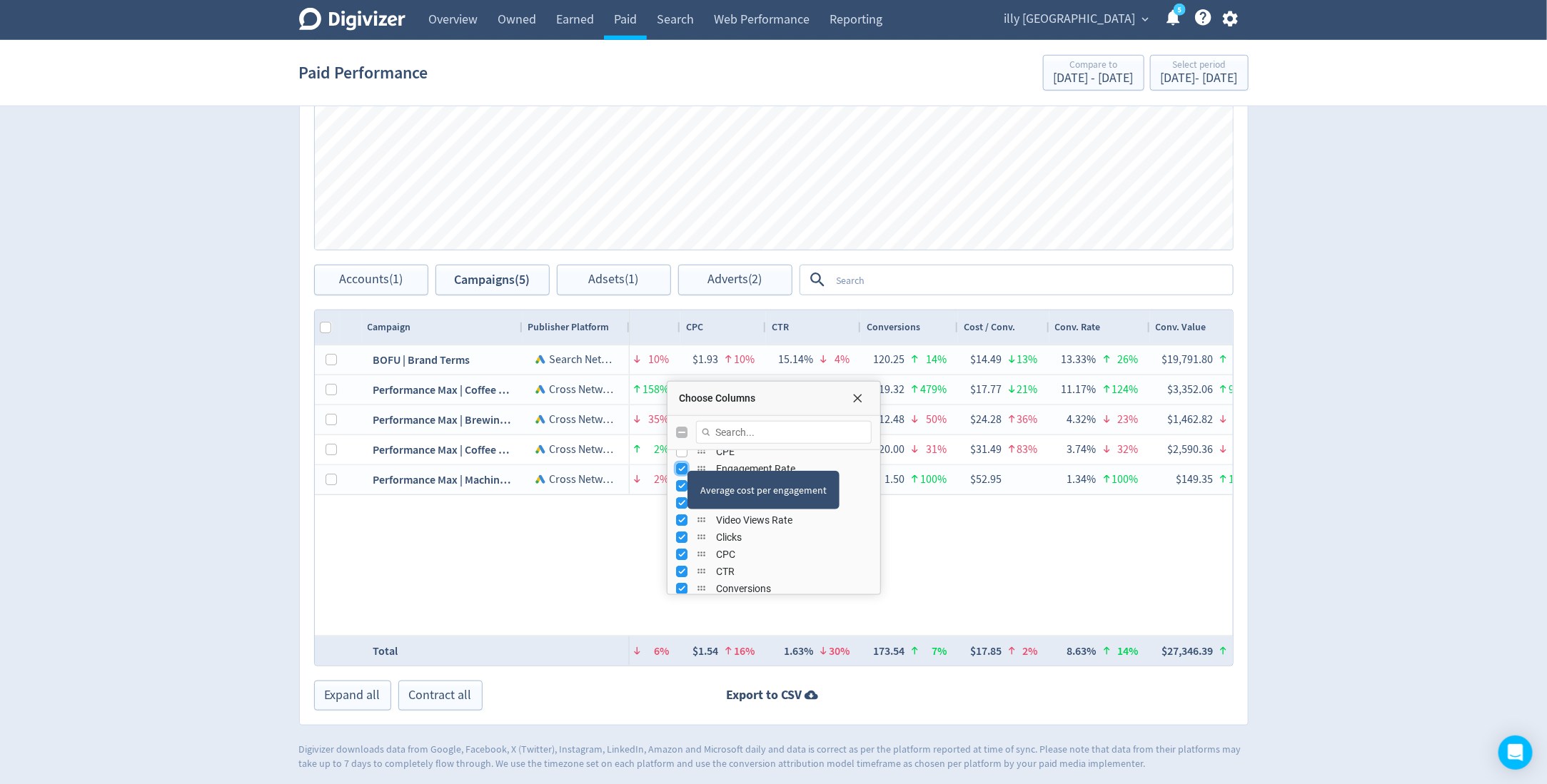
click at [680, 465] on input "Press SPACE to toggle visibility (visible)" at bounding box center [682, 469] width 11 height 11
checkbox input "false"
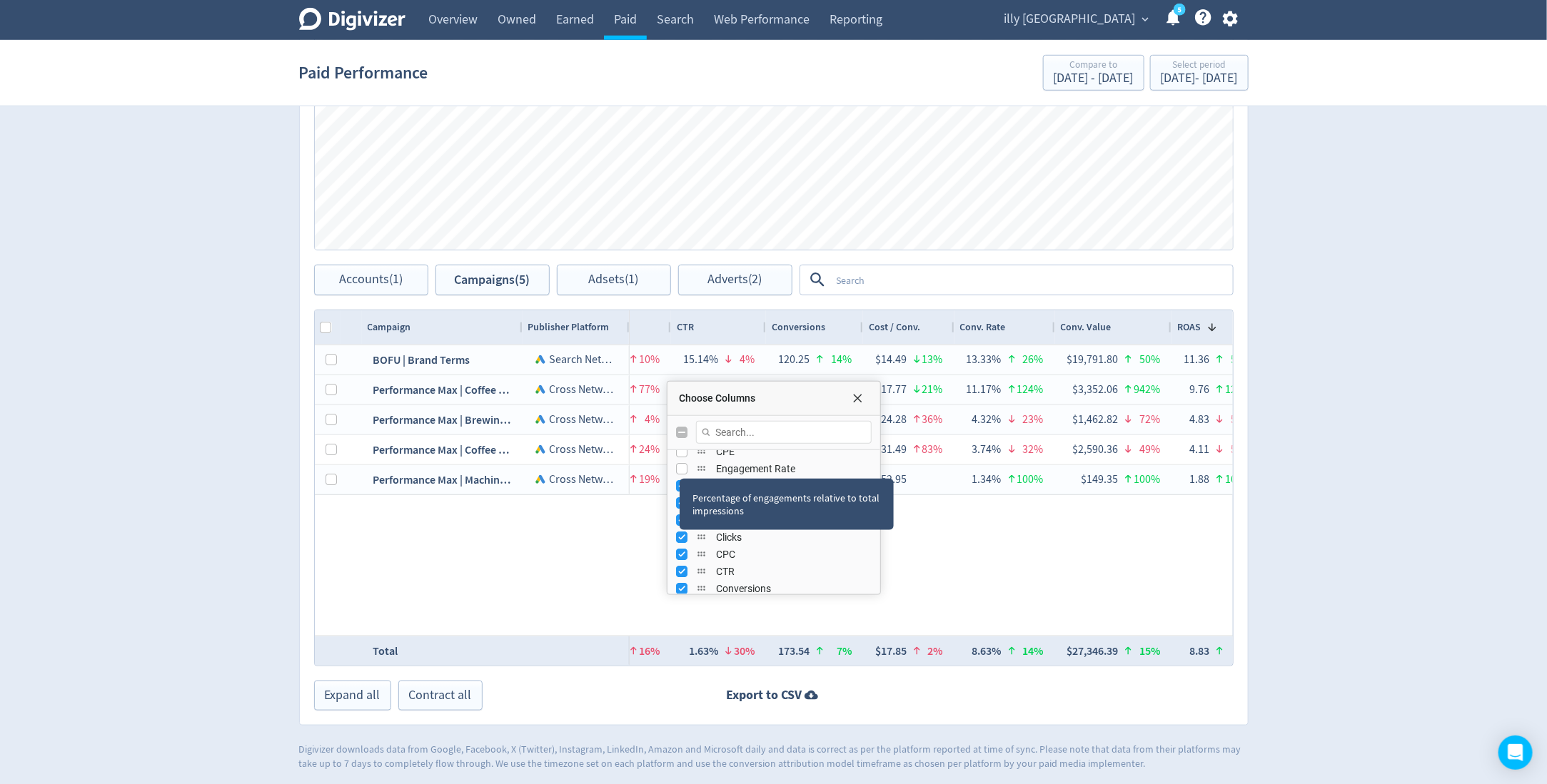
click at [680, 480] on div "Percentage of engagements relative to total impressions" at bounding box center [787, 505] width 214 height 52
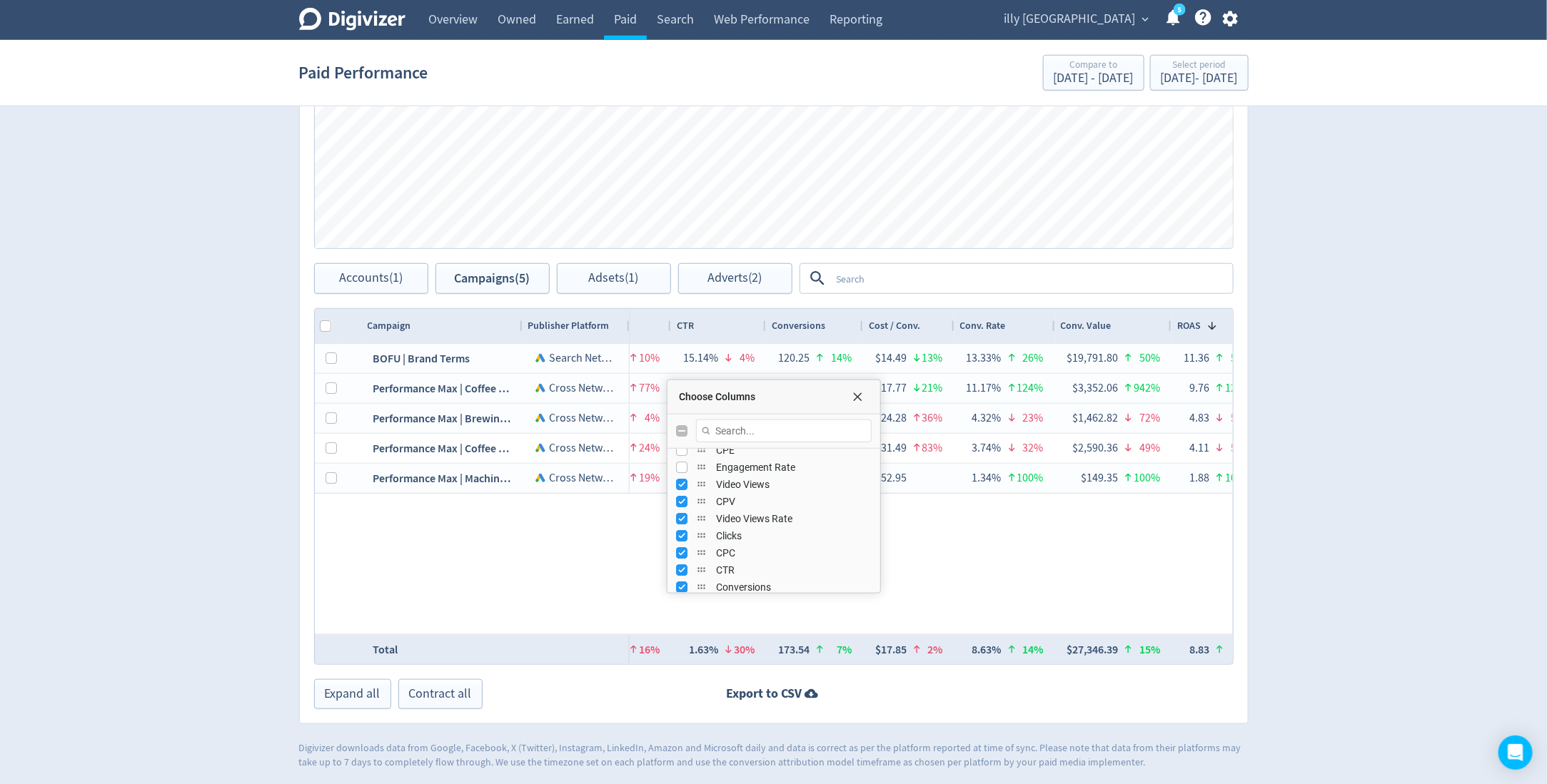
drag, startPoint x: 1050, startPoint y: 523, endPoint x: 682, endPoint y: 486, distance: 369.9
click at [682, 486] on div "Entity Id Drag here to set column labels Campaign" at bounding box center [774, 486] width 920 height 357
click at [682, 502] on div "3 sec video views" at bounding box center [731, 521] width 98 height 38
click at [679, 482] on input "Press SPACE to toggle visibility (visible)" at bounding box center [682, 485] width 11 height 11
checkbox input "false"
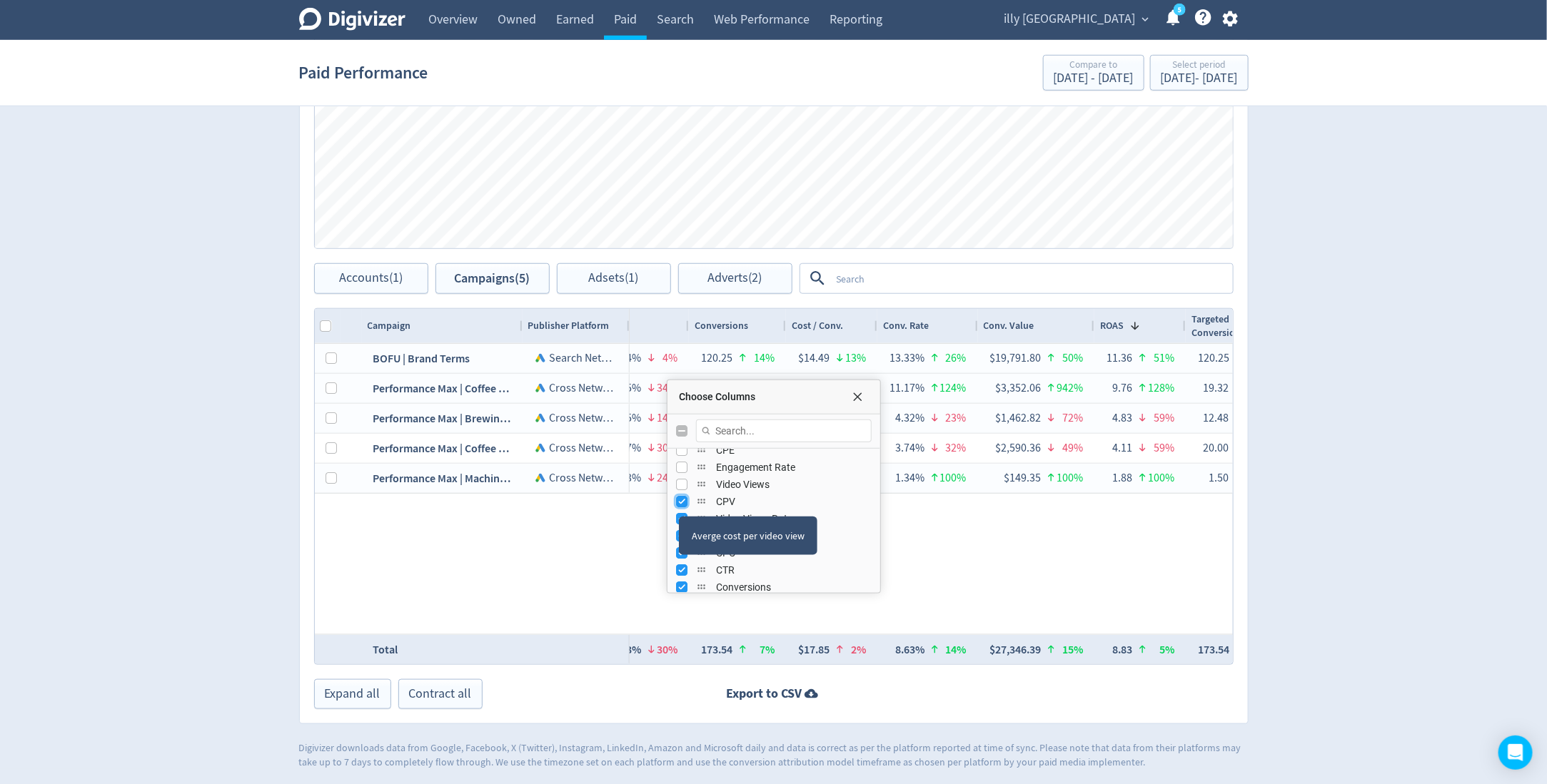
click at [679, 497] on input "Press SPACE to toggle visibility (visible)" at bounding box center [682, 501] width 11 height 11
checkbox input "false"
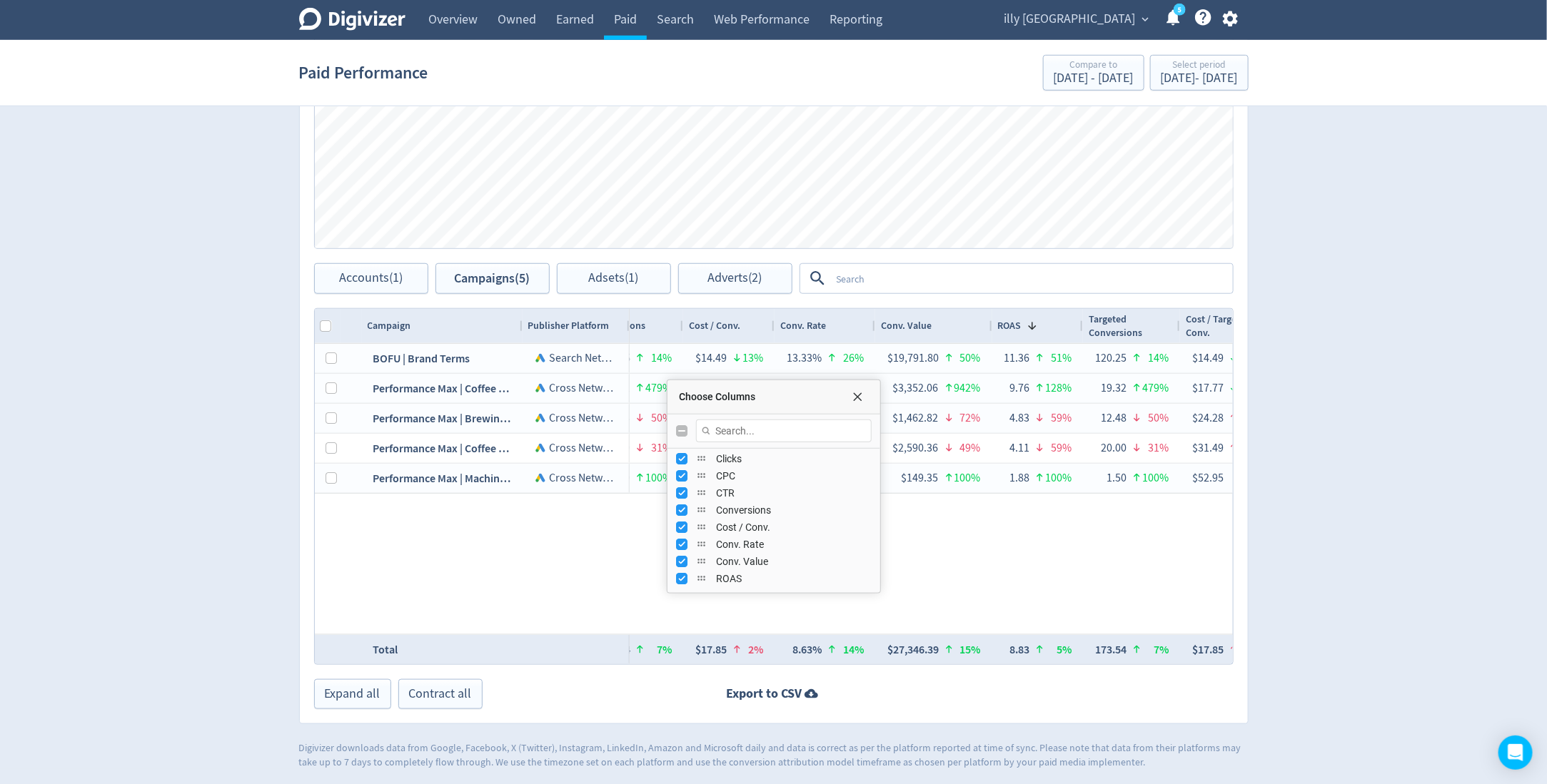
scroll to position [290, 0]
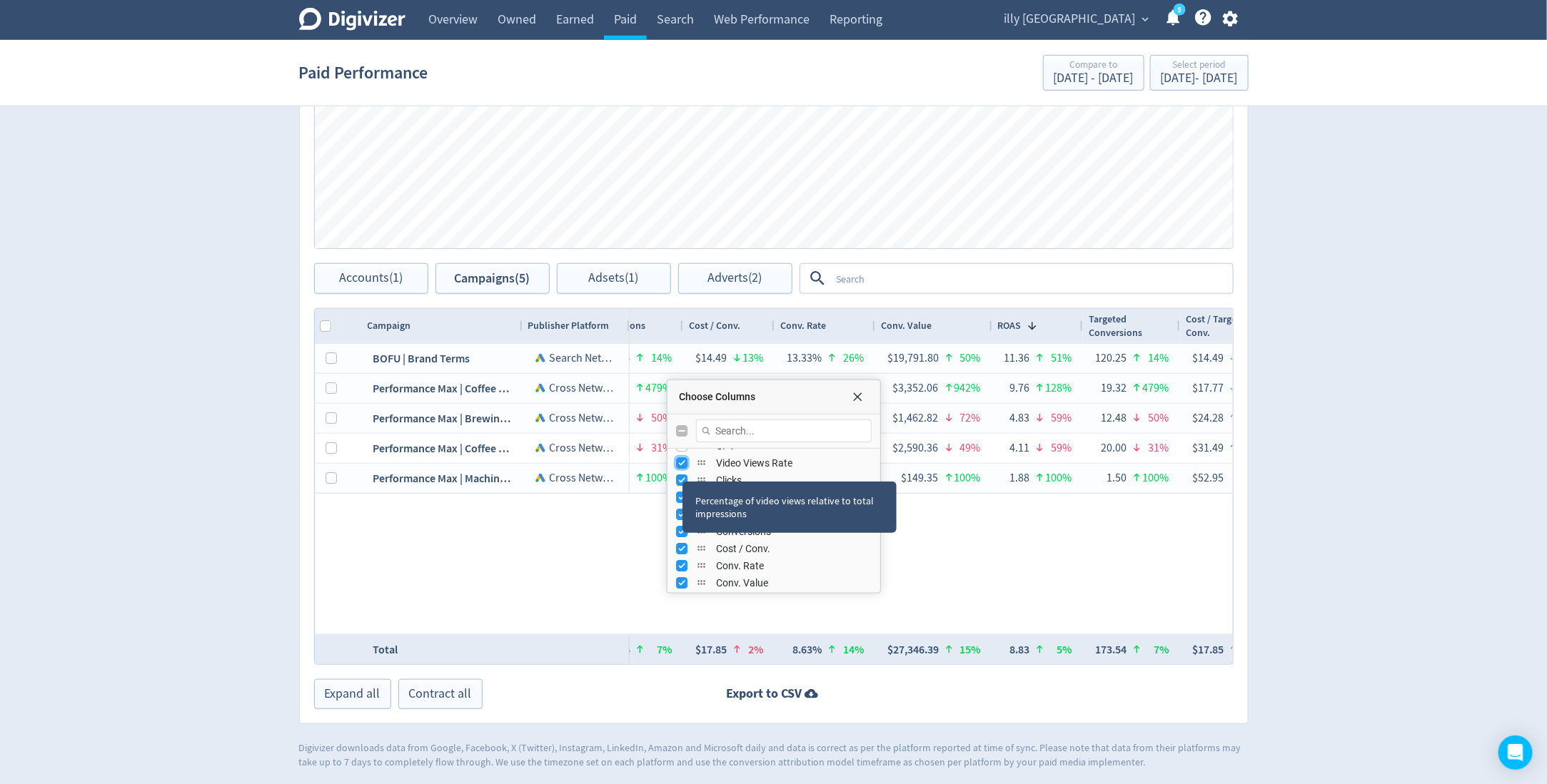
click at [680, 465] on input "Press SPACE to toggle visibility (visible)" at bounding box center [682, 463] width 11 height 11
checkbox input "false"
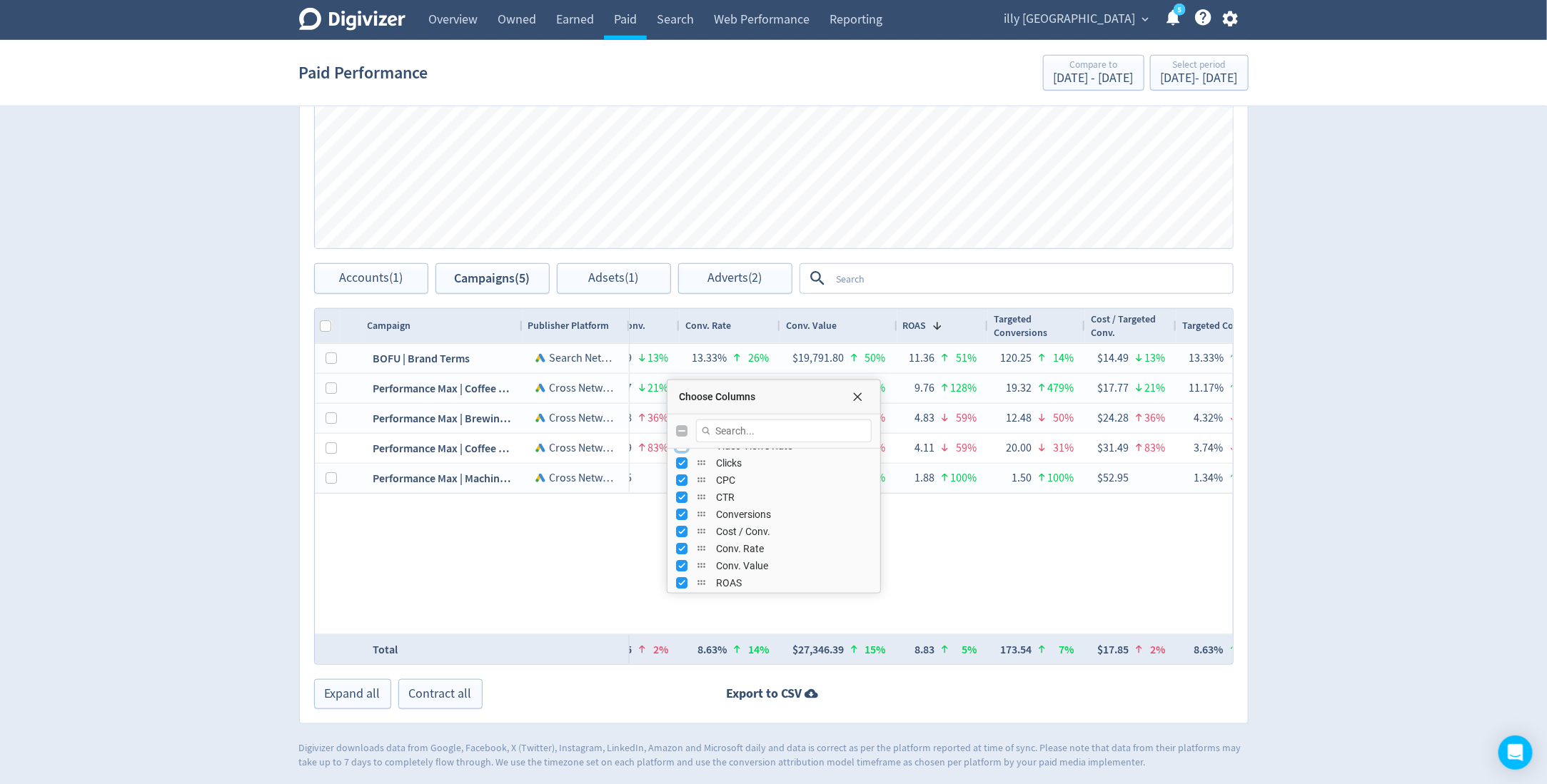
scroll to position [319, 0]
click at [684, 583] on input "Press SPACE to toggle visibility (visible)" at bounding box center [682, 588] width 11 height 11
checkbox input "false"
click at [678, 547] on input "Press SPACE to toggle visibility (visible)" at bounding box center [682, 547] width 11 height 11
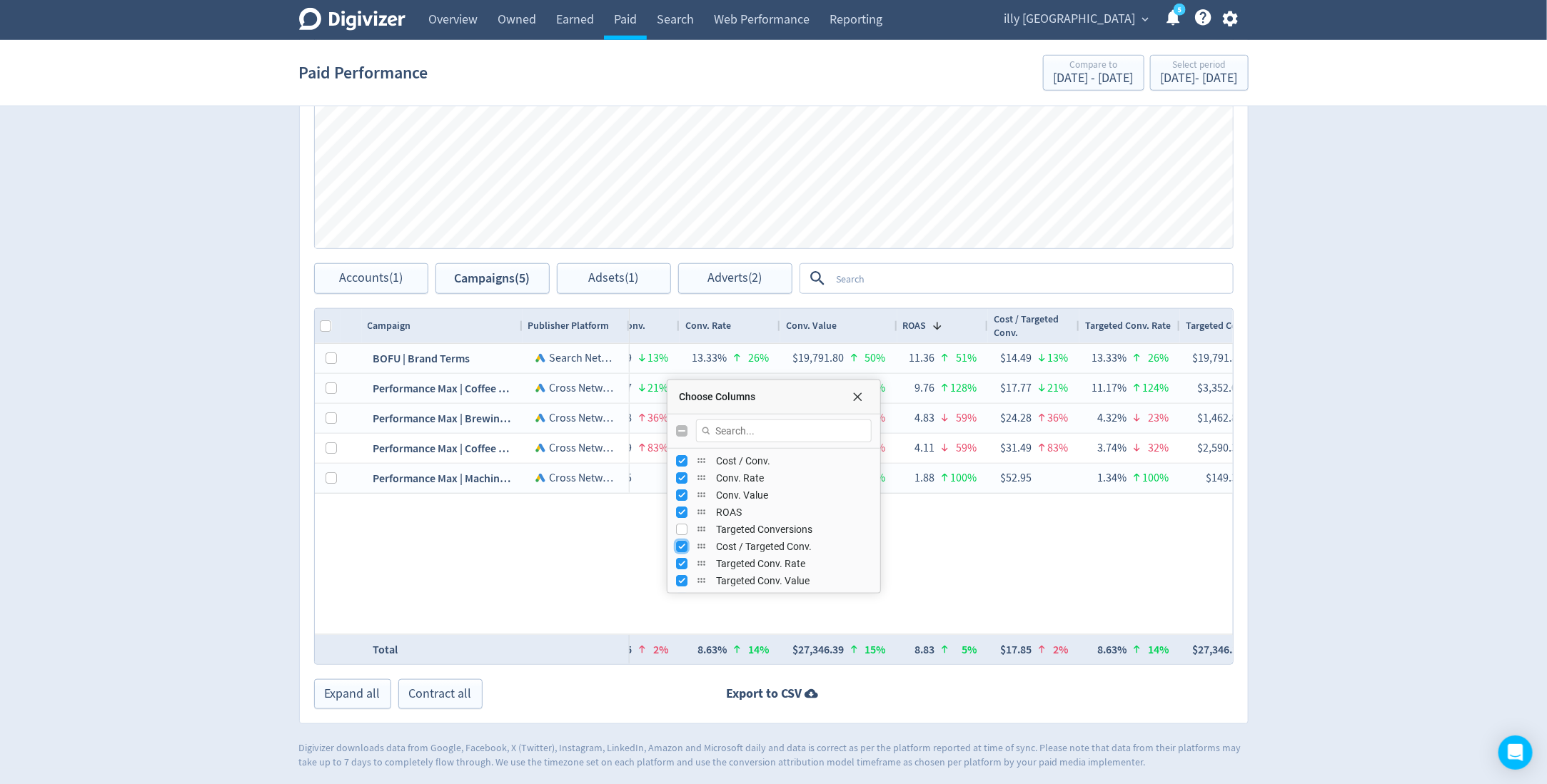
checkbox input "false"
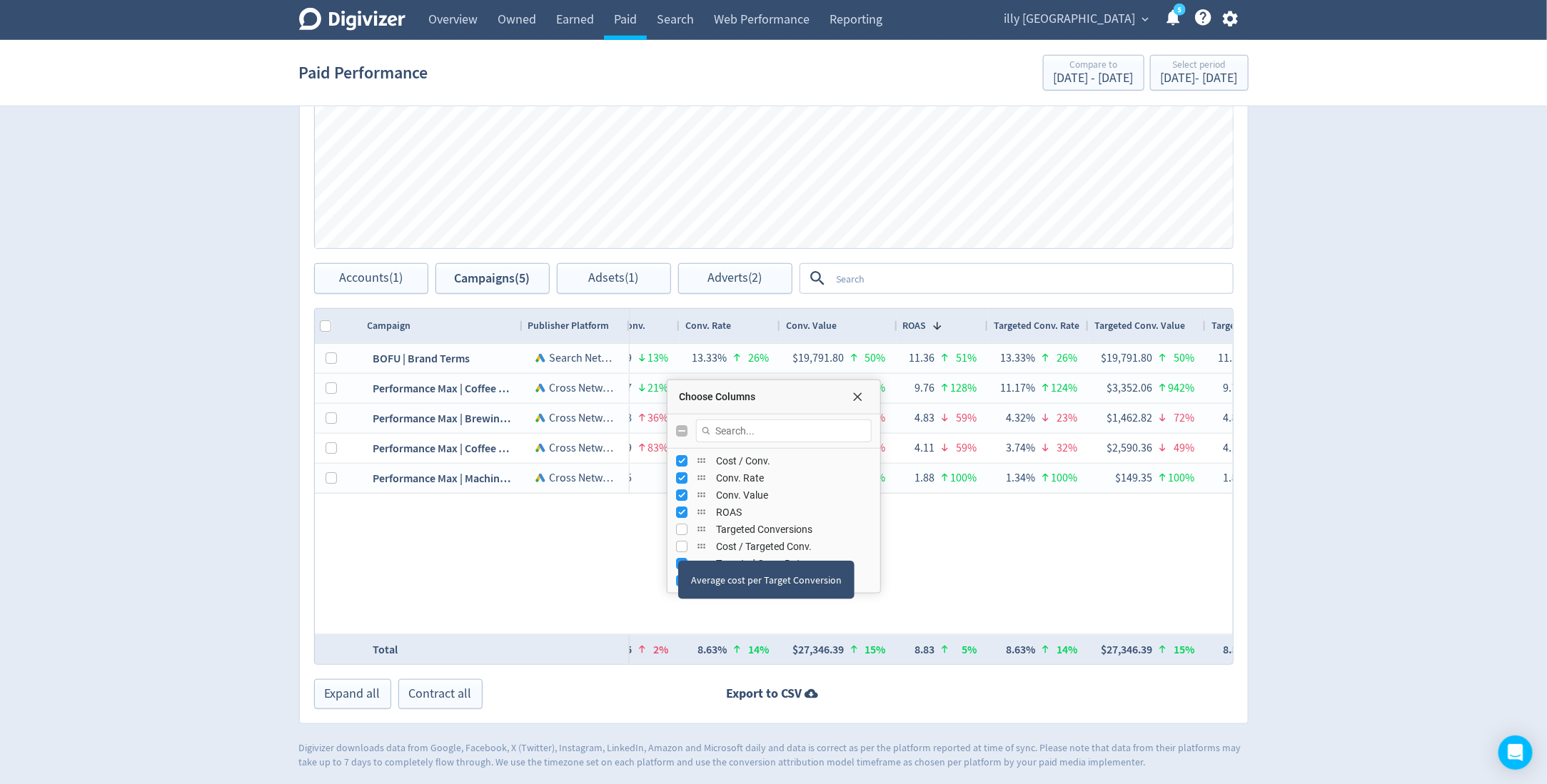
click at [678, 561] on div "Average cost per Target Conversion" at bounding box center [766, 580] width 176 height 38
click at [680, 556] on div "Targeted Conv. Rate" at bounding box center [774, 564] width 196 height 18
click at [682, 558] on input "Press SPACE to toggle visibility (visible)" at bounding box center [682, 564] width 11 height 11
checkbox input "false"
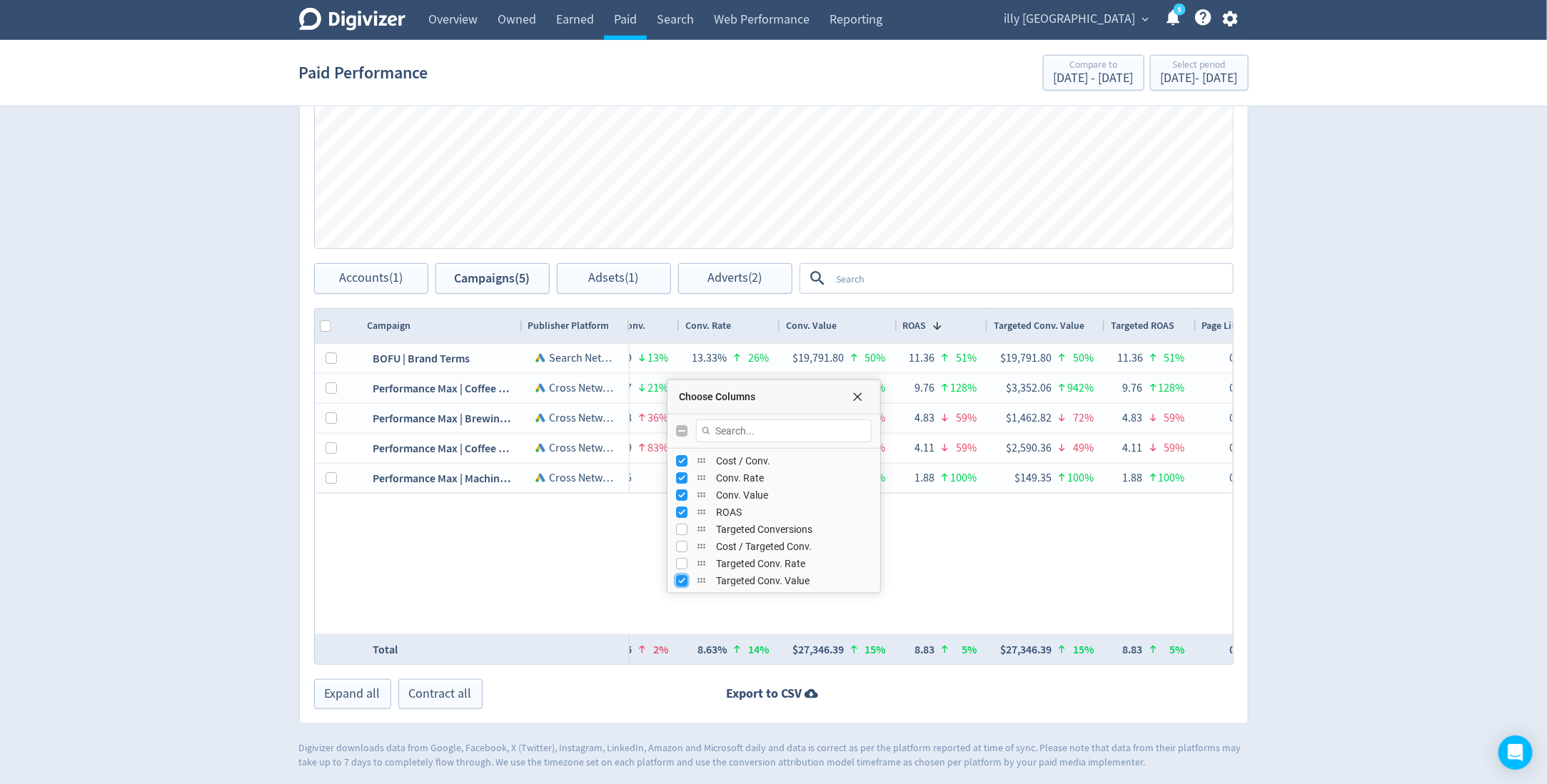
click at [679, 579] on input "Press SPACE to toggle visibility (visible)" at bounding box center [682, 581] width 11 height 11
checkbox input "false"
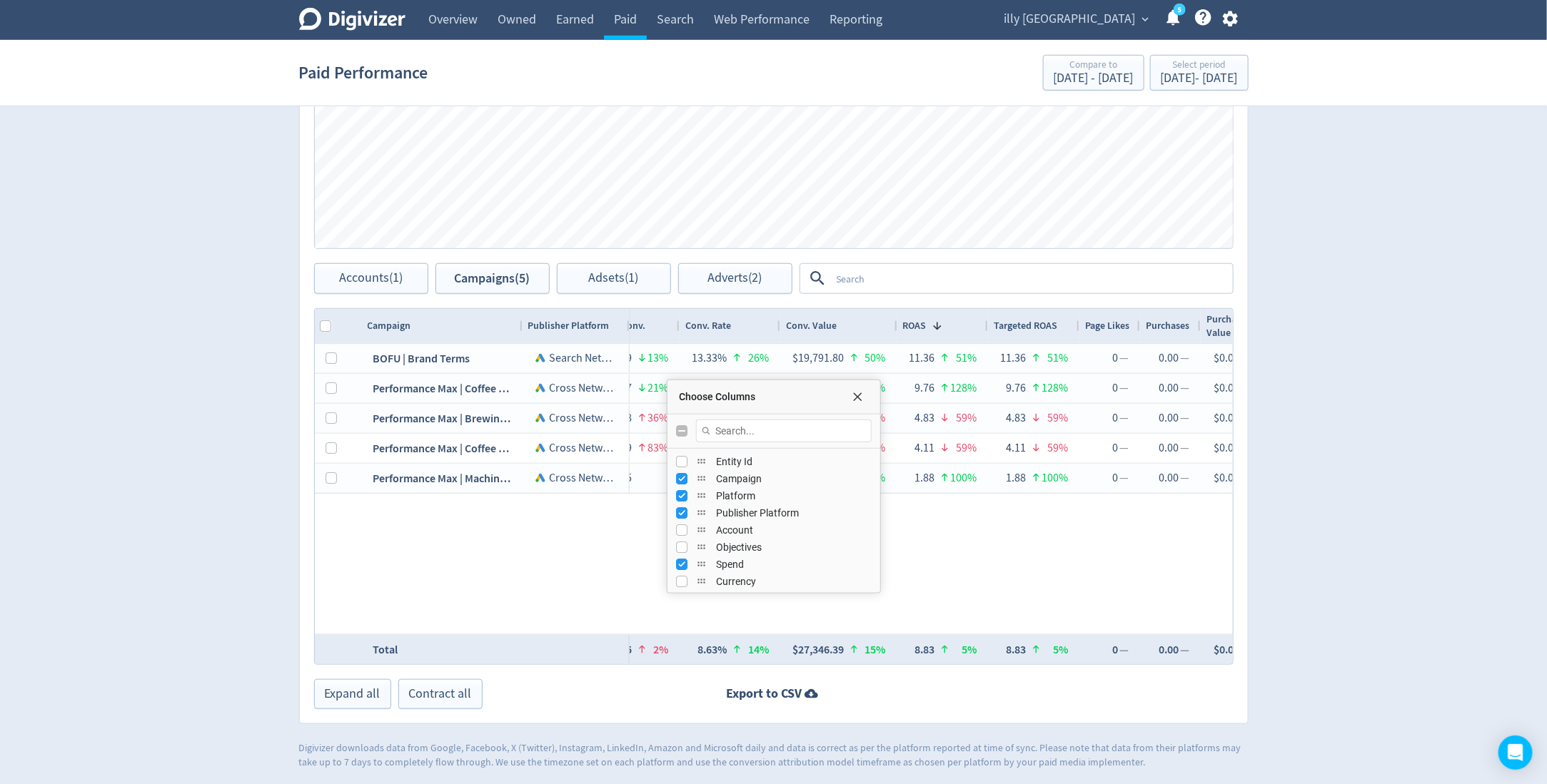
click at [687, 514] on div "Publisher Platform" at bounding box center [774, 513] width 196 height 18
click at [674, 514] on div "Publisher Platform" at bounding box center [773, 513] width 213 height 18
click at [680, 514] on input "Press SPACE to toggle visibility (visible)" at bounding box center [682, 513] width 11 height 11
checkbox input "false"
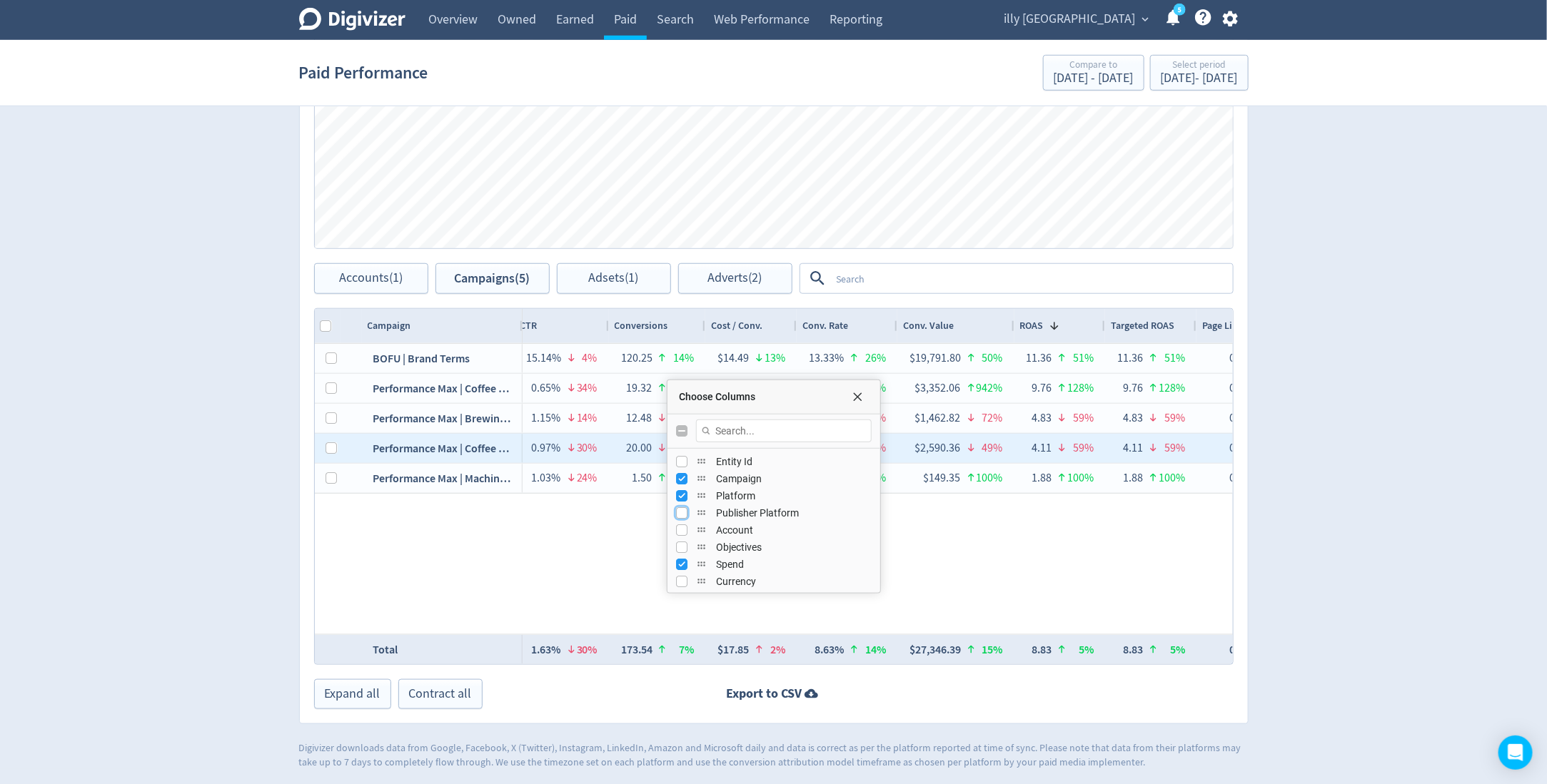
scroll to position [0, 158]
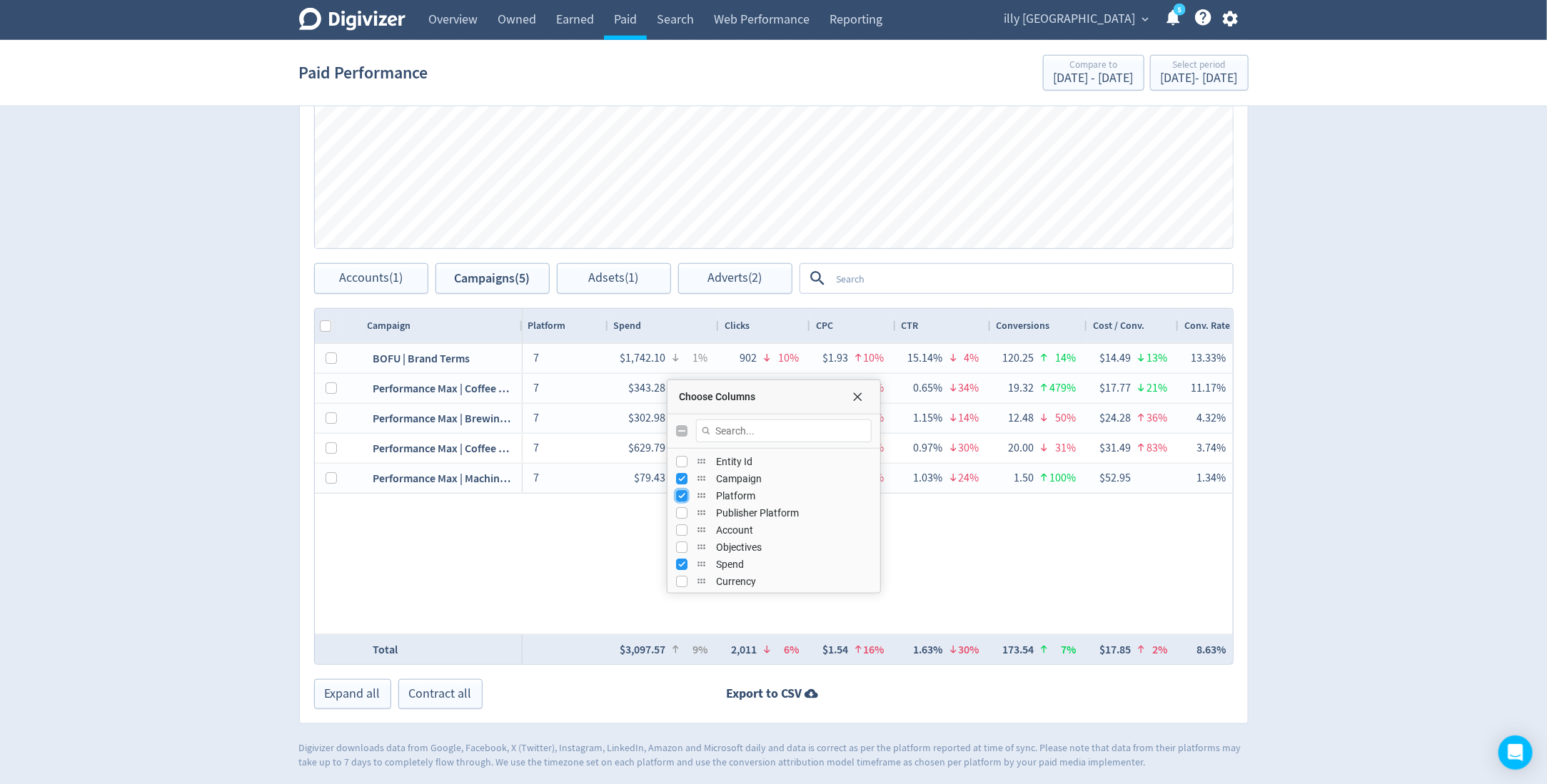
click at [681, 494] on input "Press SPACE to toggle visibility (visible)" at bounding box center [682, 496] width 11 height 11
checkbox input "false"
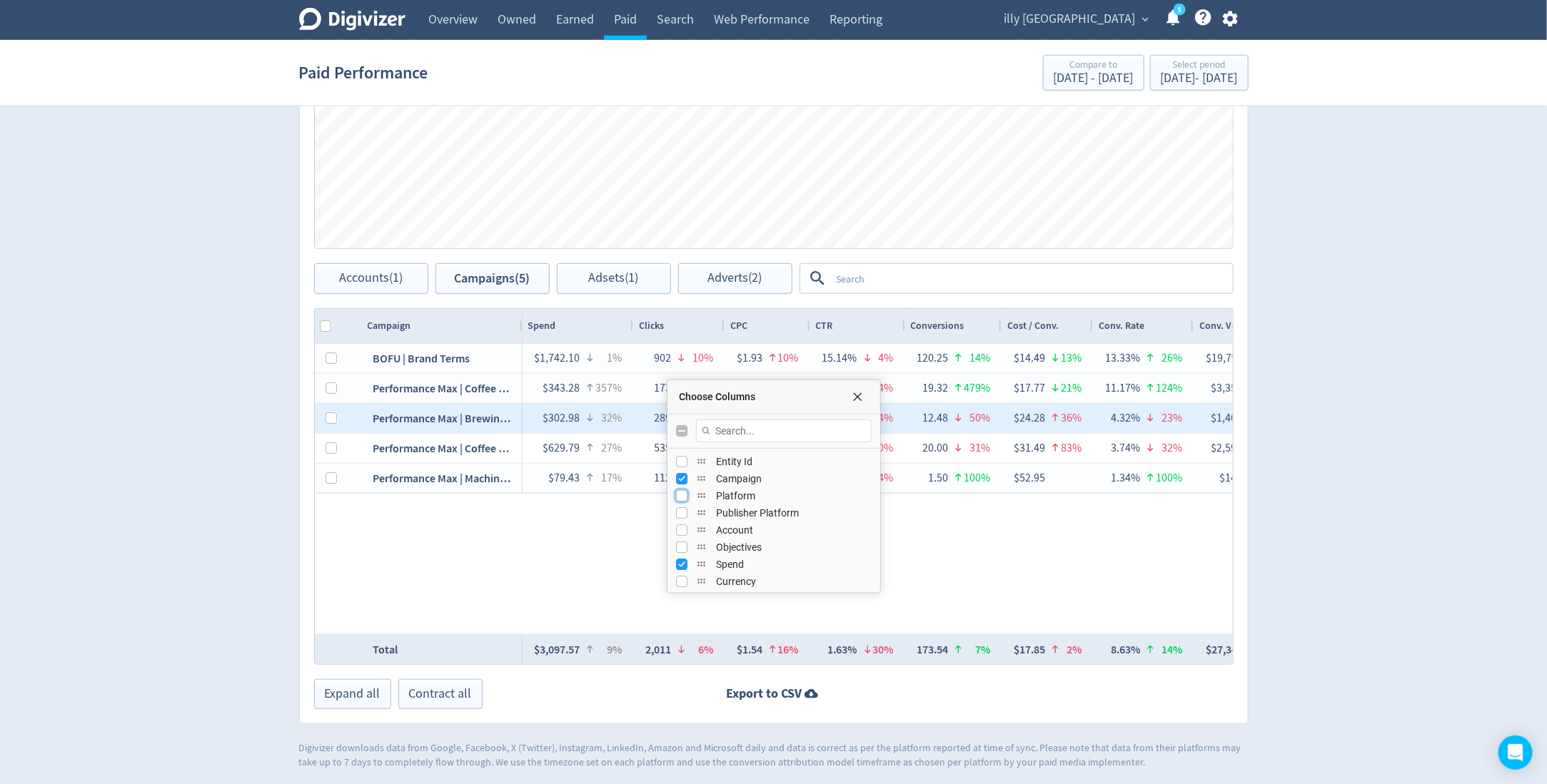
scroll to position [0, 11]
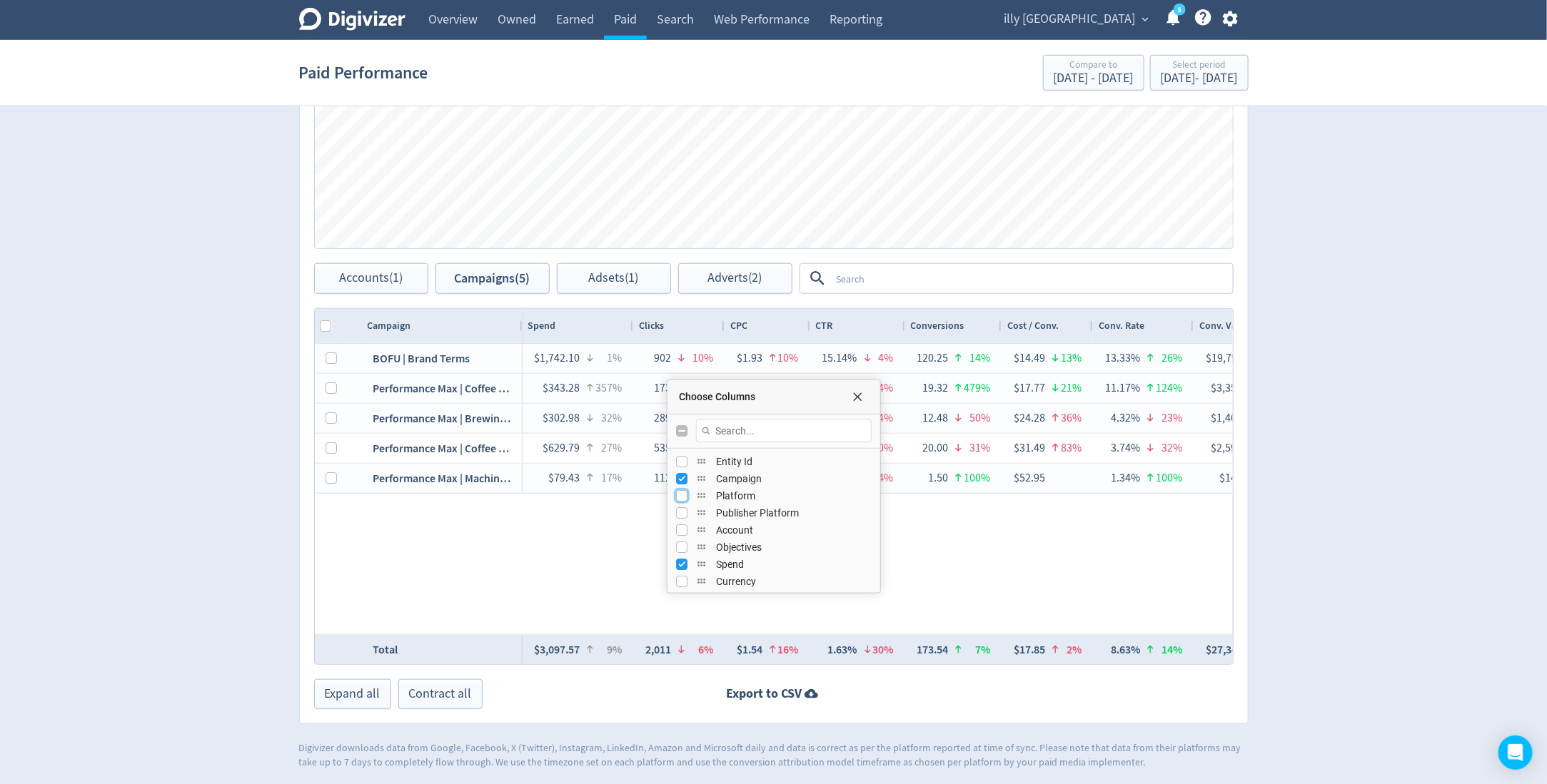
click at [855, 401] on div "Choose Columns" at bounding box center [773, 397] width 213 height 34
click at [856, 398] on span "Choose Columns" at bounding box center [857, 396] width 11 height 11
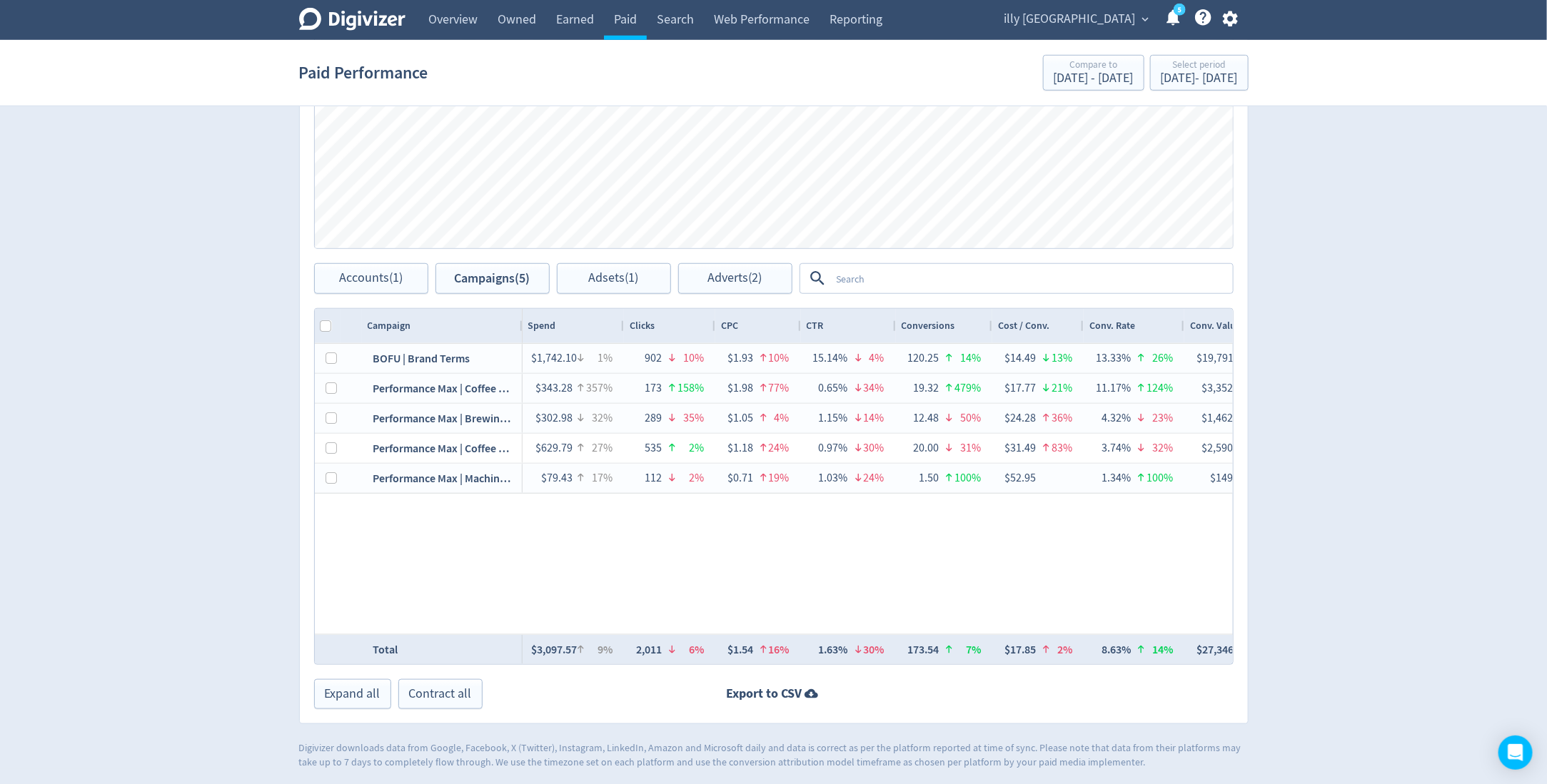
drag, startPoint x: 631, startPoint y: 323, endPoint x: 622, endPoint y: 324, distance: 9.1
click at [622, 324] on div at bounding box center [623, 326] width 6 height 34
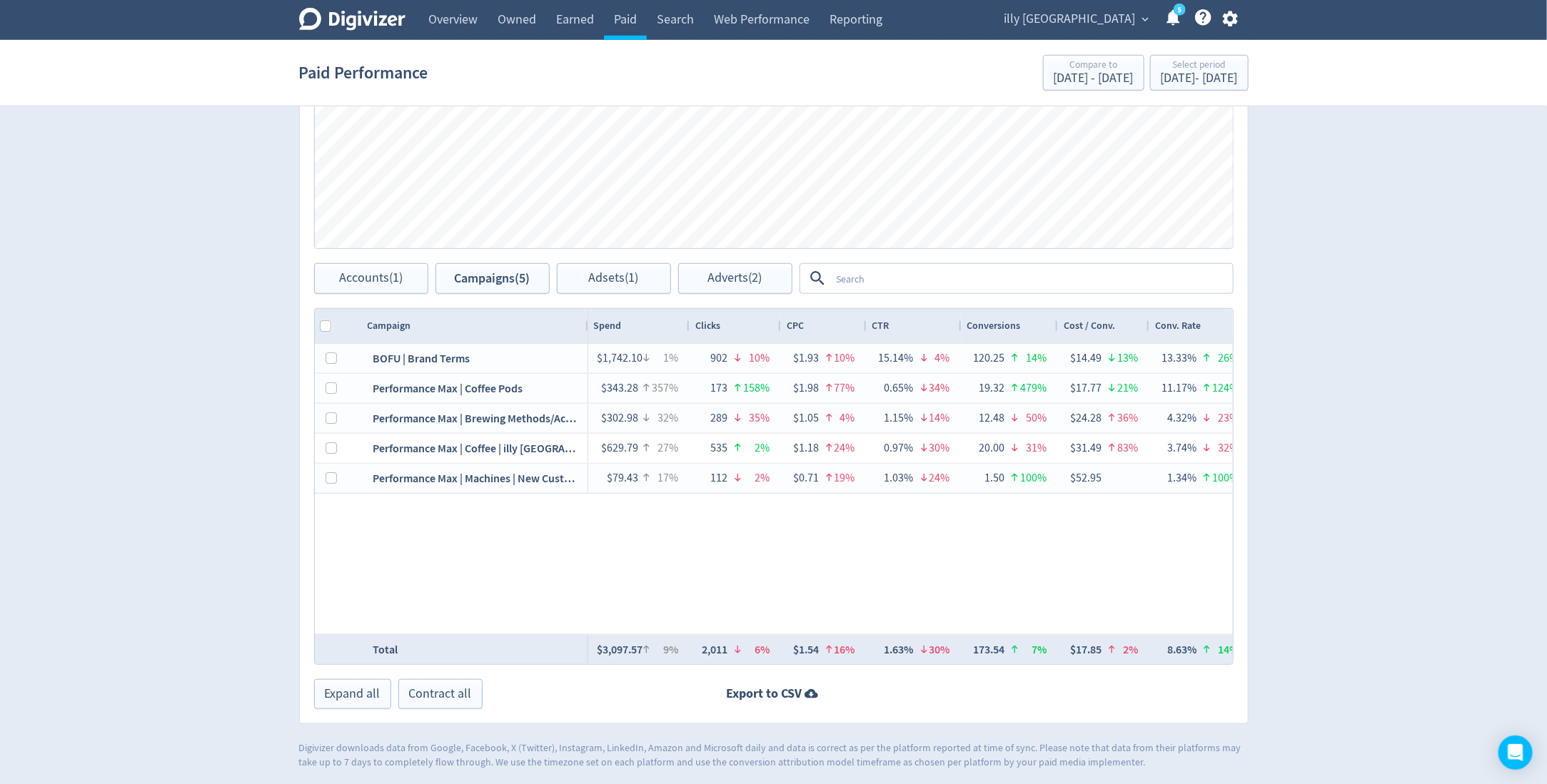
drag, startPoint x: 520, startPoint y: 322, endPoint x: 592, endPoint y: 321, distance: 72.0
click at [591, 321] on div at bounding box center [587, 326] width 6 height 34
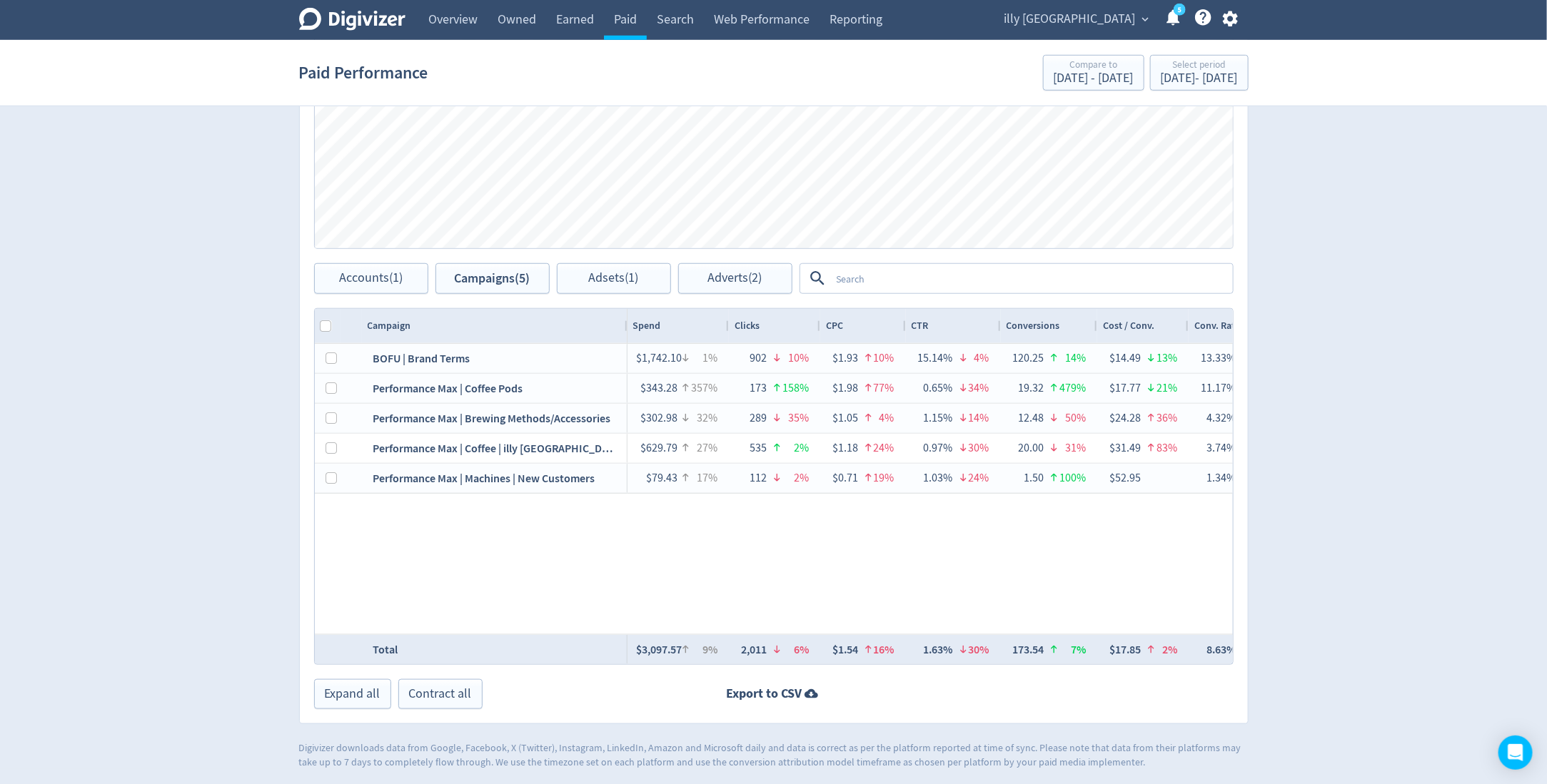
drag, startPoint x: 592, startPoint y: 321, endPoint x: 625, endPoint y: 324, distance: 33.1
click at [625, 324] on div at bounding box center [627, 326] width 6 height 34
drag, startPoint x: 729, startPoint y: 322, endPoint x: 716, endPoint y: 322, distance: 13.0
click at [716, 322] on div at bounding box center [716, 326] width 6 height 34
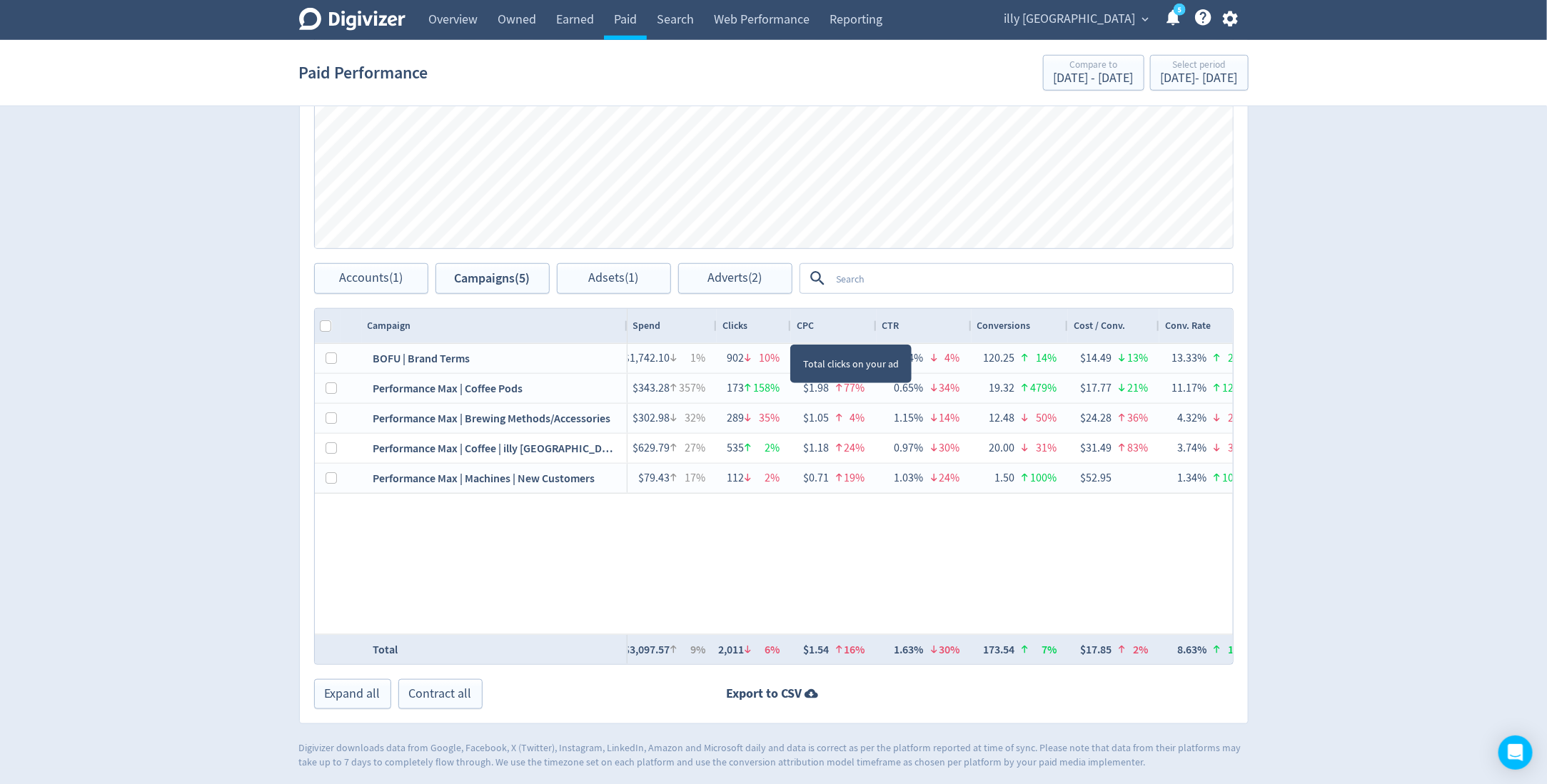
drag, startPoint x: 804, startPoint y: 321, endPoint x: 787, endPoint y: 326, distance: 17.7
click at [787, 326] on div at bounding box center [790, 326] width 6 height 34
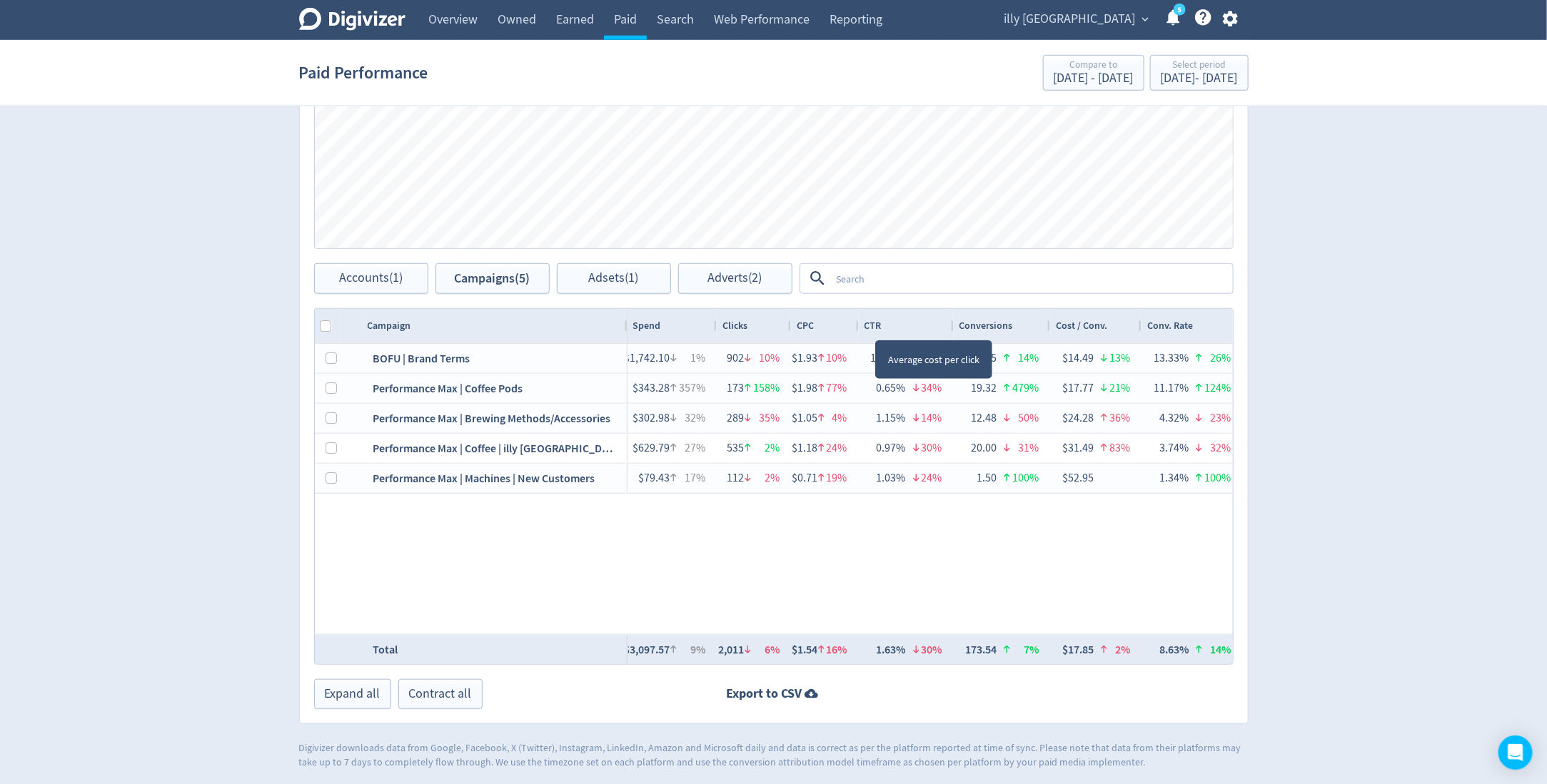
drag, startPoint x: 873, startPoint y: 326, endPoint x: 855, endPoint y: 326, distance: 18.0
click at [855, 326] on div at bounding box center [857, 326] width 6 height 34
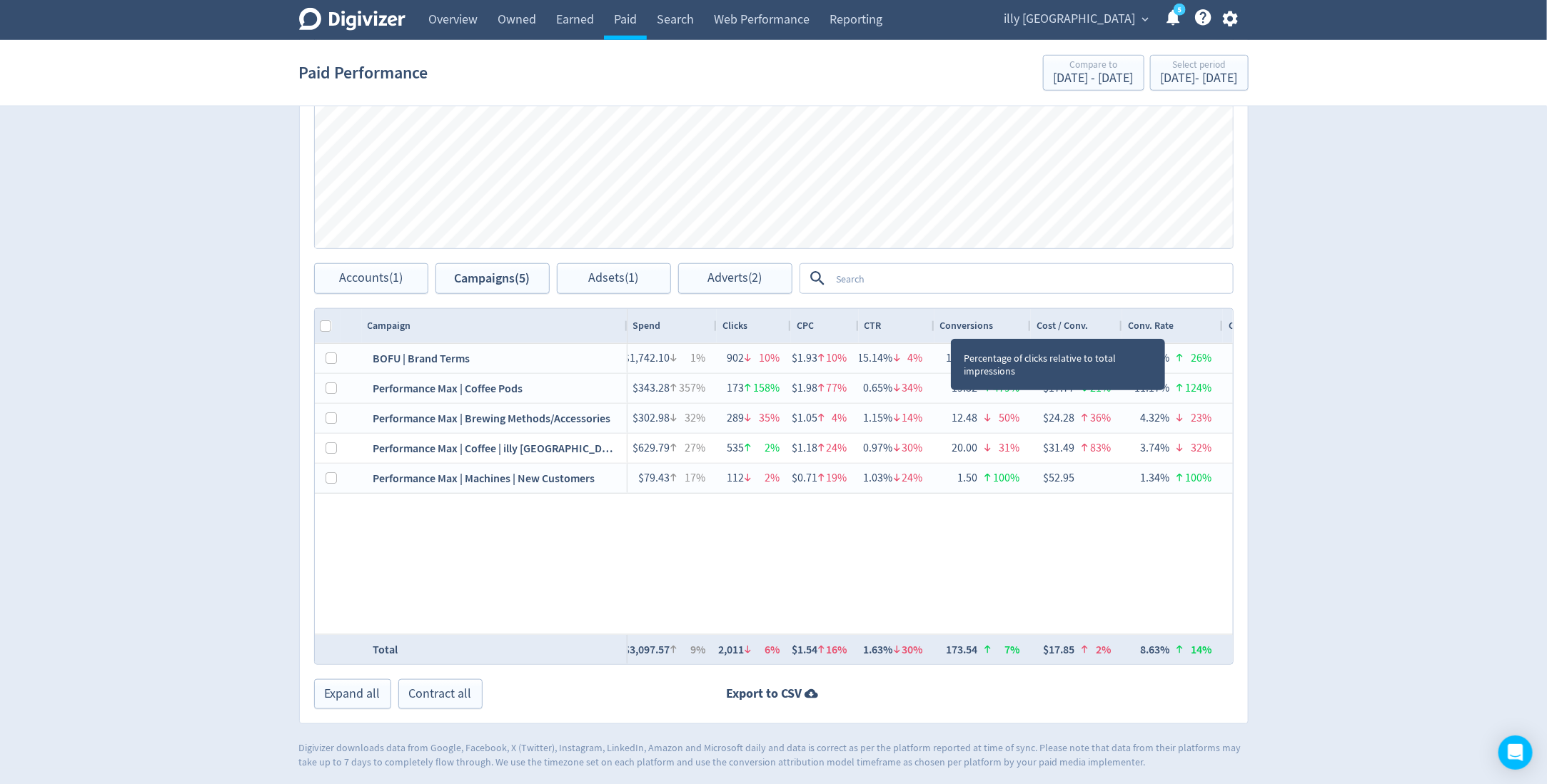
drag, startPoint x: 951, startPoint y: 325, endPoint x: 932, endPoint y: 326, distance: 19.0
click at [932, 326] on div at bounding box center [933, 326] width 6 height 34
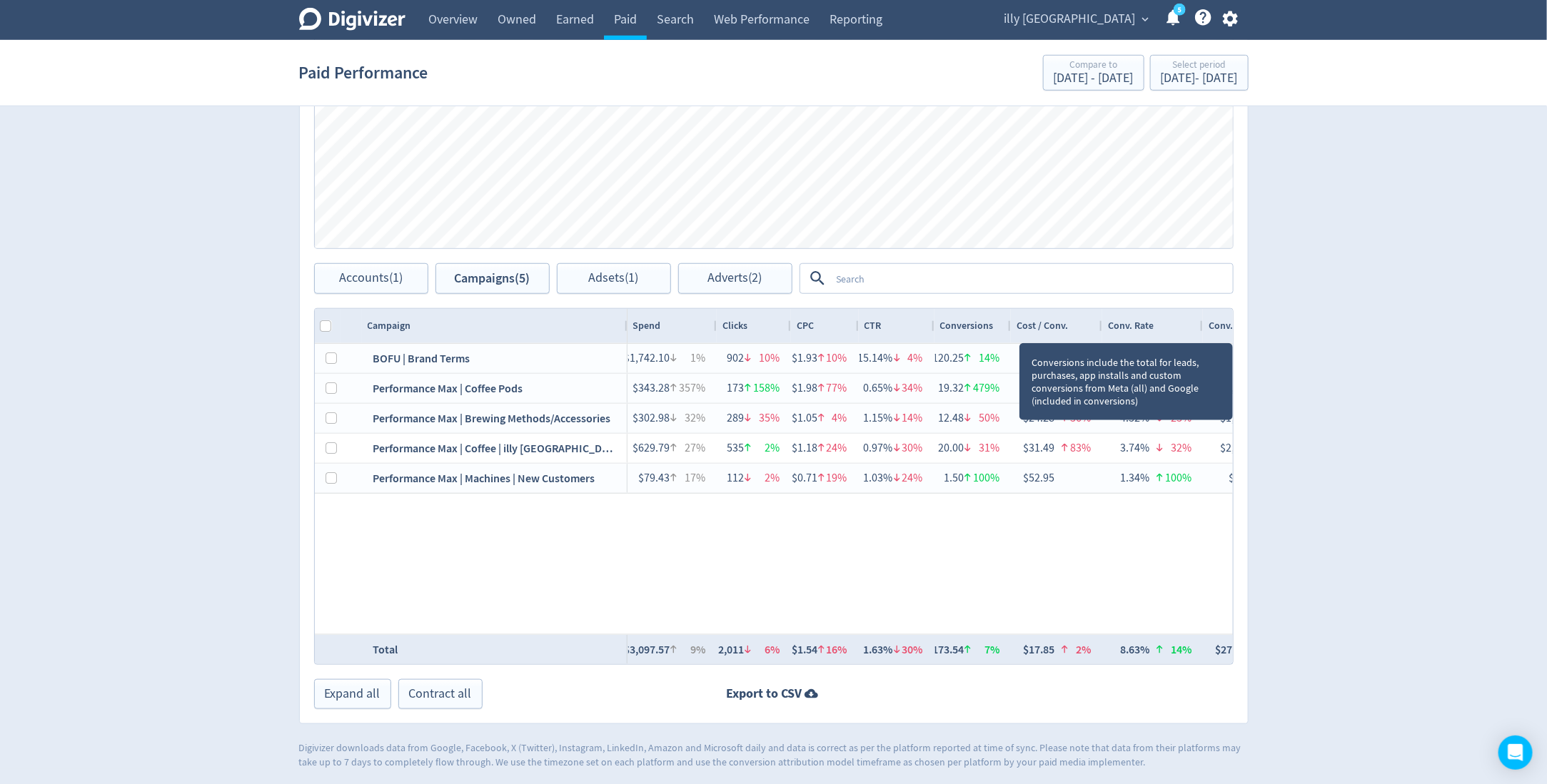
drag, startPoint x: 1027, startPoint y: 321, endPoint x: 1007, endPoint y: 325, distance: 20.4
click at [1007, 325] on div at bounding box center [1010, 326] width 6 height 34
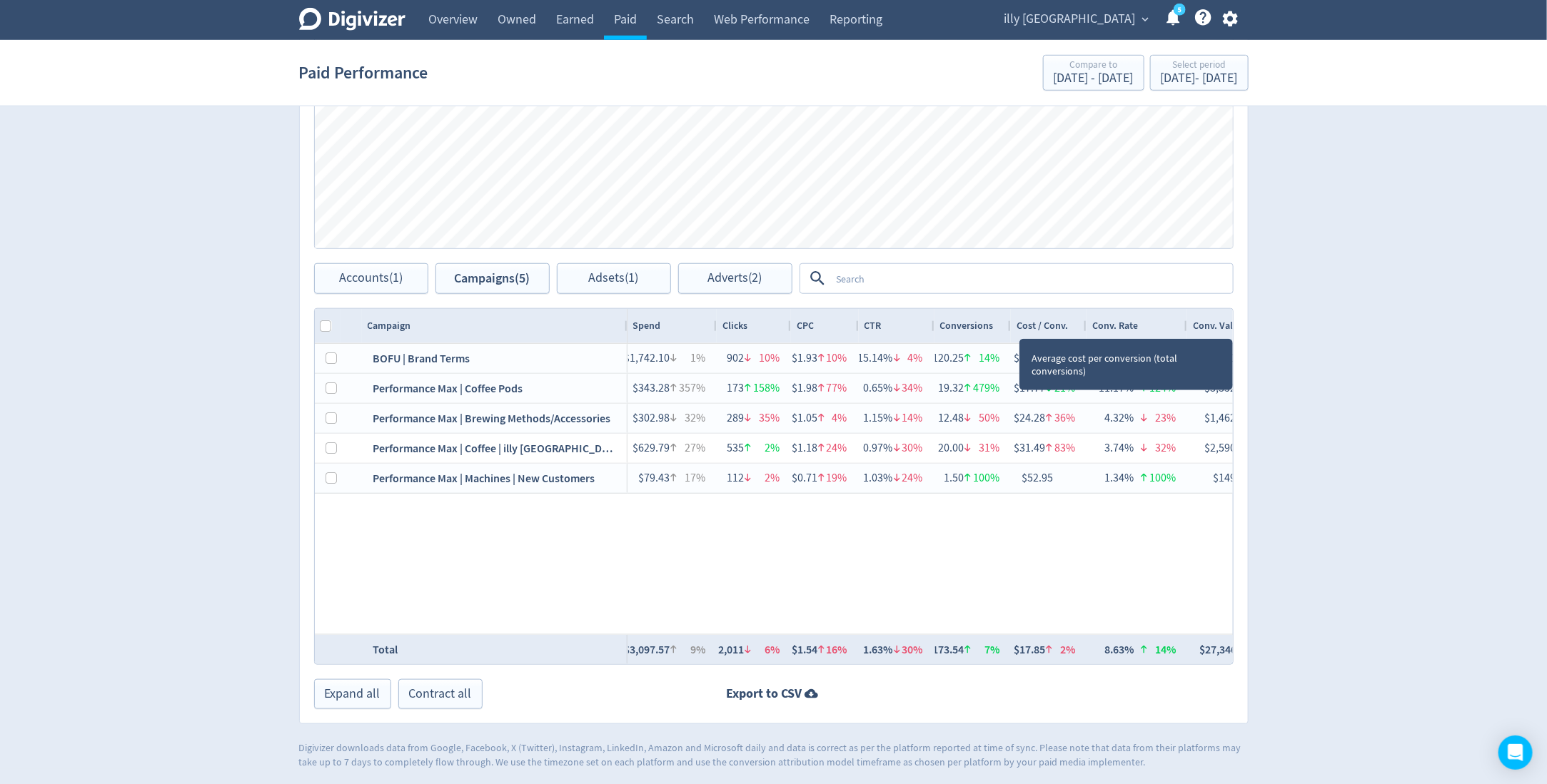
drag, startPoint x: 1100, startPoint y: 323, endPoint x: 1085, endPoint y: 323, distance: 15.0
click at [1085, 323] on div at bounding box center [1085, 326] width 6 height 34
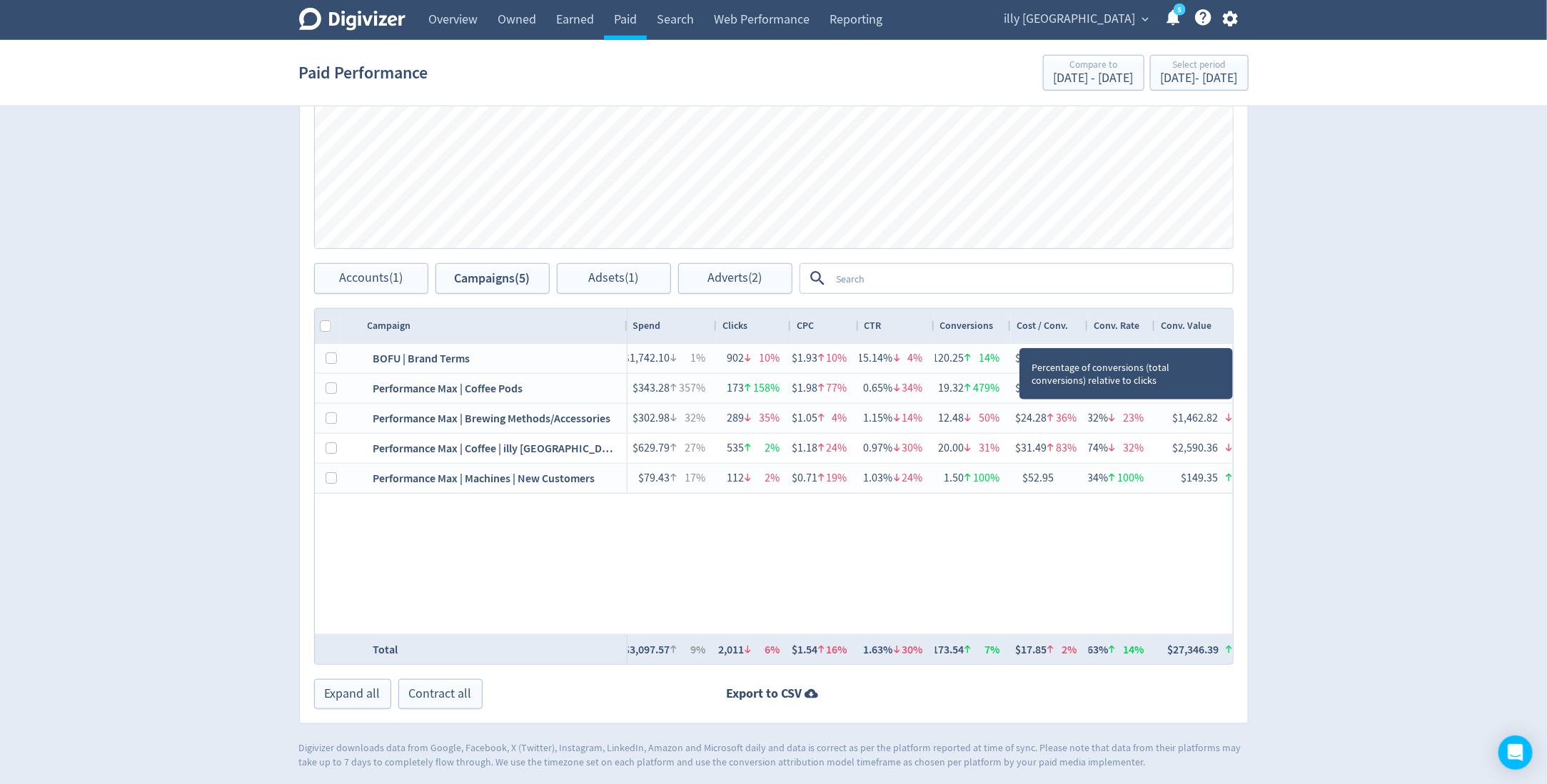
drag, startPoint x: 1186, startPoint y: 319, endPoint x: 1151, endPoint y: 321, distance: 35.1
click at [1151, 321] on div at bounding box center [1154, 326] width 6 height 34
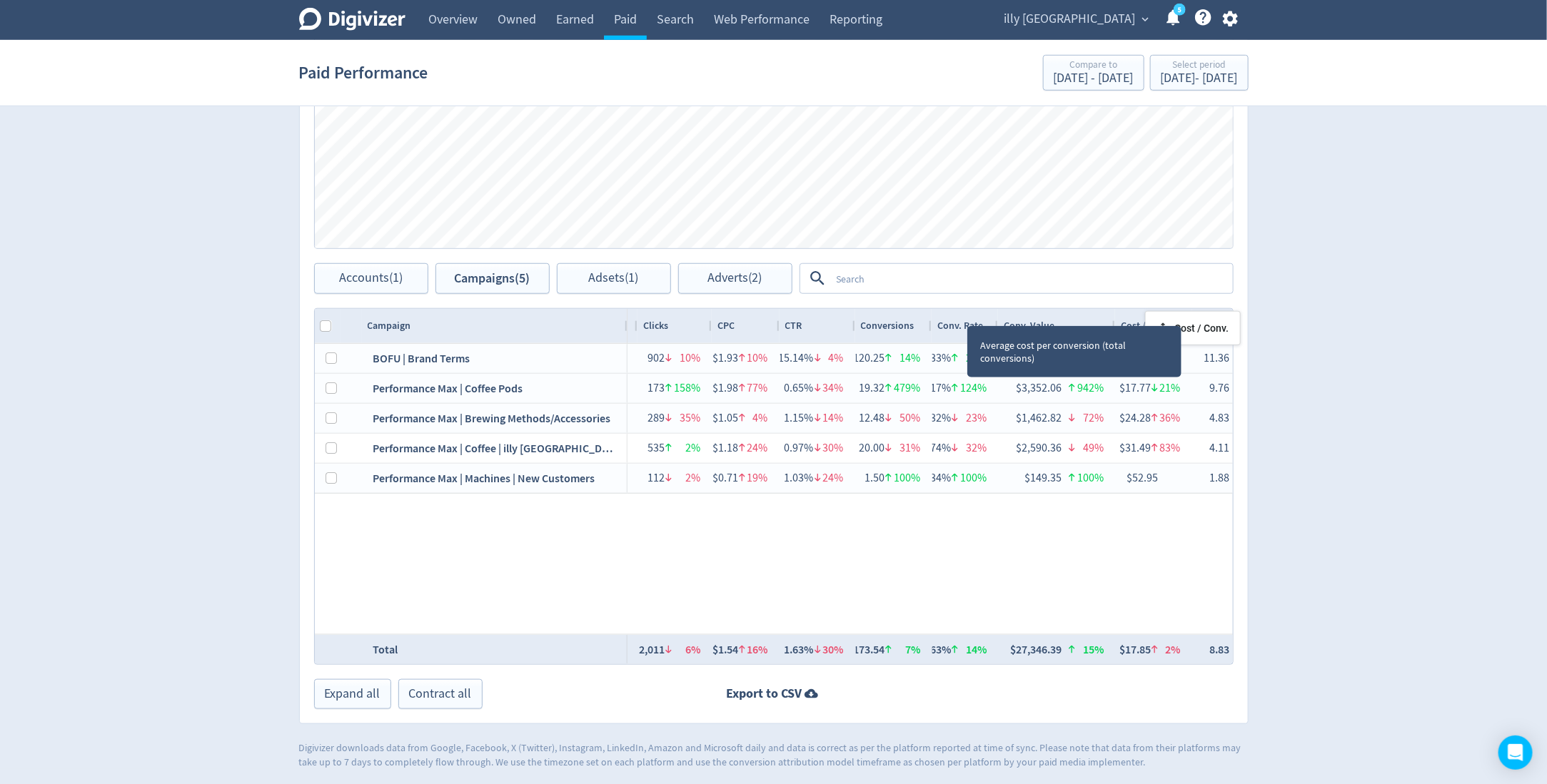
drag, startPoint x: 967, startPoint y: 317, endPoint x: 1477, endPoint y: 328, distance: 510.1
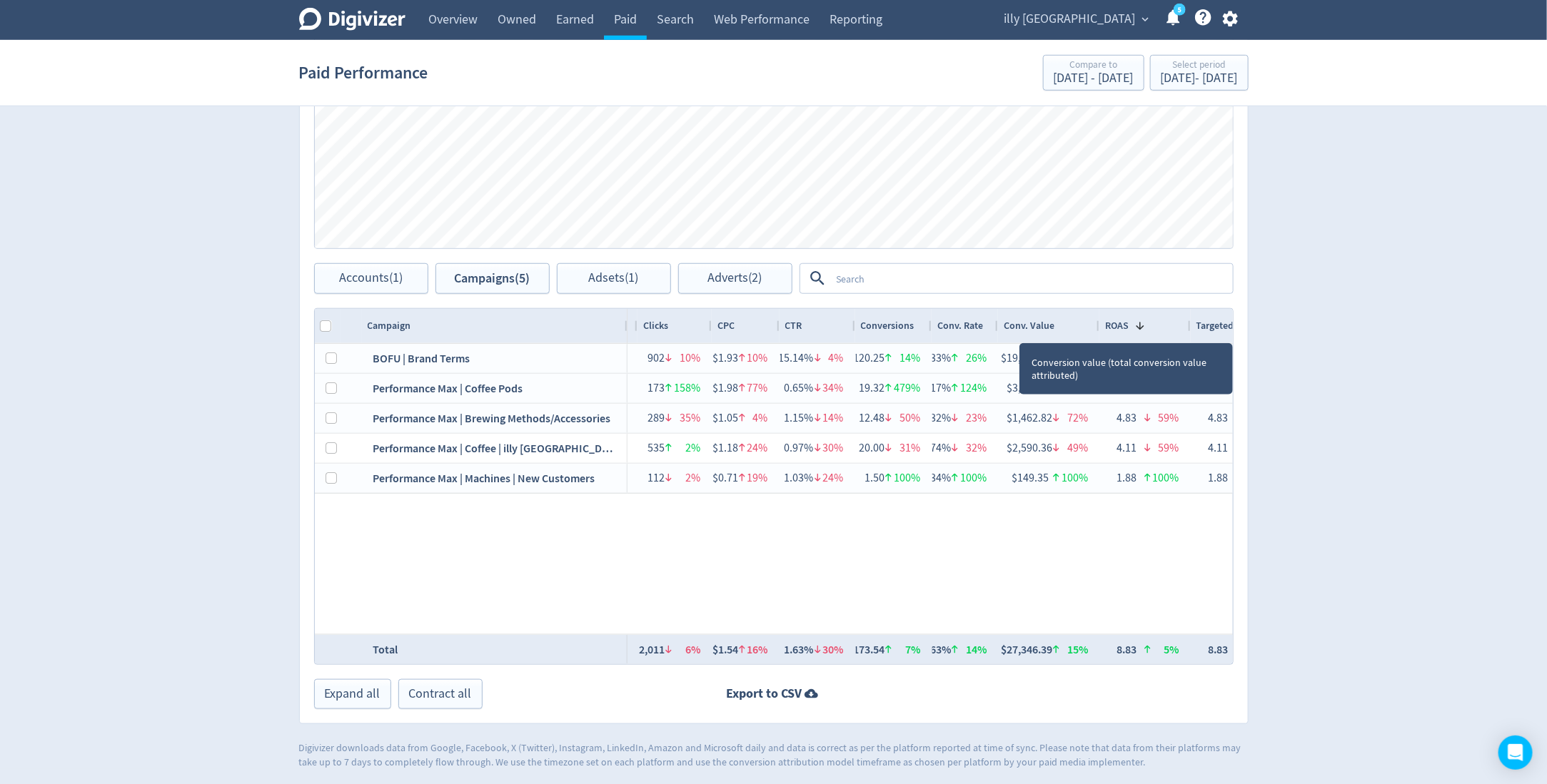
drag, startPoint x: 1112, startPoint y: 329, endPoint x: 1096, endPoint y: 323, distance: 17.1
click at [1096, 323] on div at bounding box center [1098, 326] width 6 height 34
click at [1182, 326] on div at bounding box center [1185, 326] width 6 height 34
click at [1156, 534] on div "$1,742.10 1% 902 10% $1.93 10% 15.14% 4% 120.25 14% 13.33% 26% $19,791.80 50% 1…" at bounding box center [930, 489] width 605 height 291
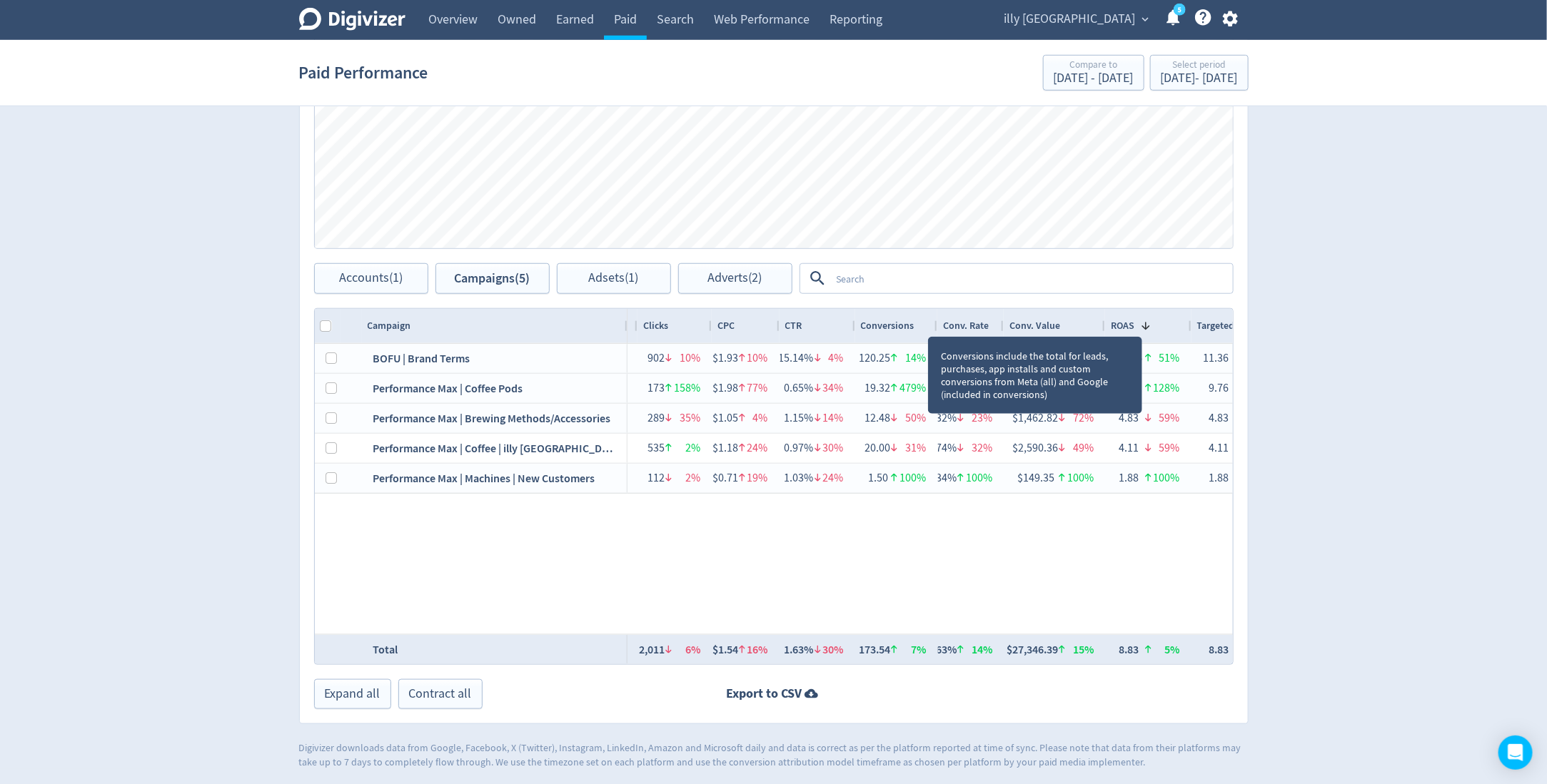
click at [934, 322] on div at bounding box center [936, 326] width 6 height 34
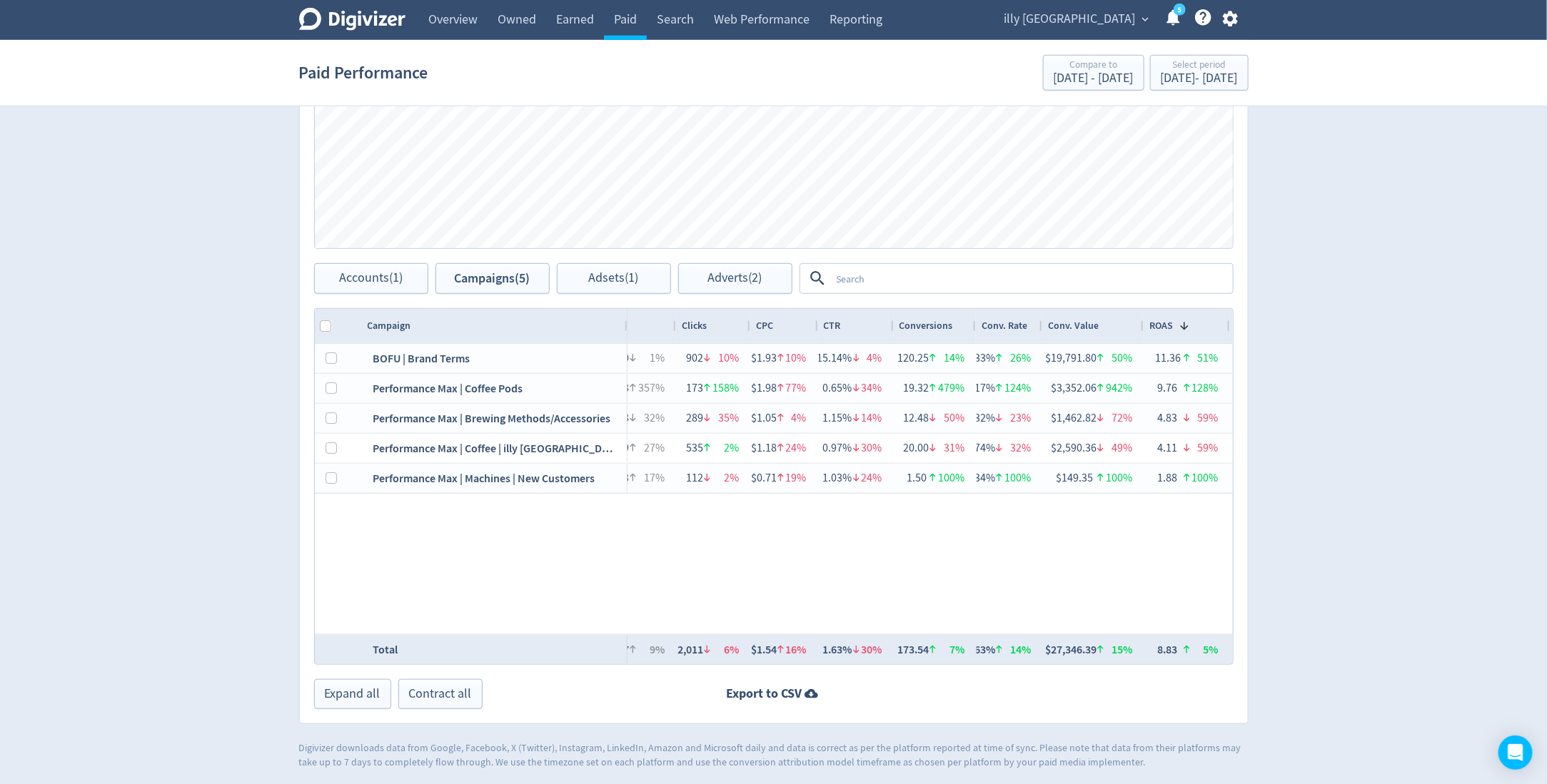
scroll to position [0, 10]
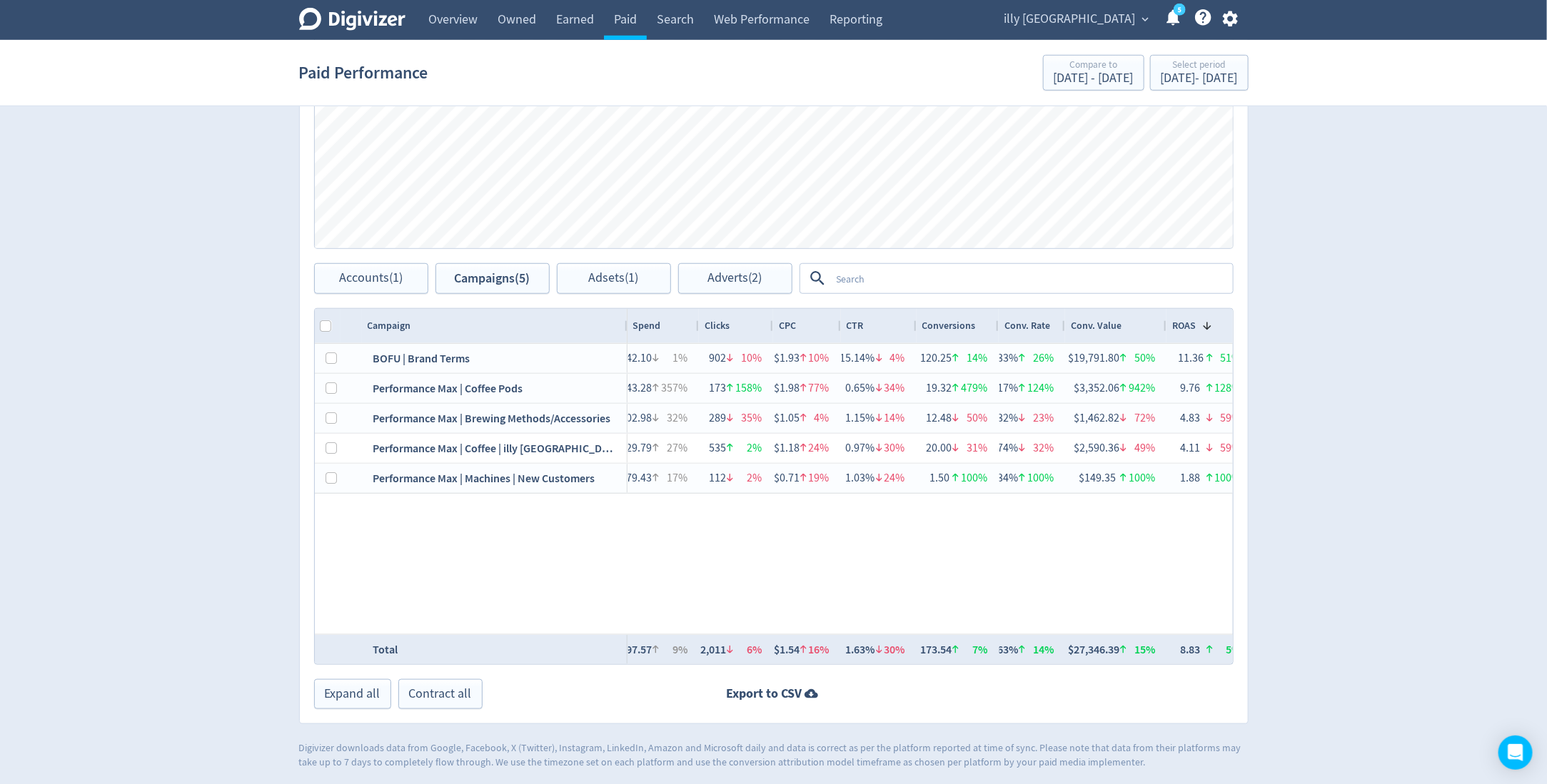
drag, startPoint x: 714, startPoint y: 326, endPoint x: 697, endPoint y: 326, distance: 17.0
click at [697, 326] on div at bounding box center [697, 326] width 6 height 34
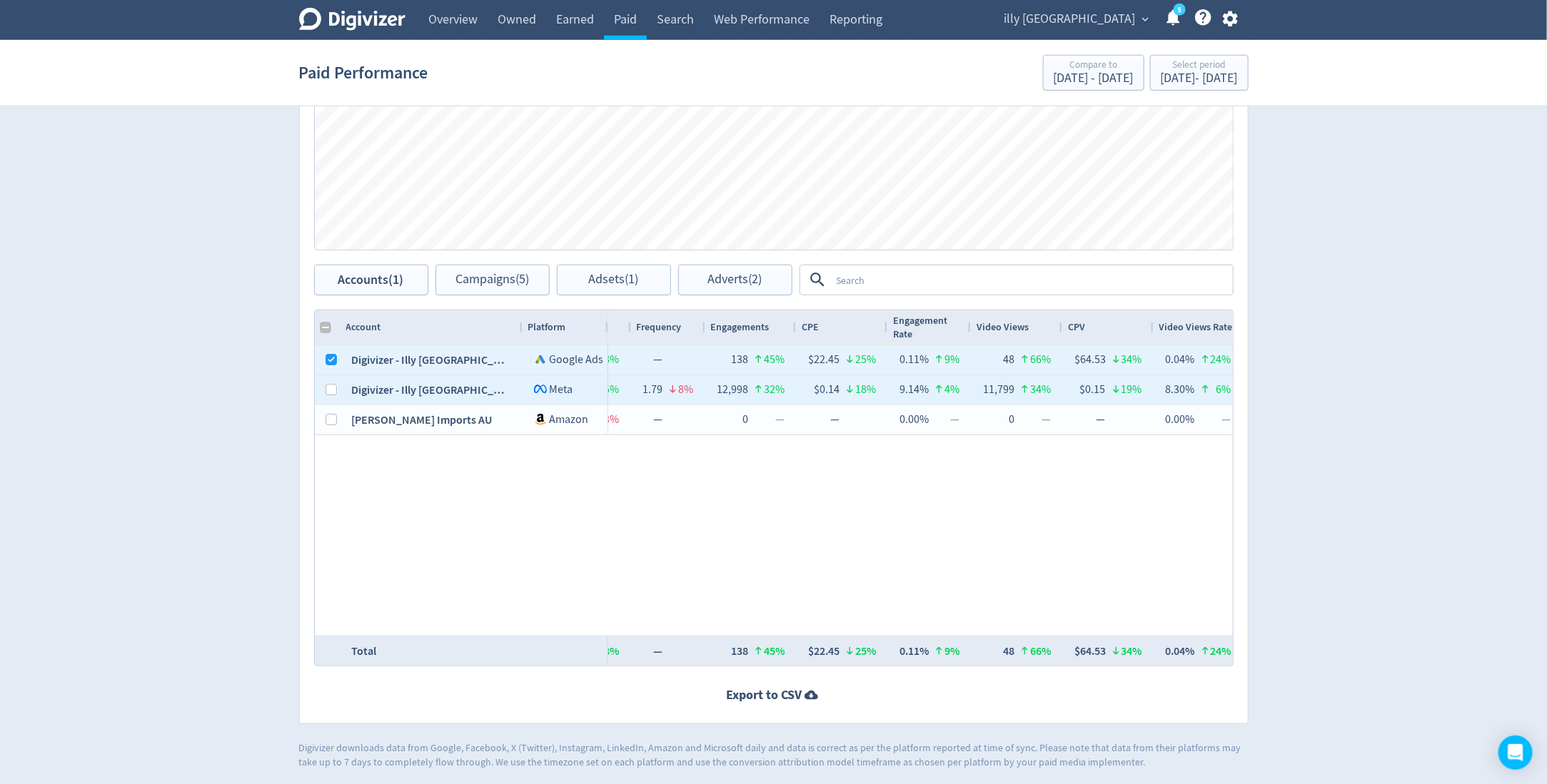
scroll to position [0, 674]
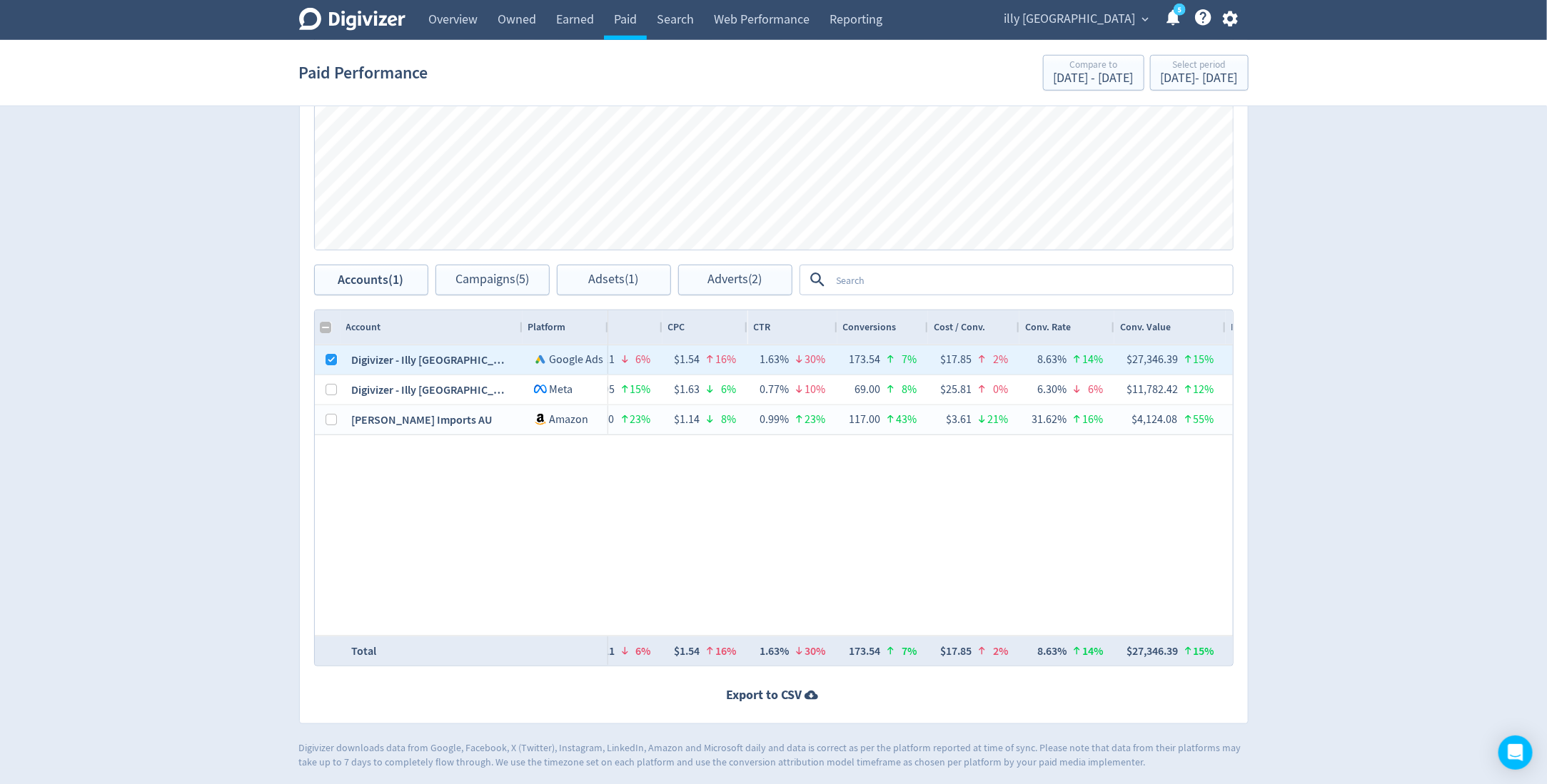
checkbox input "false"
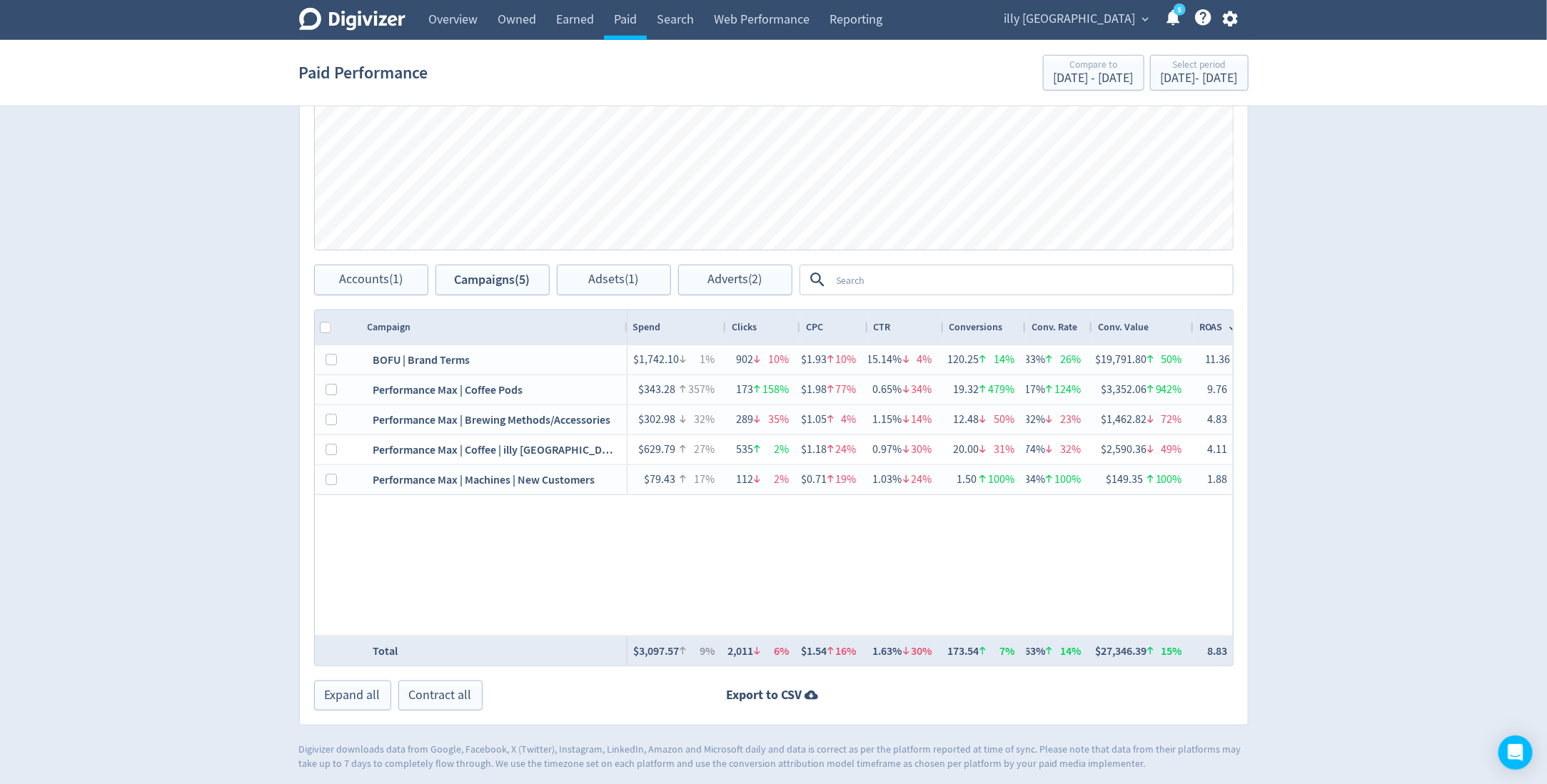
drag, startPoint x: 697, startPoint y: 325, endPoint x: 724, endPoint y: 328, distance: 27.2
click at [724, 328] on div at bounding box center [725, 327] width 6 height 34
click at [943, 329] on div at bounding box center [945, 327] width 6 height 34
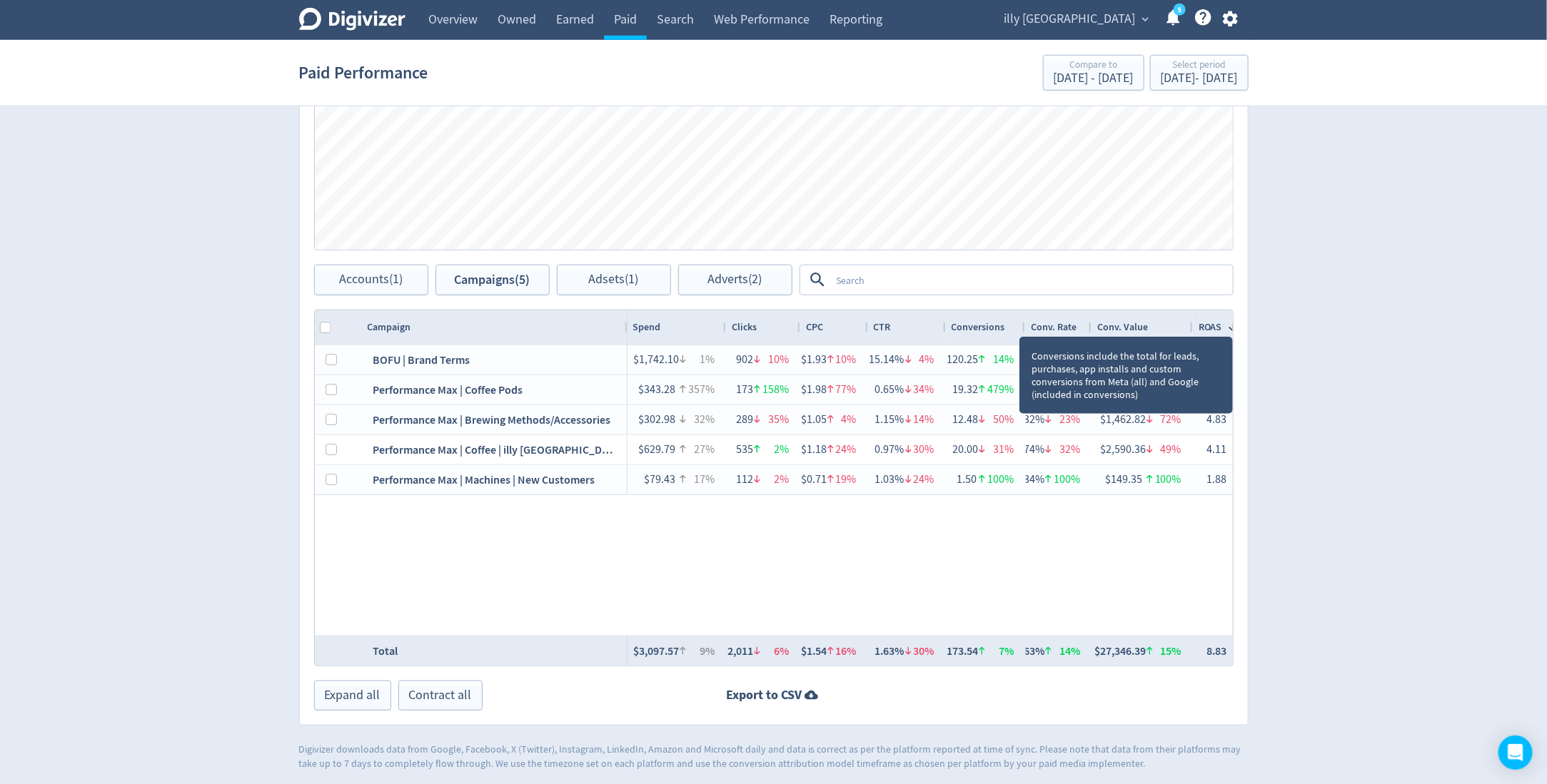
click at [1023, 322] on div at bounding box center [1024, 327] width 6 height 34
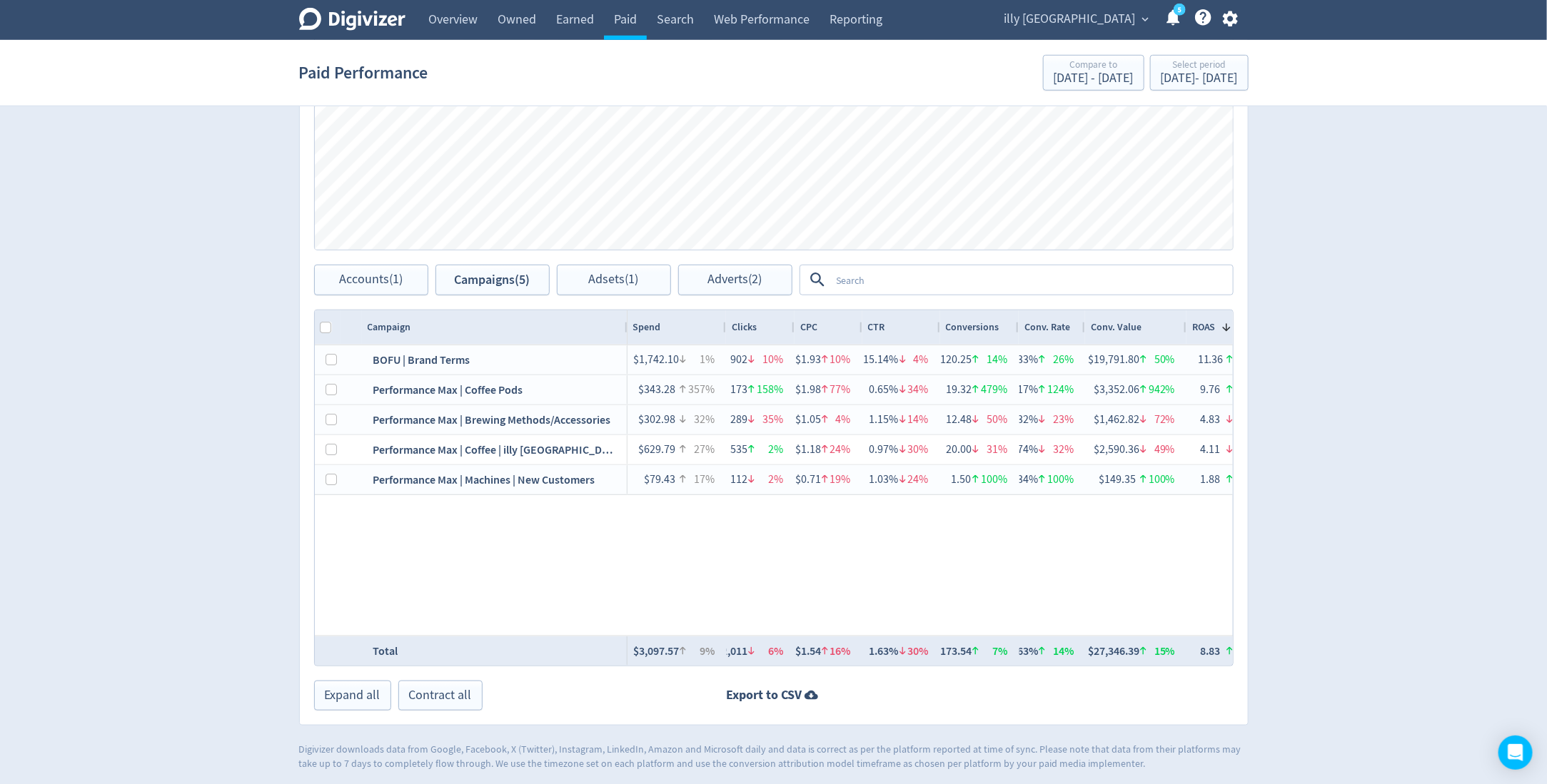
click at [791, 325] on div at bounding box center [793, 327] width 6 height 34
click at [1180, 327] on div at bounding box center [1182, 327] width 6 height 34
drag, startPoint x: 1082, startPoint y: 327, endPoint x: 1092, endPoint y: 327, distance: 10.0
click at [1092, 327] on div at bounding box center [1095, 327] width 6 height 34
drag, startPoint x: 1041, startPoint y: 325, endPoint x: 1401, endPoint y: 325, distance: 360.0
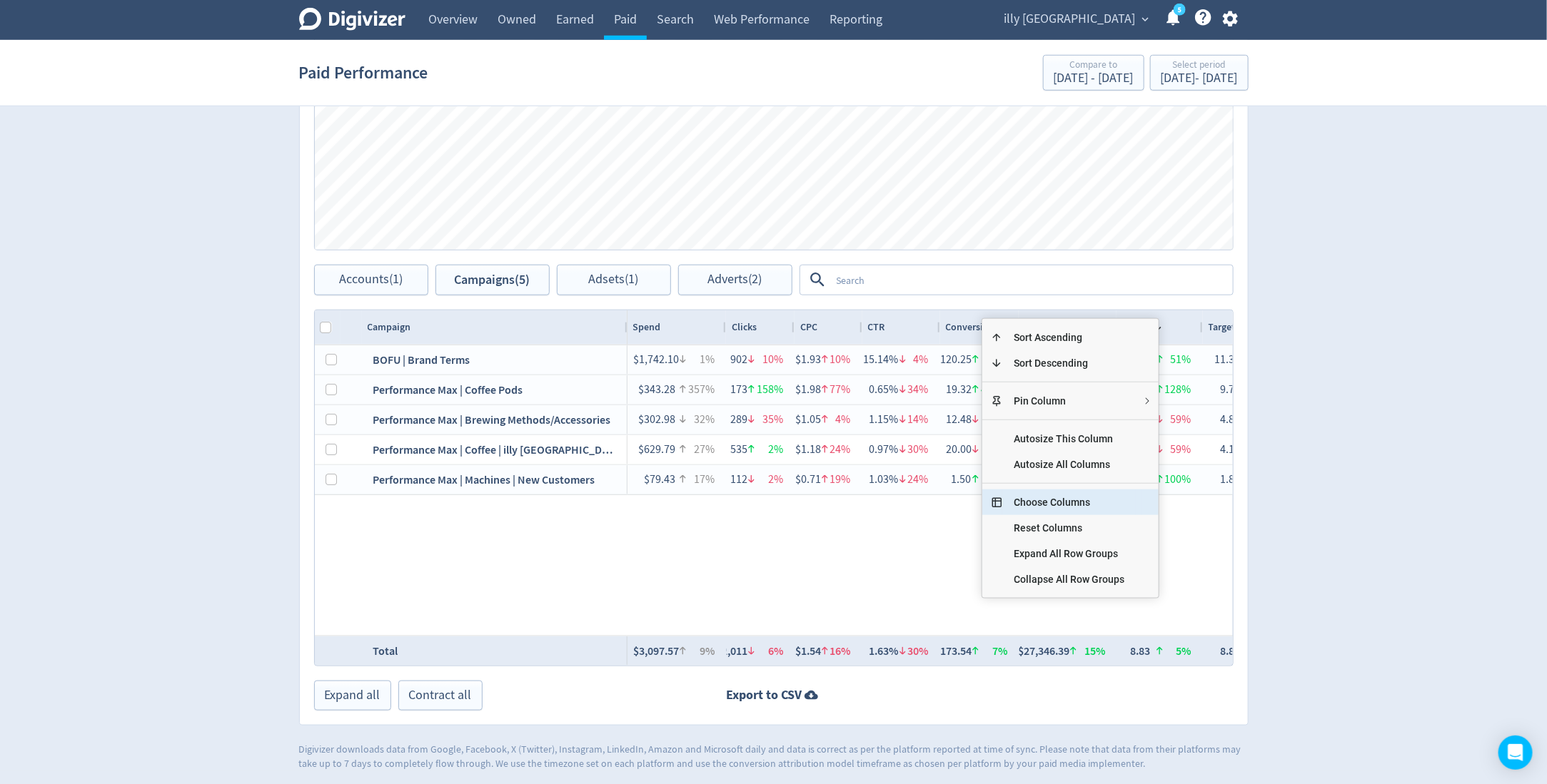
click at [1033, 499] on span "Choose Columns" at bounding box center [1069, 502] width 134 height 25
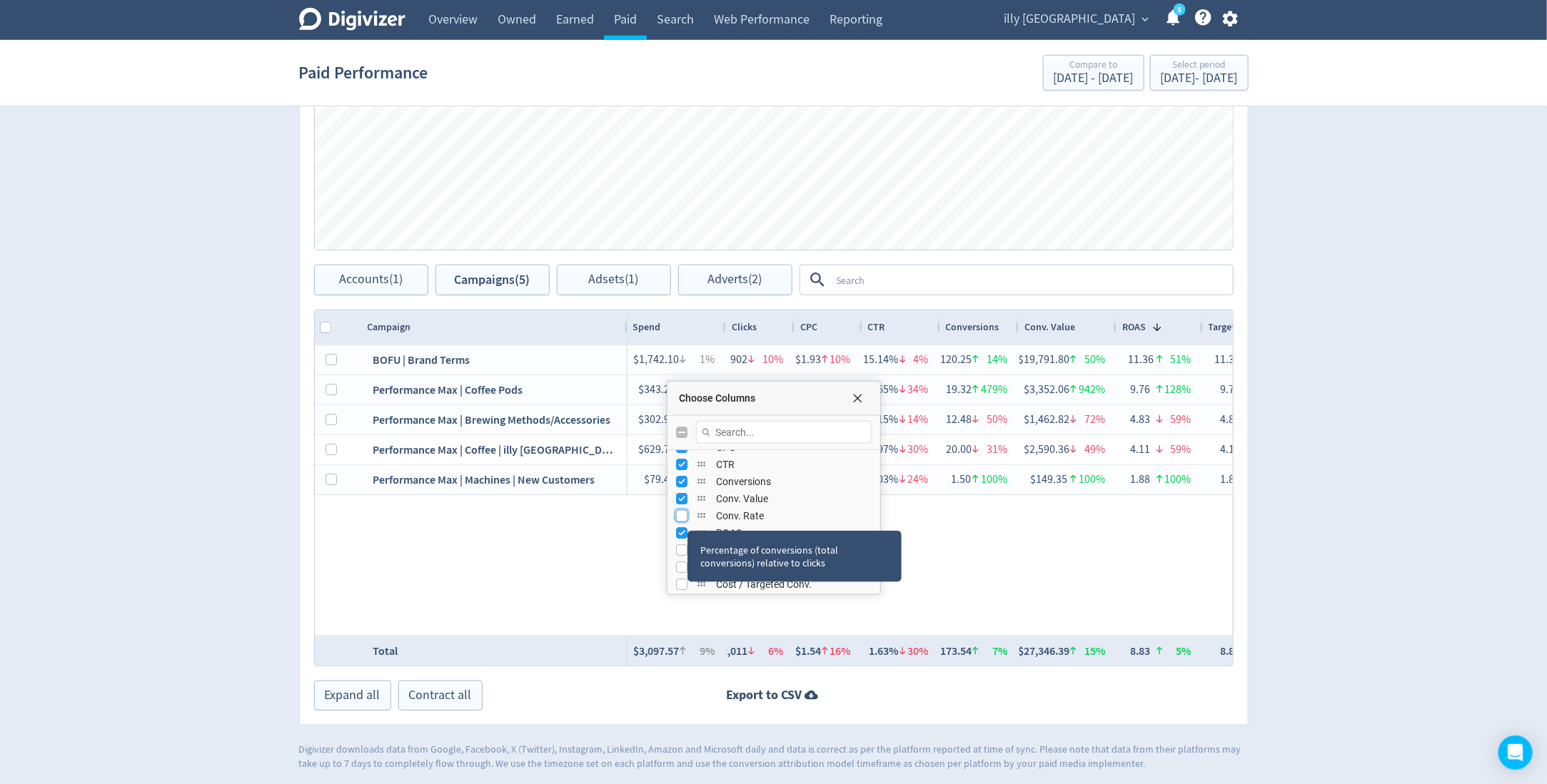
click at [683, 517] on input "Press SPACE to toggle visibility (hidden)" at bounding box center [682, 516] width 11 height 11
checkbox input "true"
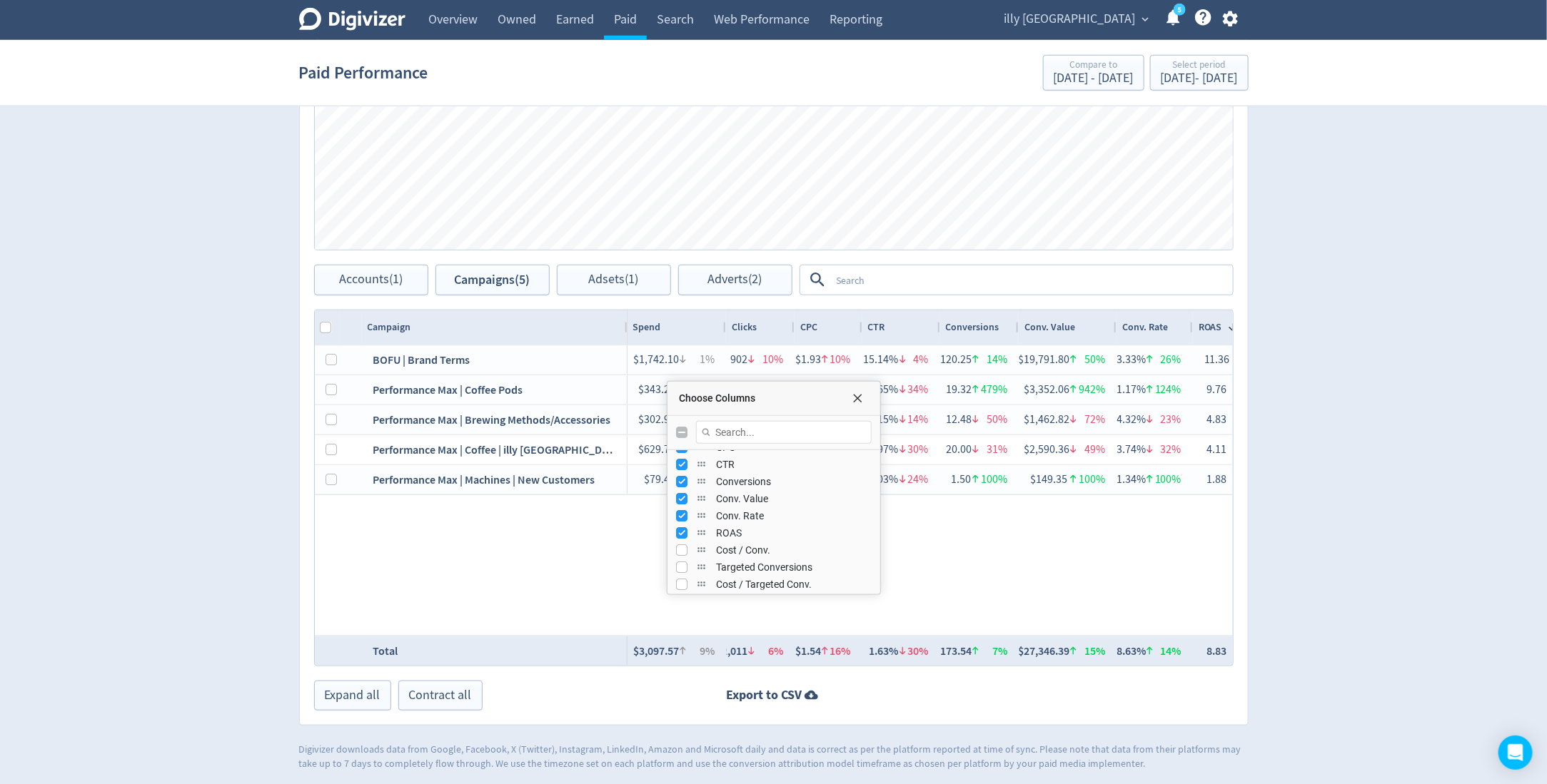
click at [1031, 556] on div "$1,742.10 1% 902 10% $1.93 10% 15.14% 4% 120.25 14% $19,791.80 50% 11.36 51% 11…" at bounding box center [930, 490] width 605 height 291
click at [860, 396] on span "Choose Columns" at bounding box center [857, 398] width 11 height 11
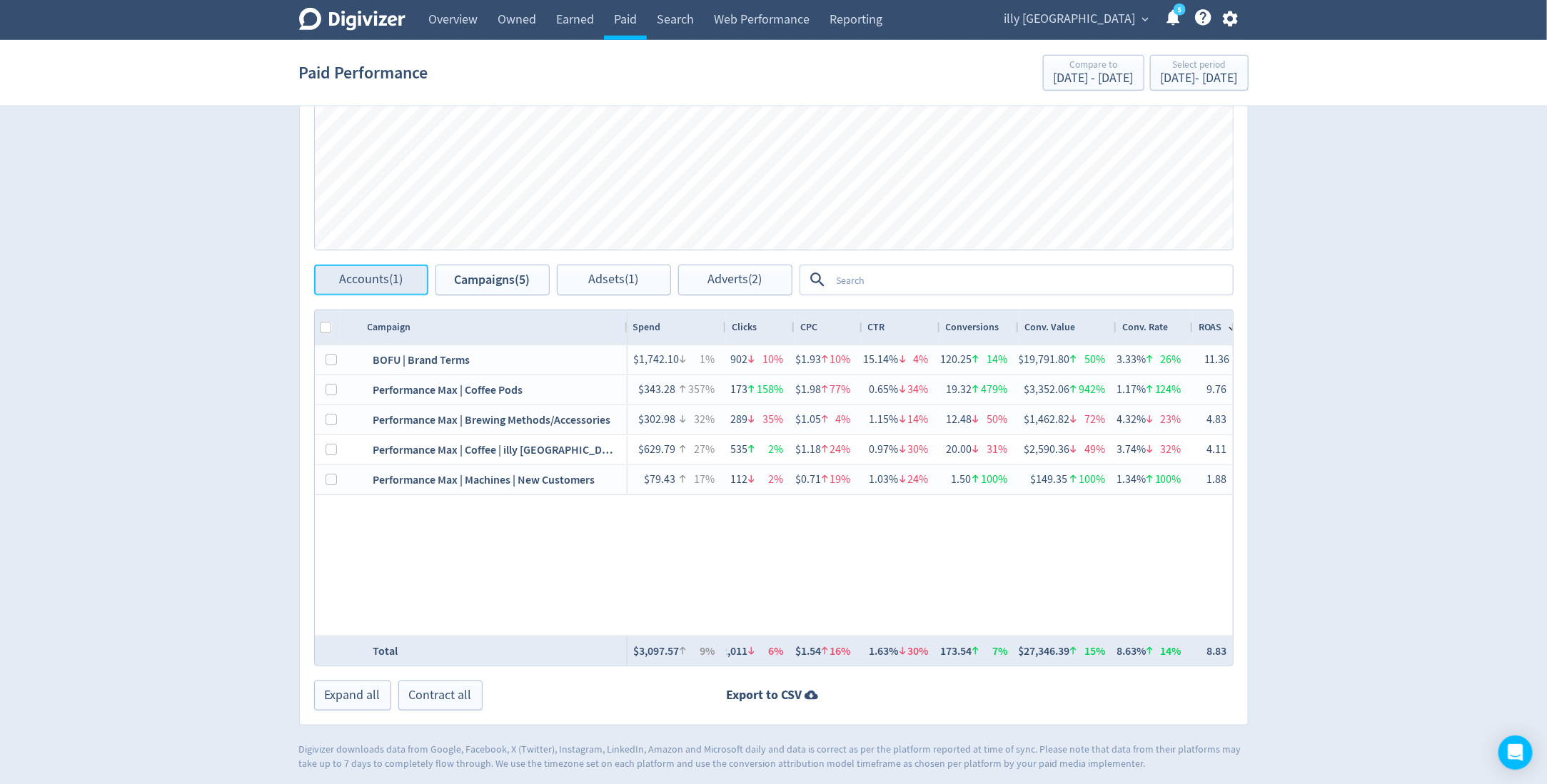
click at [374, 273] on span "Accounts (1)" at bounding box center [371, 279] width 64 height 14
checkbox input "false"
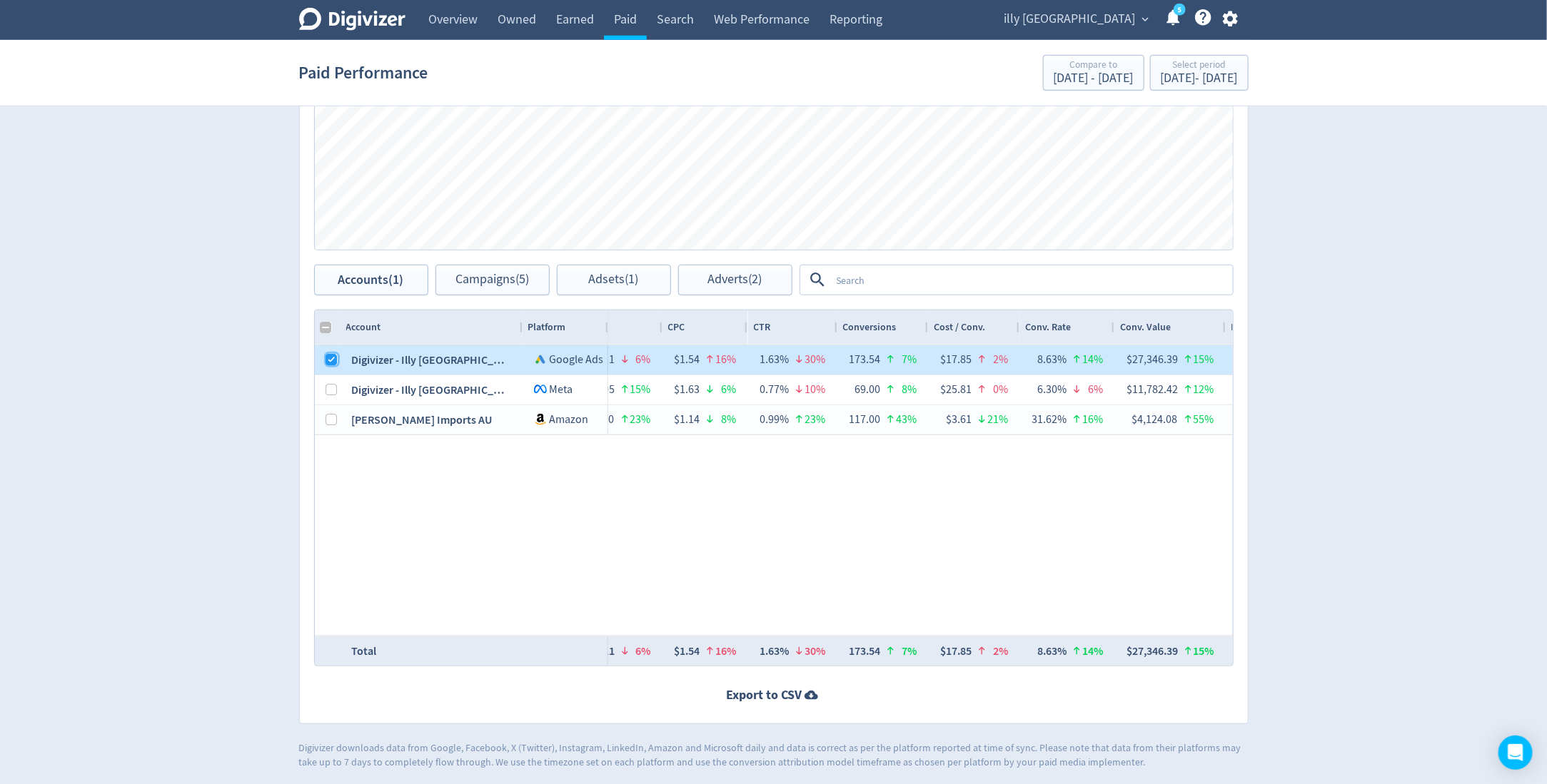
click at [334, 357] on input "Press Space to toggle row selection (checked)" at bounding box center [332, 360] width 11 height 11
checkbox input "false"
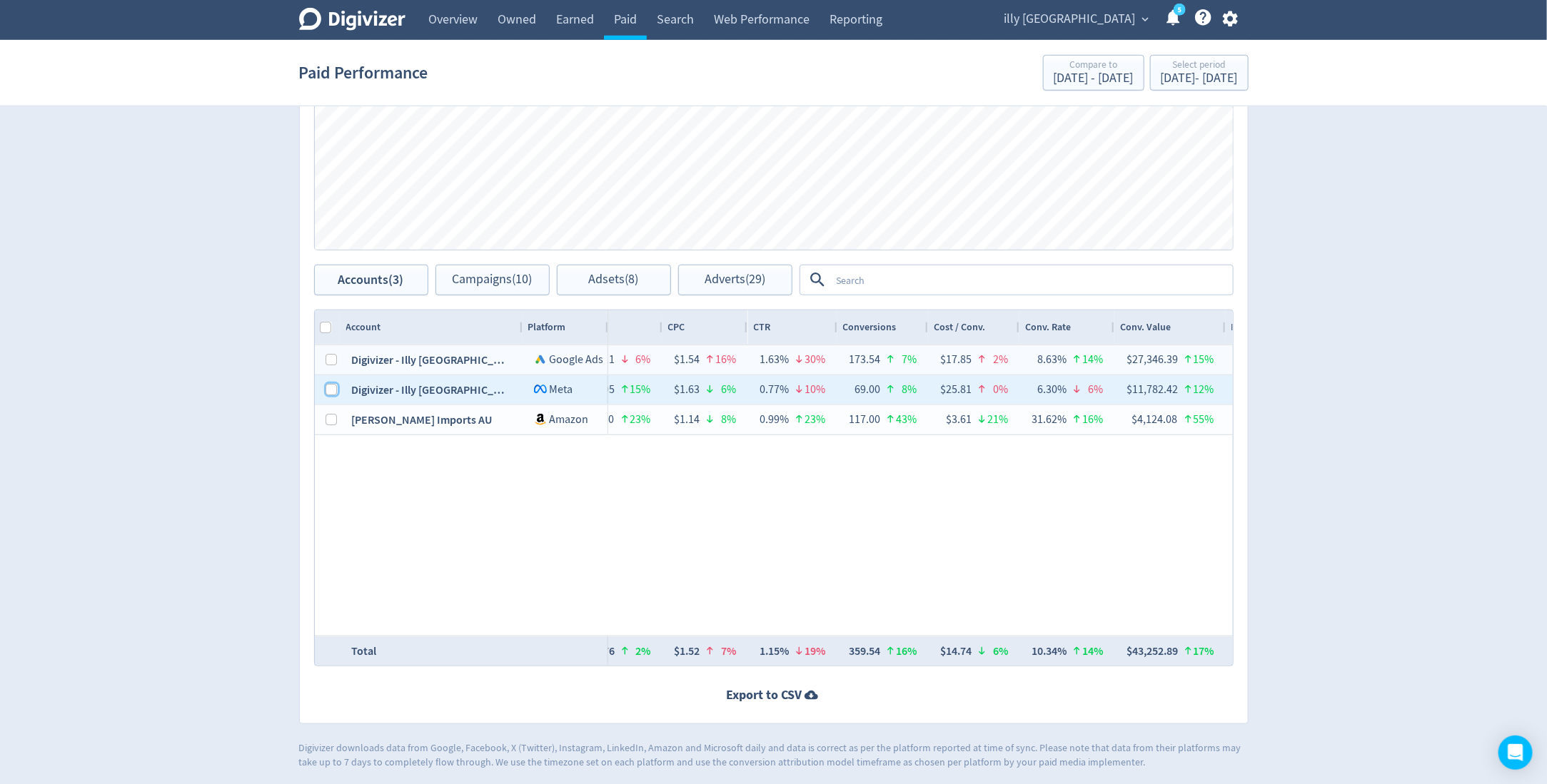
click at [334, 384] on input "Press Space to toggle row selection (unchecked)" at bounding box center [332, 389] width 11 height 11
checkbox input "true"
checkbox input "false"
click at [471, 275] on span "Campaigns (4)" at bounding box center [492, 279] width 73 height 14
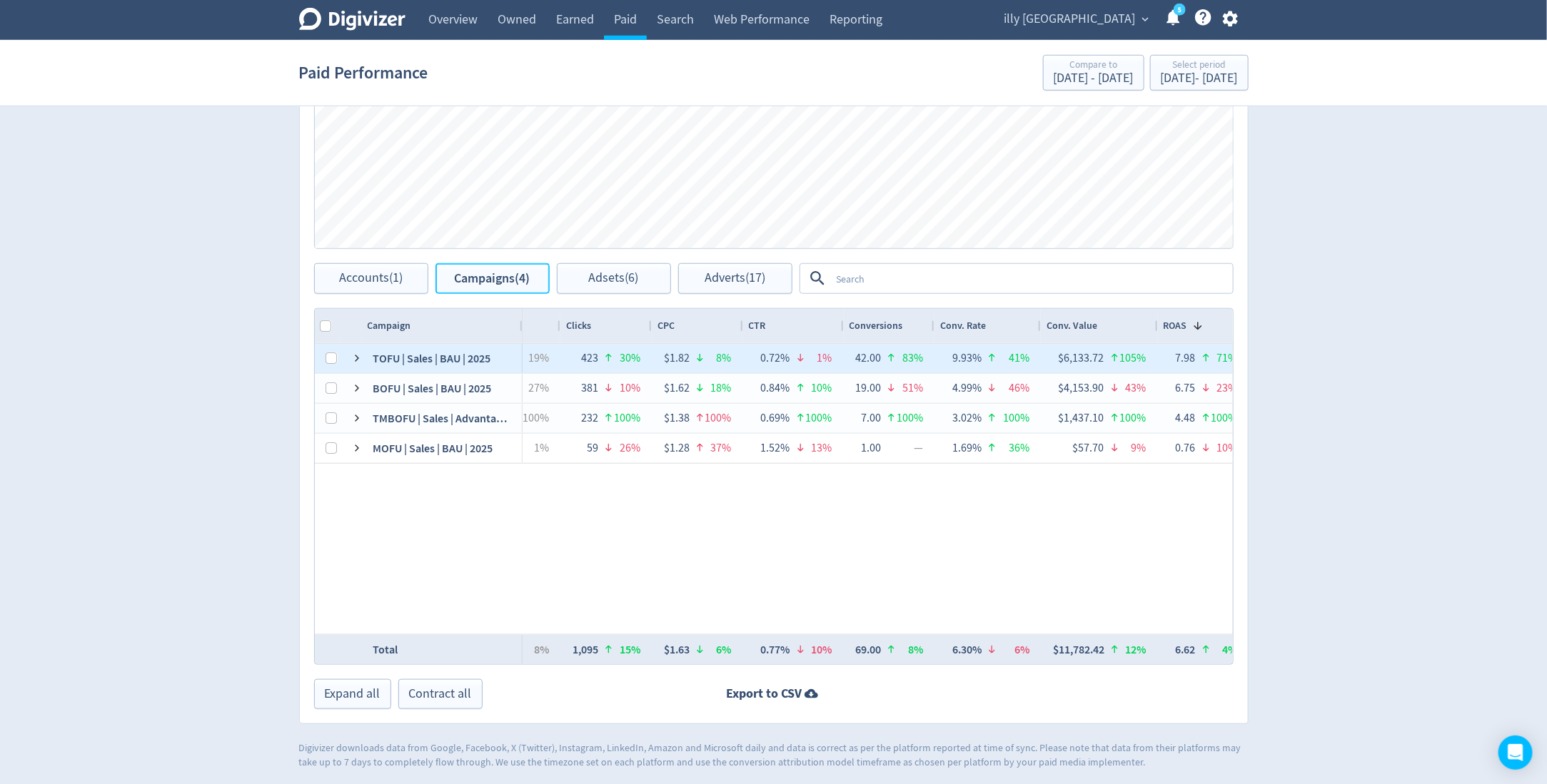
scroll to position [0, 122]
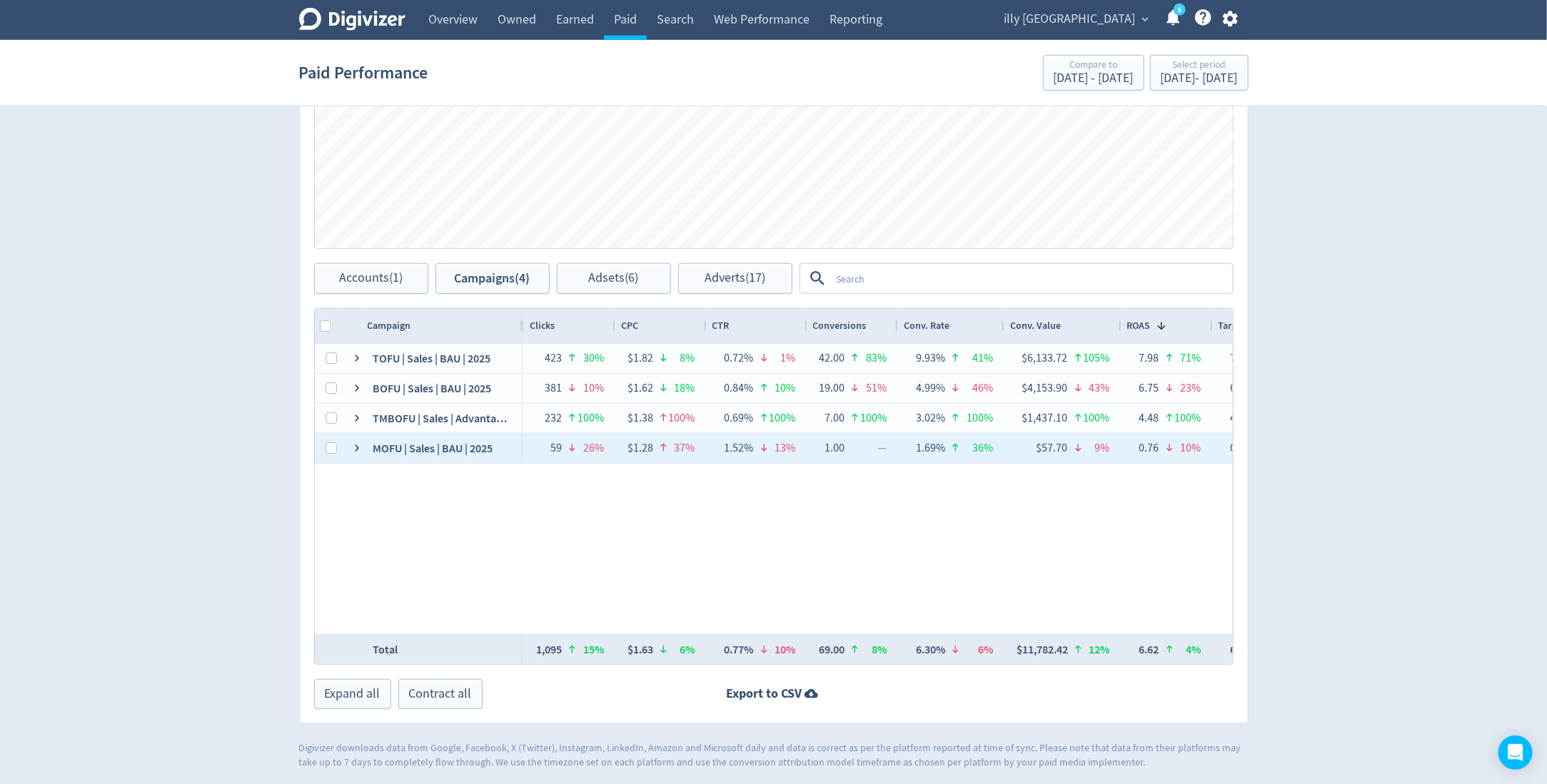
click at [802, 458] on div "1.52% 13%" at bounding box center [757, 448] width 100 height 29
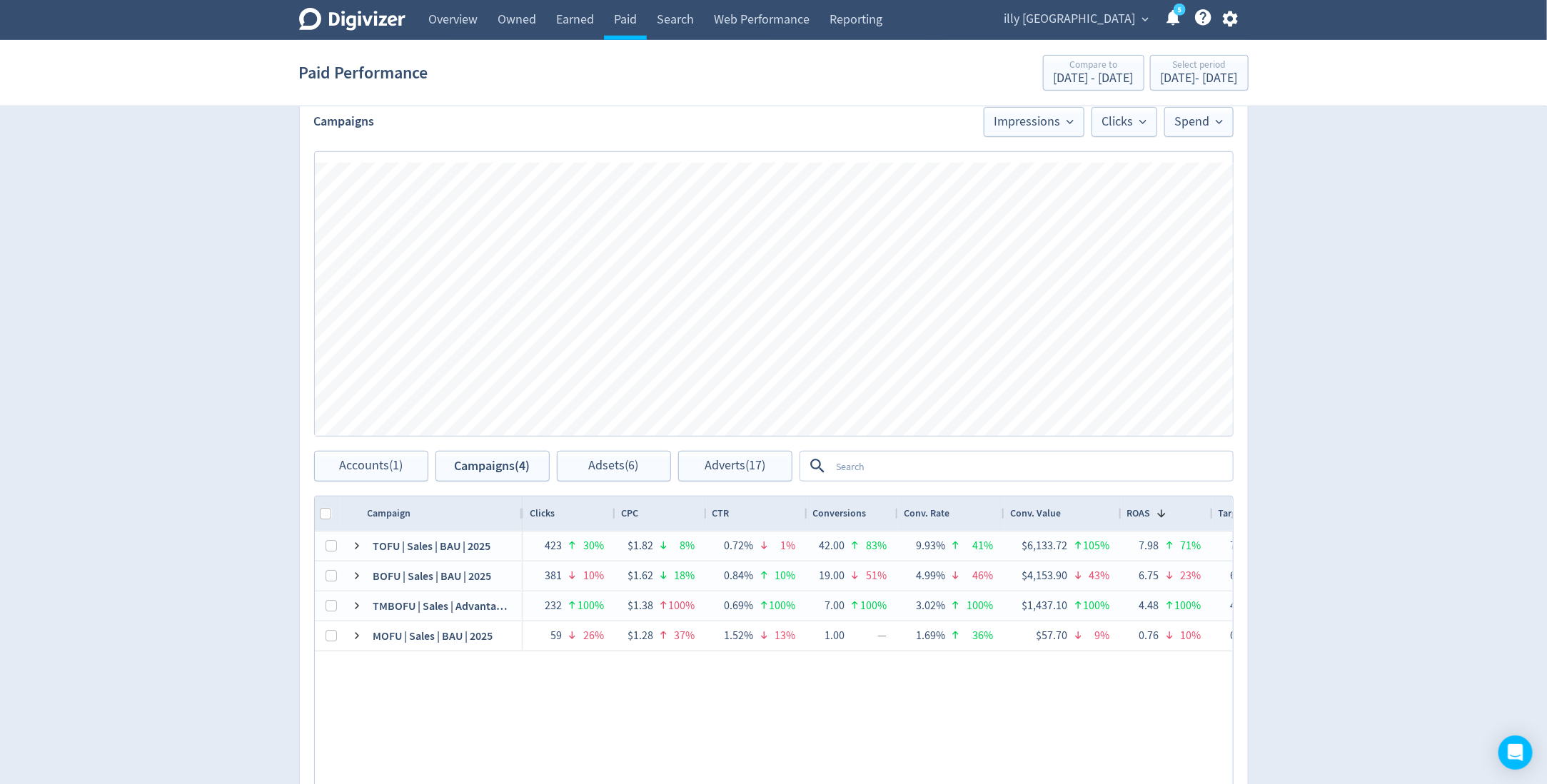
scroll to position [584, 0]
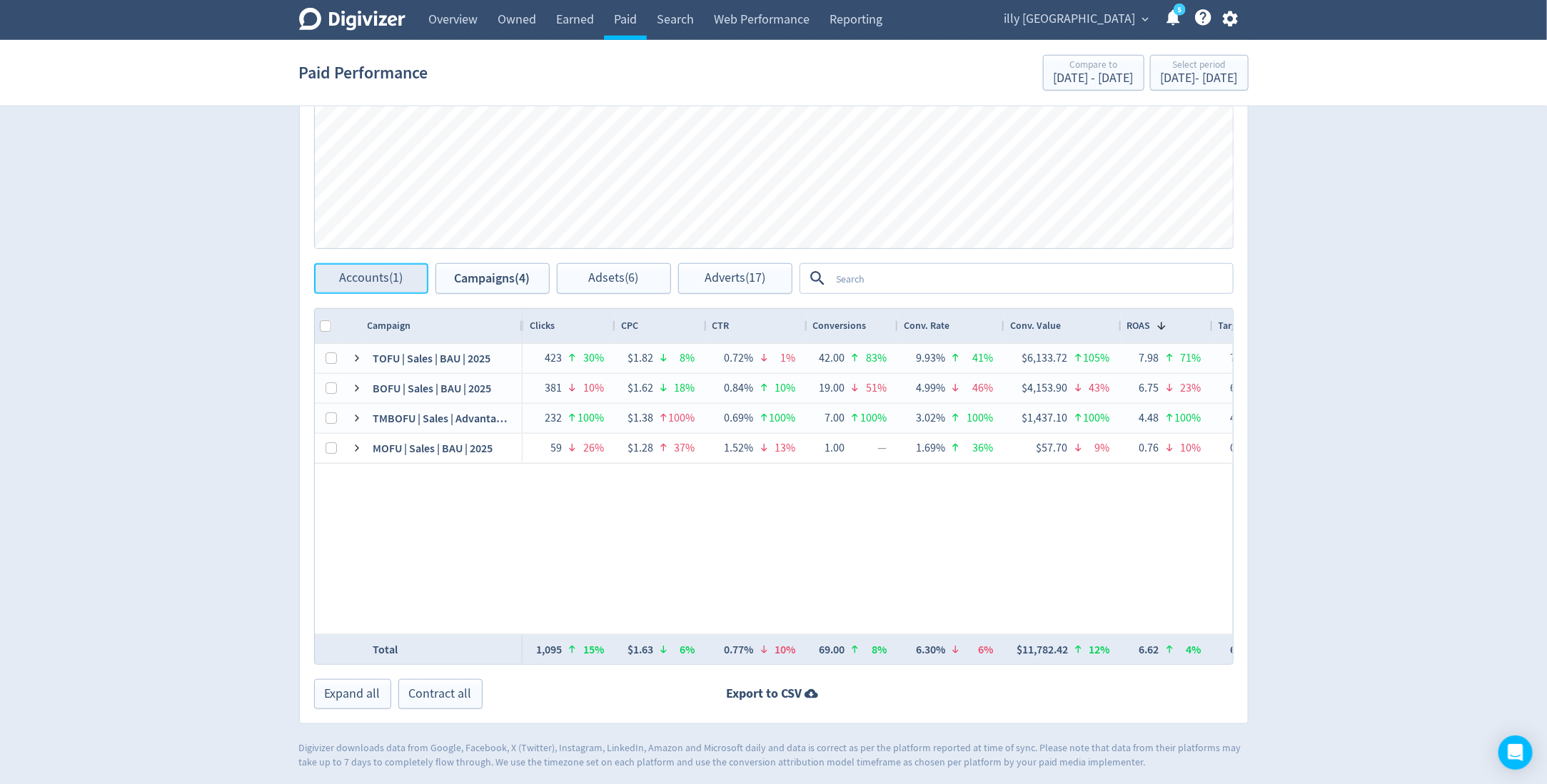
click at [347, 283] on span "Accounts (1)" at bounding box center [371, 279] width 64 height 14
checkbox input "false"
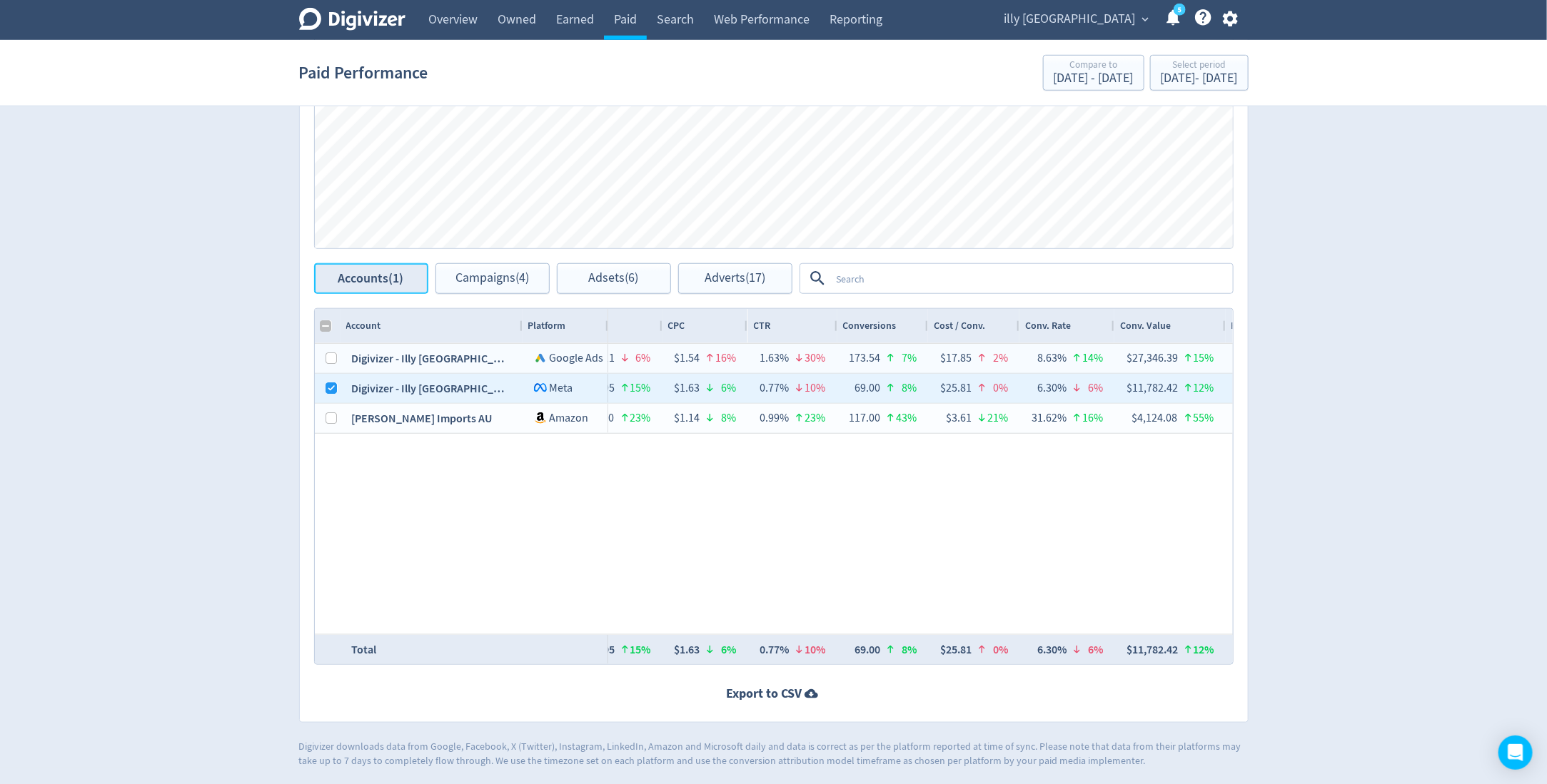
scroll to position [583, 0]
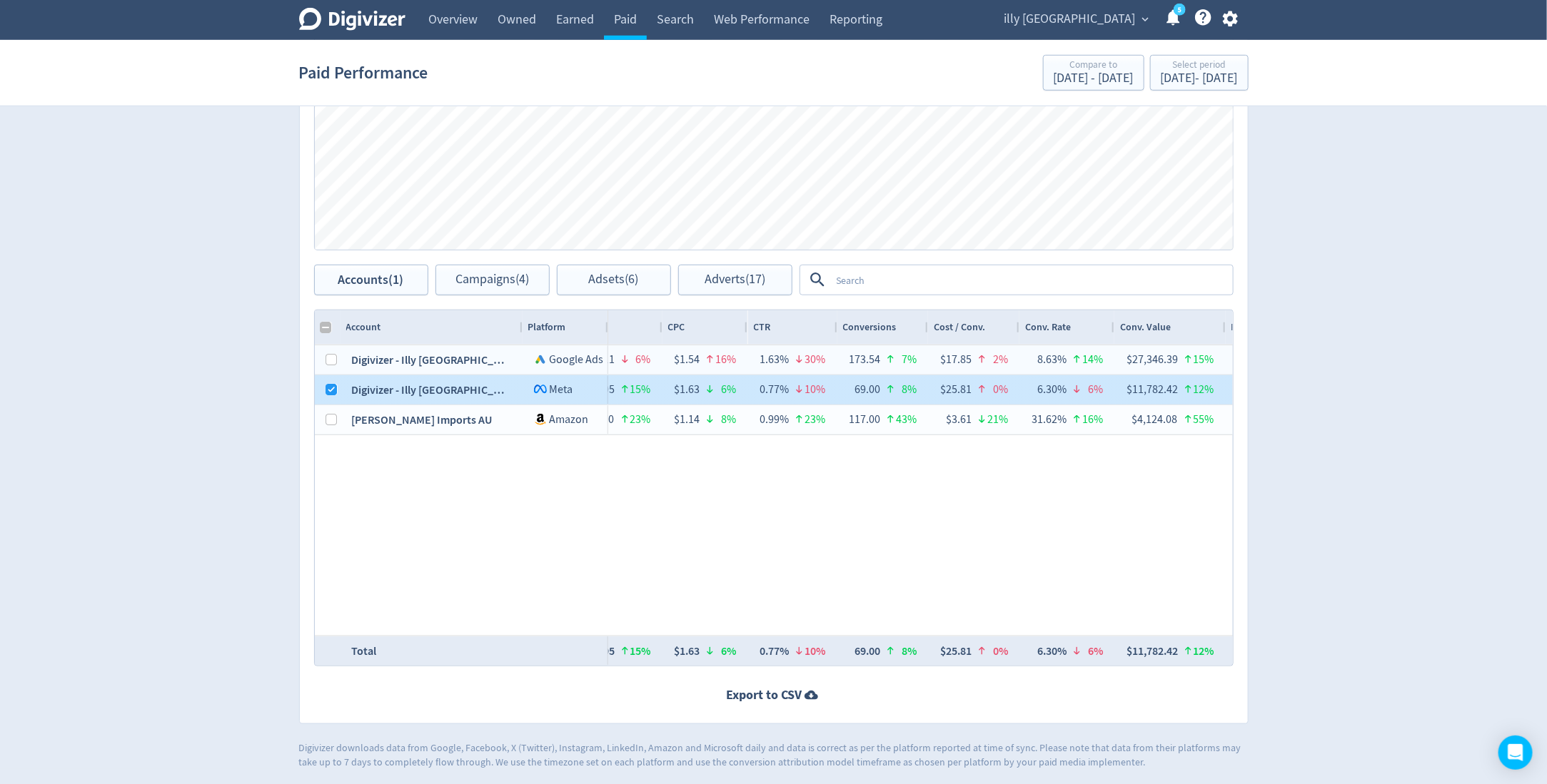
click at [321, 385] on div at bounding box center [327, 390] width 25 height 29
click at [326, 388] on input "Press Space to toggle row selection (checked)" at bounding box center [332, 389] width 11 height 11
checkbox input "false"
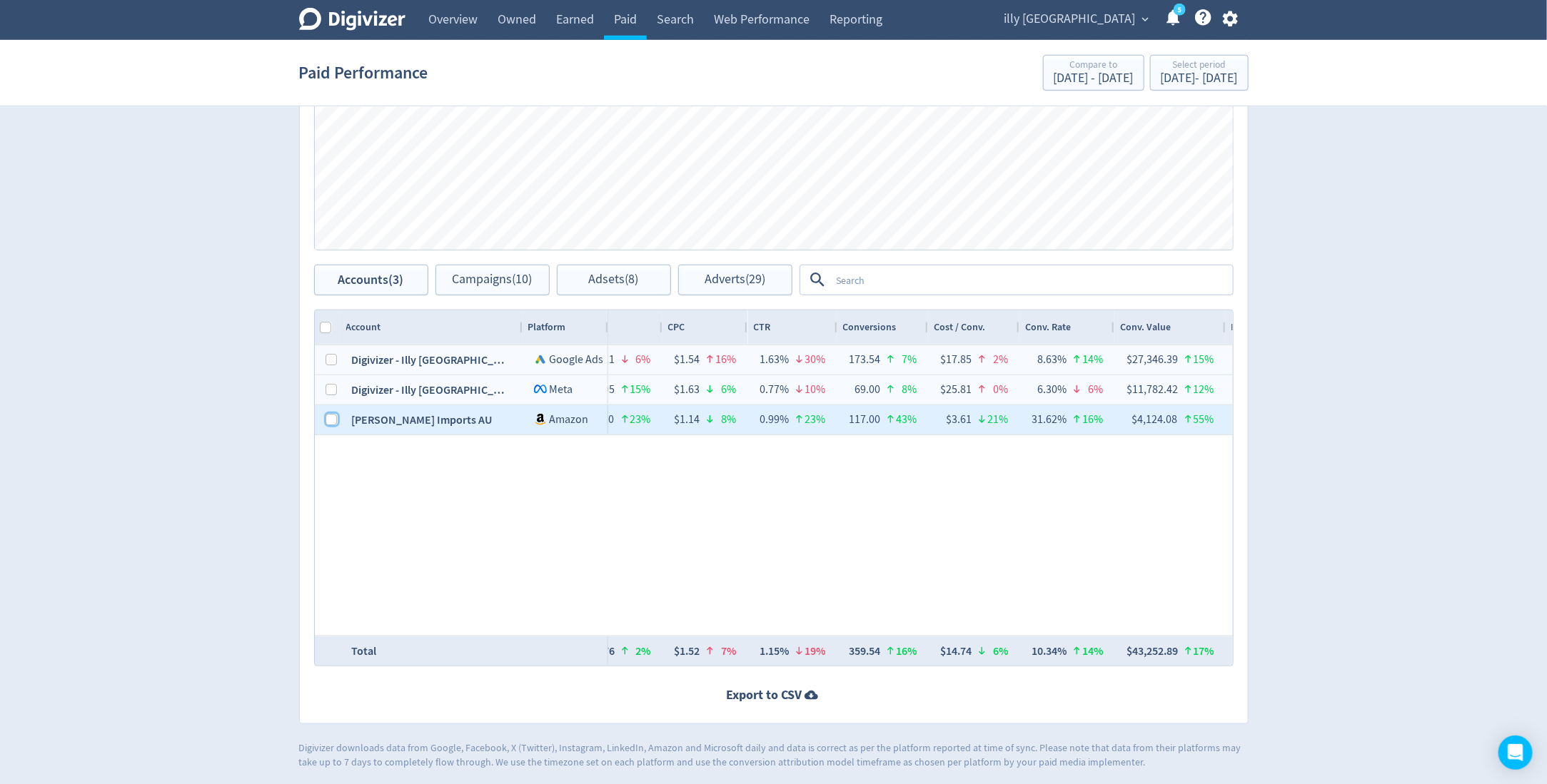
click at [328, 420] on input "Press Space to toggle row selection (unchecked)" at bounding box center [332, 419] width 11 height 11
checkbox input "true"
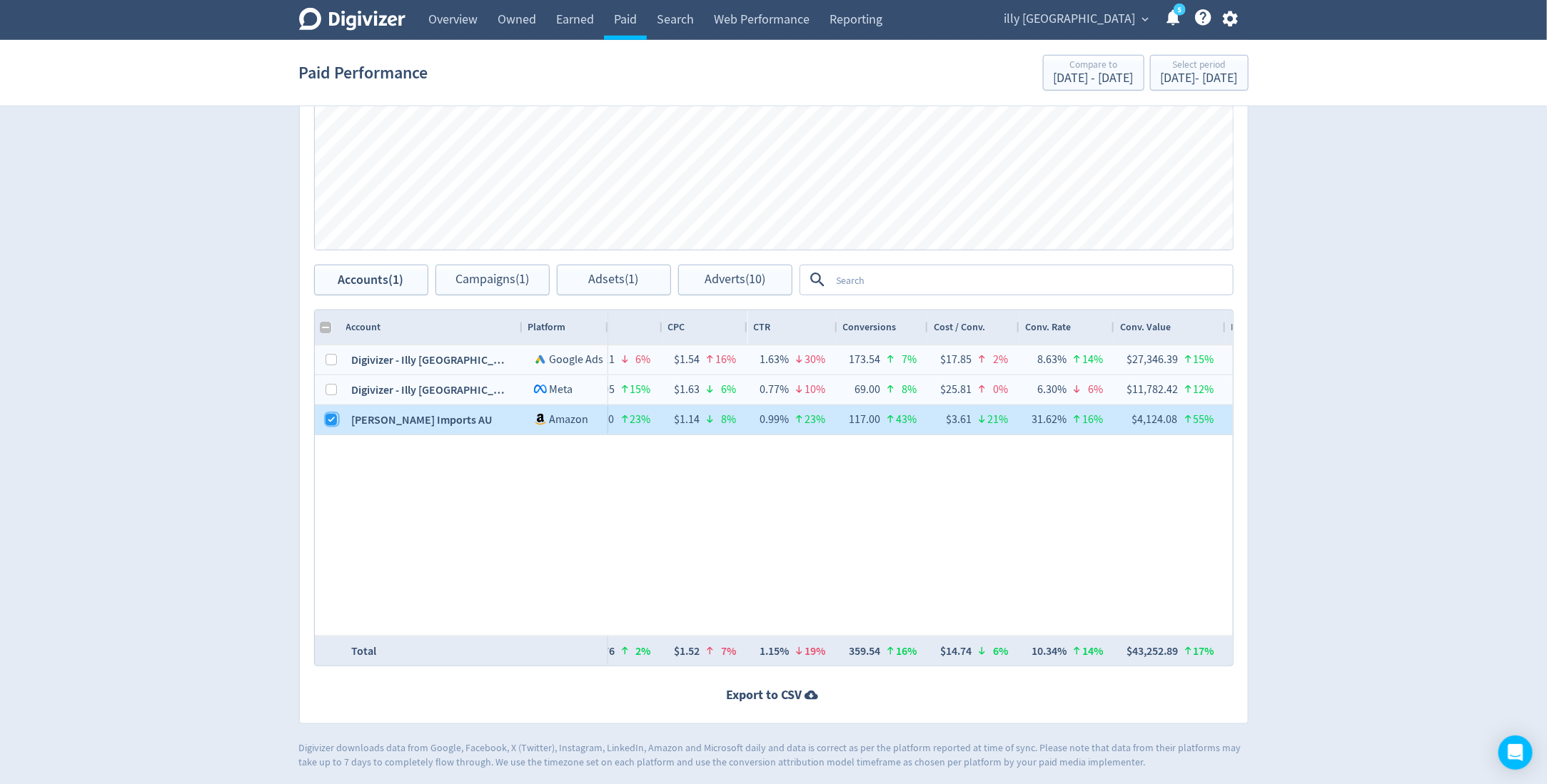
checkbox input "false"
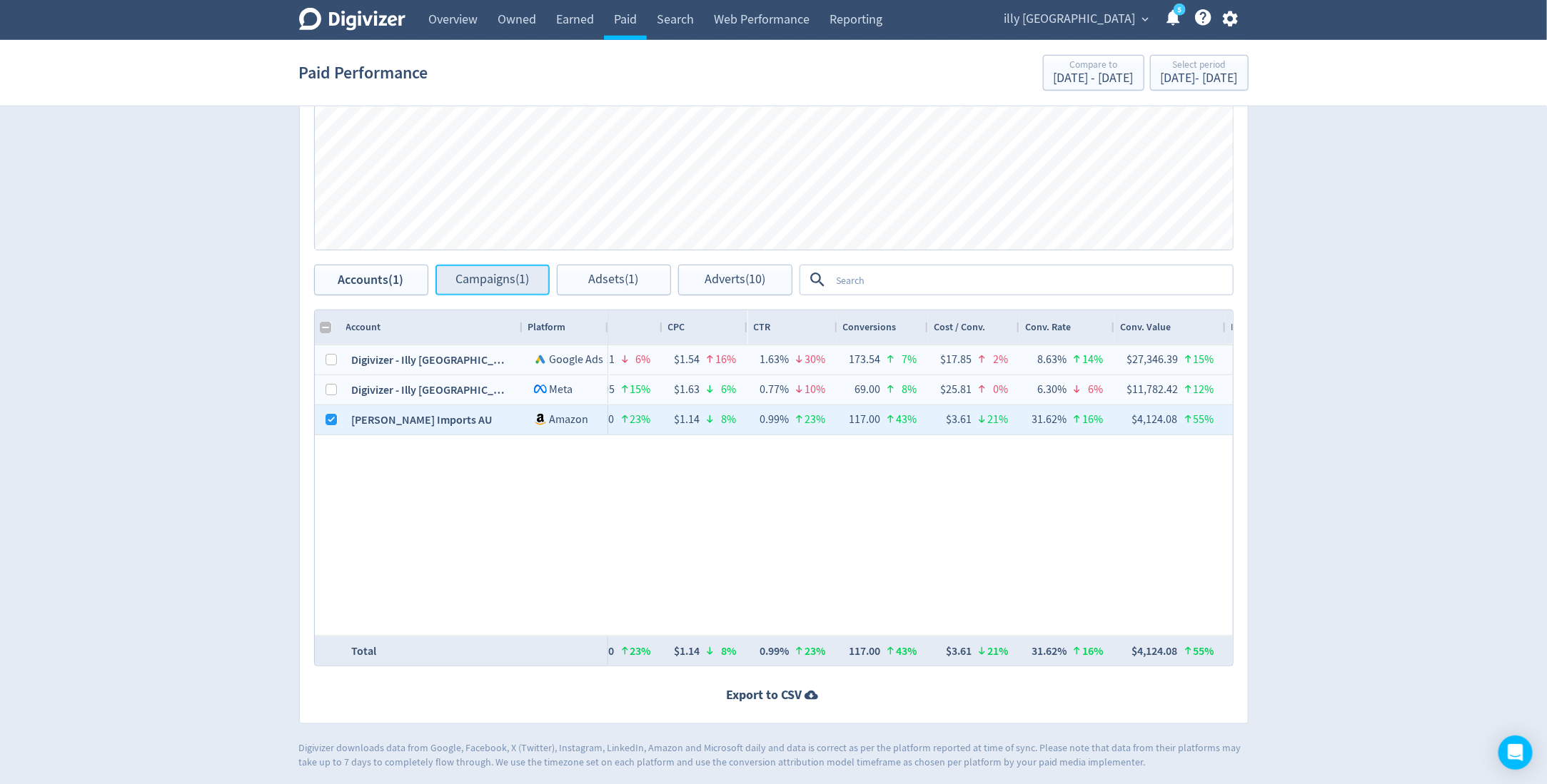
click at [483, 277] on span "Campaigns (1)" at bounding box center [492, 279] width 73 height 14
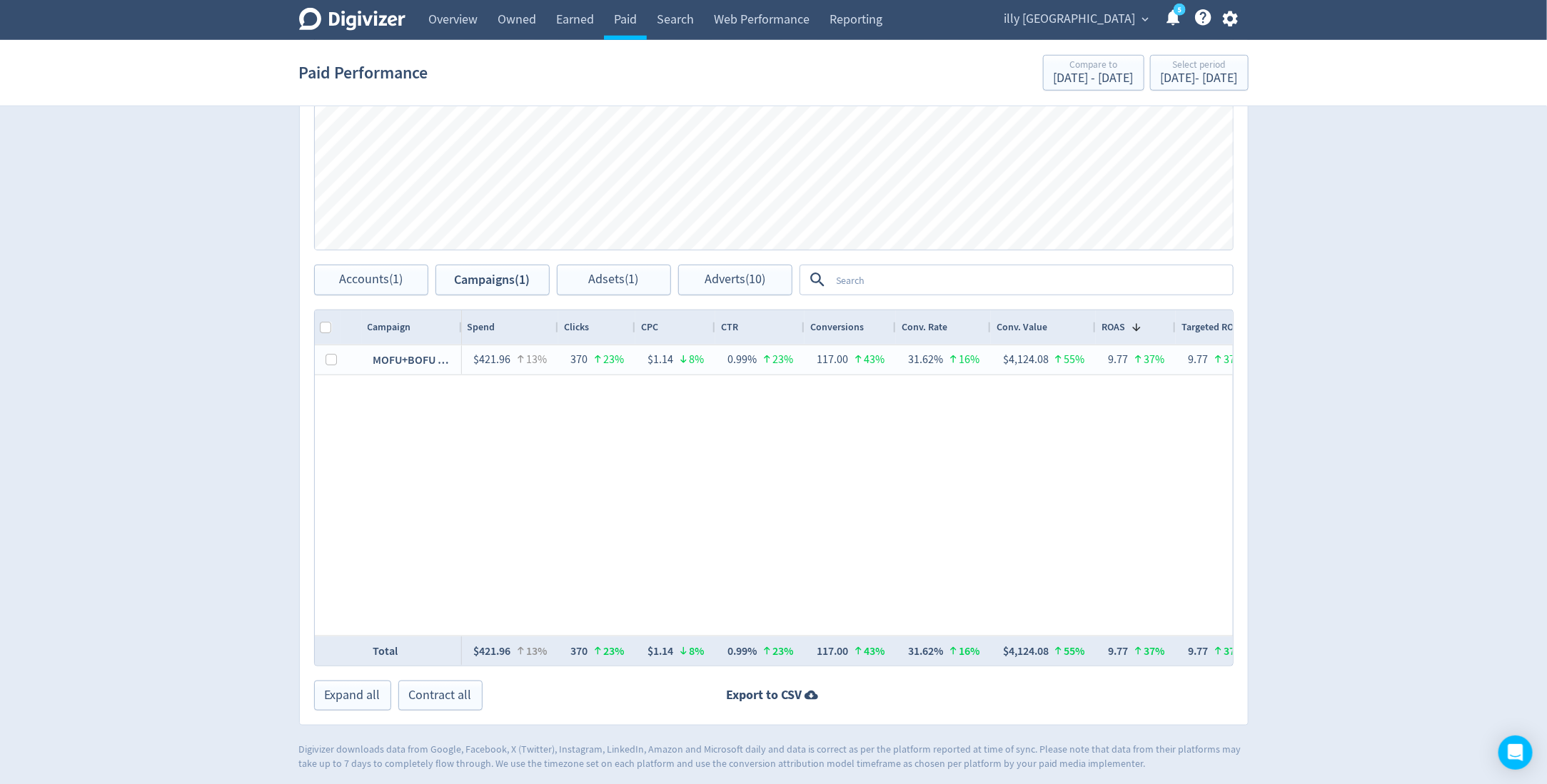
drag, startPoint x: 521, startPoint y: 322, endPoint x: 459, endPoint y: 323, distance: 62.0
click at [459, 323] on div at bounding box center [461, 327] width 6 height 34
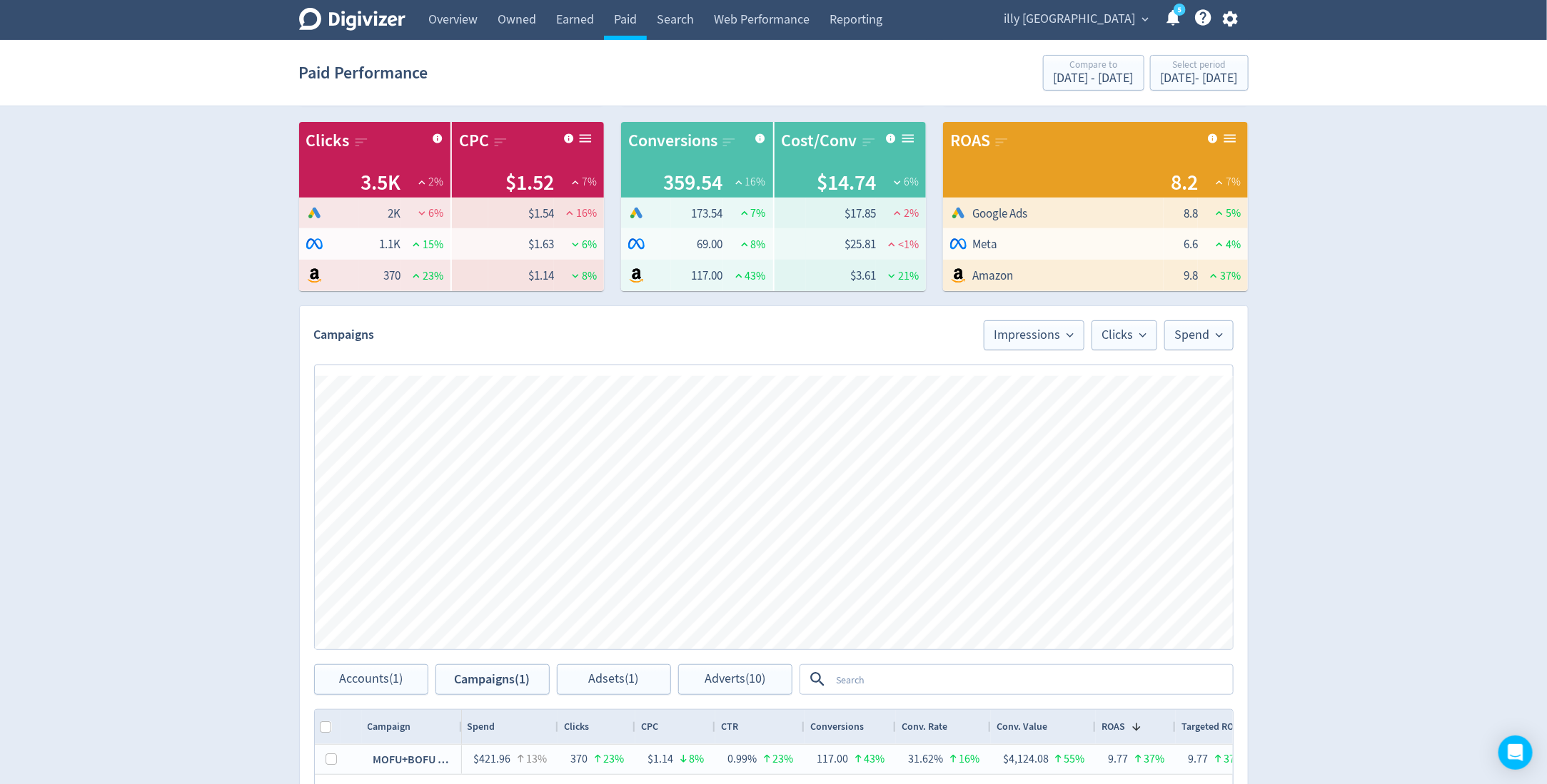
scroll to position [205, 0]
